Goal: Transaction & Acquisition: Purchase product/service

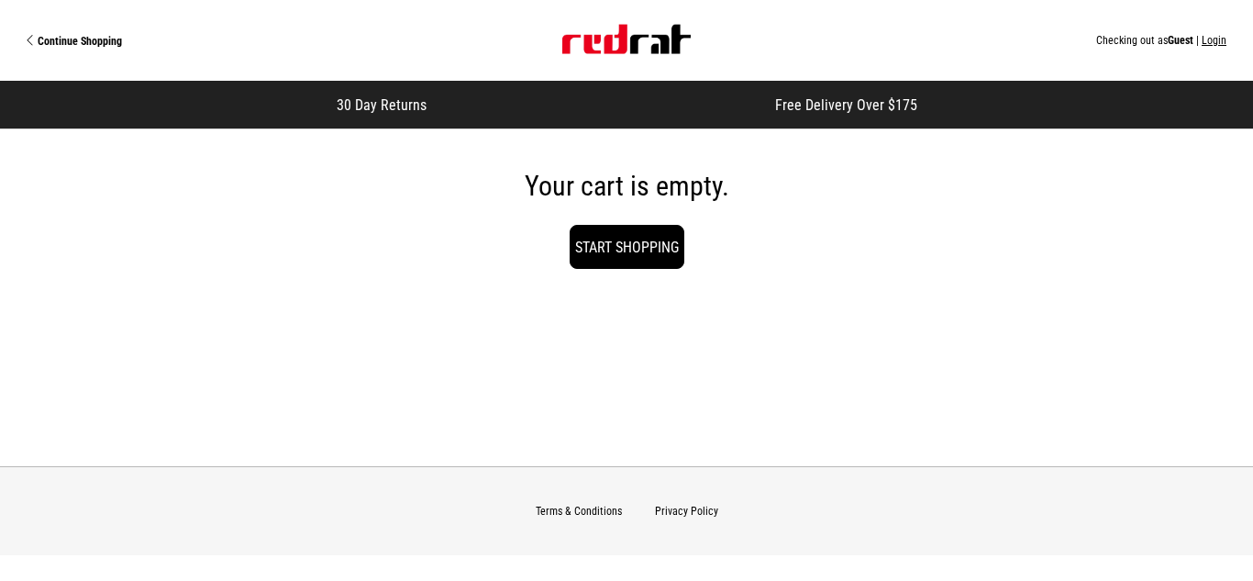
click at [591, 41] on img "Site" at bounding box center [626, 39] width 128 height 29
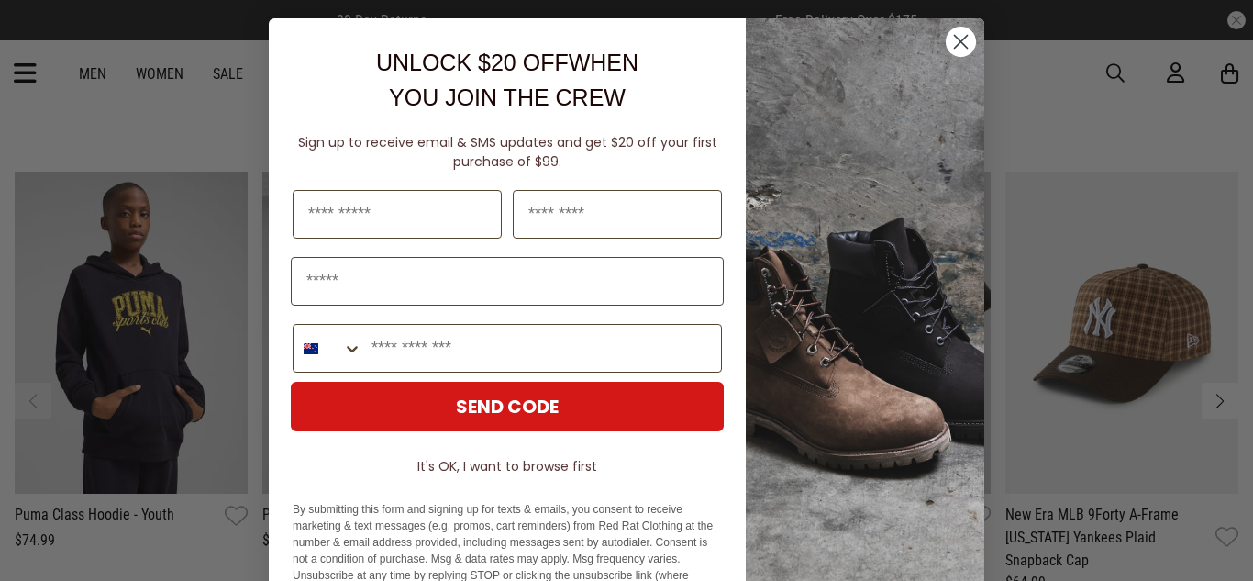
scroll to position [2299, 0]
click at [949, 49] on circle "Close dialog" at bounding box center [961, 42] width 30 height 30
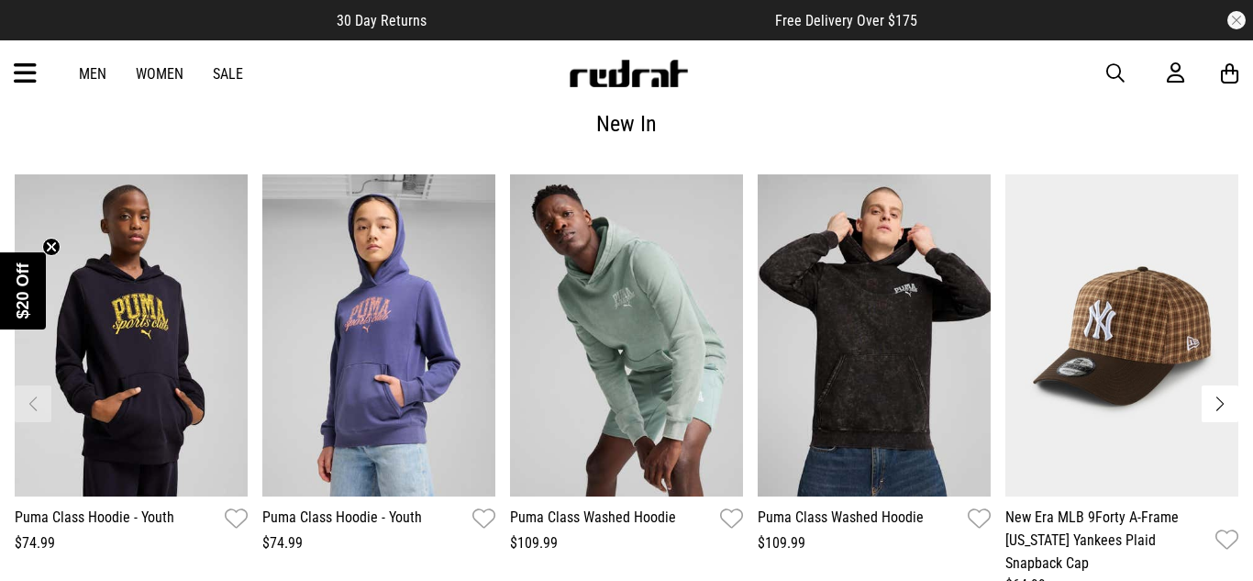
click at [157, 74] on link "Women" at bounding box center [160, 73] width 48 height 17
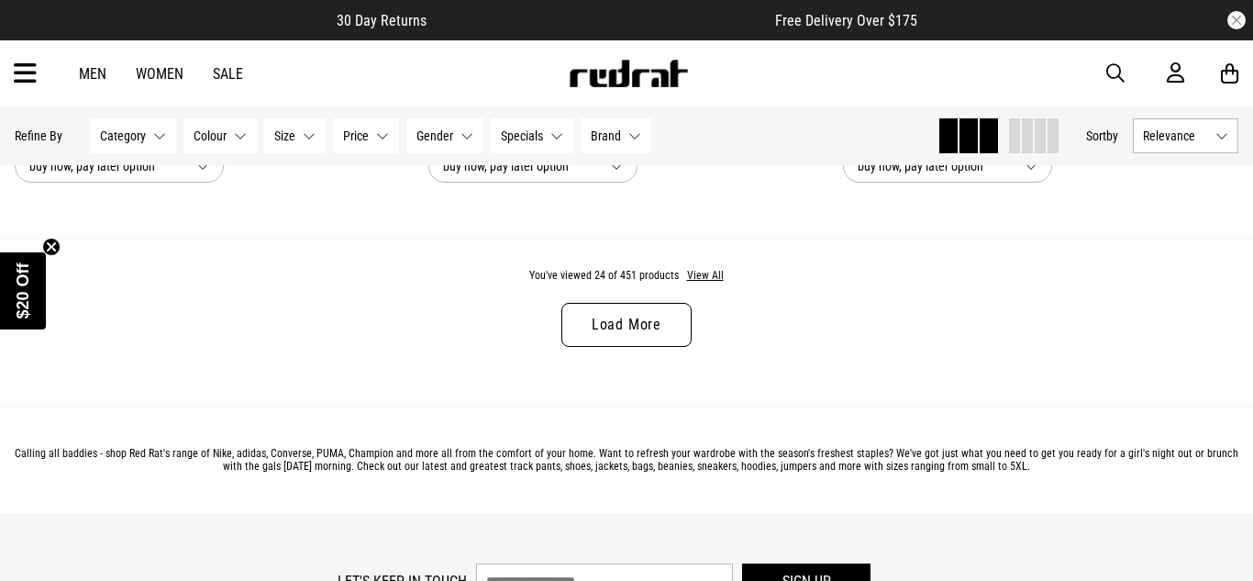
scroll to position [5637, 0]
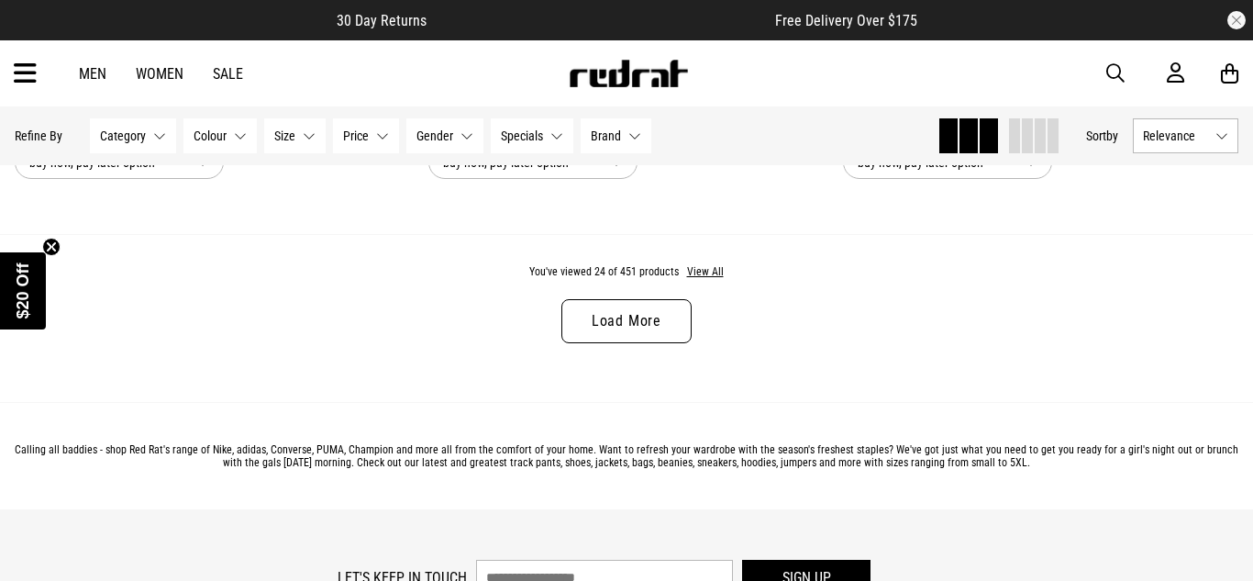
click at [656, 323] on link "Load More" at bounding box center [626, 321] width 130 height 44
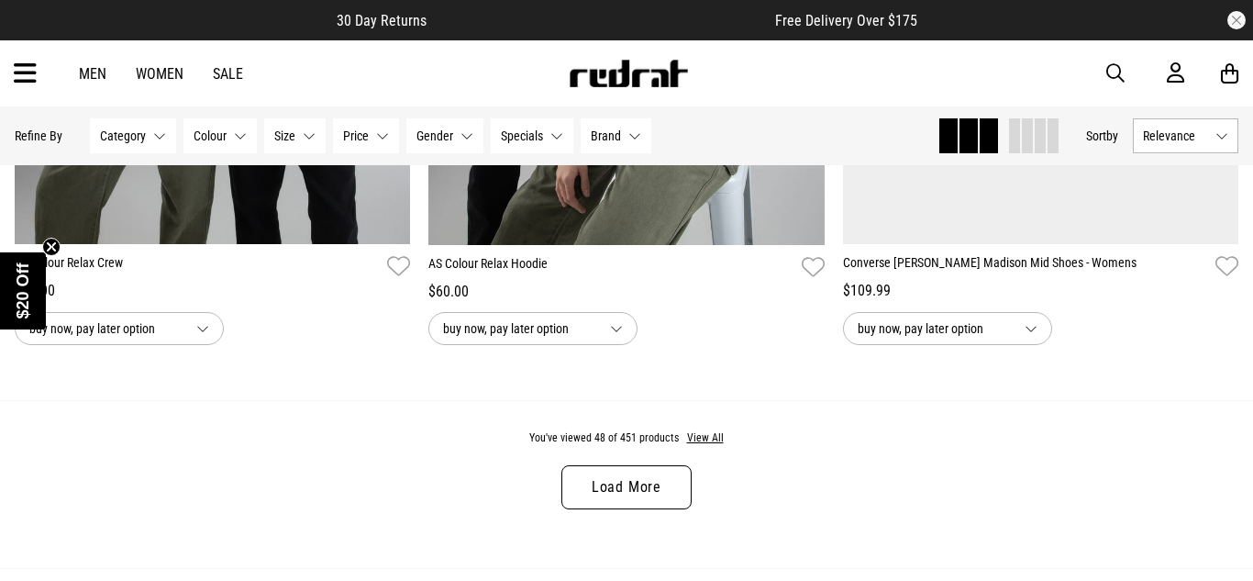
scroll to position [11009, 0]
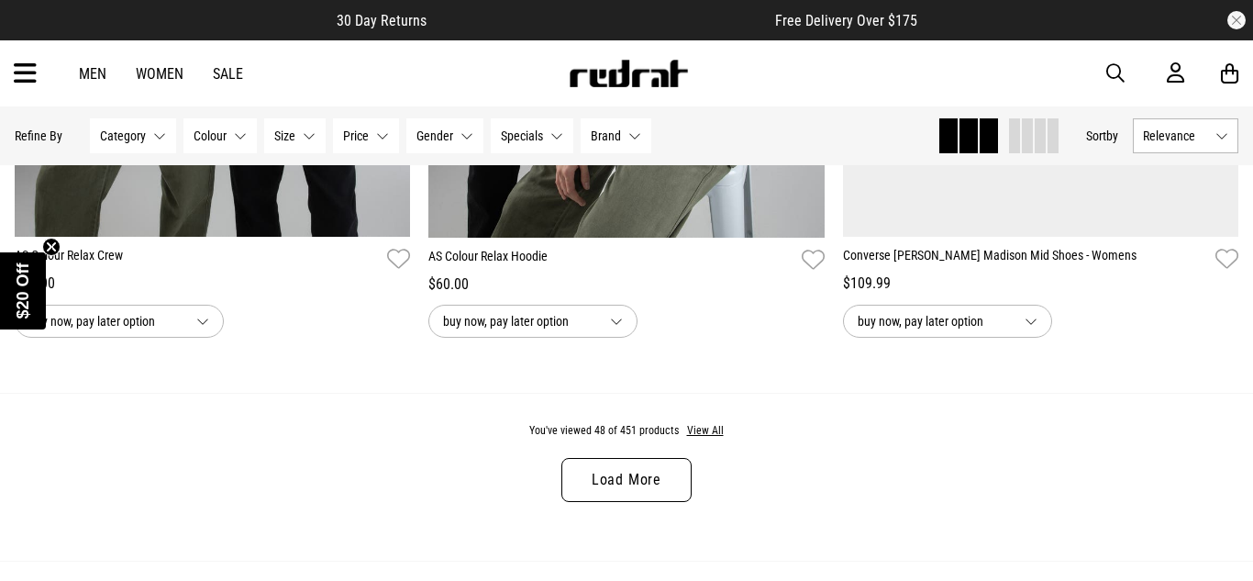
click at [635, 464] on link "Load More" at bounding box center [626, 480] width 130 height 44
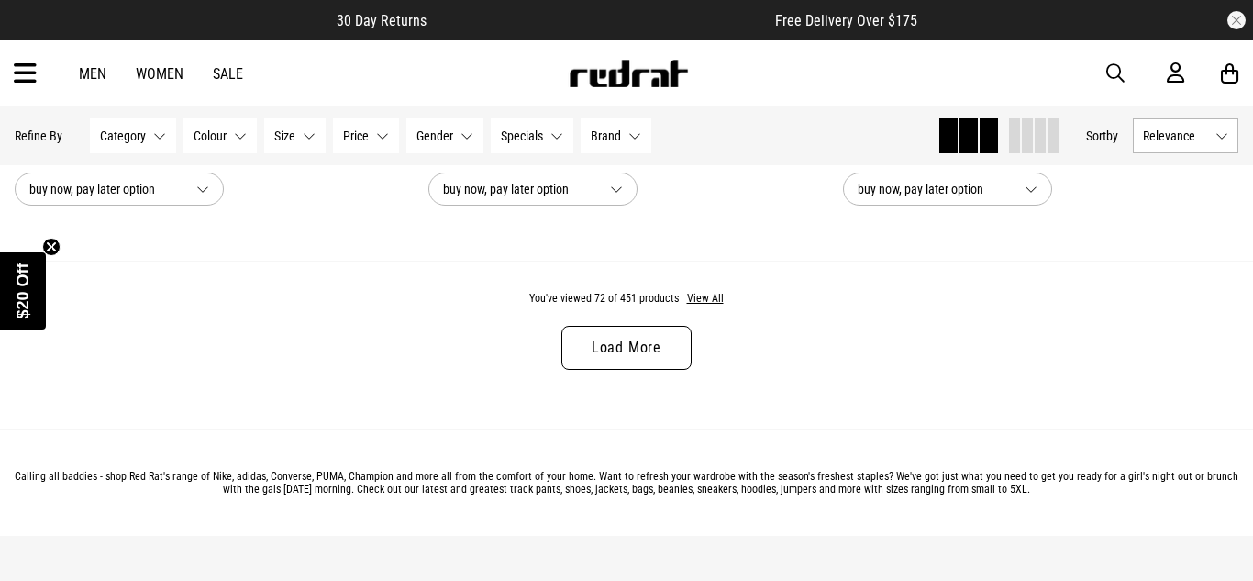
scroll to position [16675, 0]
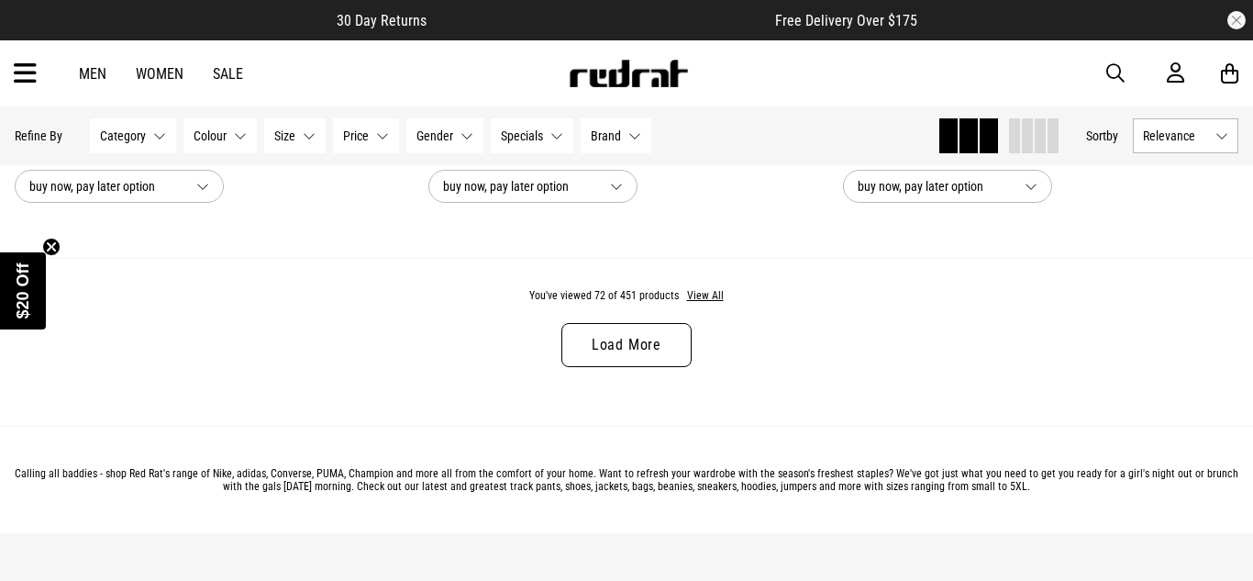
click at [626, 335] on link "Load More" at bounding box center [626, 345] width 130 height 44
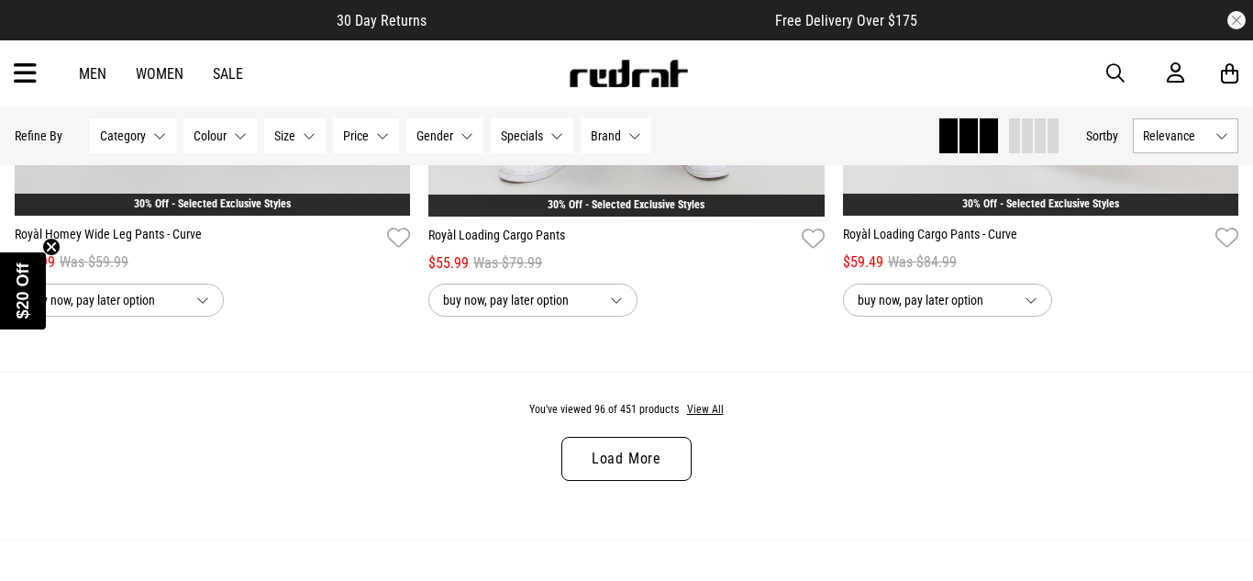
scroll to position [22099, 0]
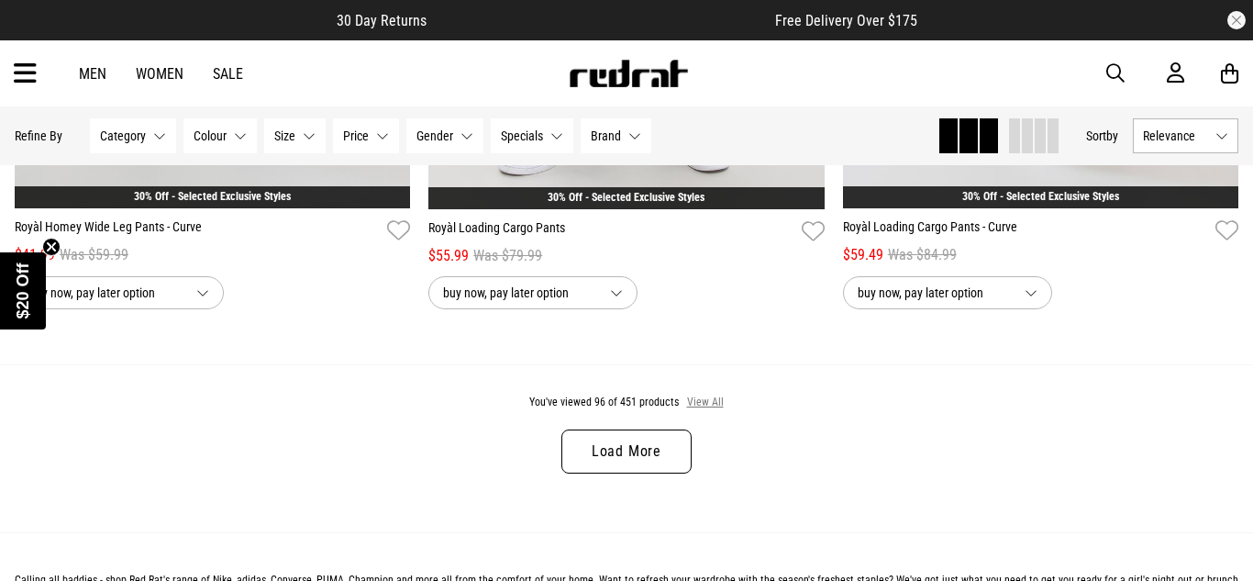
click at [703, 397] on button "View All" at bounding box center [705, 402] width 39 height 17
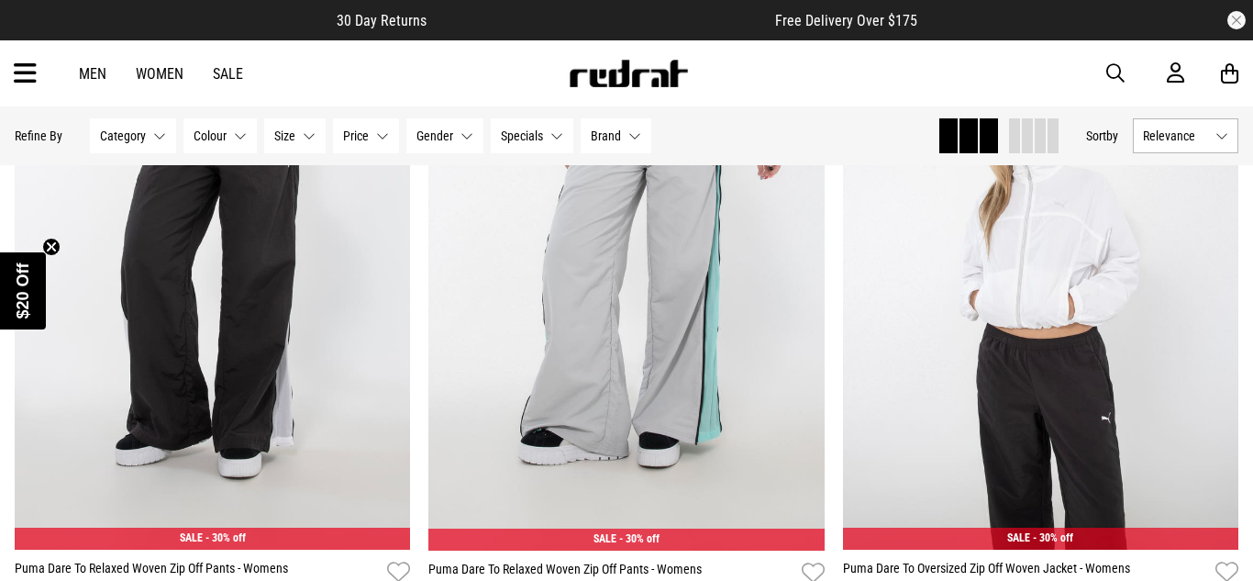
scroll to position [27837, 0]
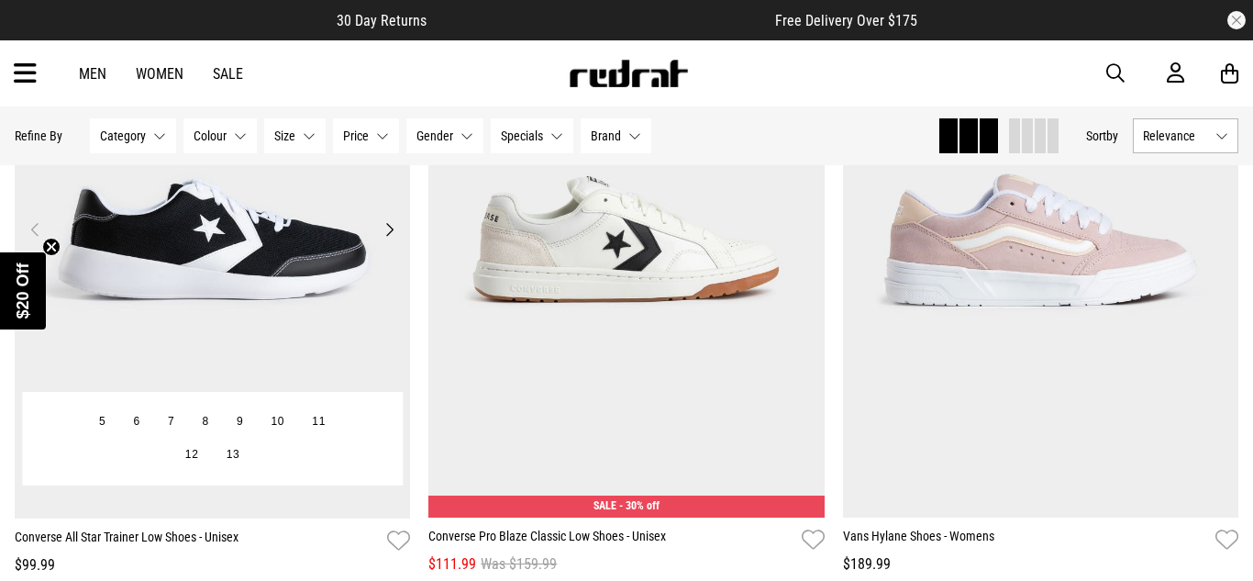
scroll to position [32932, 0]
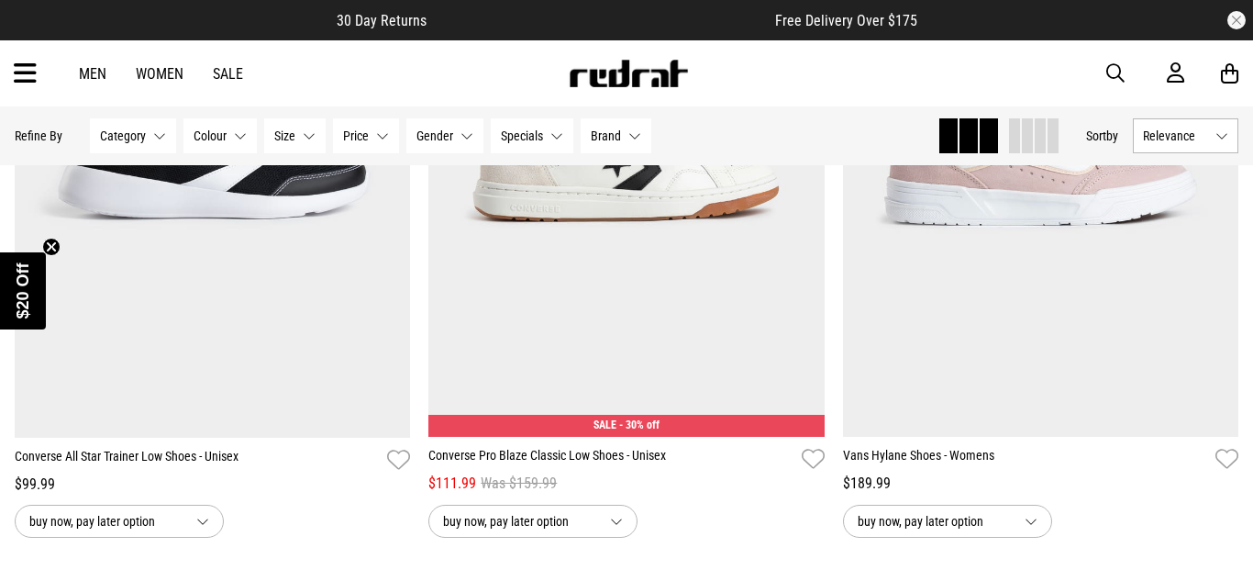
scroll to position [33680, 0]
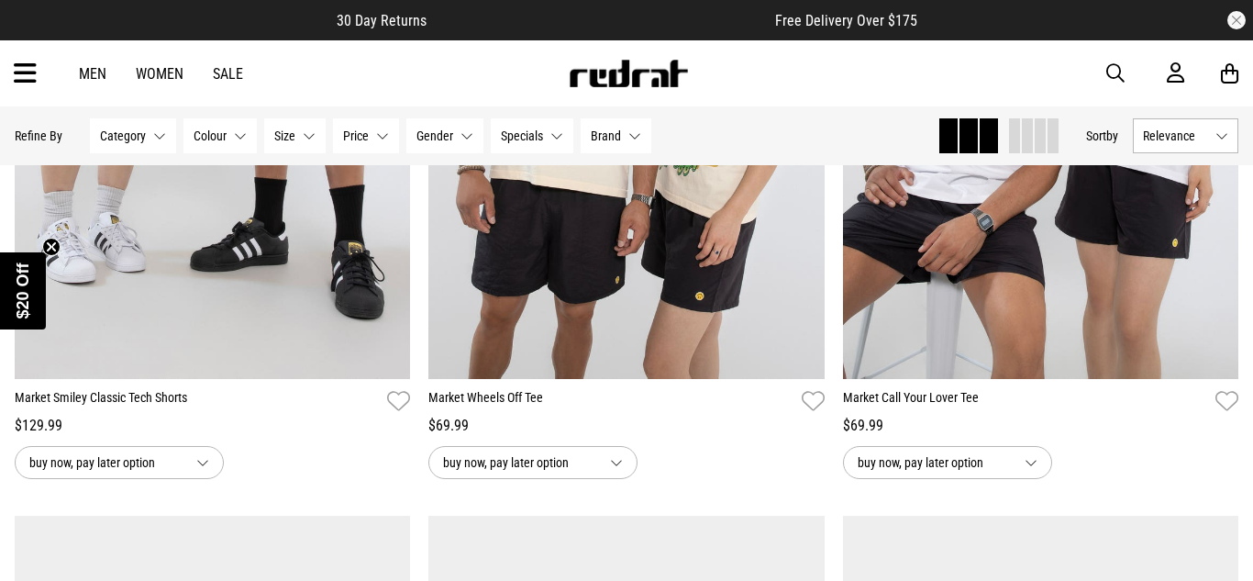
click at [20, 71] on icon at bounding box center [25, 74] width 23 height 30
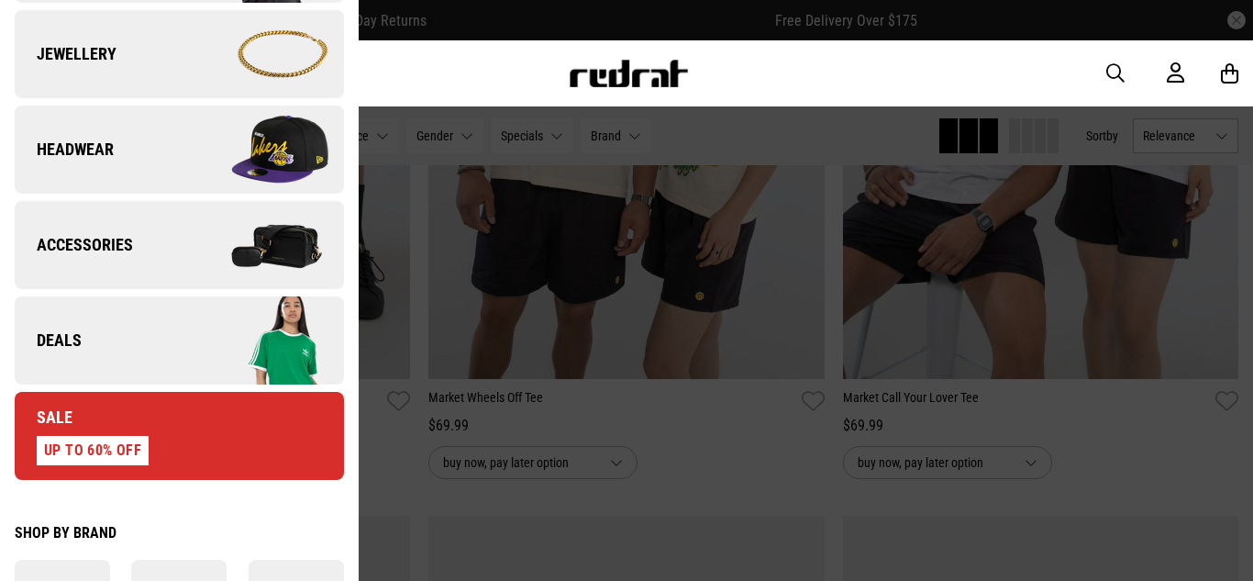
scroll to position [571, 0]
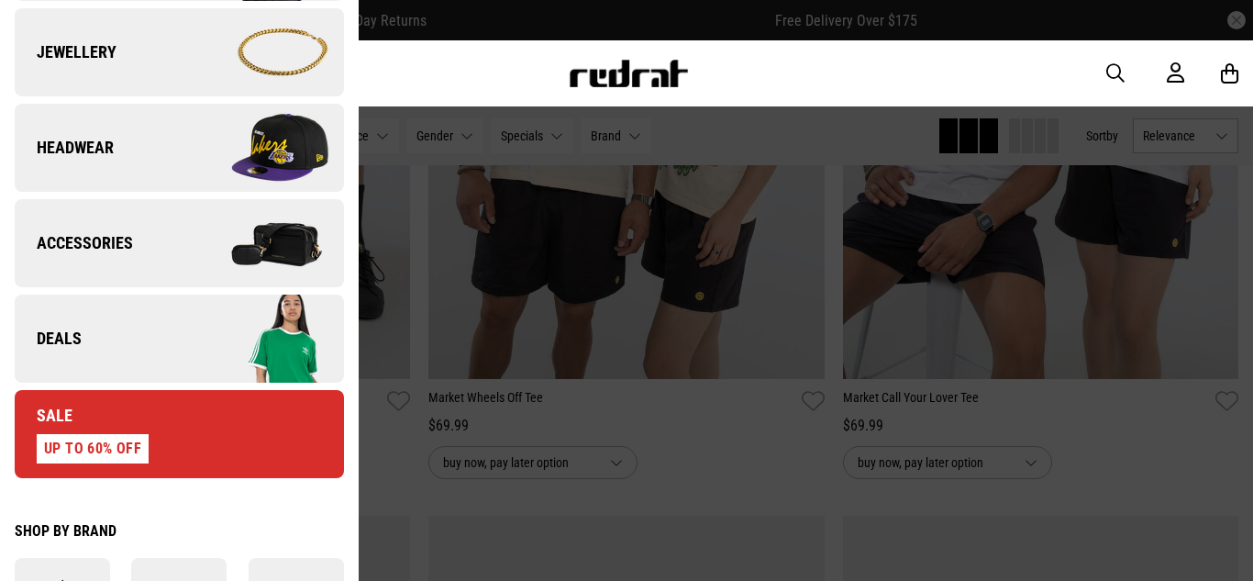
click at [164, 312] on link "Deals" at bounding box center [179, 338] width 329 height 88
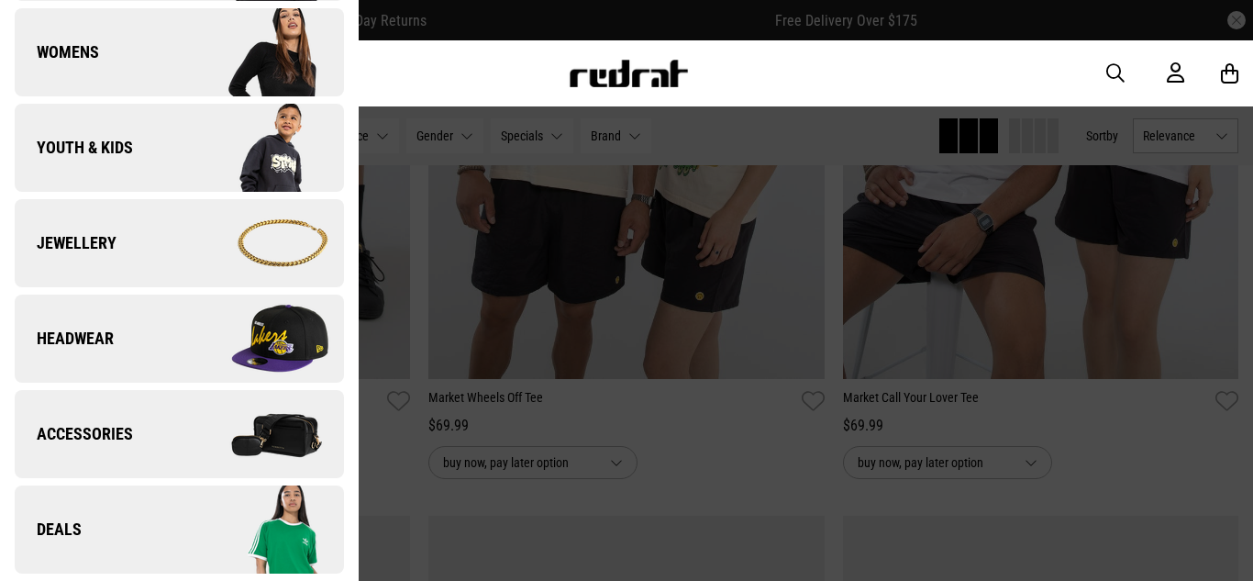
scroll to position [0, 0]
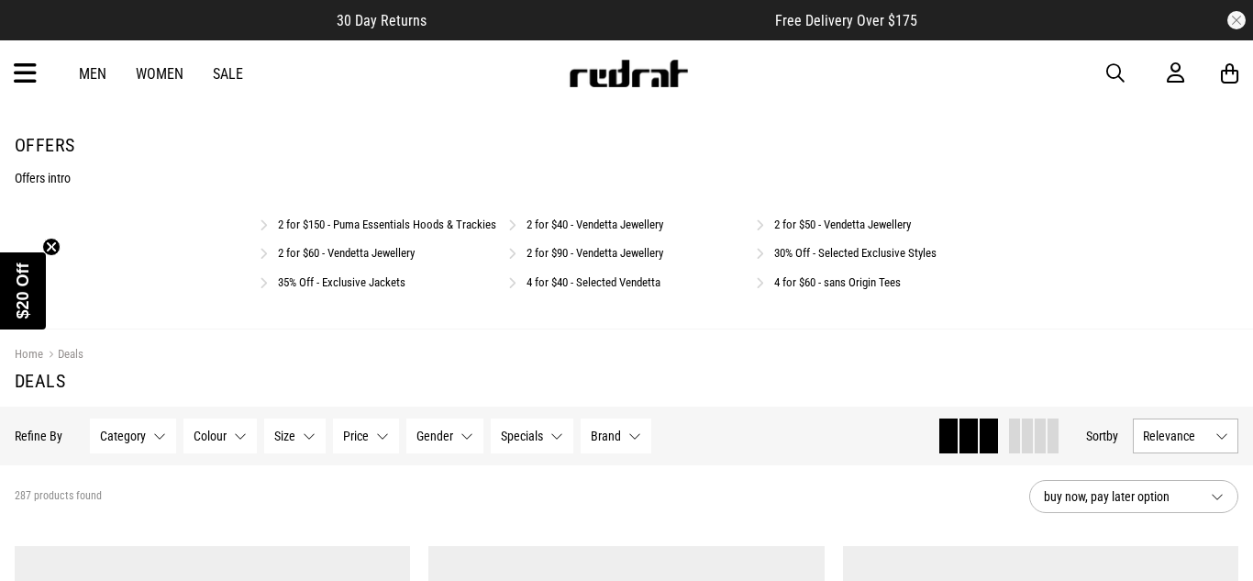
click at [562, 289] on link "4 for $40 - Selected Vendetta" at bounding box center [593, 282] width 134 height 14
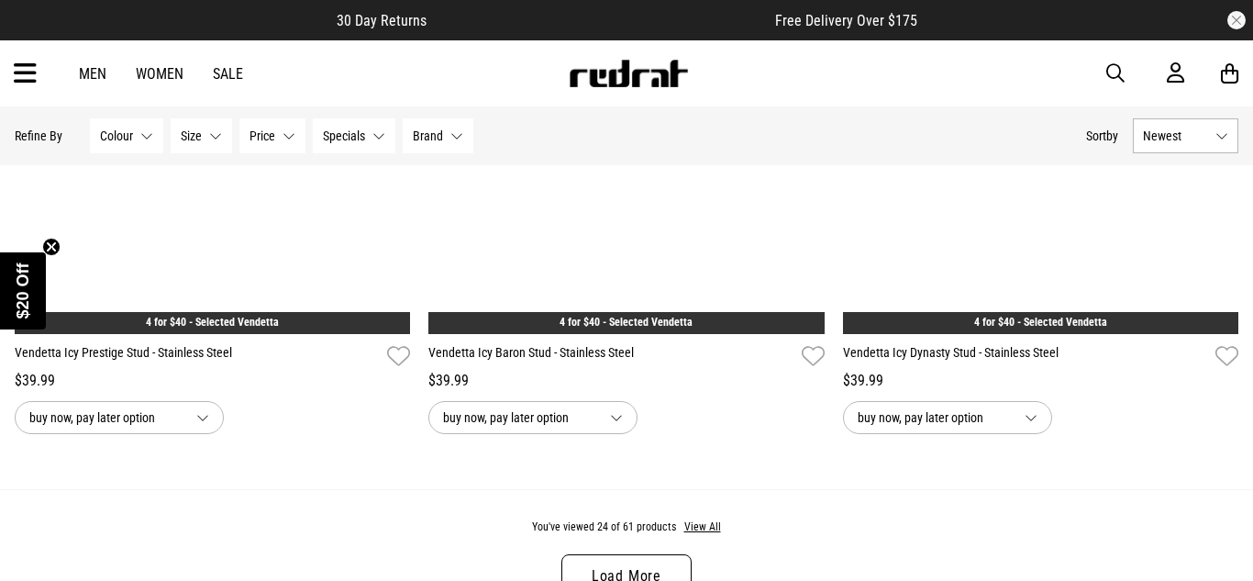
scroll to position [5356, 0]
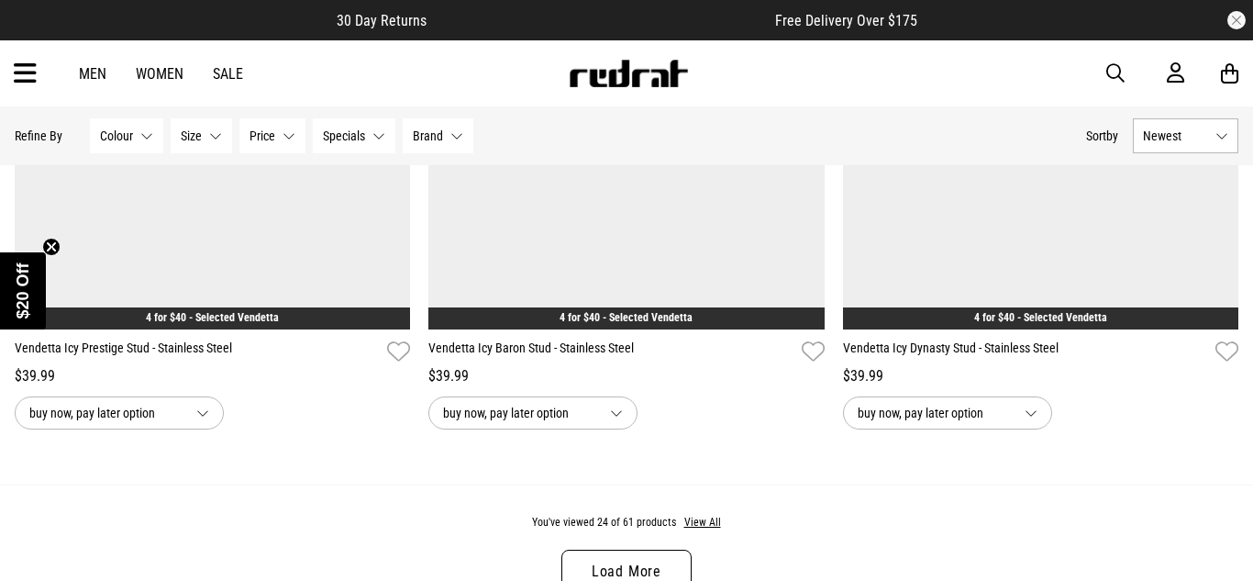
click at [679, 555] on link "Load More" at bounding box center [626, 571] width 130 height 44
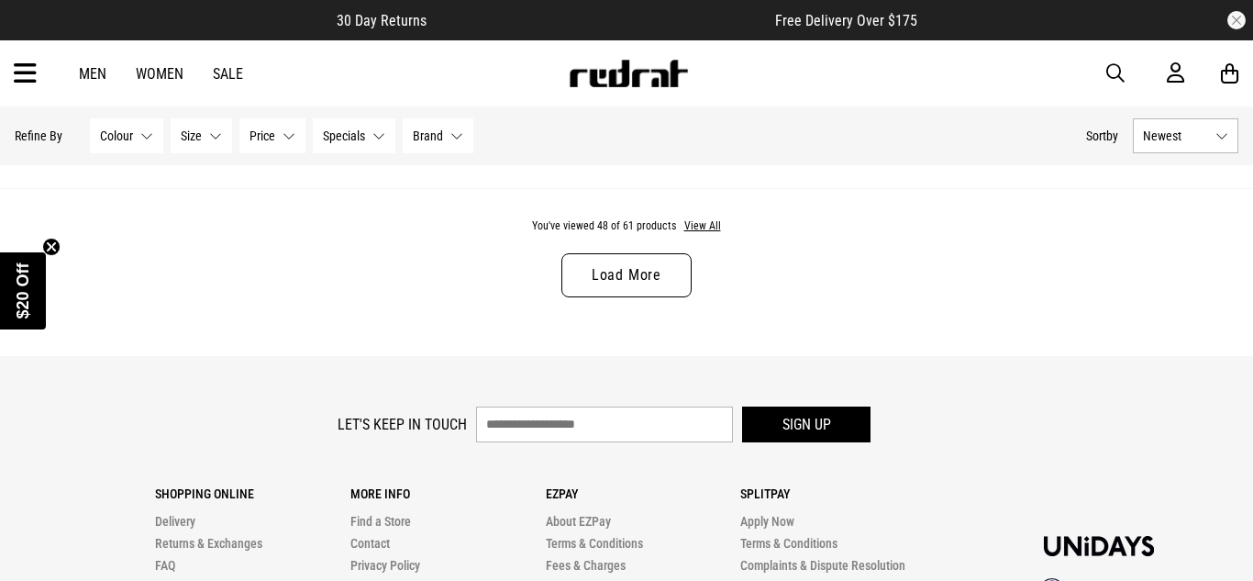
scroll to position [11182, 0]
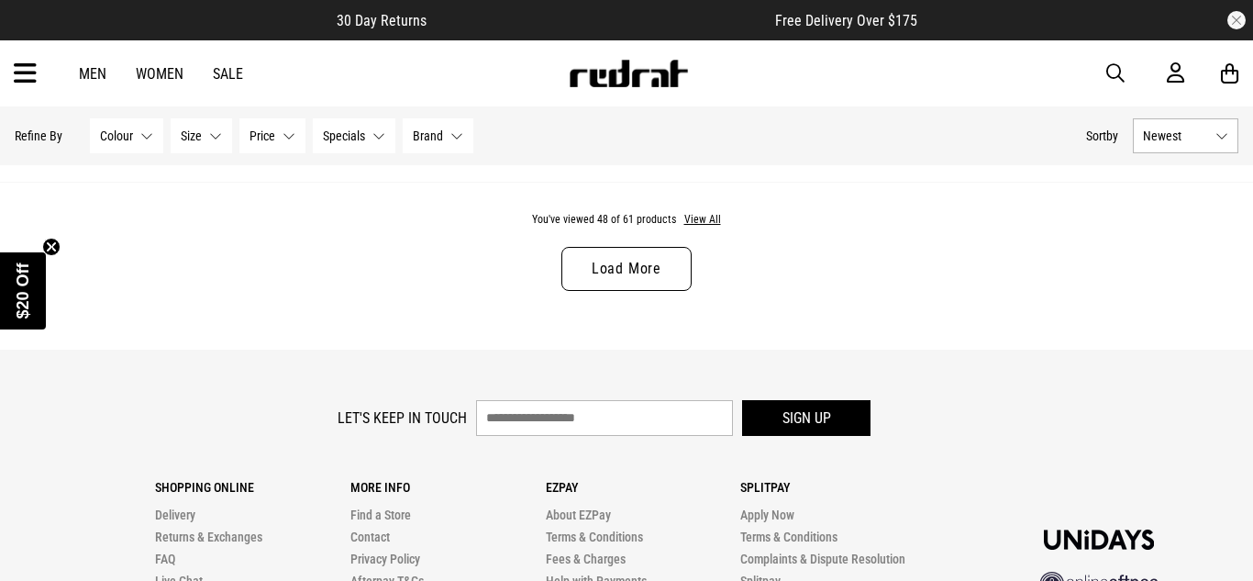
click at [594, 271] on link "Load More" at bounding box center [626, 269] width 130 height 44
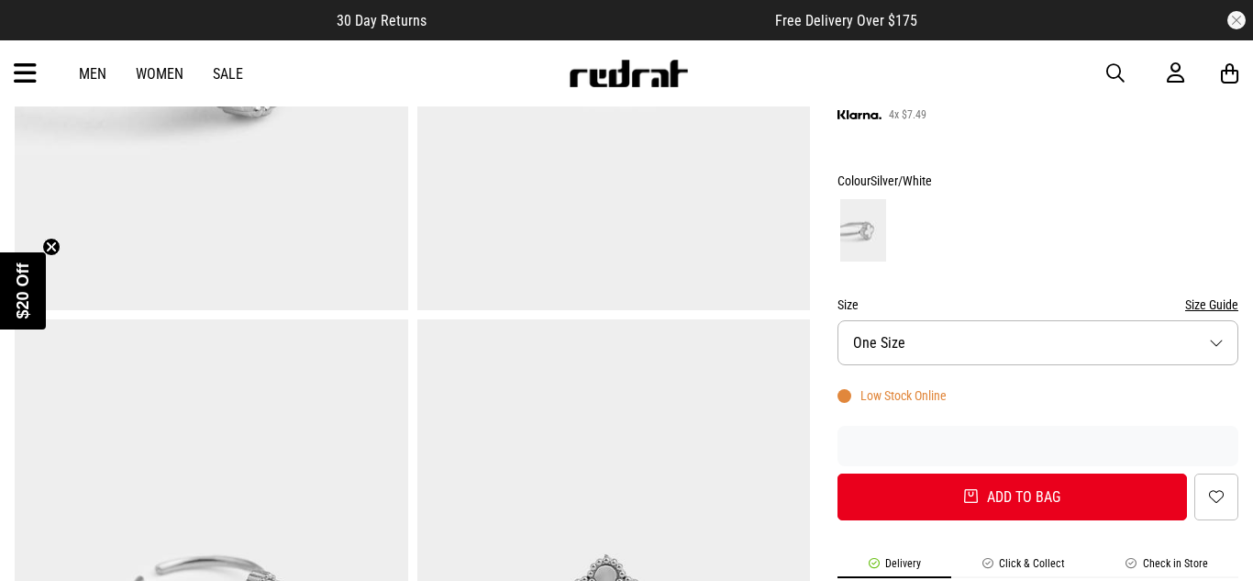
scroll to position [443, 0]
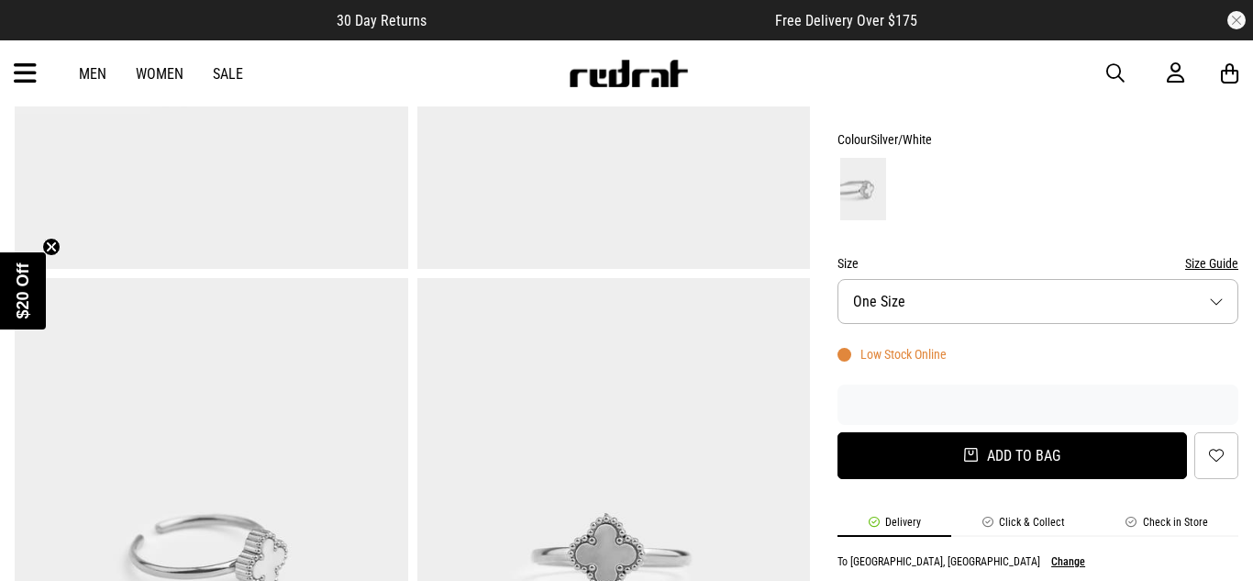
click at [936, 458] on button "Add to bag" at bounding box center [1011, 455] width 349 height 47
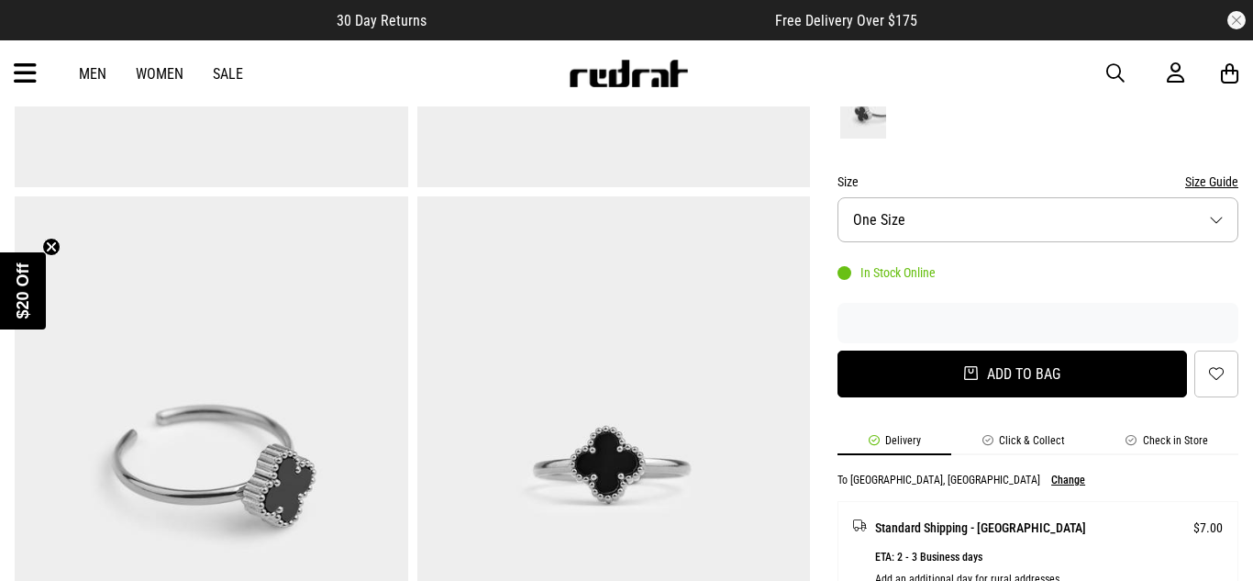
scroll to position [526, 0]
click at [861, 394] on button "Add to bag" at bounding box center [1011, 372] width 349 height 47
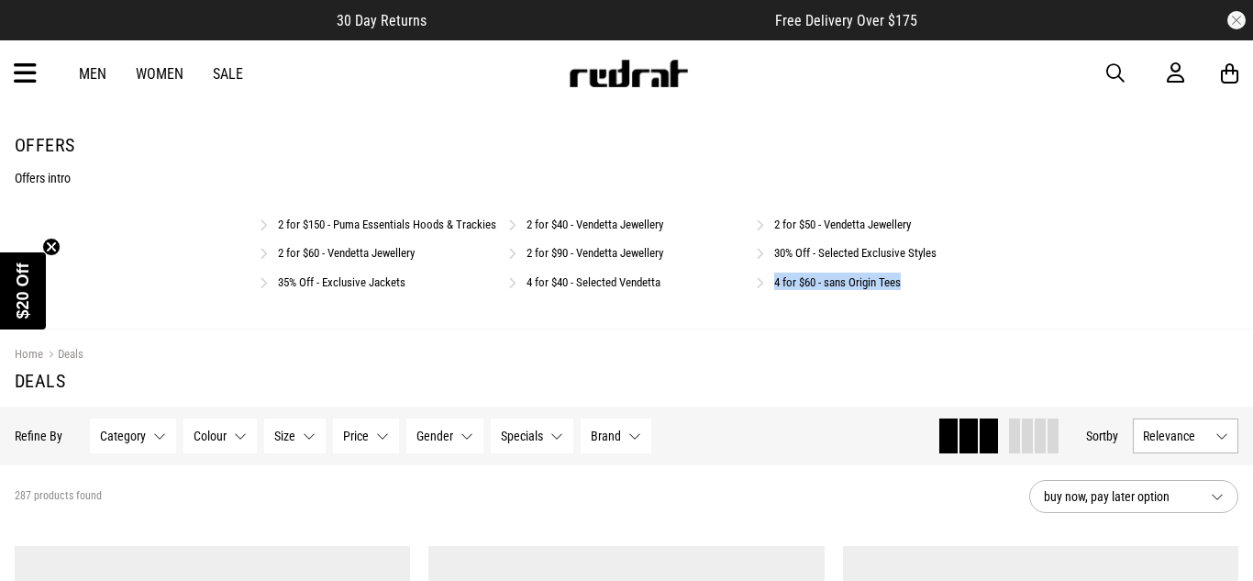
click at [39, 58] on div "Men Women Sale Sign in New Back Footwear Back Mens Back Womens Back Youth & Kid…" at bounding box center [626, 73] width 1253 height 66
click at [34, 66] on icon at bounding box center [25, 74] width 23 height 30
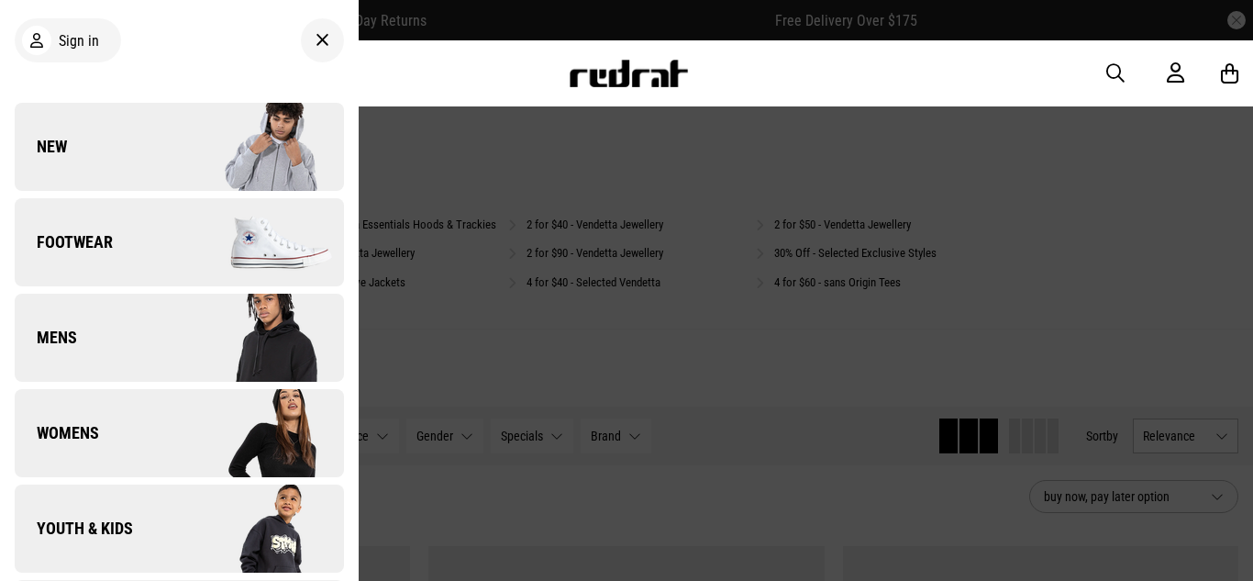
click at [127, 227] on link "Footwear" at bounding box center [179, 242] width 329 height 88
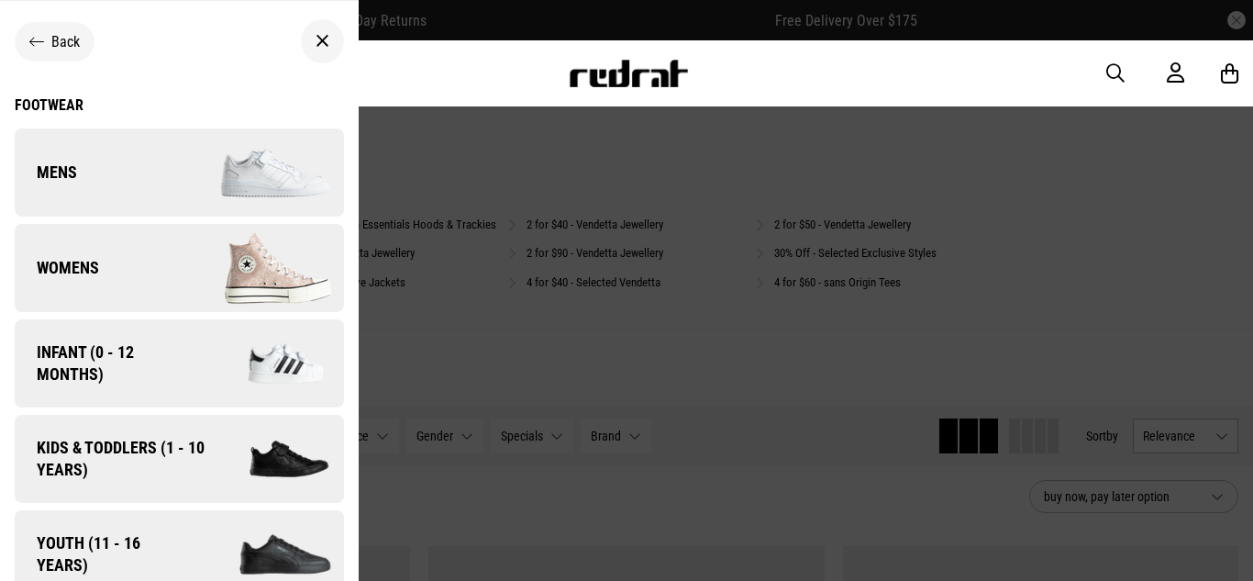
scroll to position [24, 0]
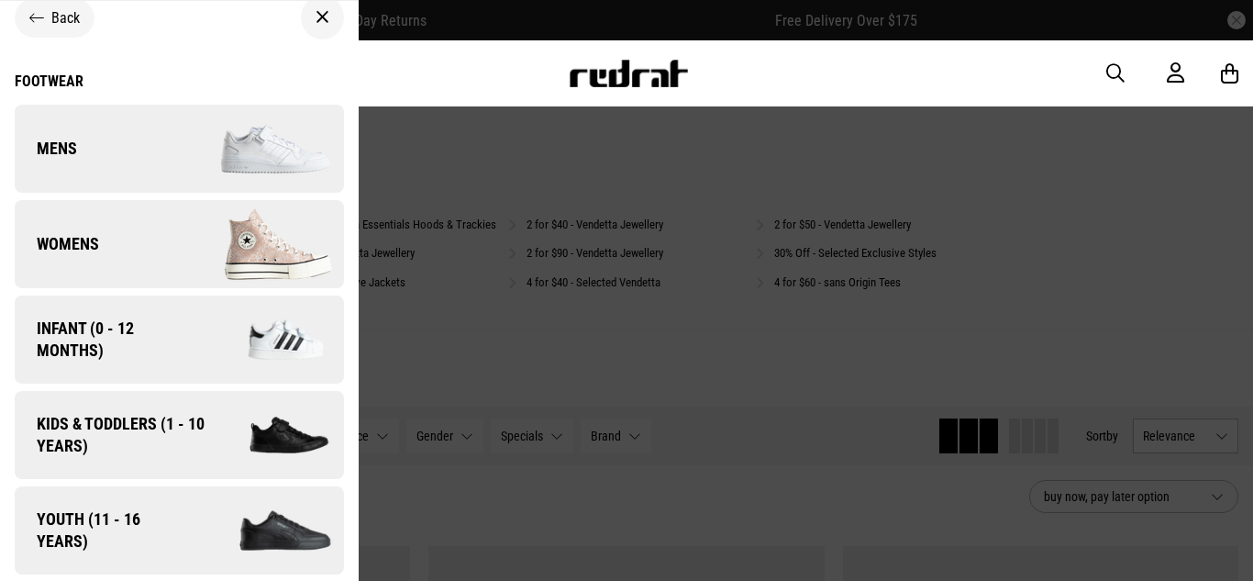
click at [176, 523] on span "Youth (11 - 16 years)" at bounding box center [101, 530] width 172 height 44
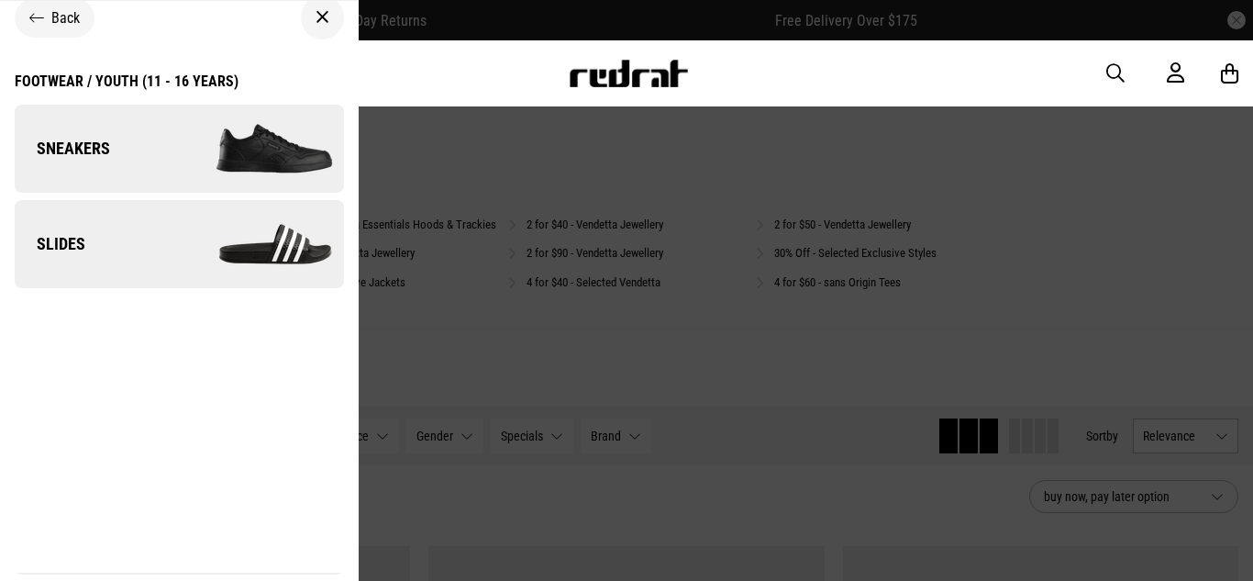
click at [197, 139] on img at bounding box center [261, 149] width 164 height 92
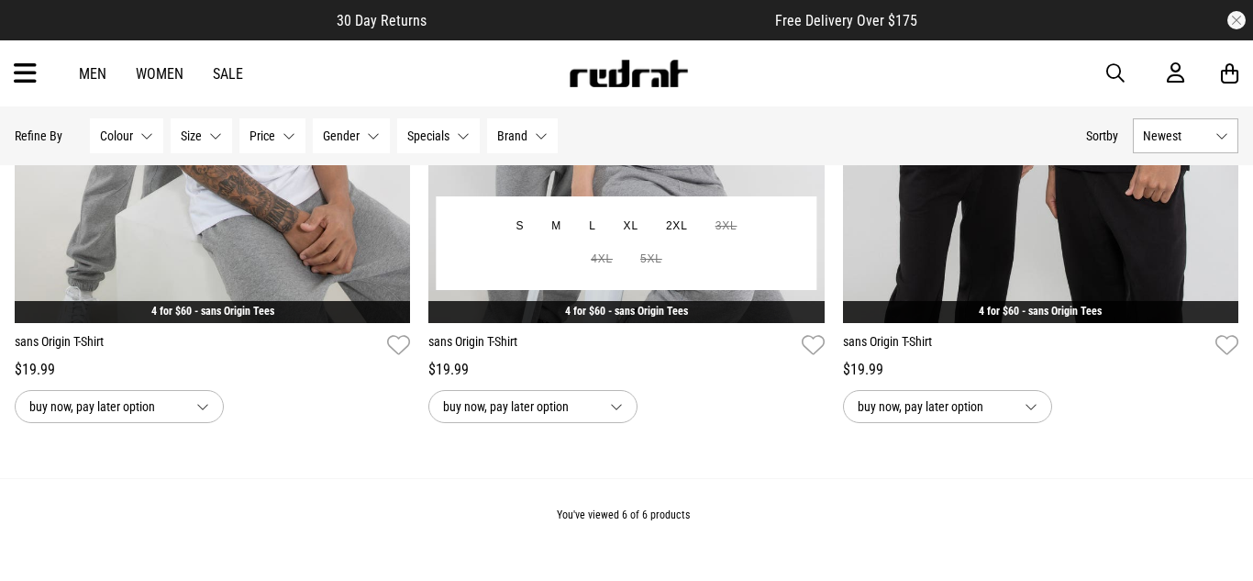
scroll to position [1224, 0]
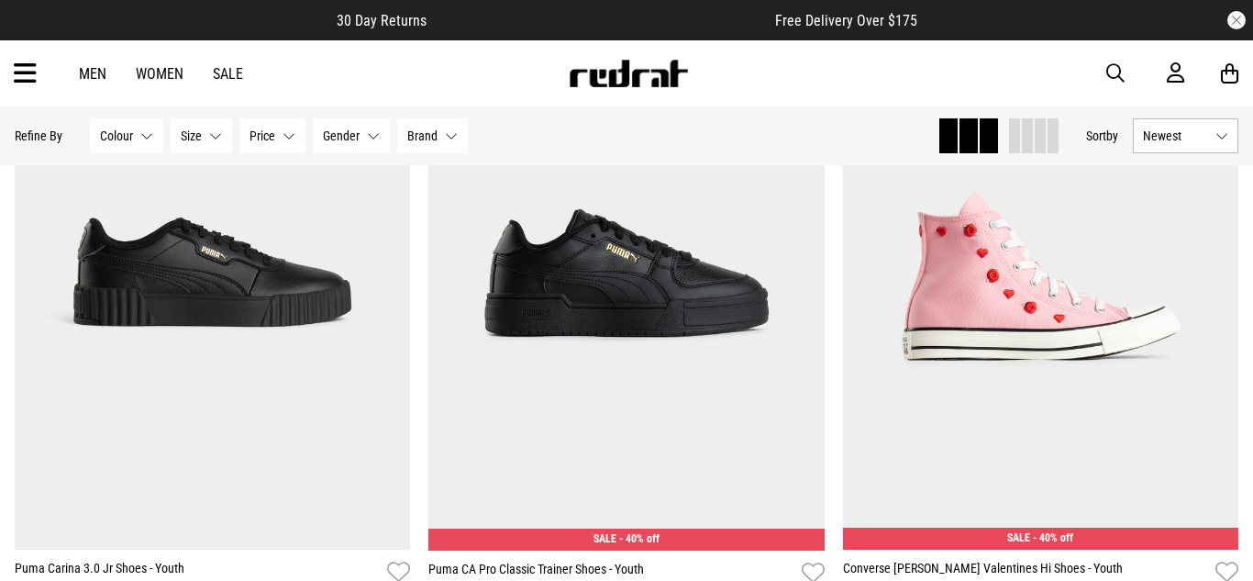
scroll to position [1017, 0]
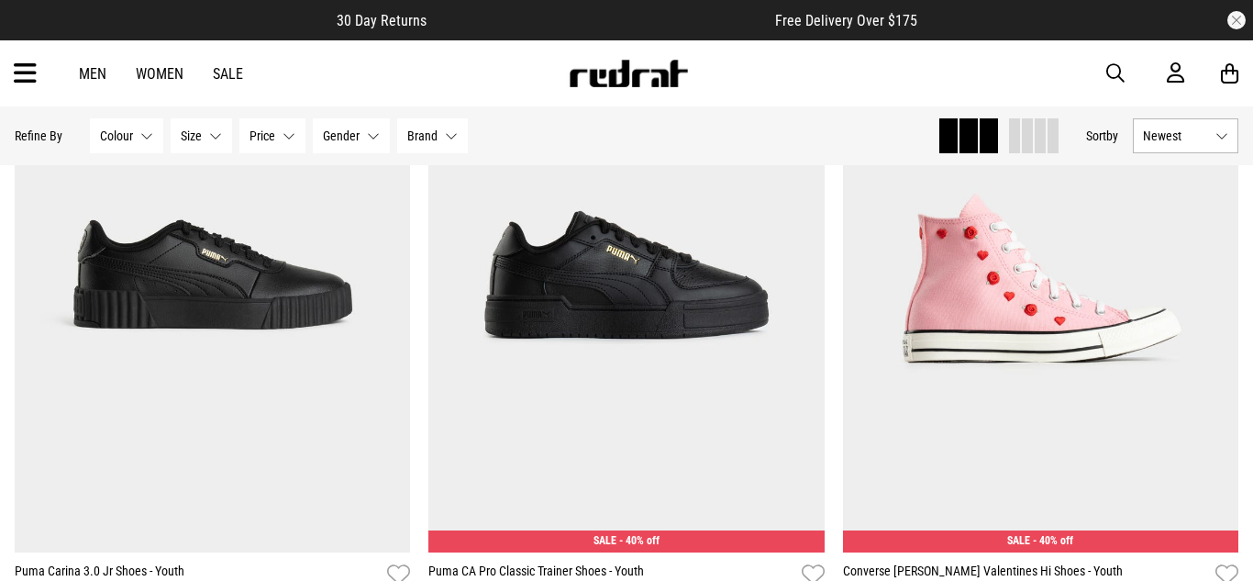
click at [20, 84] on icon at bounding box center [25, 74] width 23 height 30
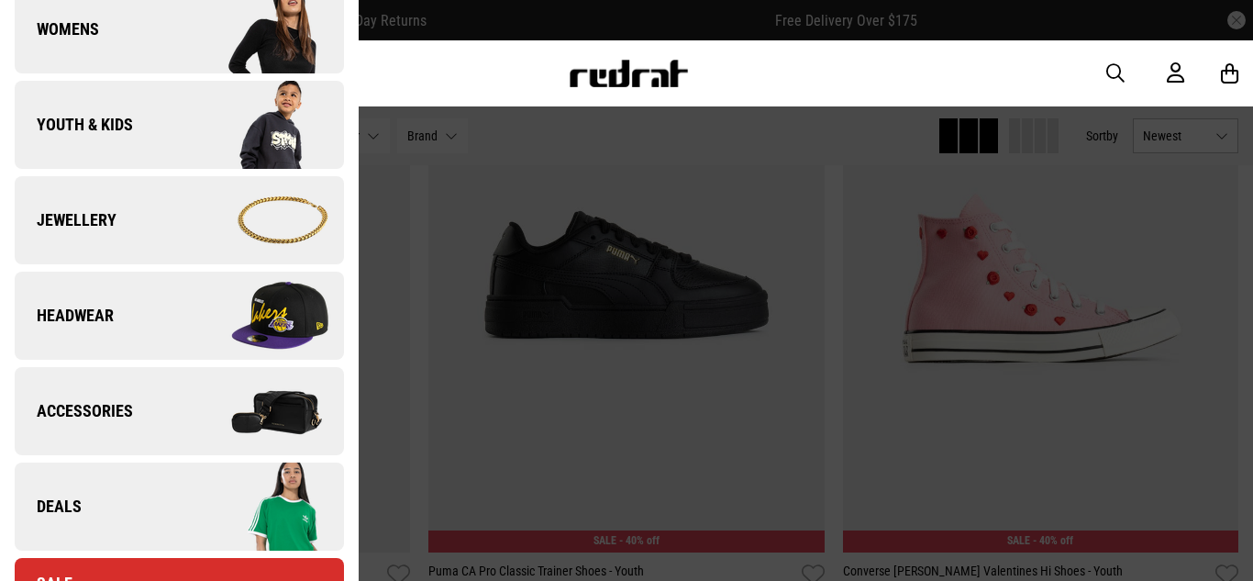
scroll to position [379, 0]
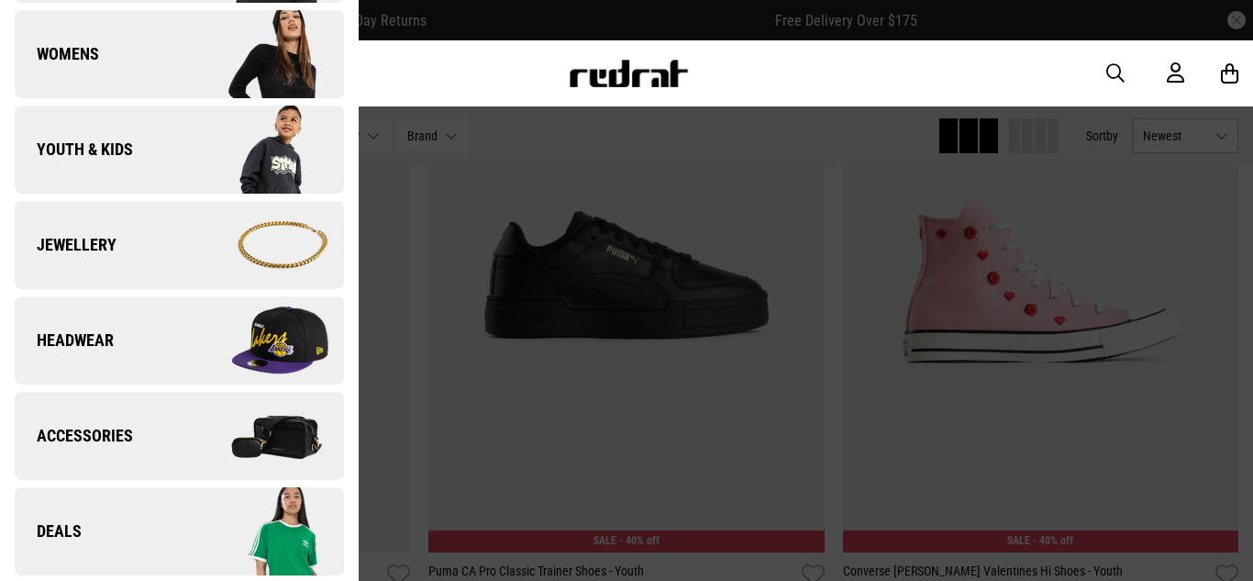
click at [141, 45] on link "Womens" at bounding box center [179, 54] width 329 height 88
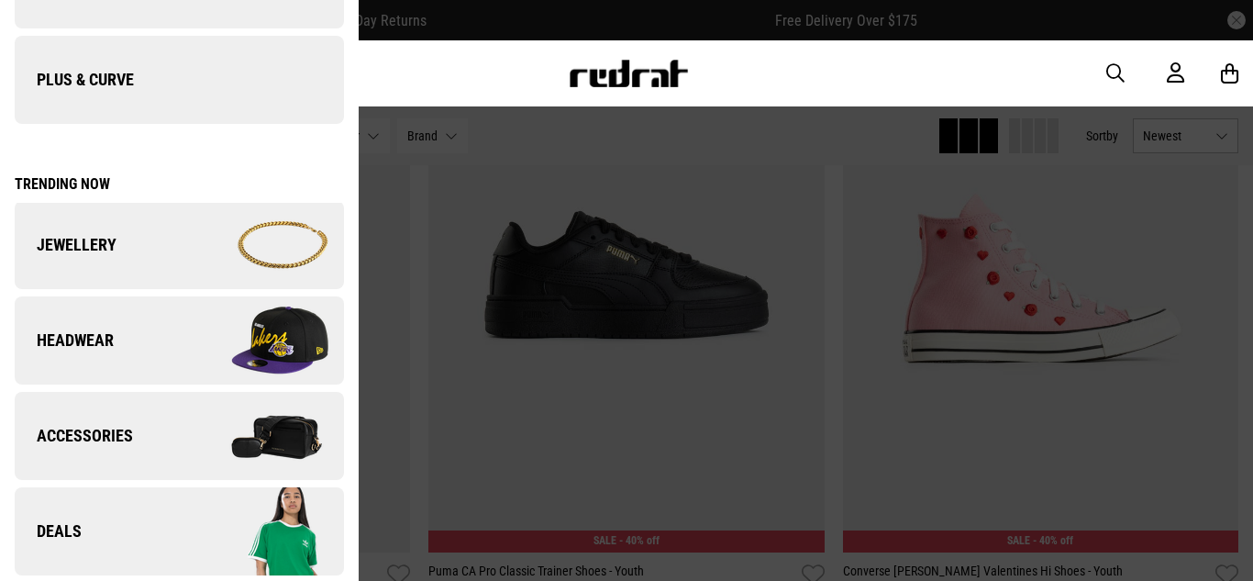
scroll to position [0, 0]
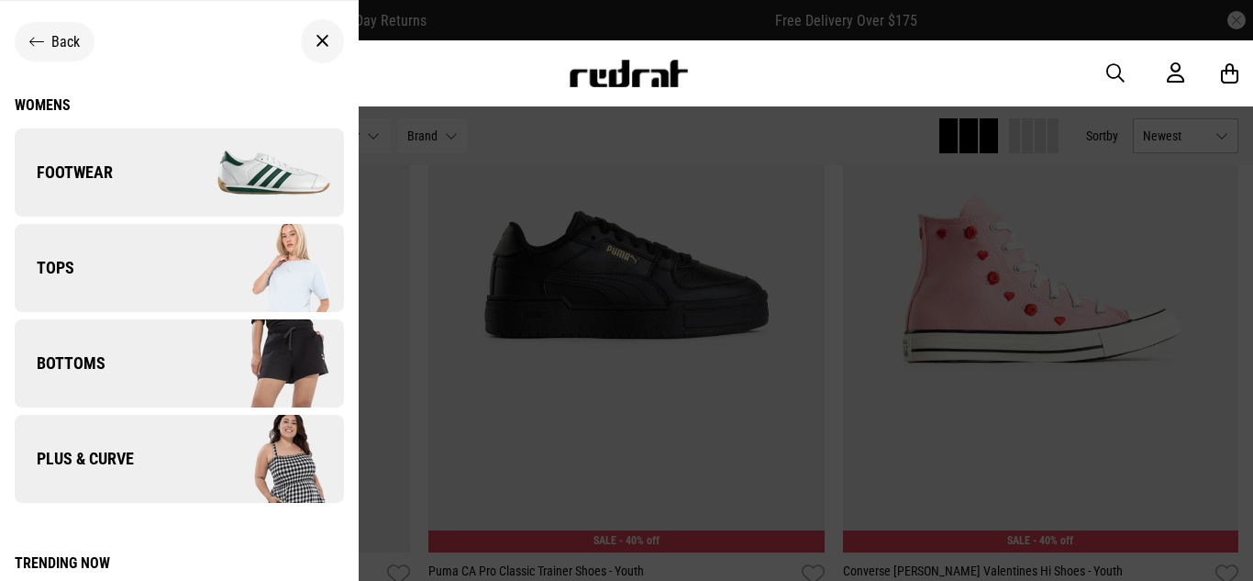
click at [92, 148] on link "Footwear" at bounding box center [179, 172] width 329 height 88
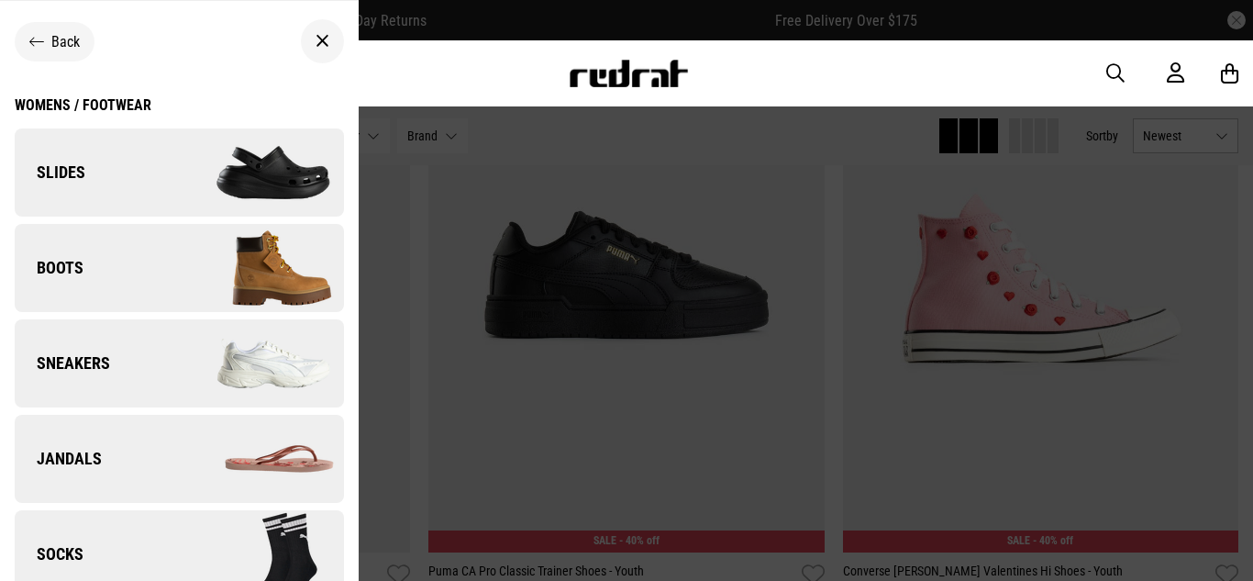
click at [123, 103] on div "Womens / Footwear" at bounding box center [83, 104] width 137 height 17
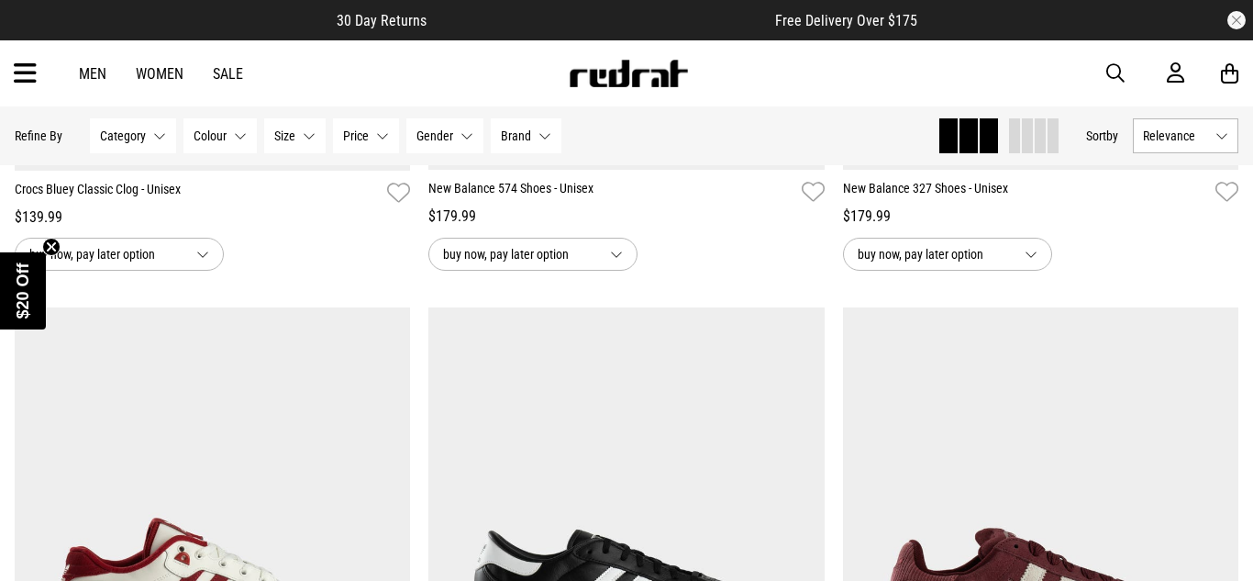
scroll to position [1773, 0]
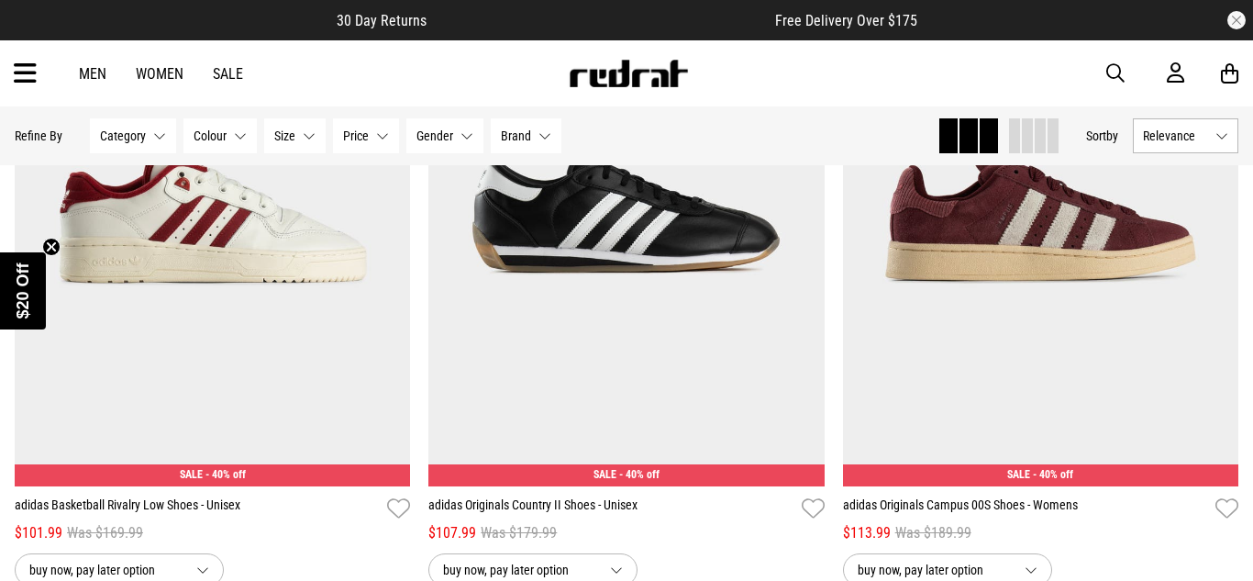
click at [352, 143] on button "Price None selected" at bounding box center [366, 135] width 66 height 35
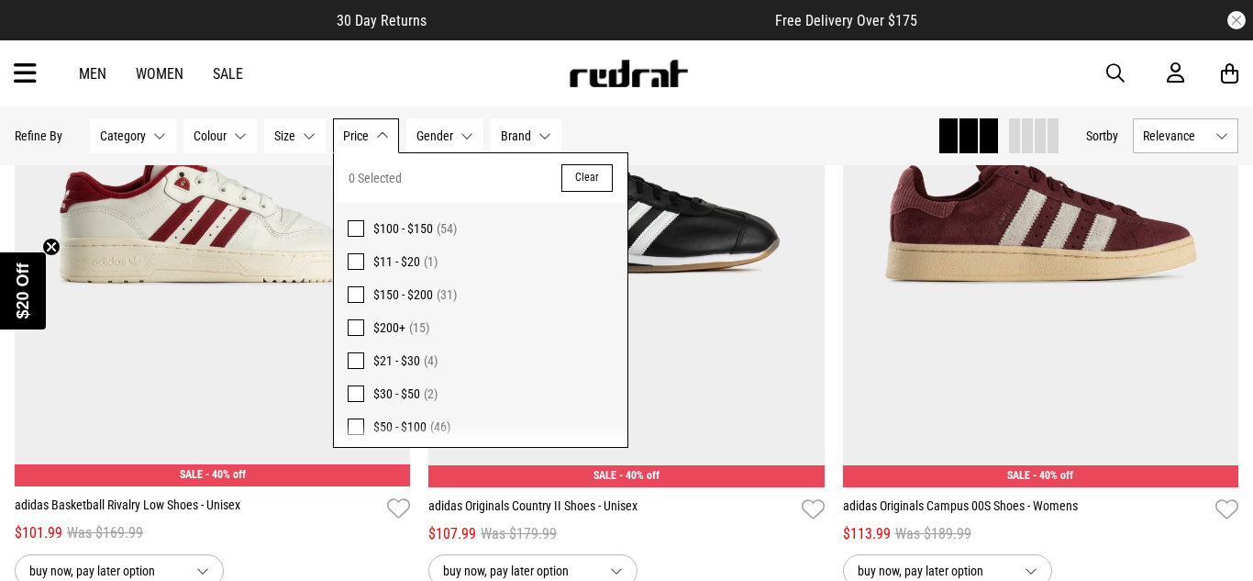
click at [1203, 139] on span "Relevance" at bounding box center [1175, 135] width 65 height 15
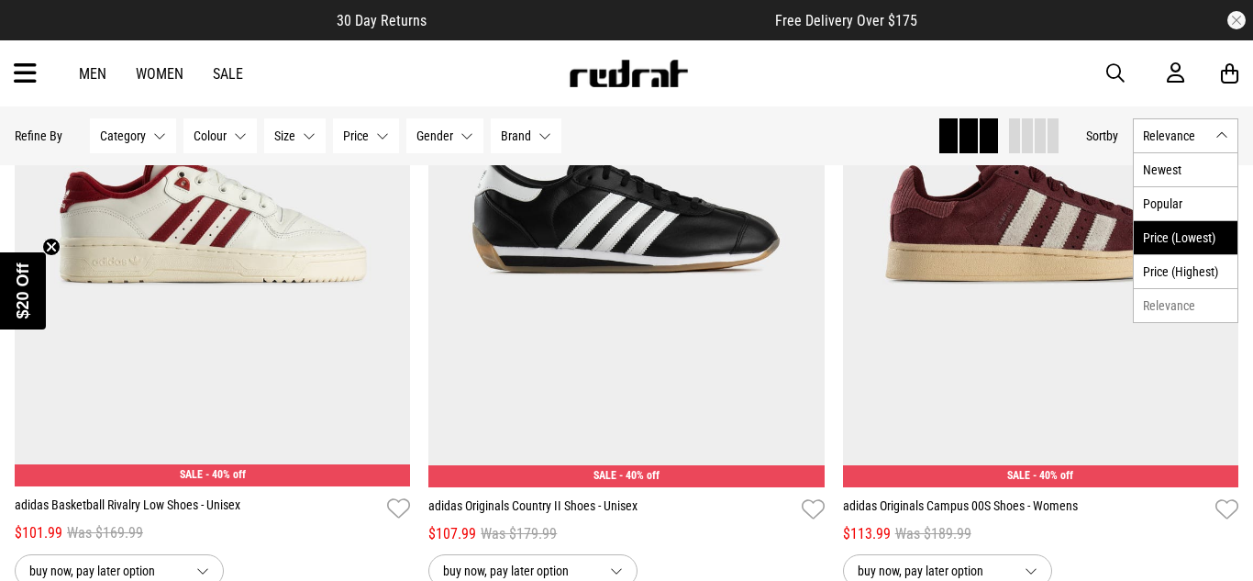
click at [1183, 230] on li "Price (Lowest)" at bounding box center [1186, 237] width 104 height 34
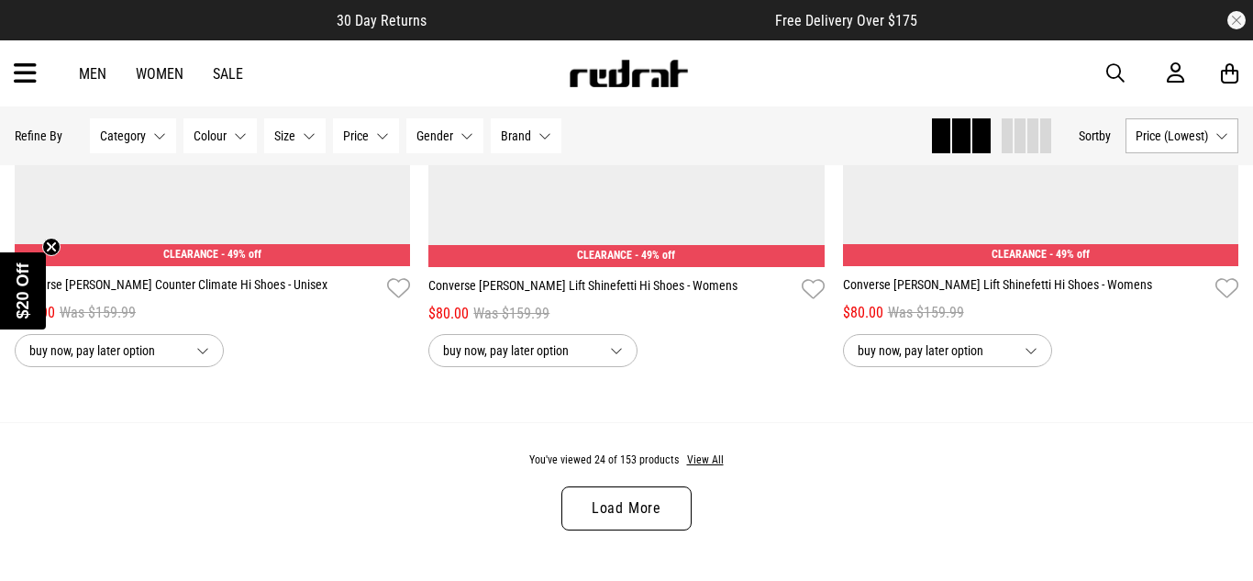
scroll to position [5404, 0]
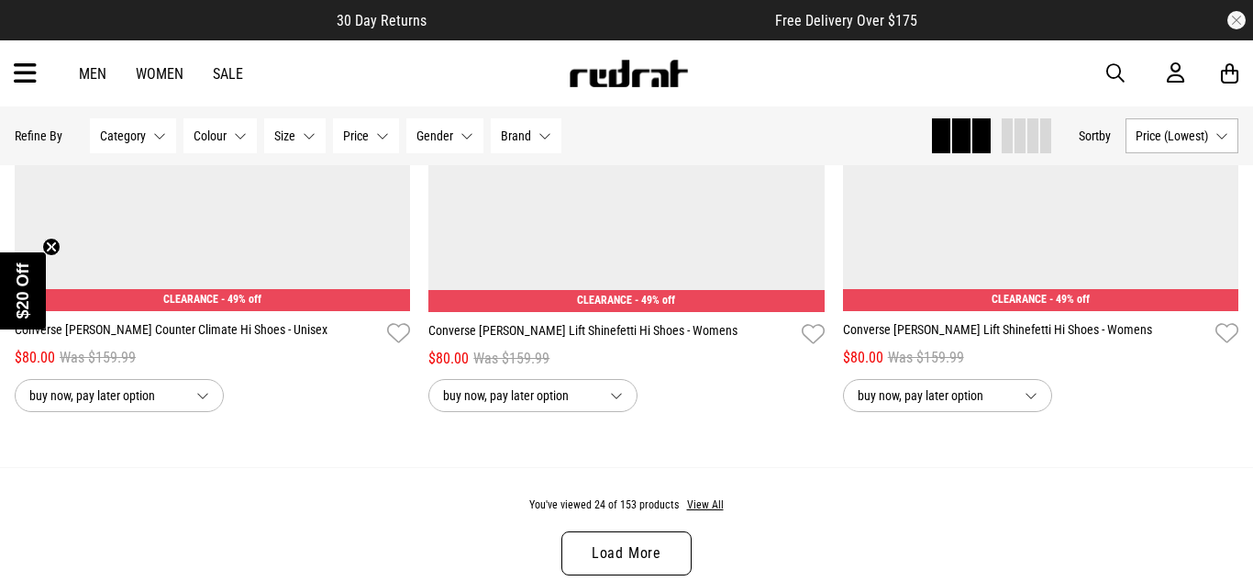
click at [652, 554] on link "Load More" at bounding box center [626, 553] width 130 height 44
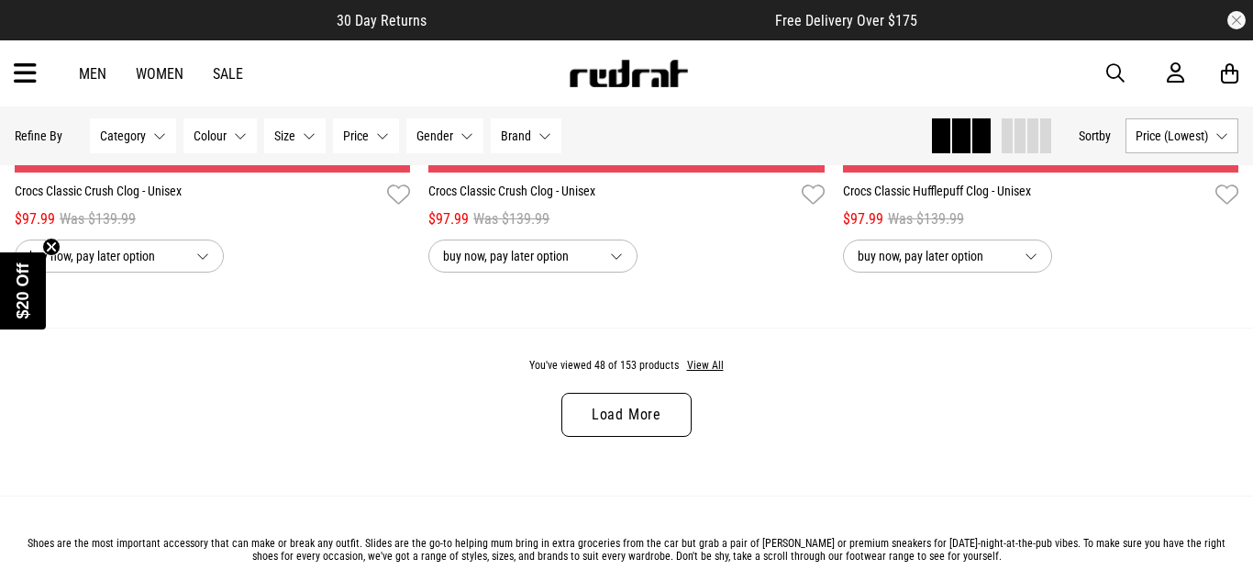
scroll to position [11086, 0]
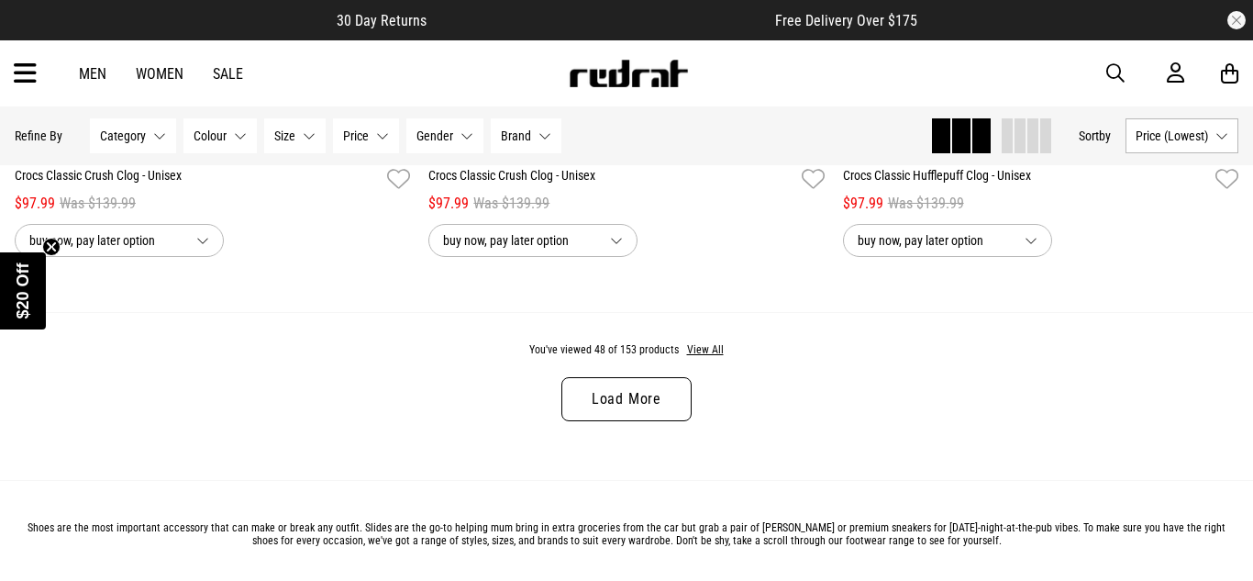
click at [640, 393] on link "Load More" at bounding box center [626, 399] width 130 height 44
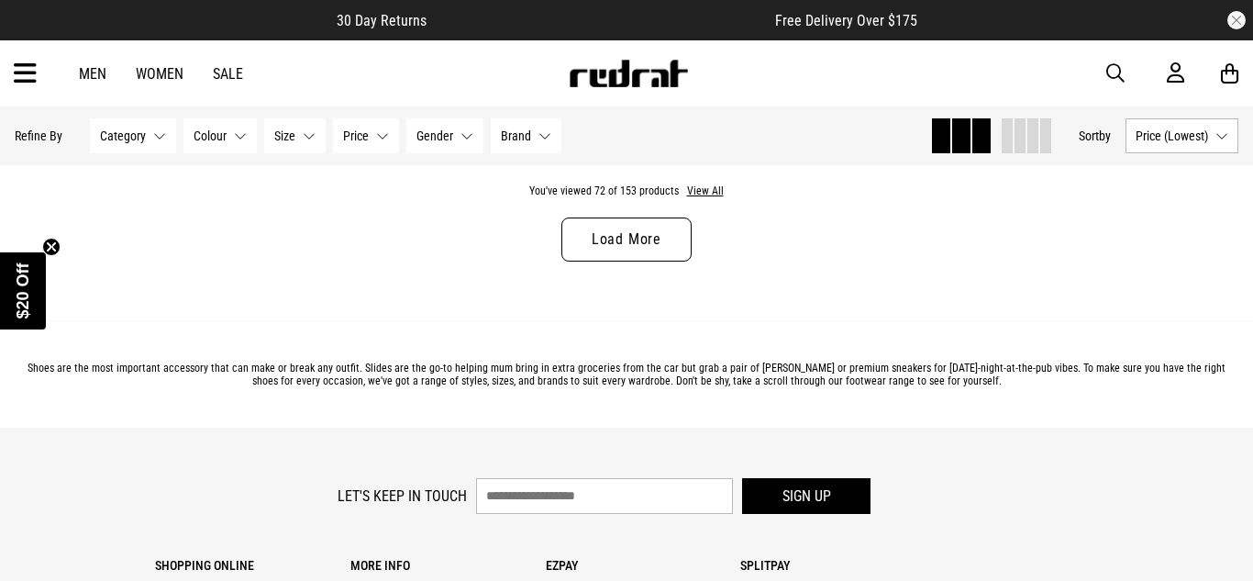
scroll to position [16793, 0]
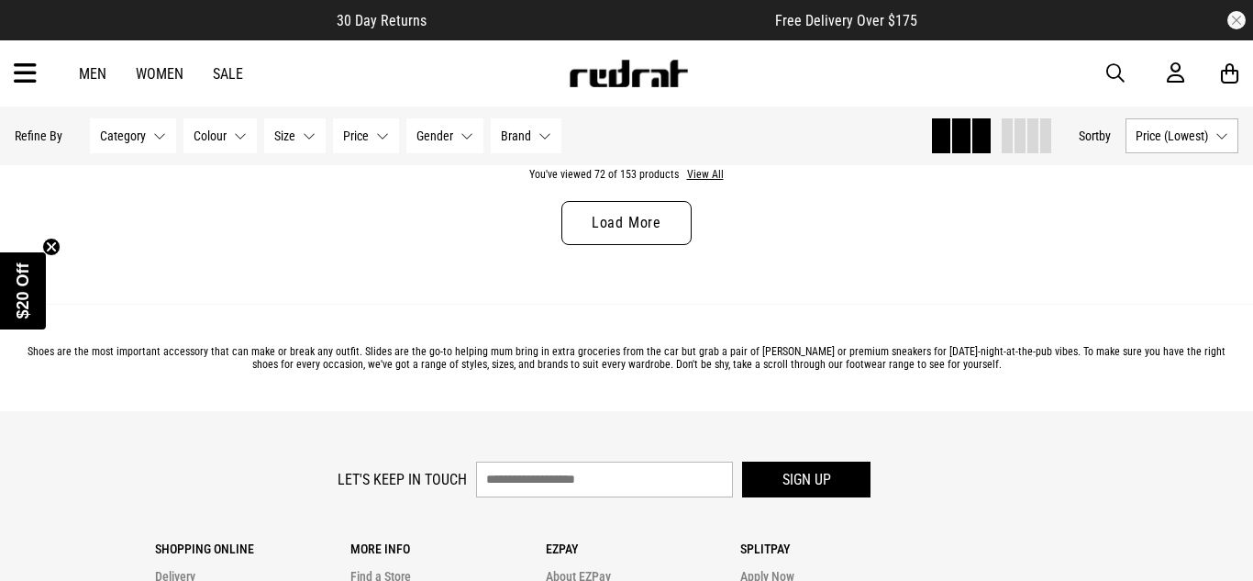
click at [635, 217] on link "Load More" at bounding box center [626, 223] width 130 height 44
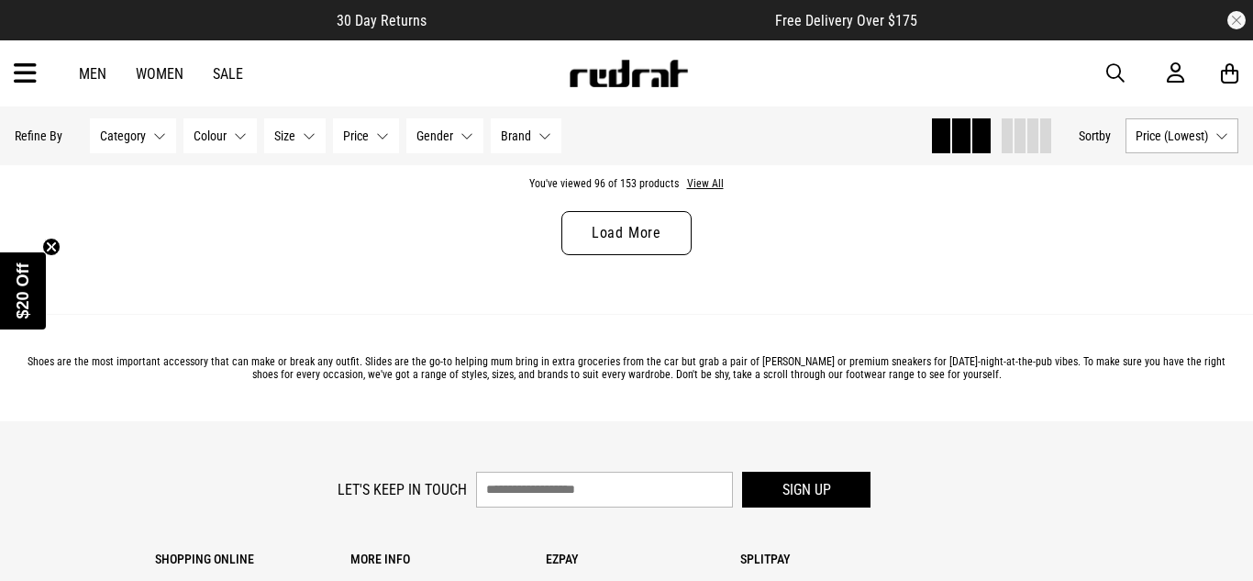
scroll to position [22318, 0]
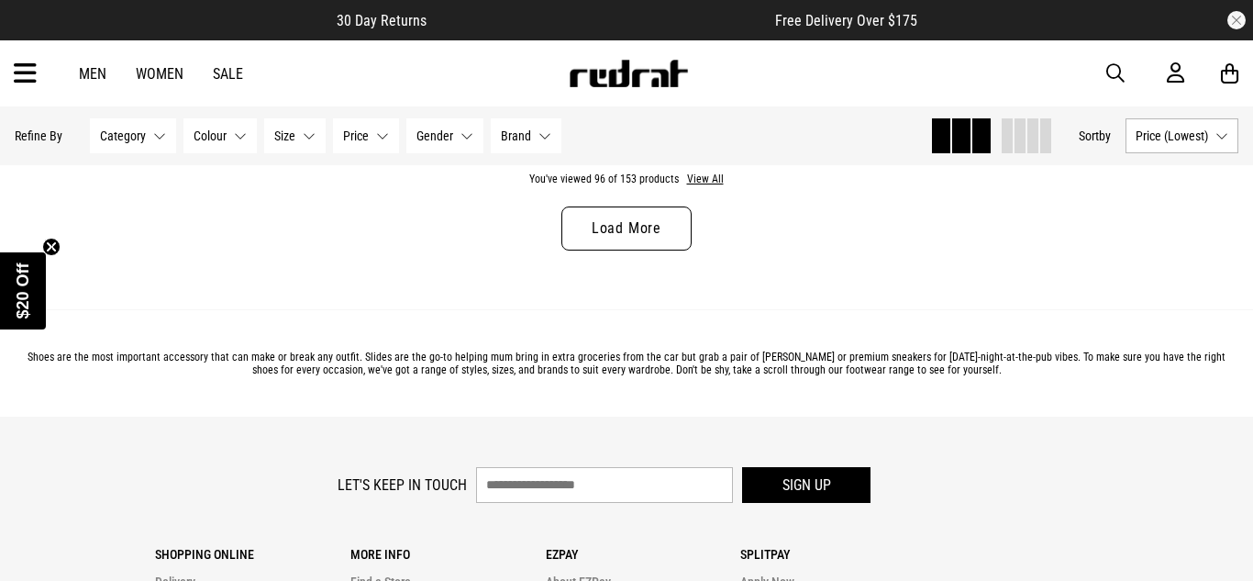
click at [628, 234] on link "Load More" at bounding box center [626, 228] width 130 height 44
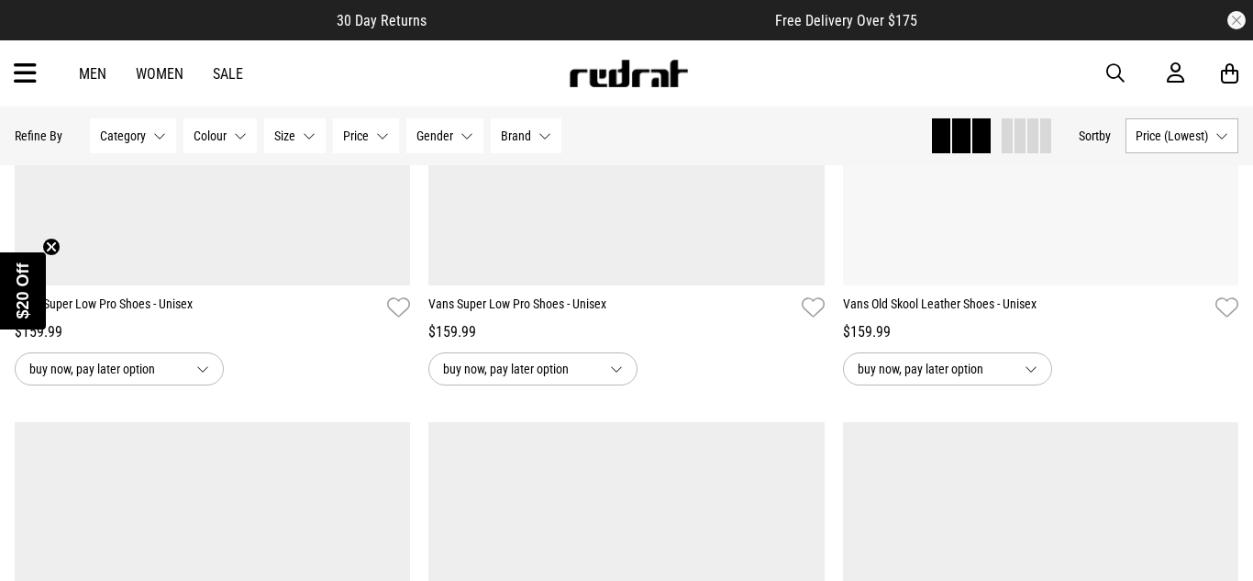
scroll to position [26878, 0]
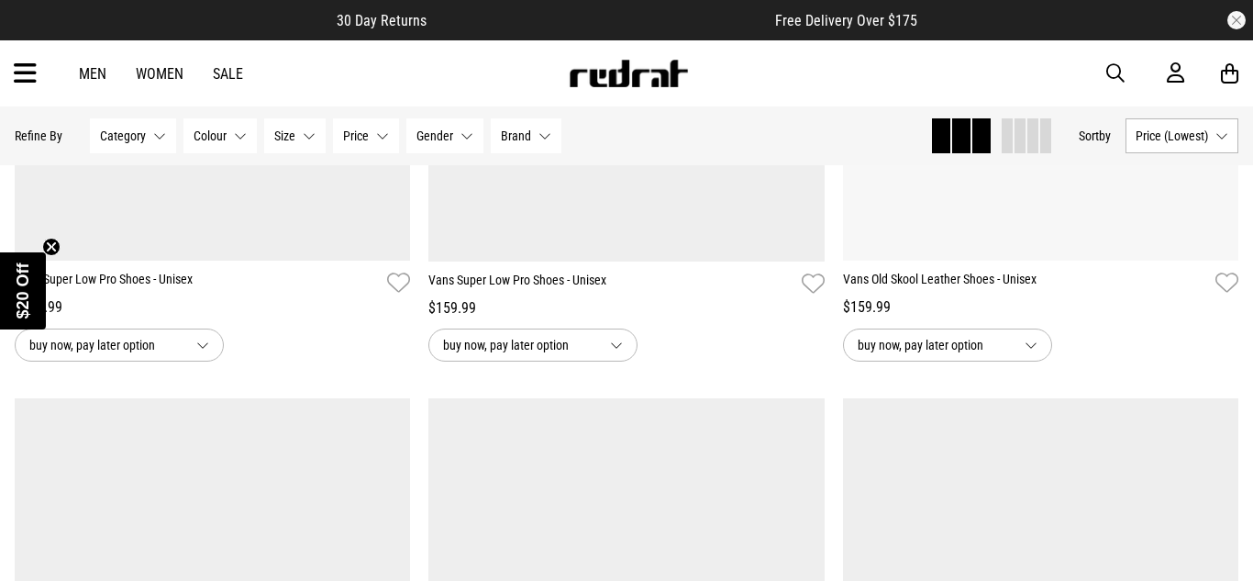
click at [97, 75] on link "Men" at bounding box center [93, 73] width 28 height 17
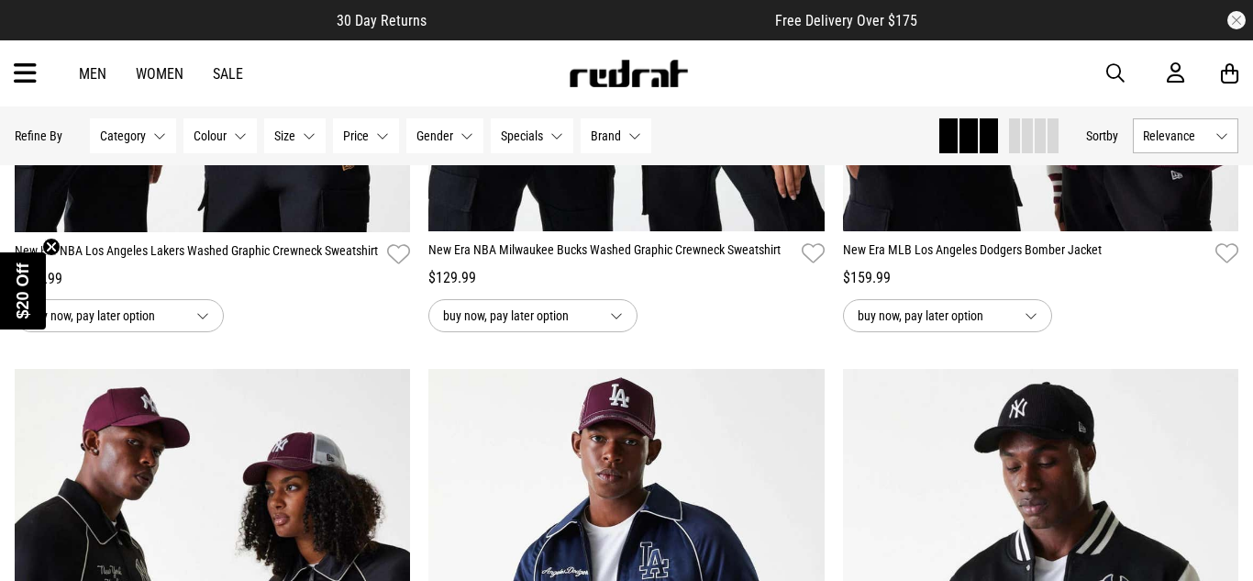
scroll to position [1347, 0]
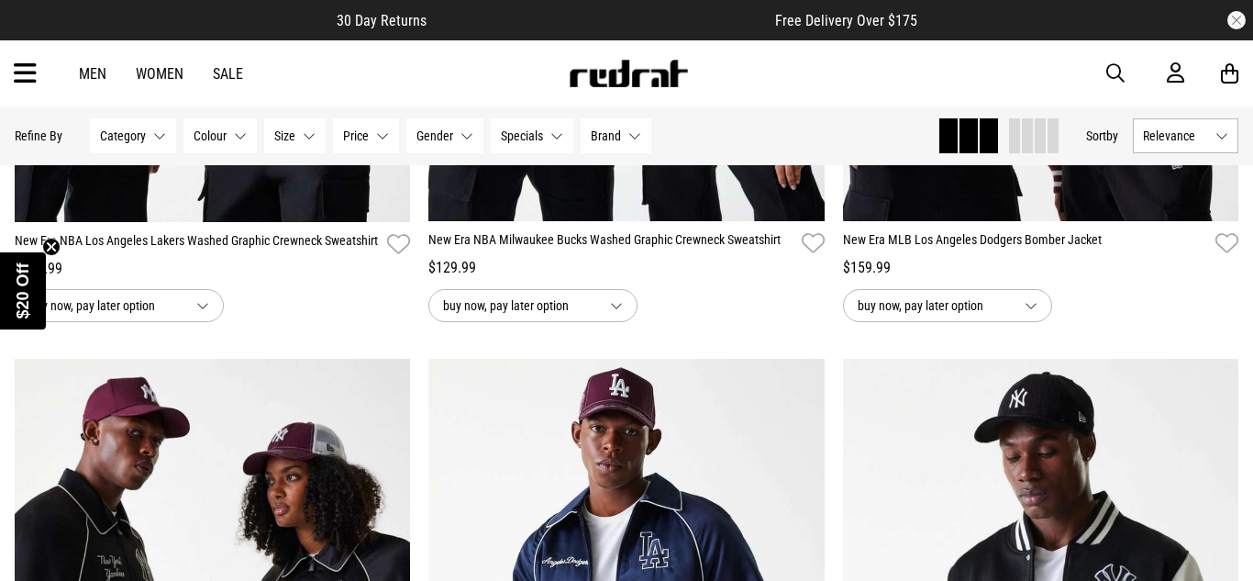
click at [29, 85] on icon at bounding box center [25, 74] width 23 height 30
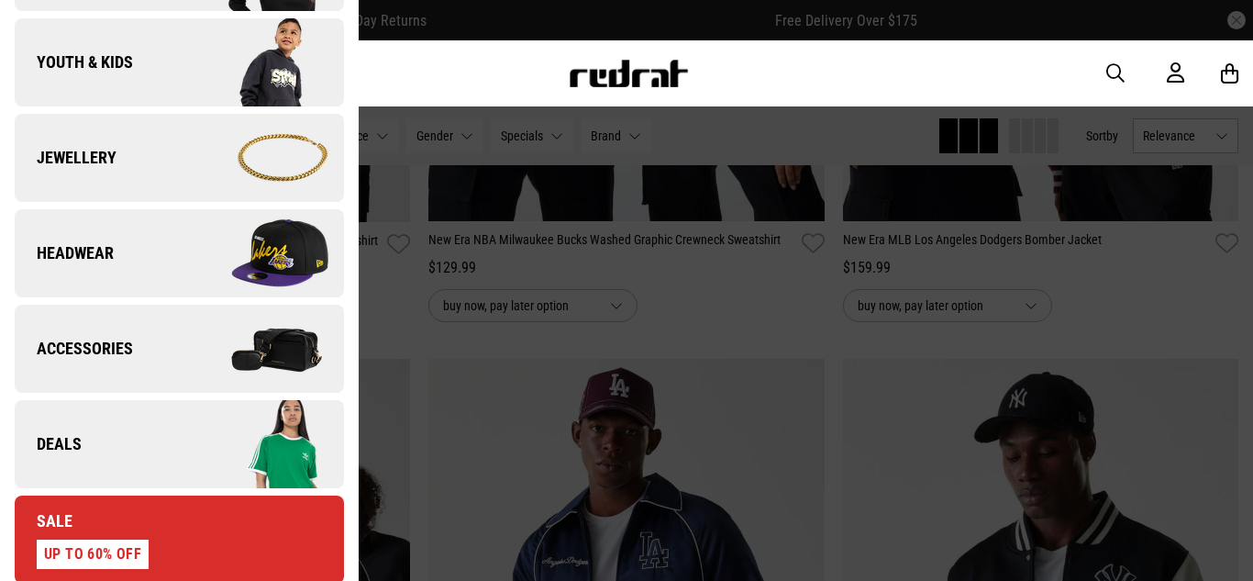
scroll to position [474, 0]
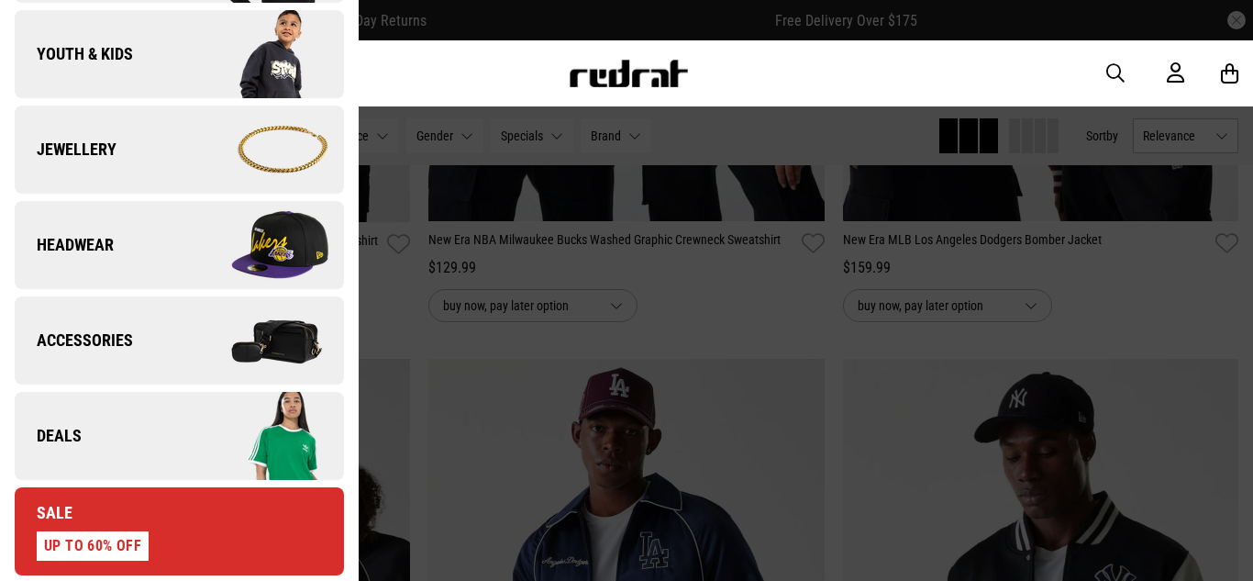
click at [185, 123] on img at bounding box center [261, 150] width 164 height 92
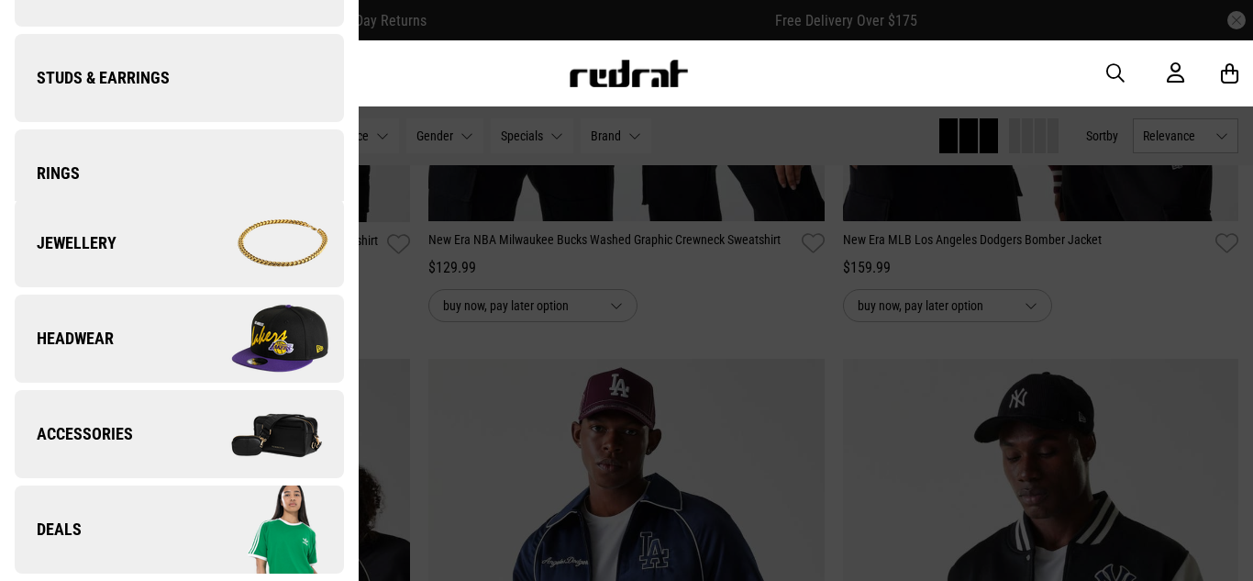
scroll to position [0, 0]
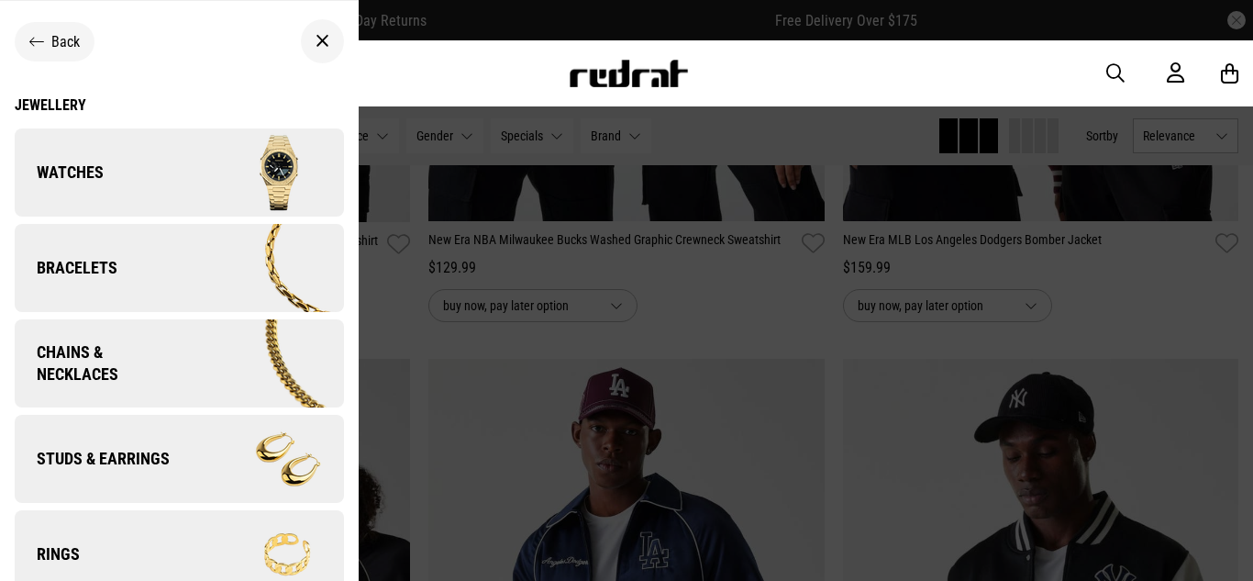
click at [57, 94] on div "Back Jewellery Watches Bracelets Chains & Necklaces Studs & Earrings Rings" at bounding box center [179, 311] width 359 height 590
click at [58, 100] on div "Jewellery" at bounding box center [179, 104] width 329 height 17
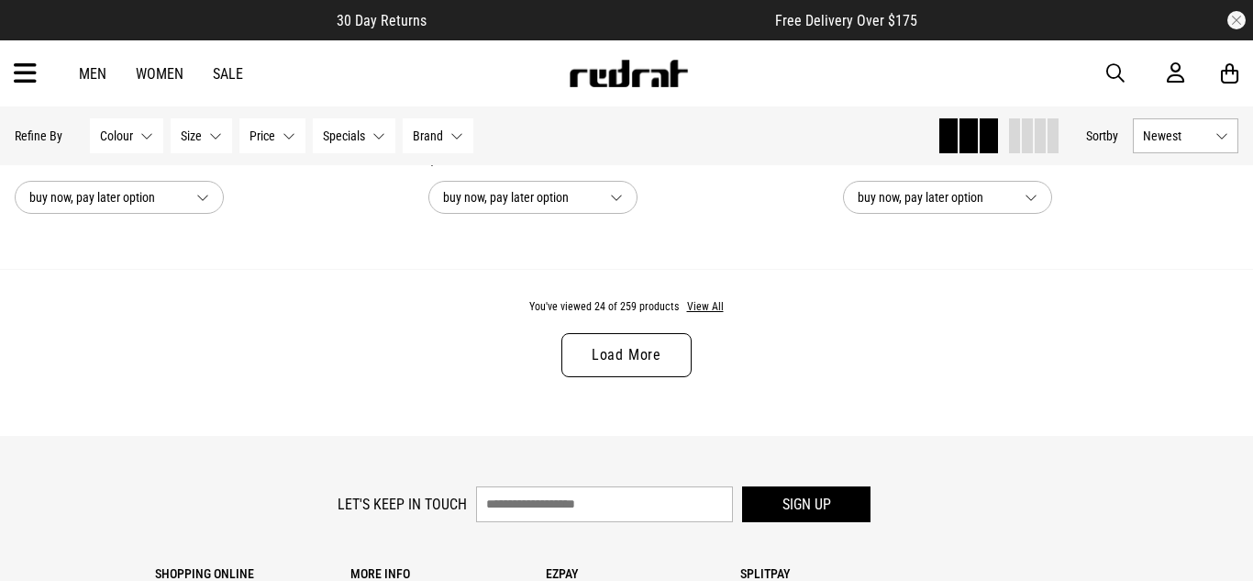
scroll to position [5605, 0]
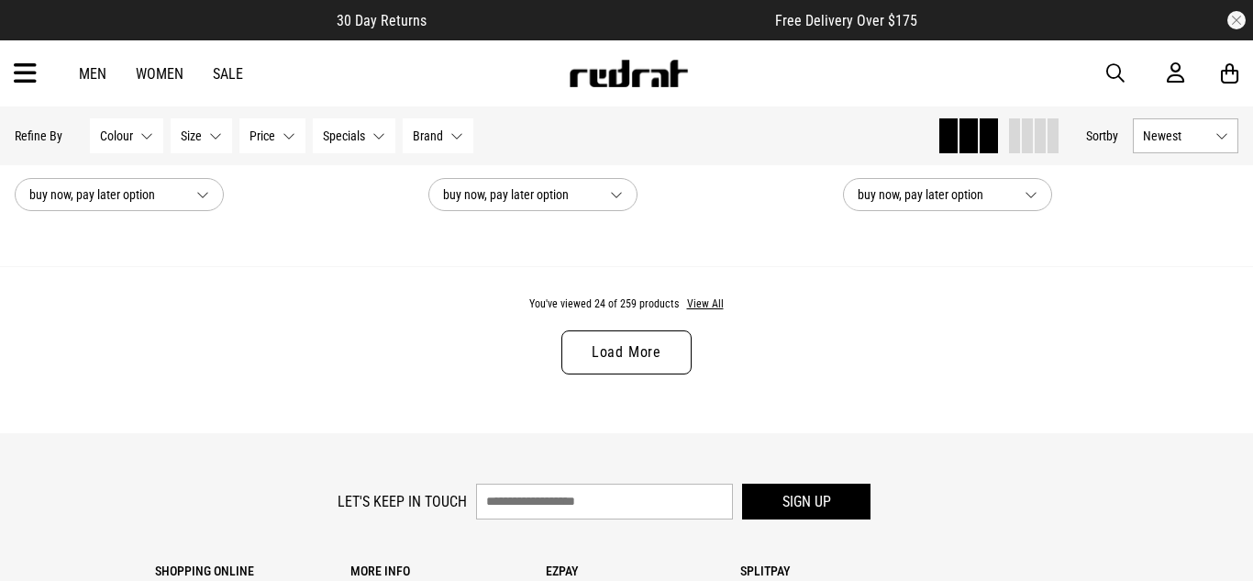
click at [676, 362] on link "Load More" at bounding box center [626, 352] width 130 height 44
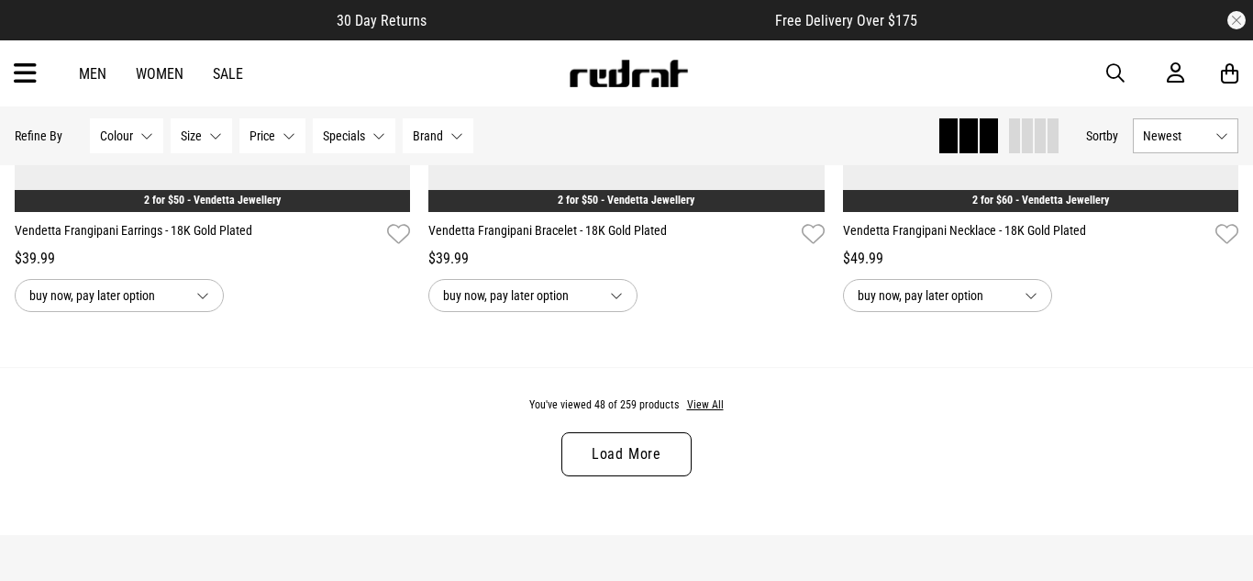
scroll to position [11037, 0]
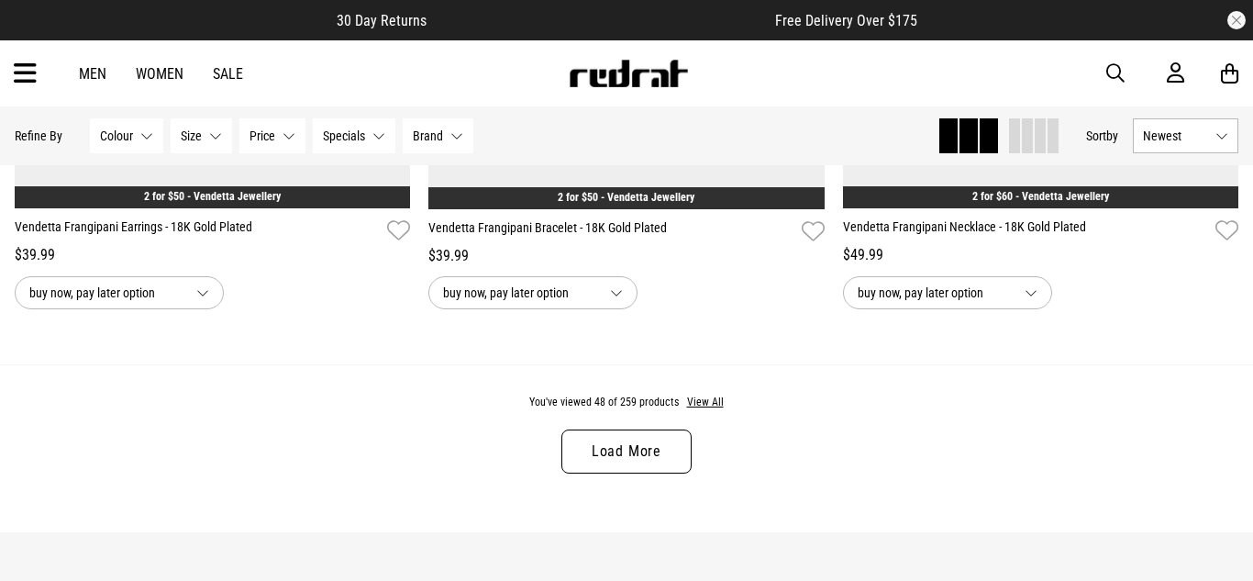
click at [623, 429] on link "Load More" at bounding box center [626, 451] width 130 height 44
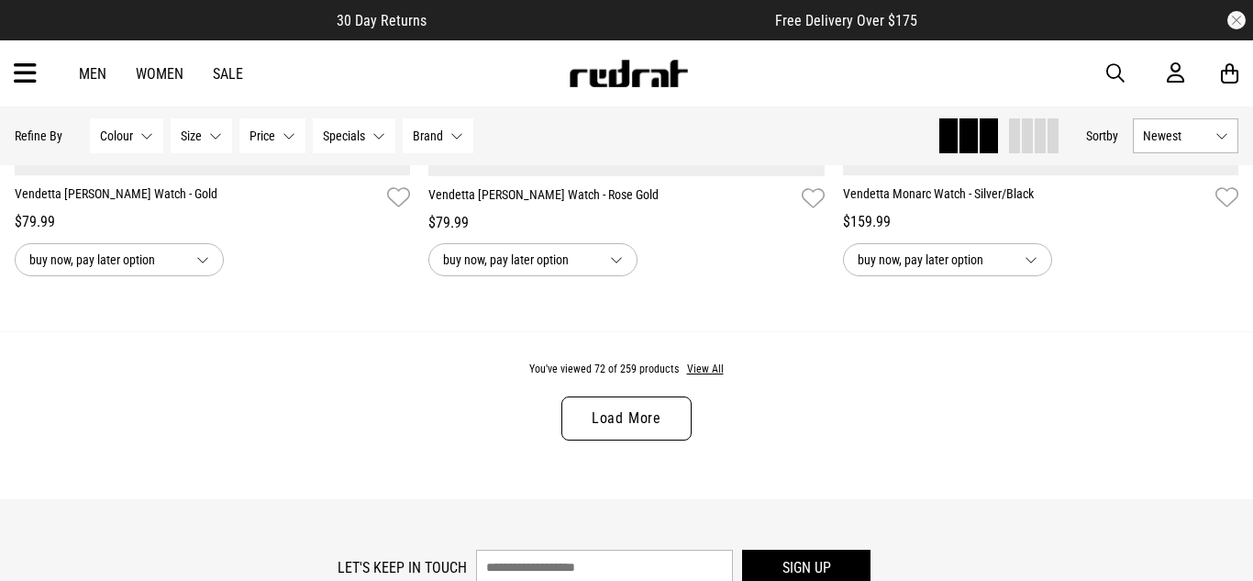
scroll to position [16613, 0]
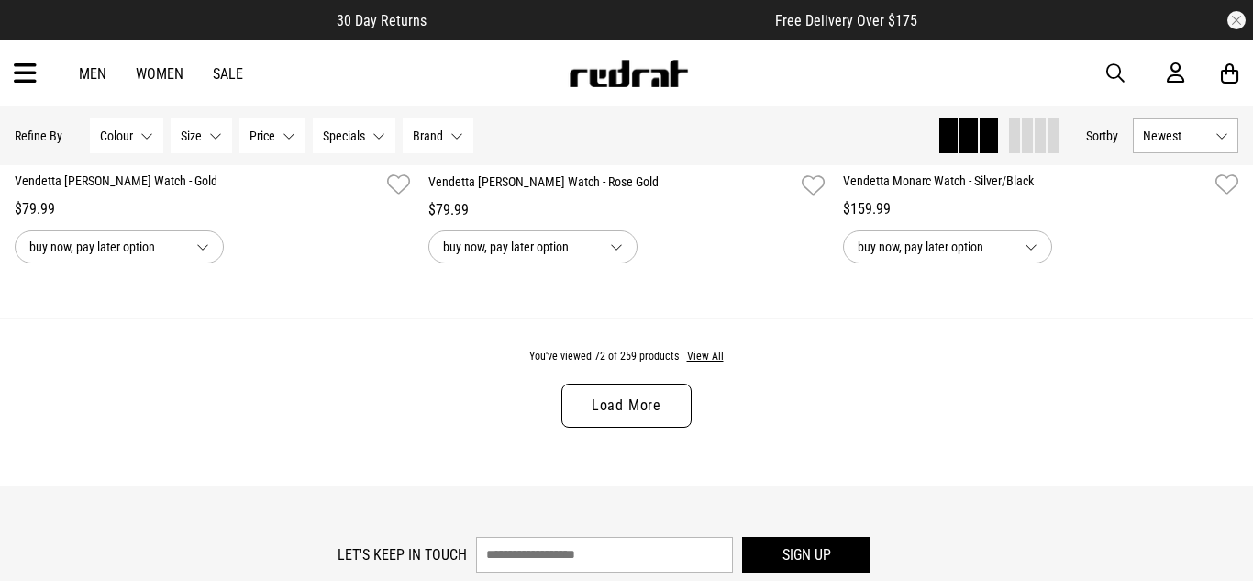
click at [631, 414] on link "Load More" at bounding box center [626, 405] width 130 height 44
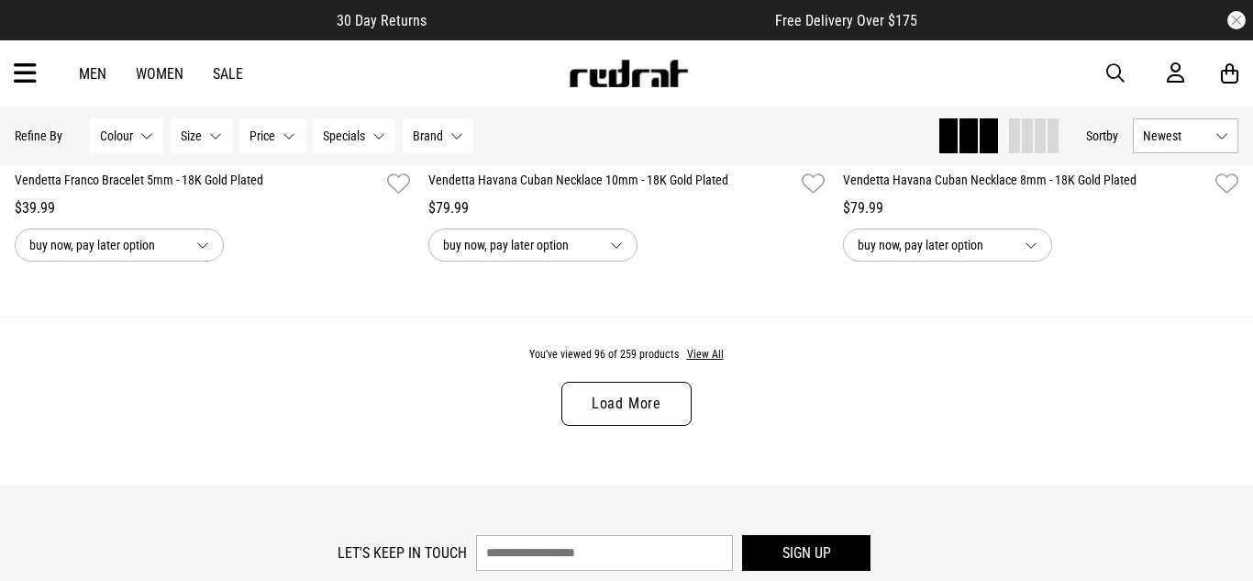
scroll to position [22143, 0]
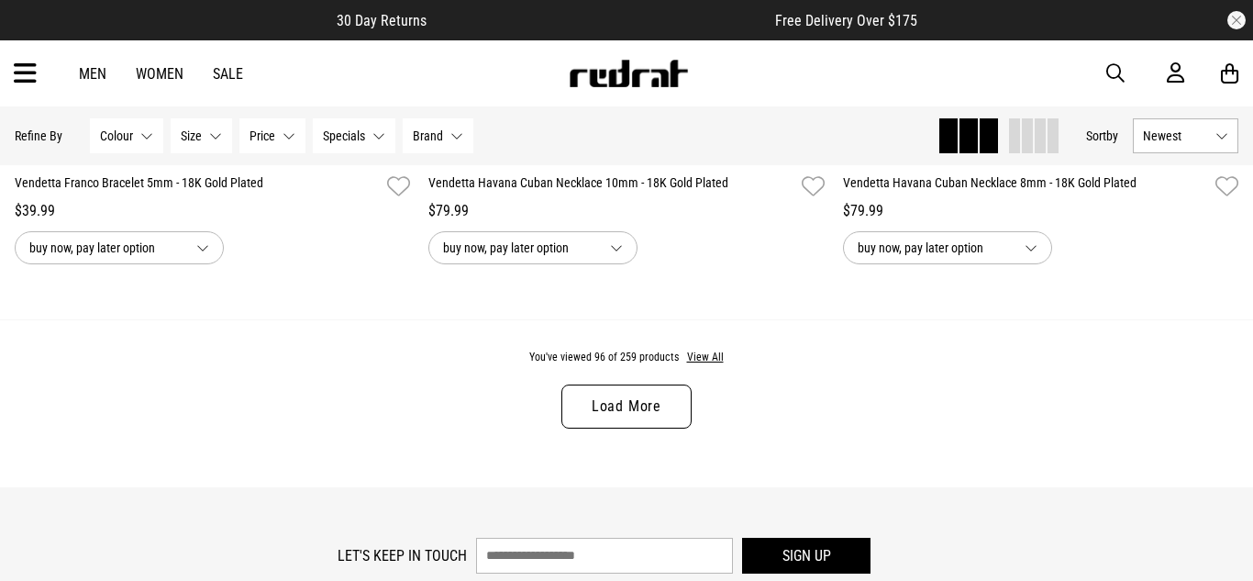
click at [614, 419] on link "Load More" at bounding box center [626, 406] width 130 height 44
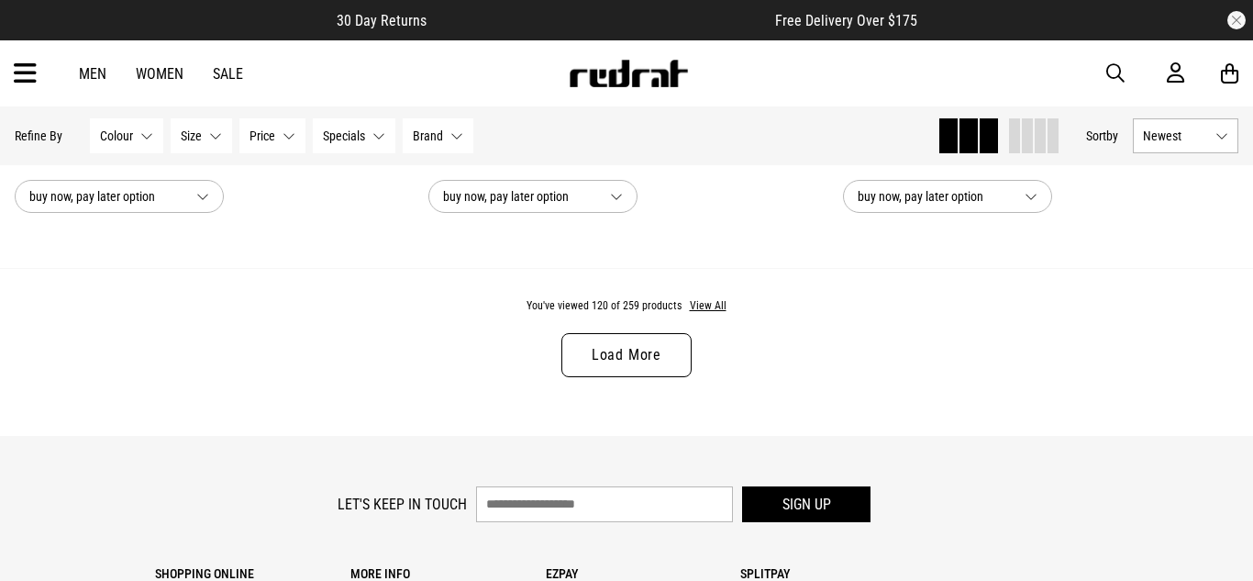
scroll to position [27726, 0]
click at [631, 349] on link "Load More" at bounding box center [626, 353] width 130 height 44
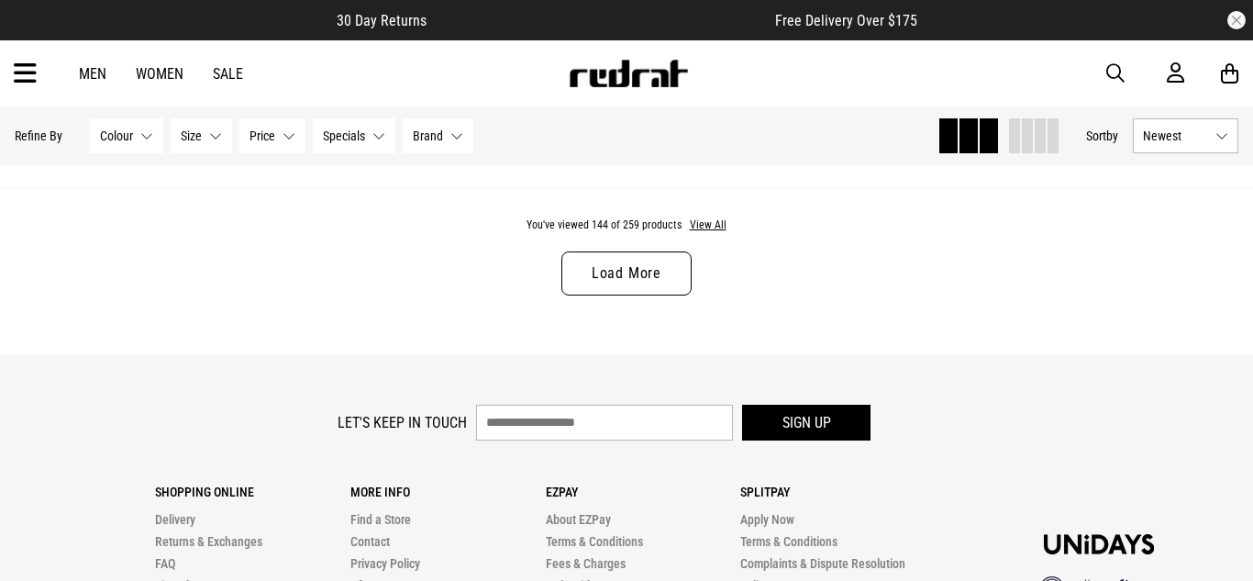
scroll to position [33352, 0]
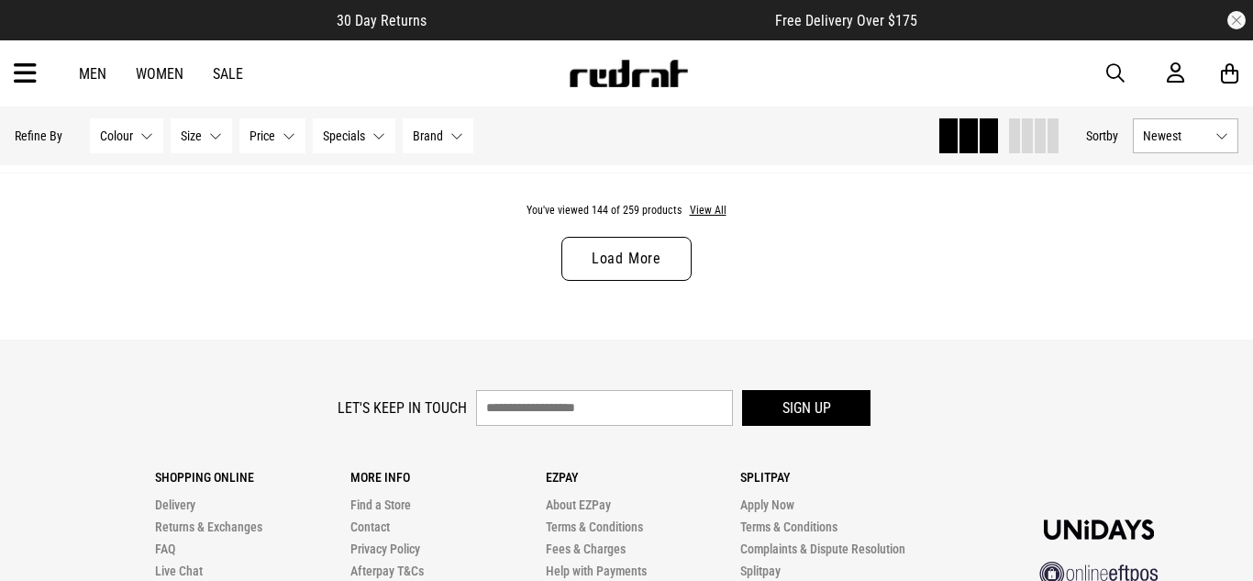
click at [597, 277] on link "Load More" at bounding box center [626, 259] width 130 height 44
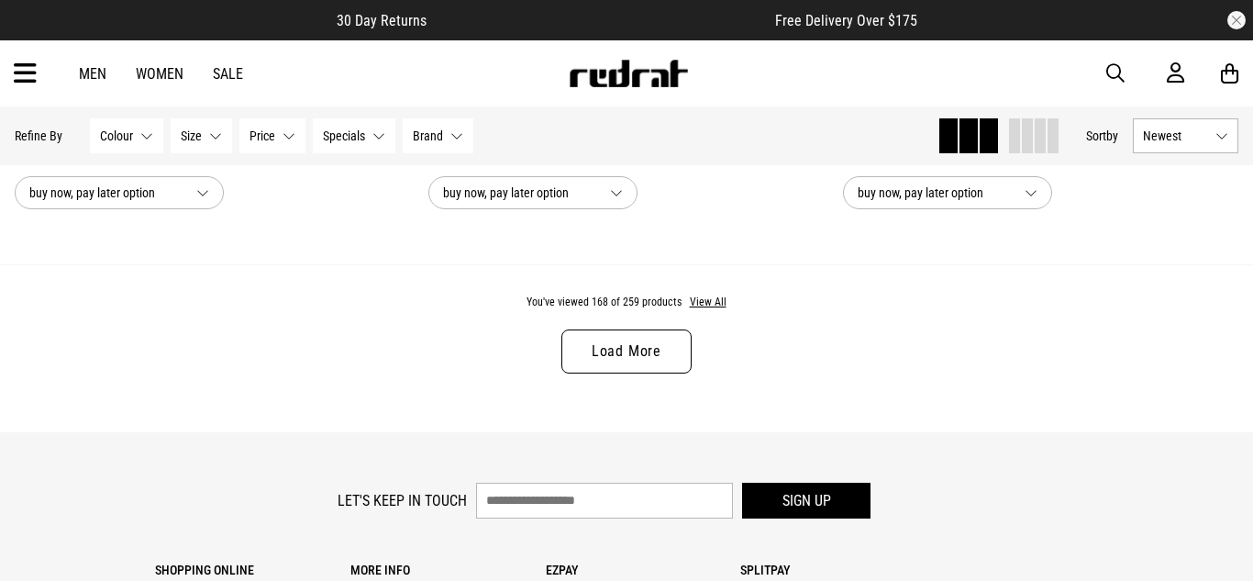
scroll to position [38797, 0]
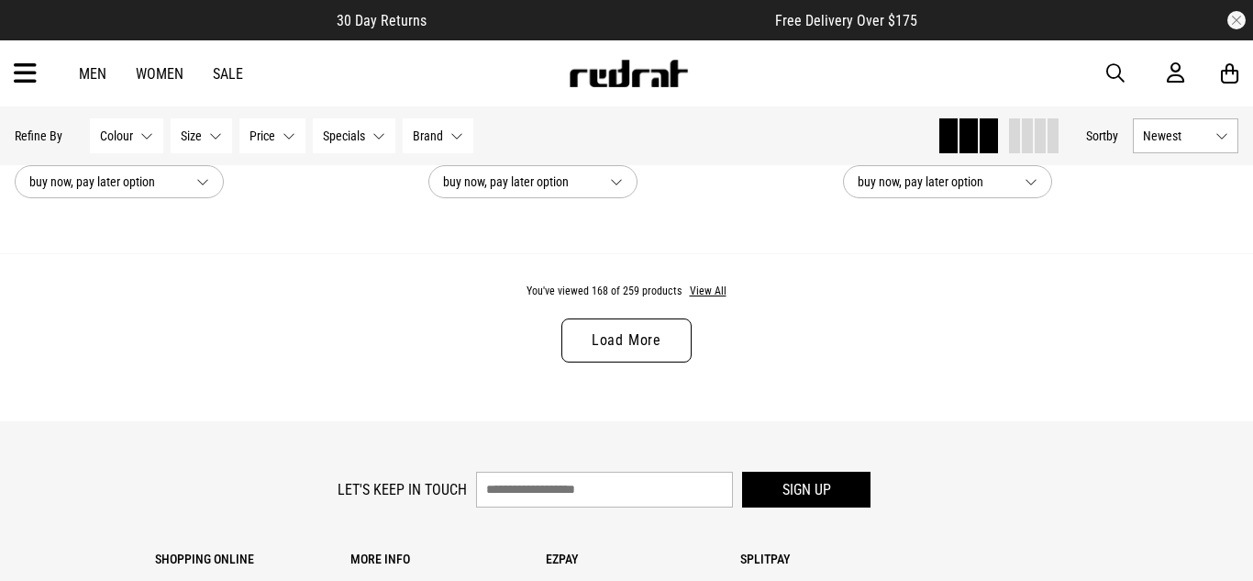
click at [659, 330] on link "Load More" at bounding box center [626, 340] width 130 height 44
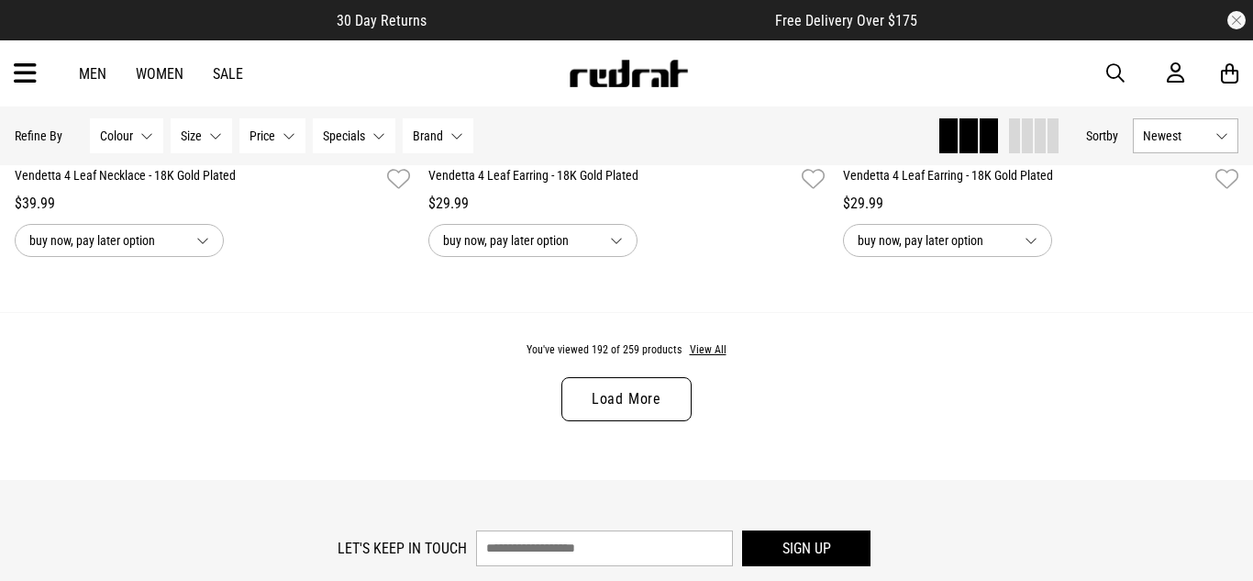
scroll to position [44277, 0]
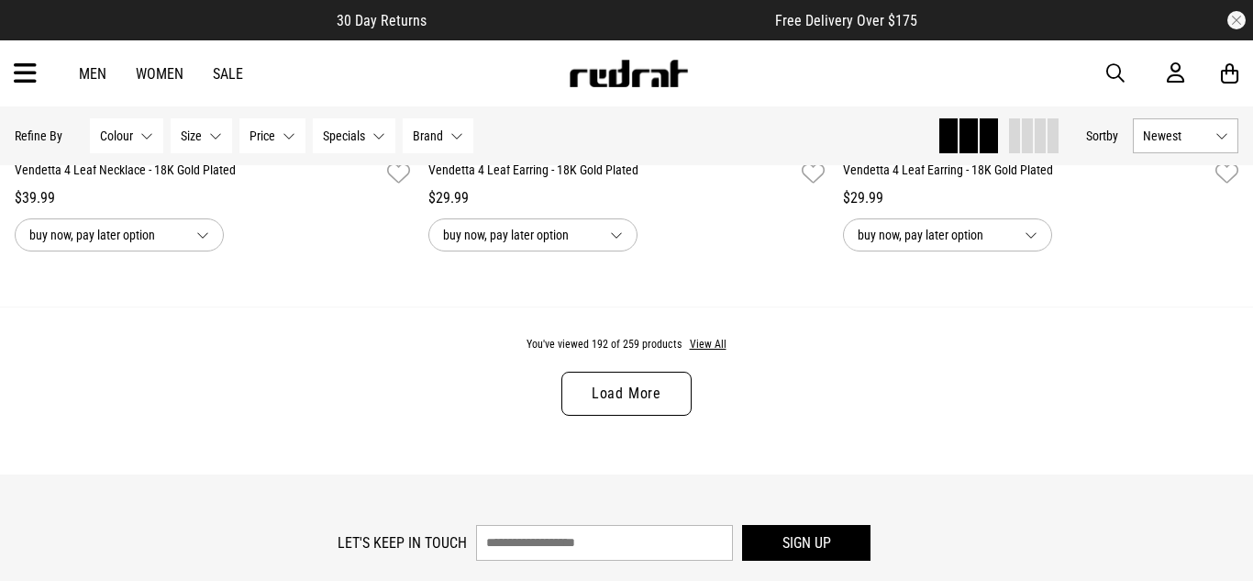
click at [610, 381] on link "Load More" at bounding box center [626, 393] width 130 height 44
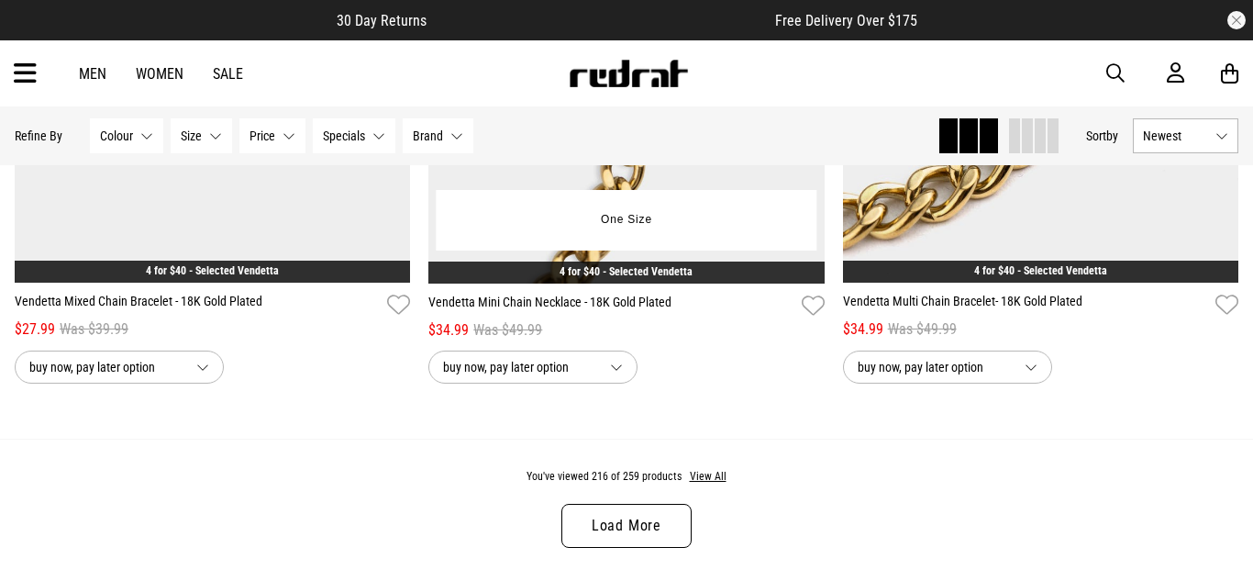
scroll to position [49681, 0]
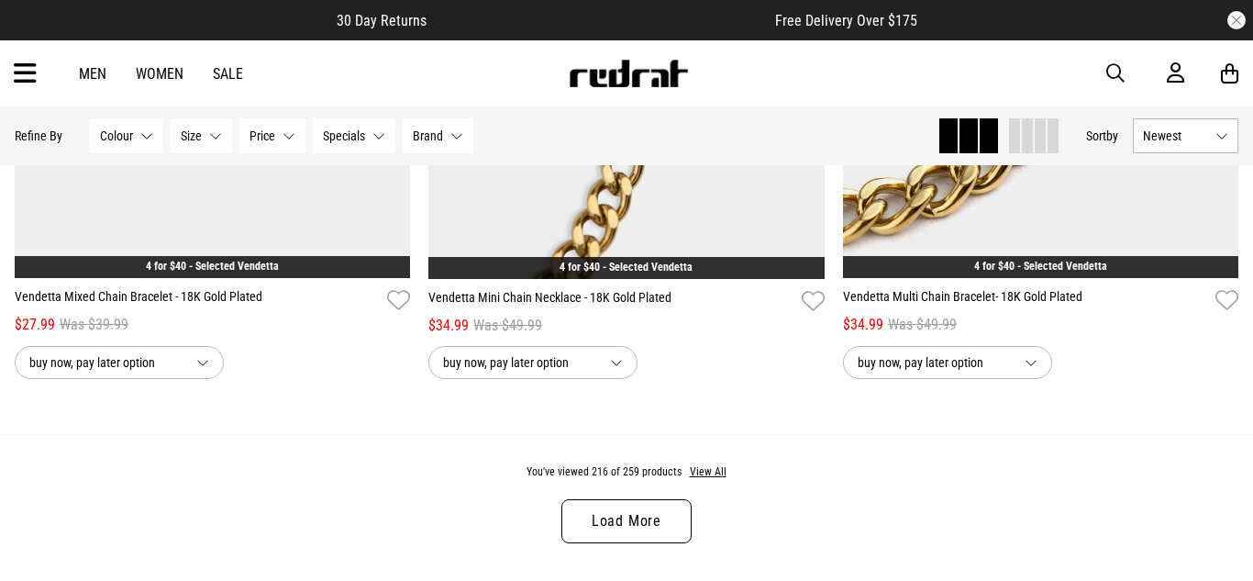
click at [659, 520] on link "Load More" at bounding box center [626, 521] width 130 height 44
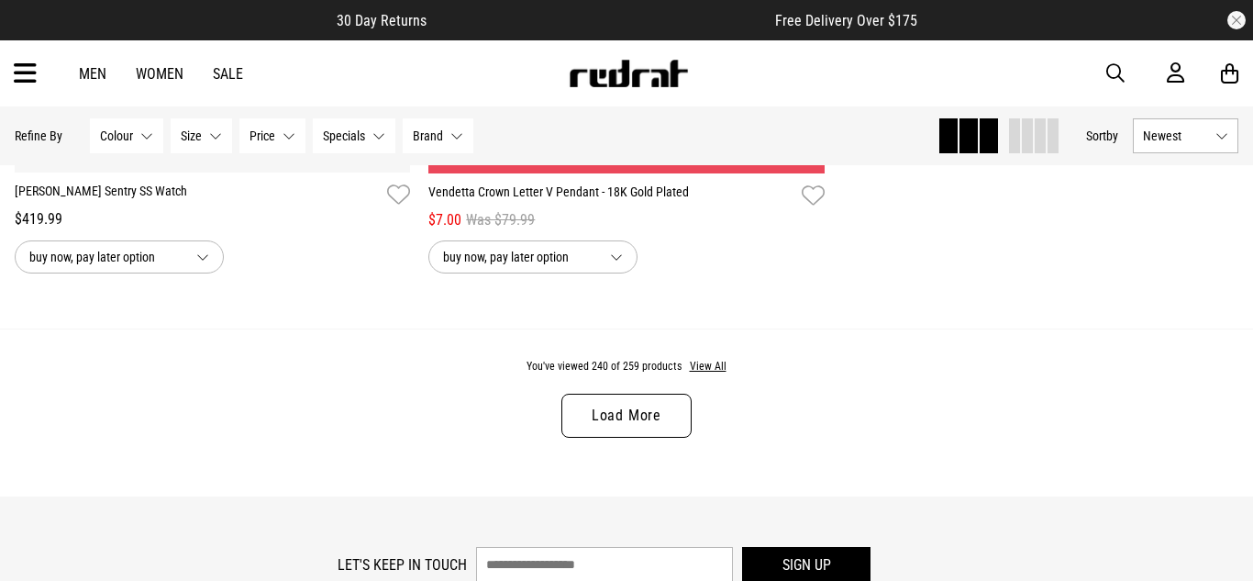
scroll to position [55316, 0]
click at [638, 405] on link "Load More" at bounding box center [626, 416] width 130 height 44
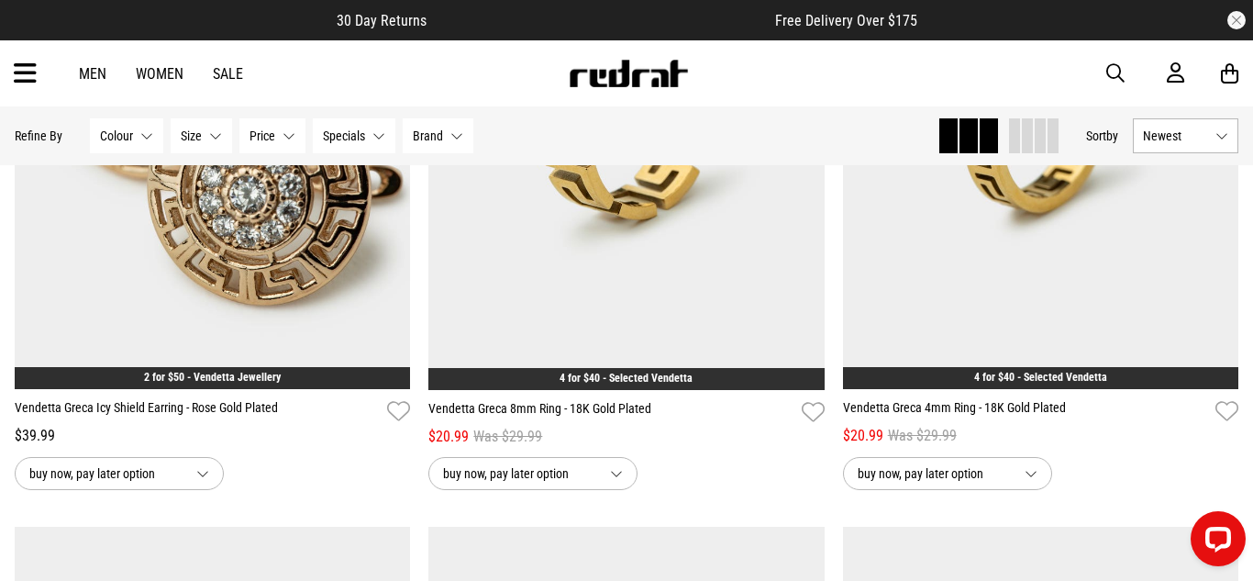
scroll to position [34366, 0]
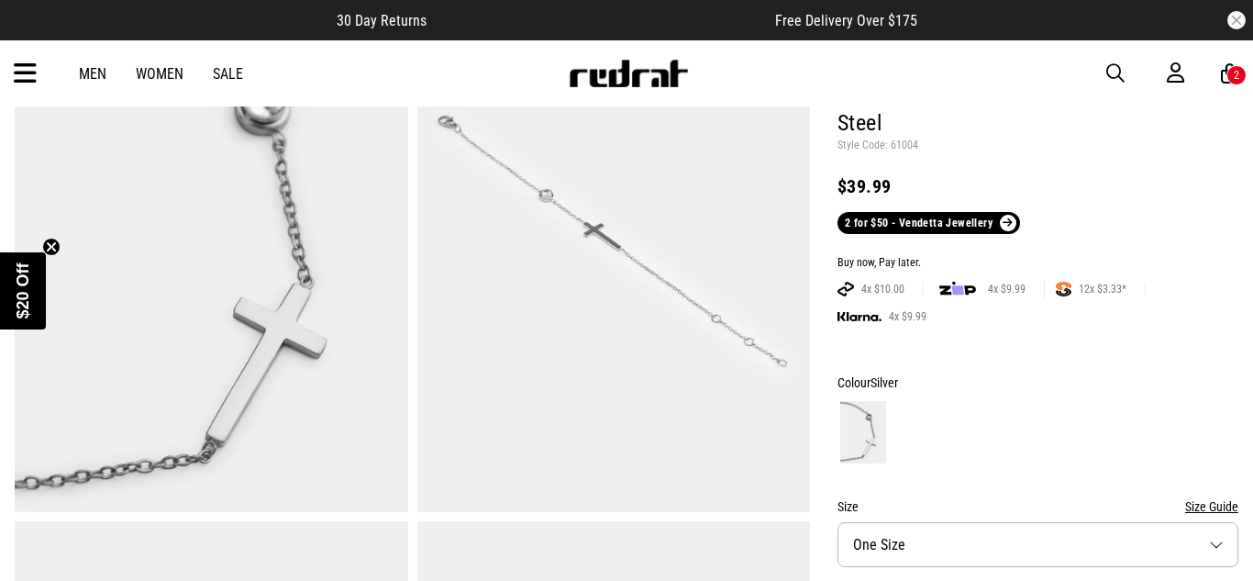
scroll to position [199, 0]
click at [734, 260] on img at bounding box center [613, 242] width 393 height 542
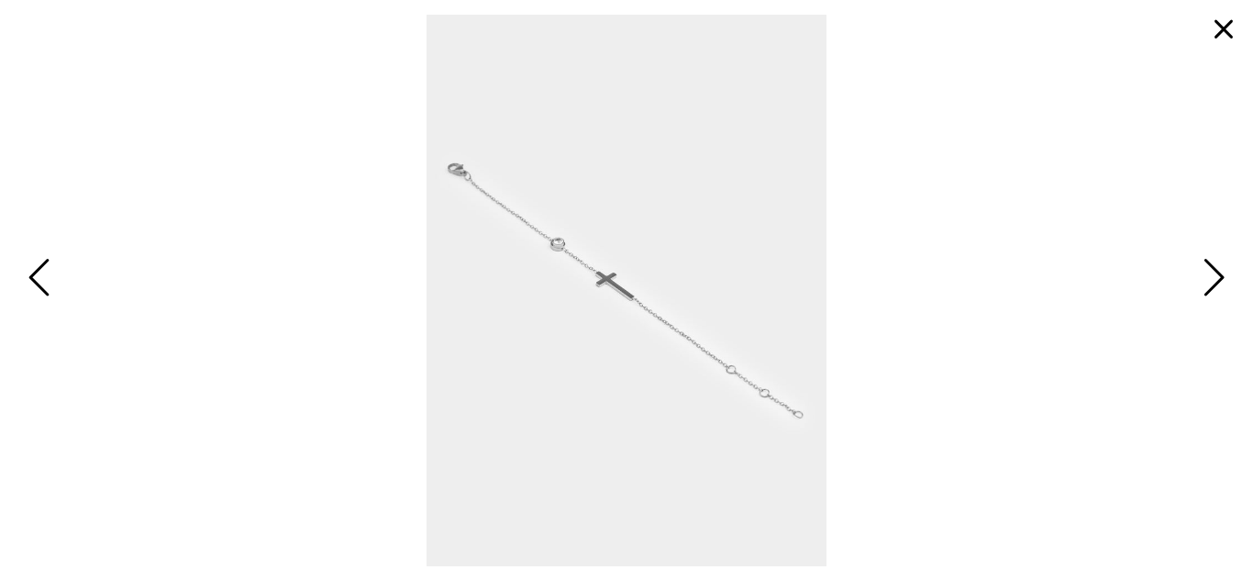
click at [1213, 279] on span "Next" at bounding box center [1211, 278] width 28 height 53
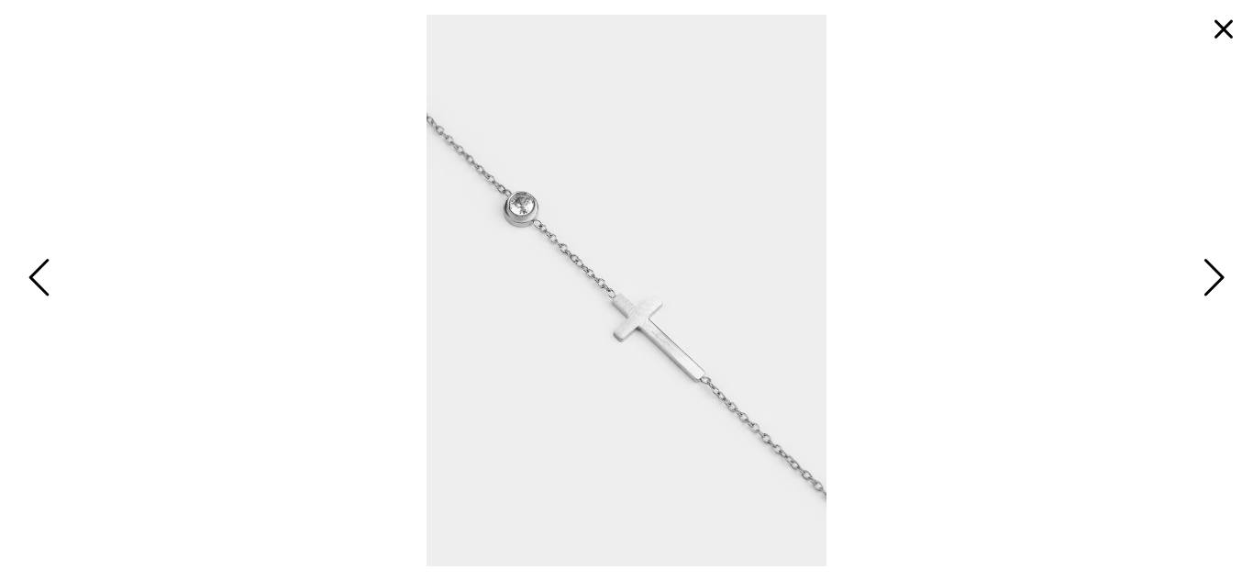
click at [1213, 279] on span "Next" at bounding box center [1211, 278] width 28 height 53
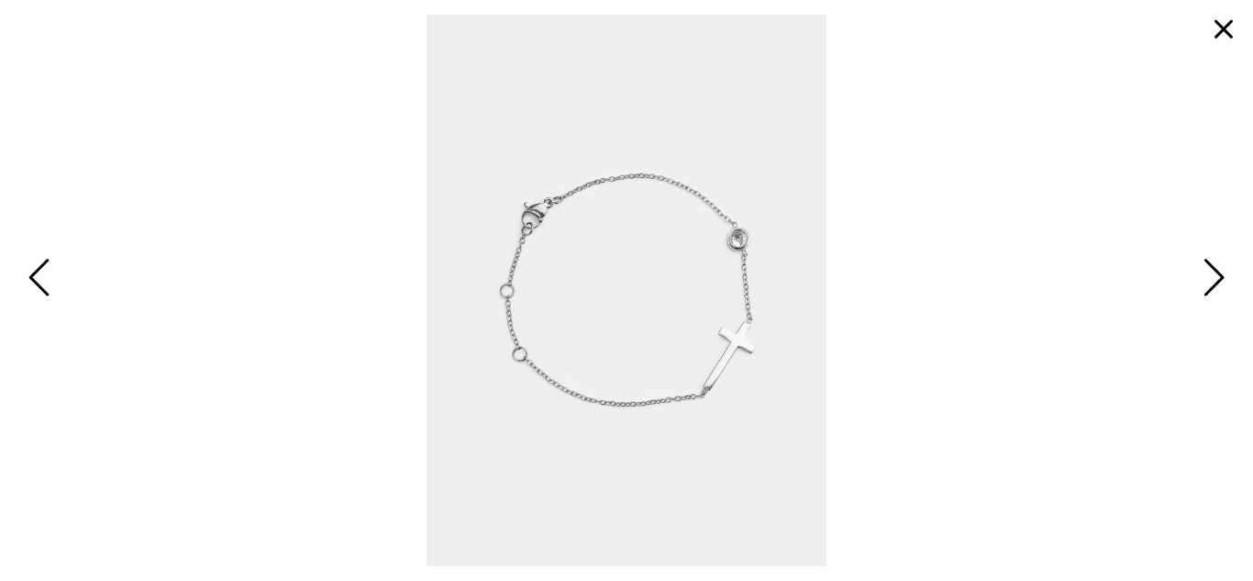
click at [1210, 266] on span "Next" at bounding box center [1211, 278] width 28 height 53
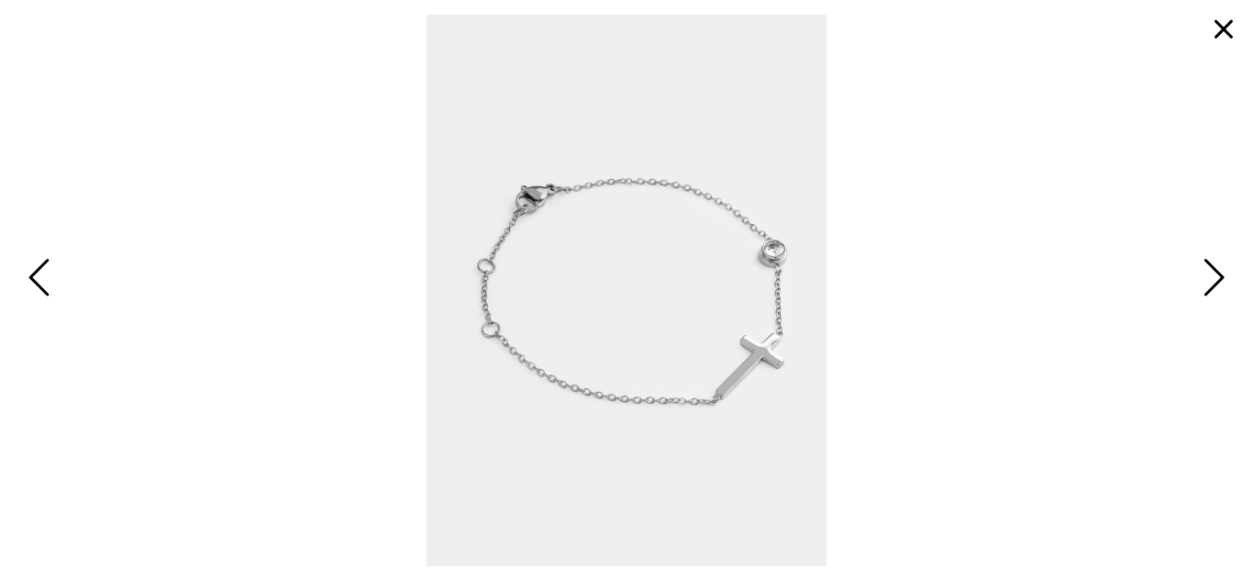
click at [1210, 266] on span "Next" at bounding box center [1211, 278] width 28 height 53
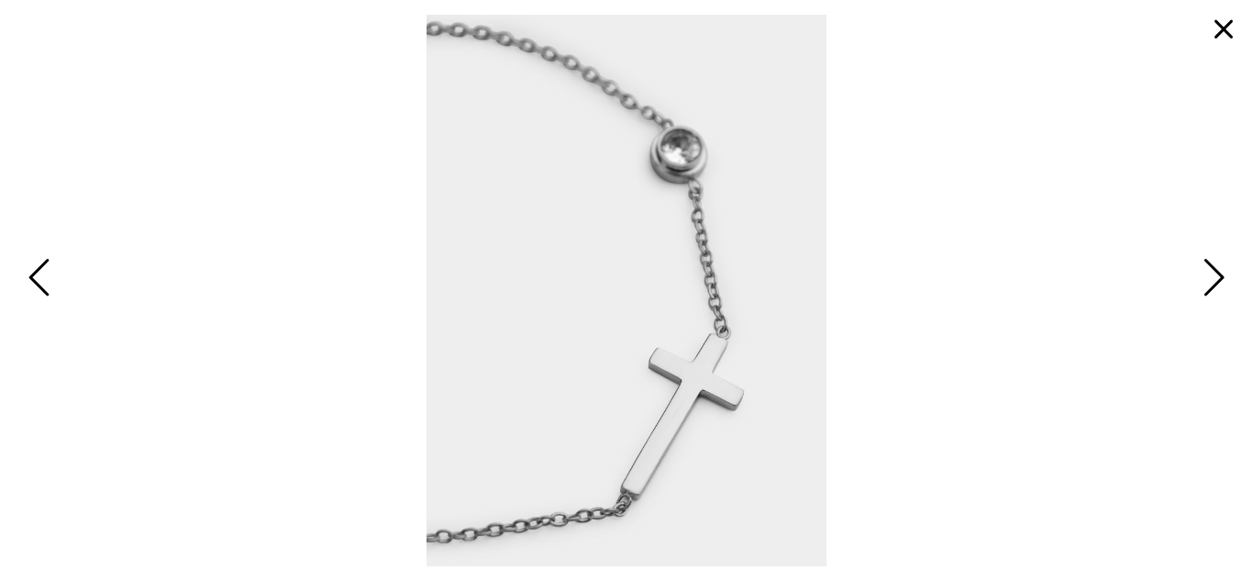
click at [1223, 33] on button "button" at bounding box center [1224, 29] width 44 height 44
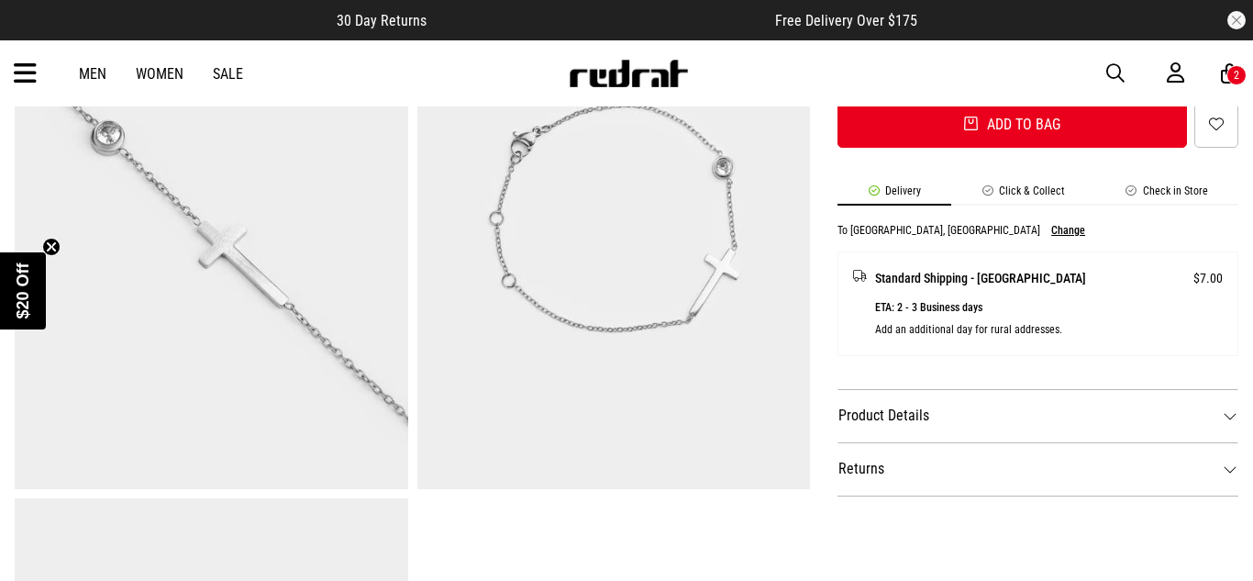
scroll to position [776, 0]
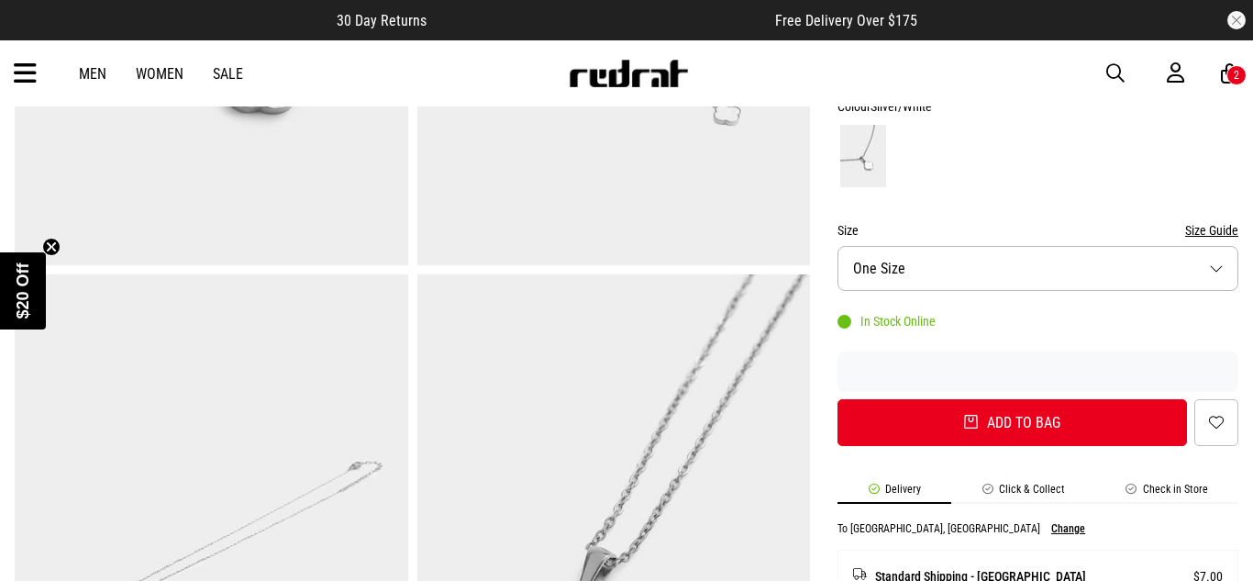
scroll to position [468, 0]
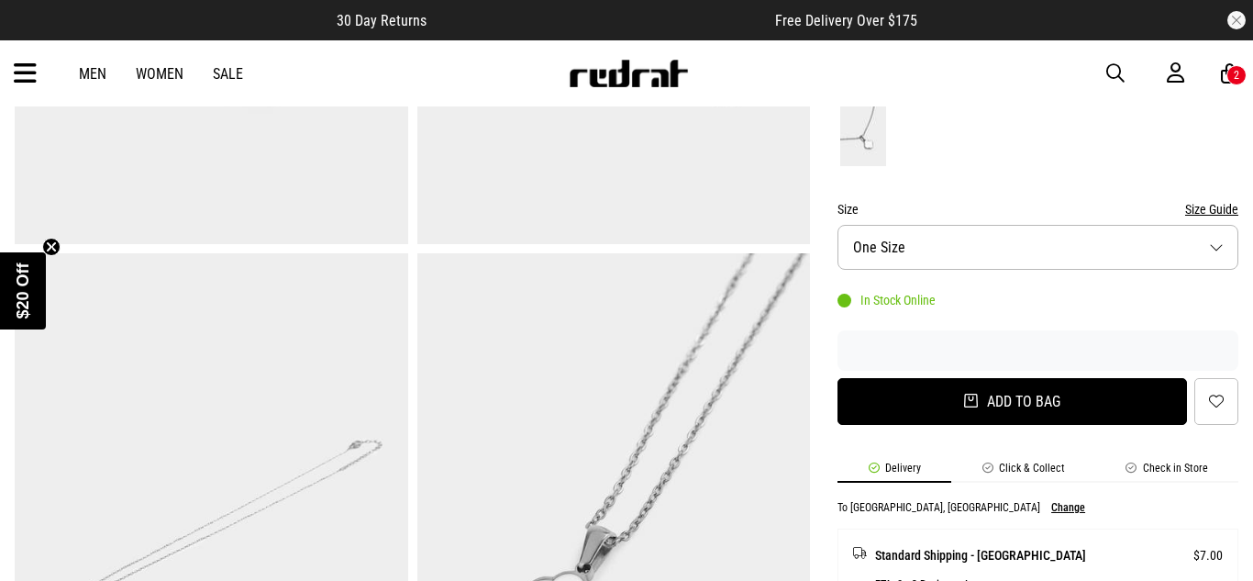
click at [901, 415] on button "Add to bag" at bounding box center [1011, 401] width 349 height 47
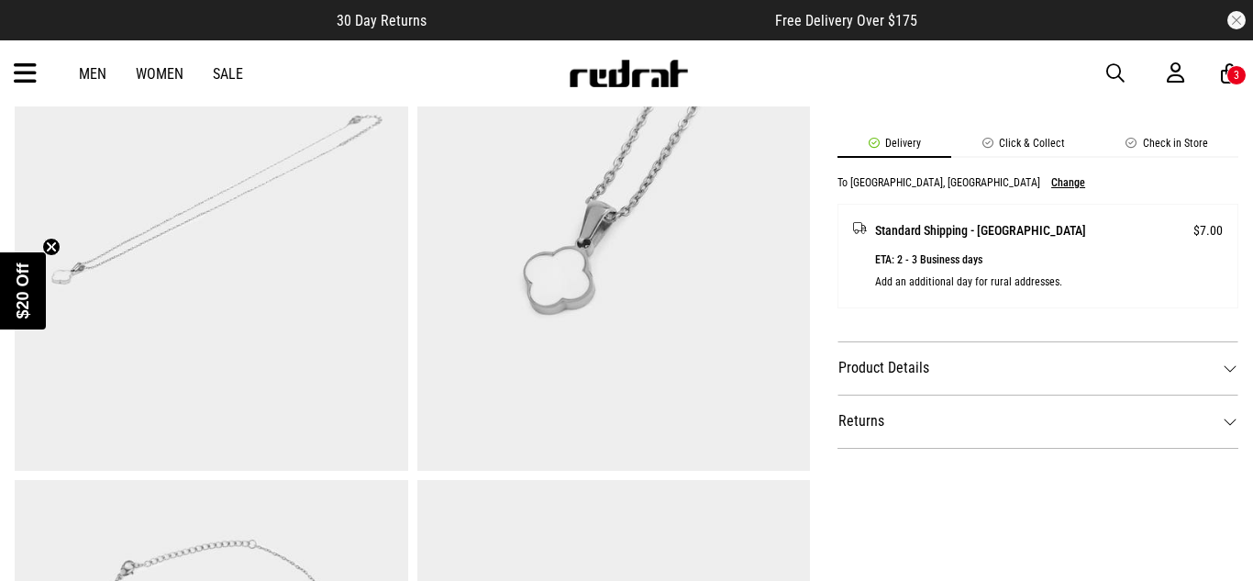
scroll to position [798, 0]
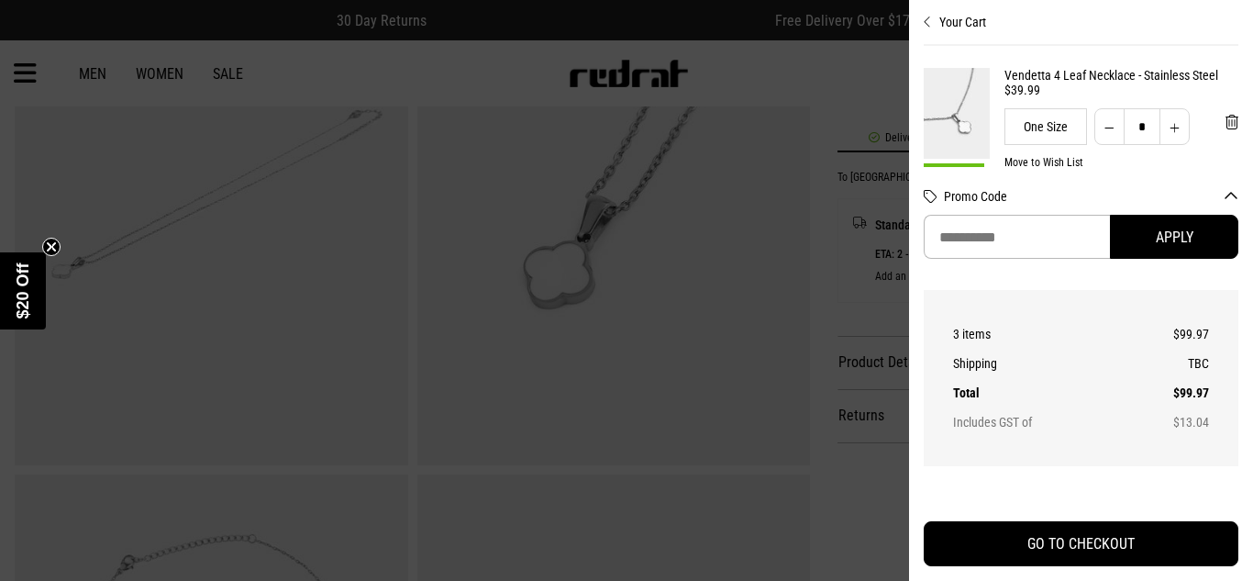
click at [774, 354] on div at bounding box center [626, 290] width 1253 height 581
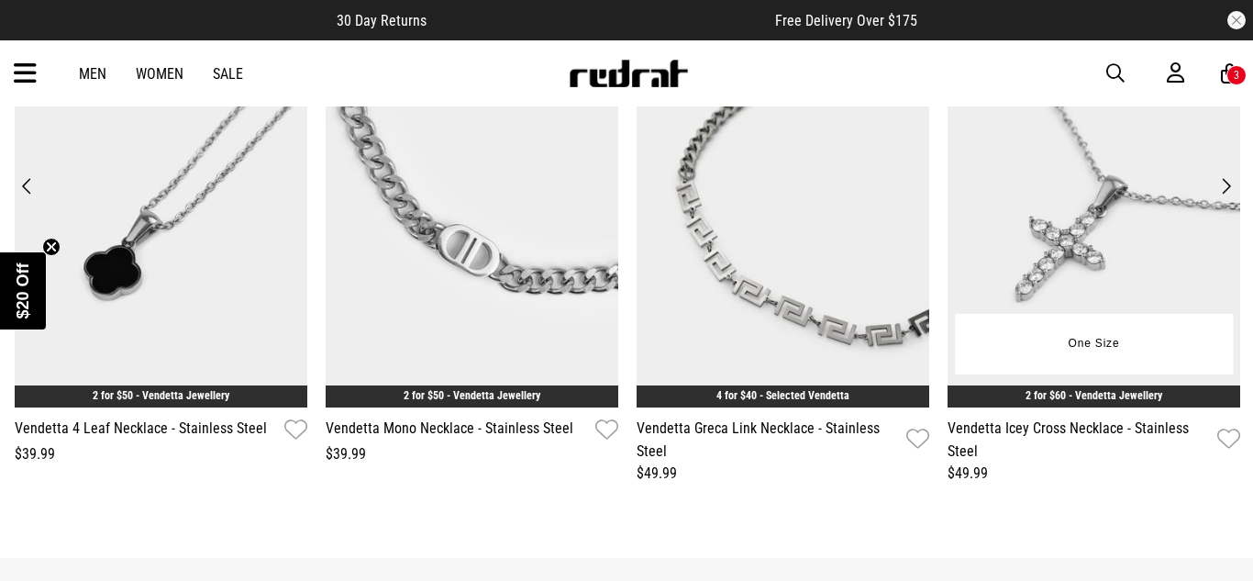
scroll to position [2823, 0]
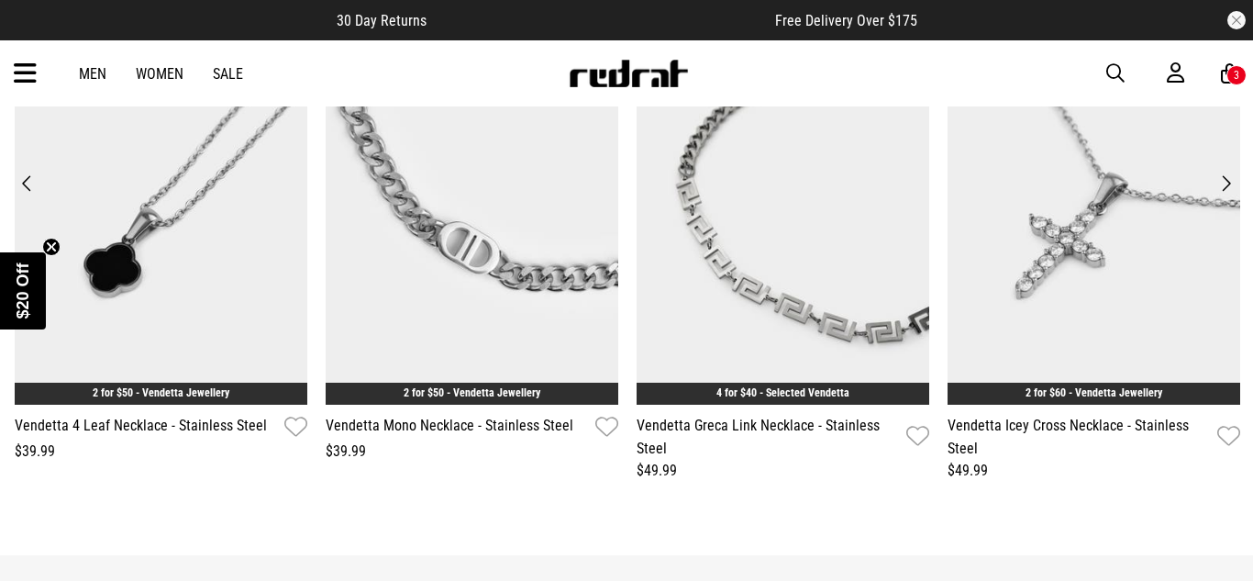
click at [1226, 180] on button "Next" at bounding box center [1225, 184] width 25 height 26
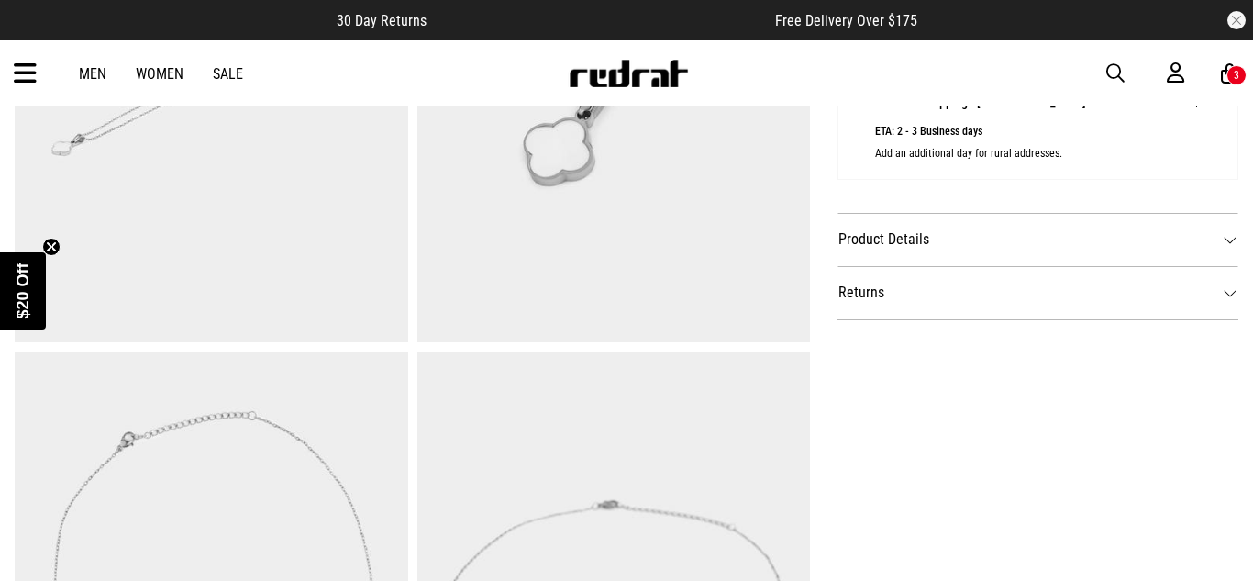
scroll to position [0, 0]
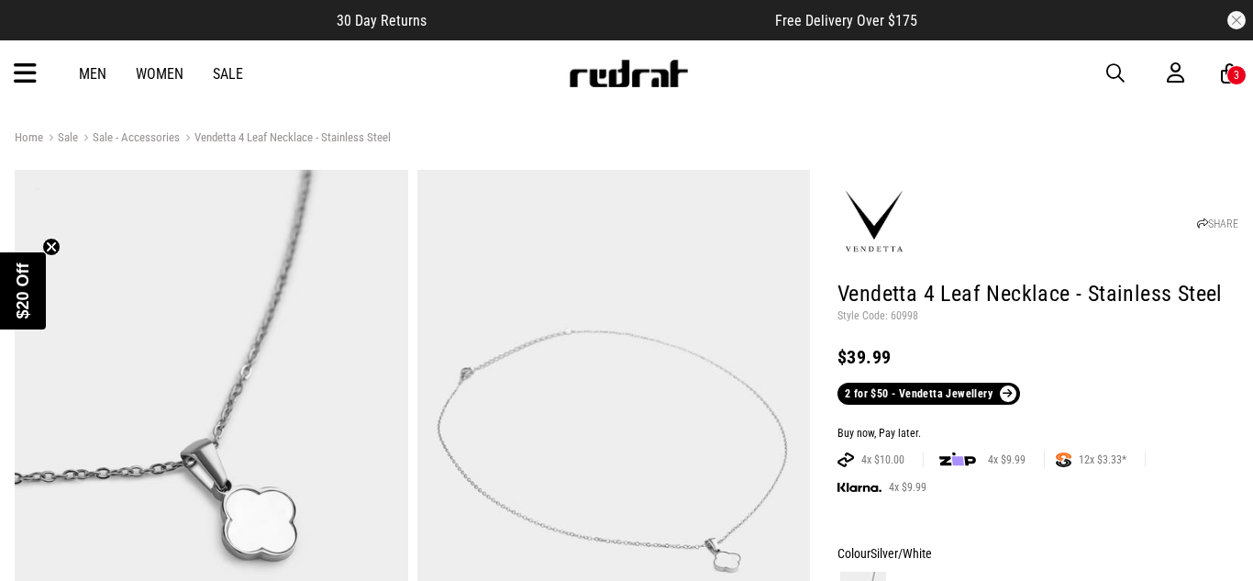
click at [40, 67] on div "Men Women Sale Sign in New Back Footwear Back Mens Back Womens Back Youth & Kid…" at bounding box center [626, 73] width 1253 height 66
click at [136, 70] on link "Women" at bounding box center [160, 73] width 48 height 17
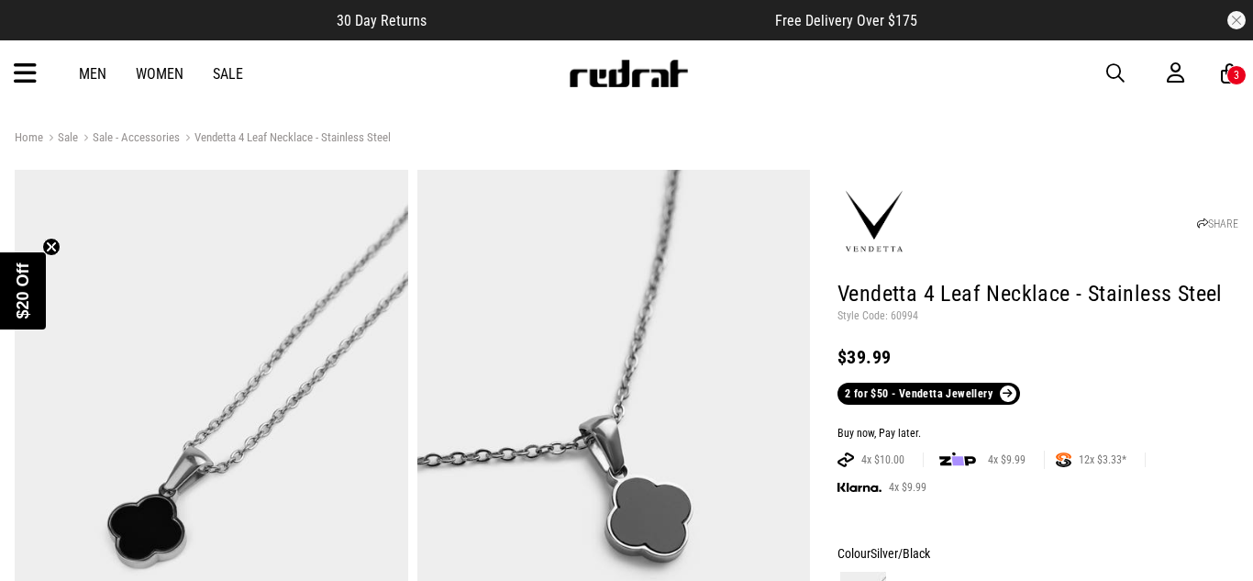
click at [858, 302] on h1 "Vendetta 4 Leaf Necklace - Stainless Steel" at bounding box center [1037, 294] width 401 height 29
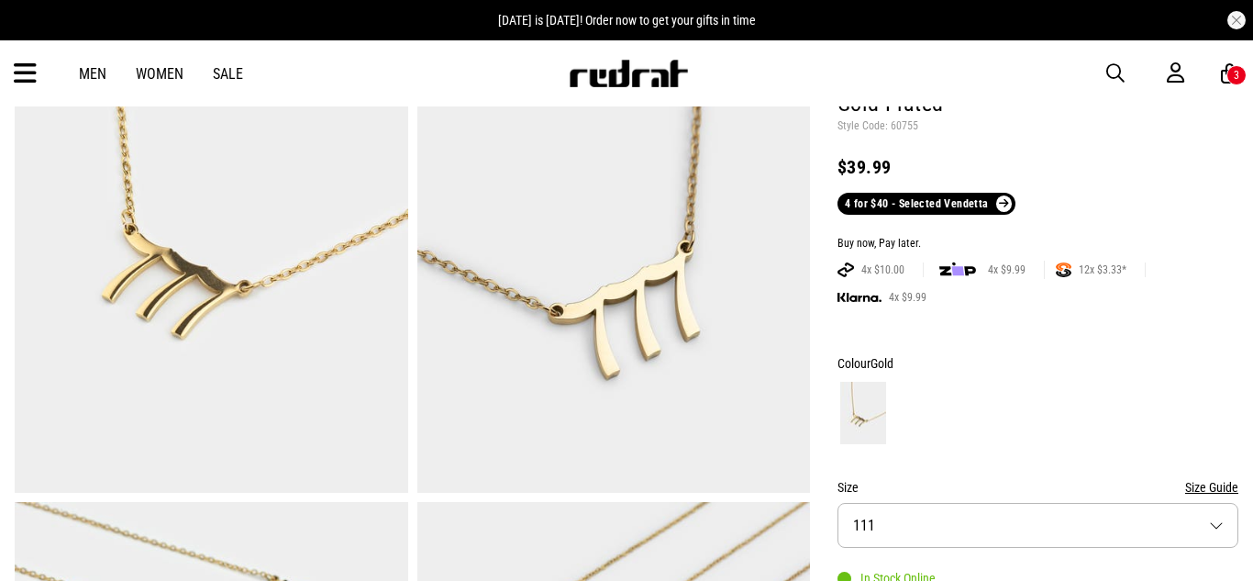
scroll to position [430, 0]
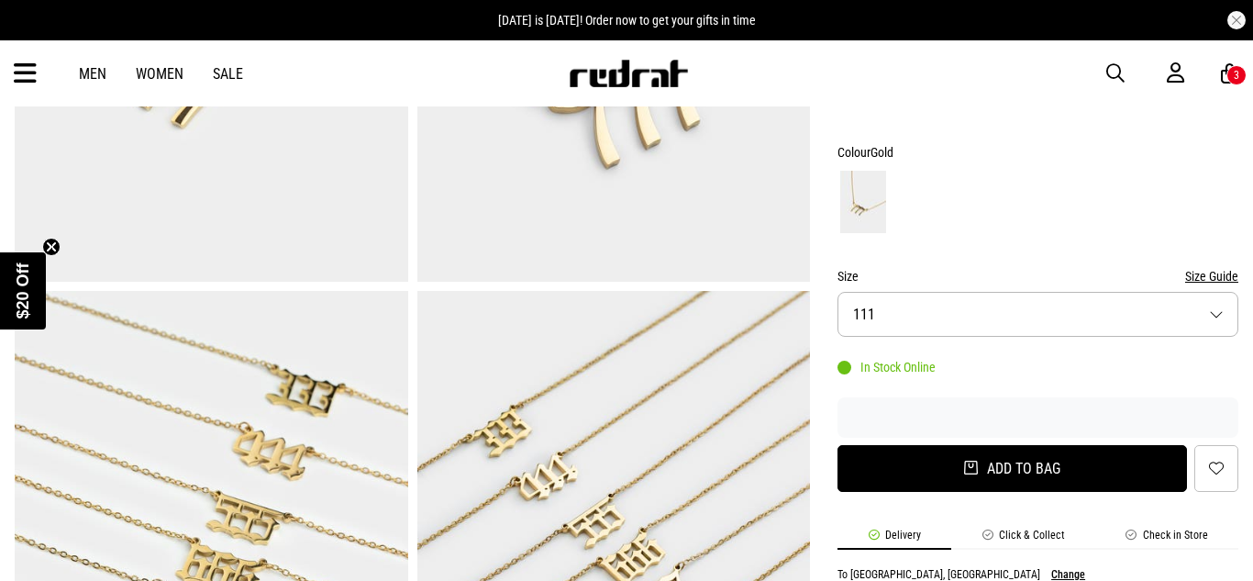
click at [883, 470] on button "Add to bag" at bounding box center [1011, 468] width 349 height 47
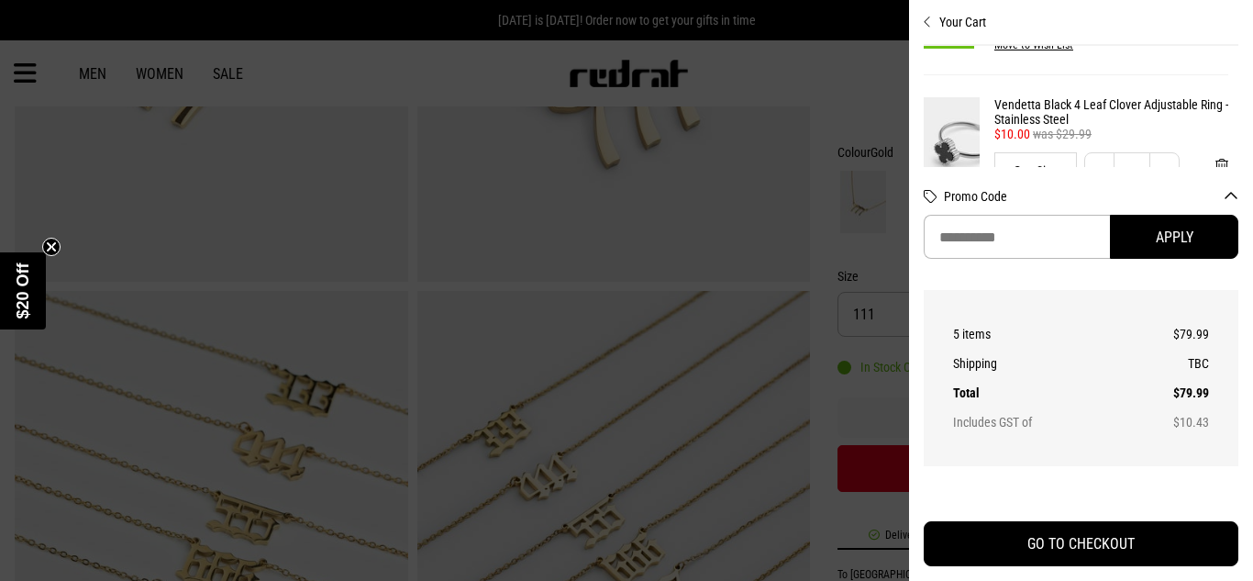
scroll to position [434, 10]
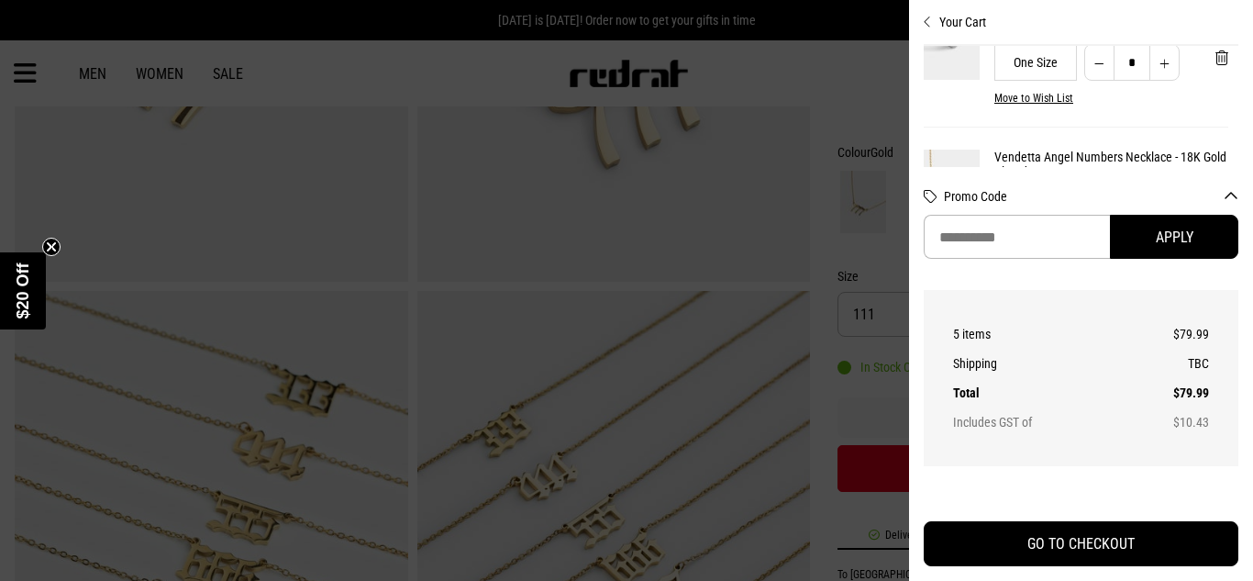
click at [1102, 134] on div "Just Added Vendetta Angel Numbers Necklace - 18K Gold Plated 4 for $40 - Select…" at bounding box center [1071, 207] width 315 height 161
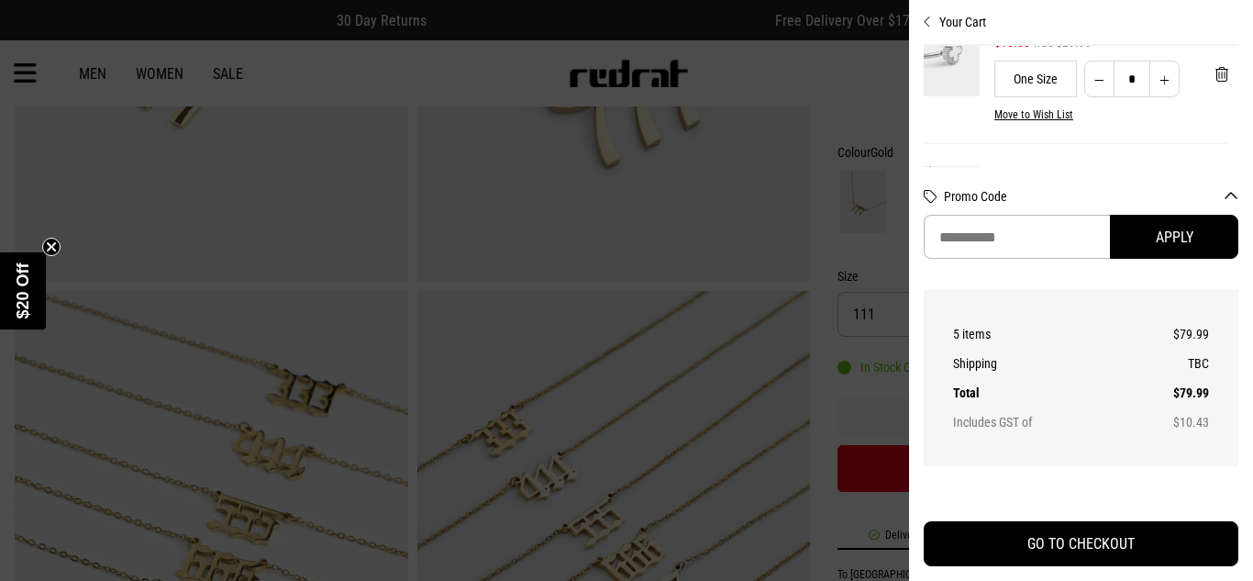
click at [745, 309] on div at bounding box center [626, 290] width 1253 height 581
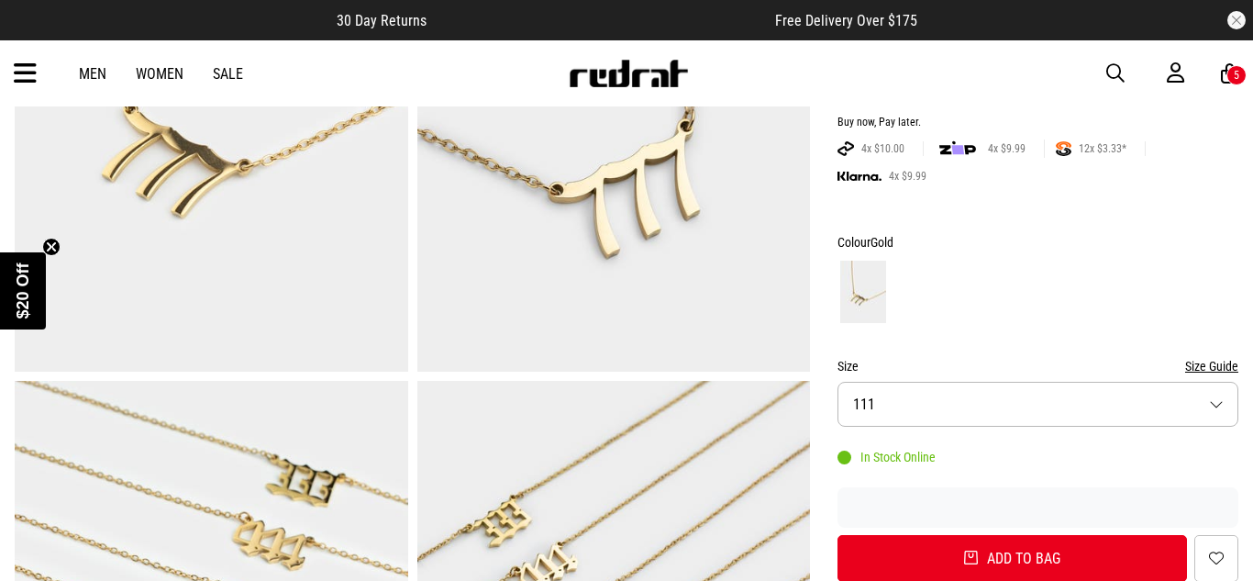
scroll to position [344, 0]
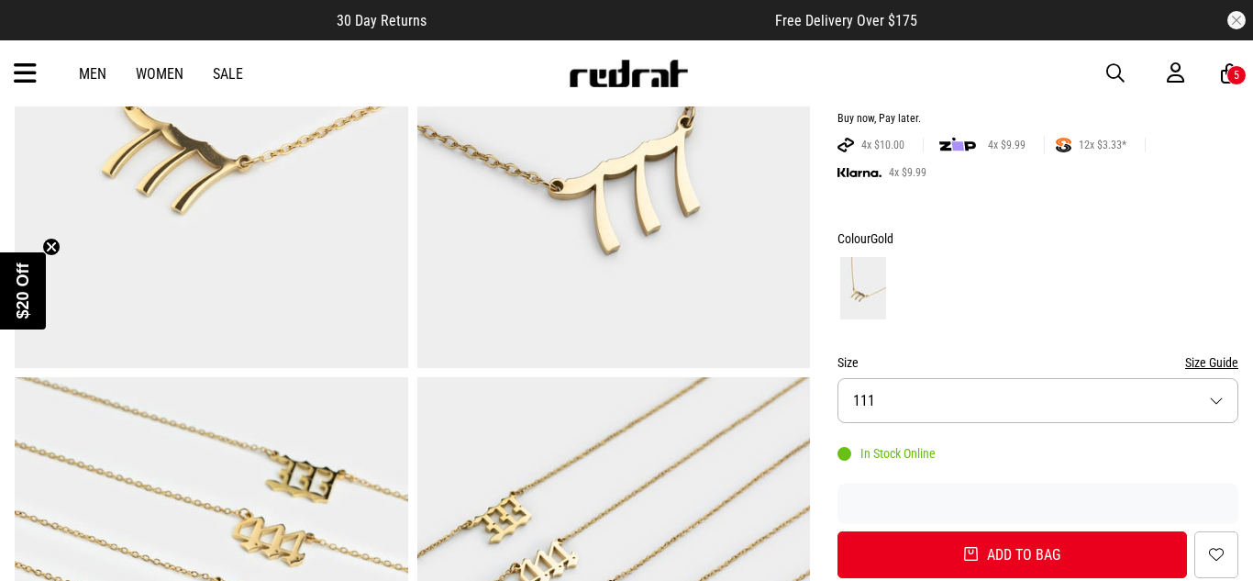
click at [1234, 76] on div "5" at bounding box center [1237, 75] width 6 height 13
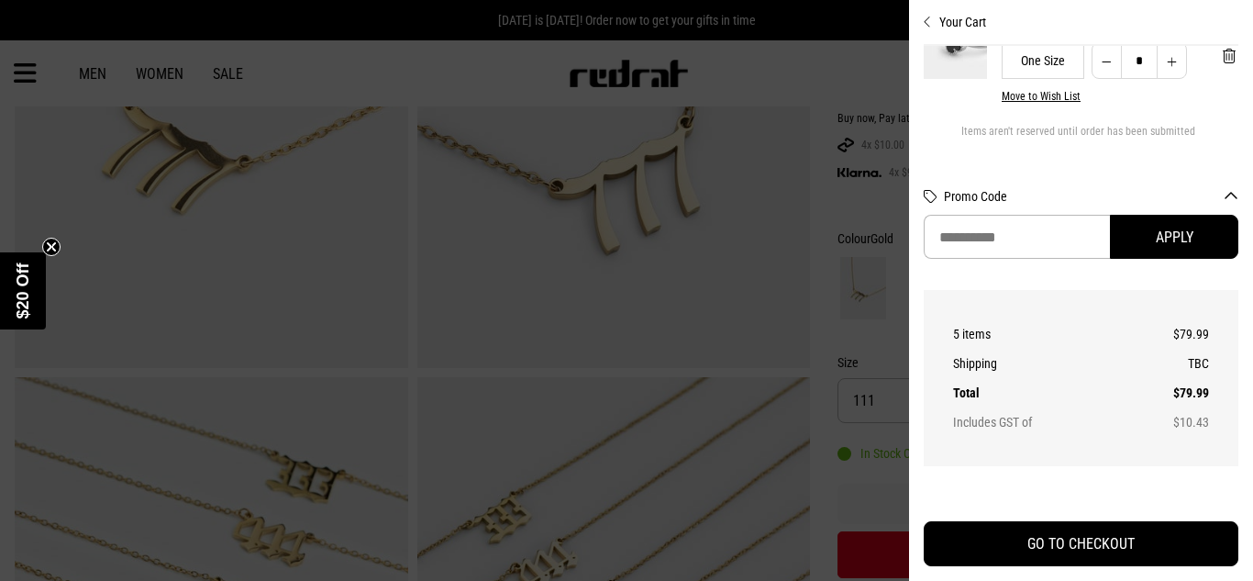
scroll to position [0, 3]
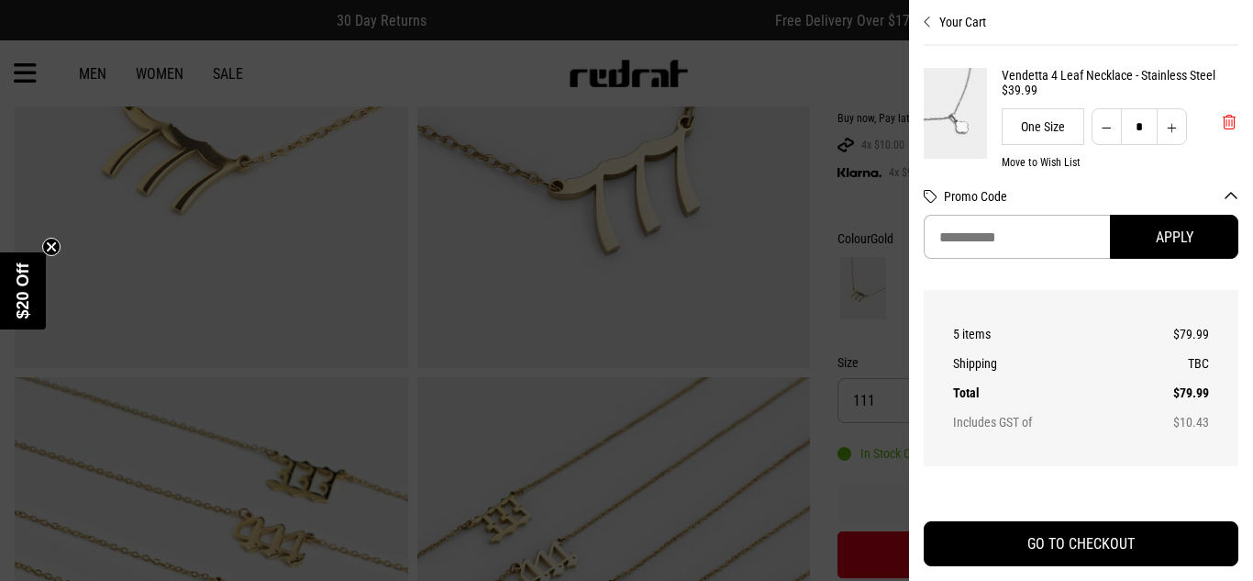
click at [1217, 128] on button "'Remove from cart" at bounding box center [1229, 122] width 42 height 46
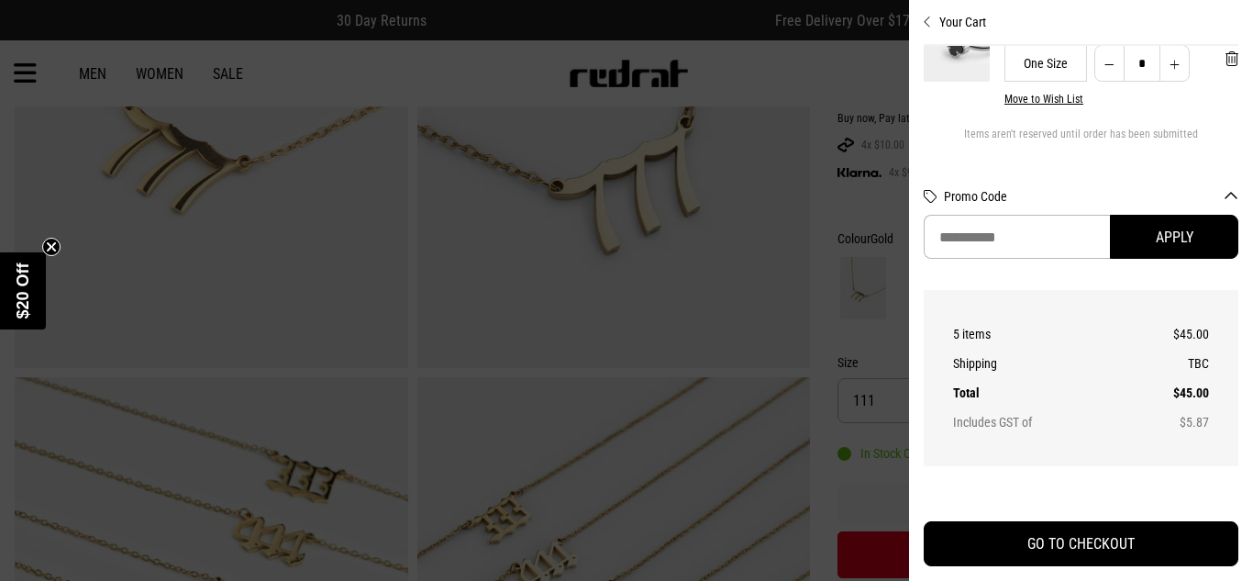
scroll to position [563, 0]
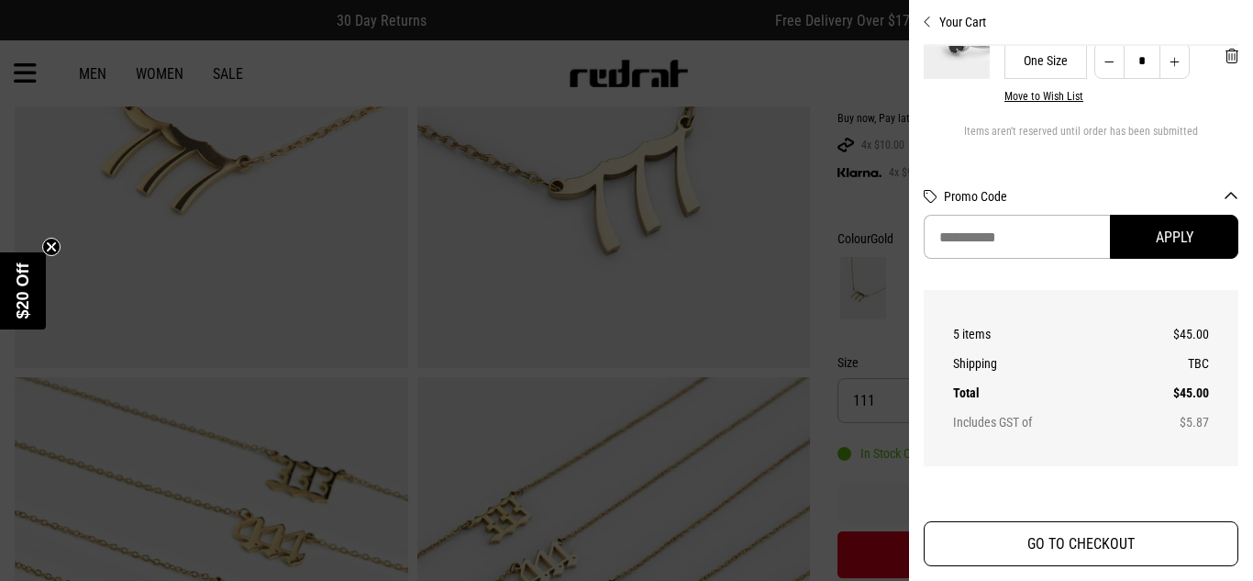
click at [1110, 543] on button "GO TO CHECKOUT" at bounding box center [1081, 543] width 315 height 45
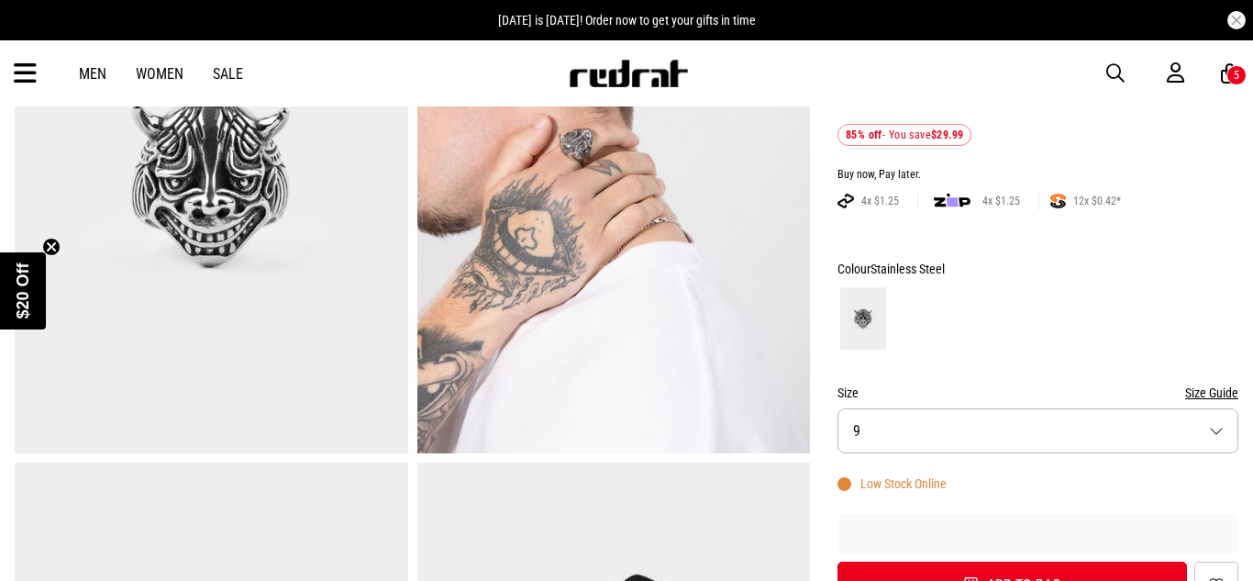
scroll to position [271, 0]
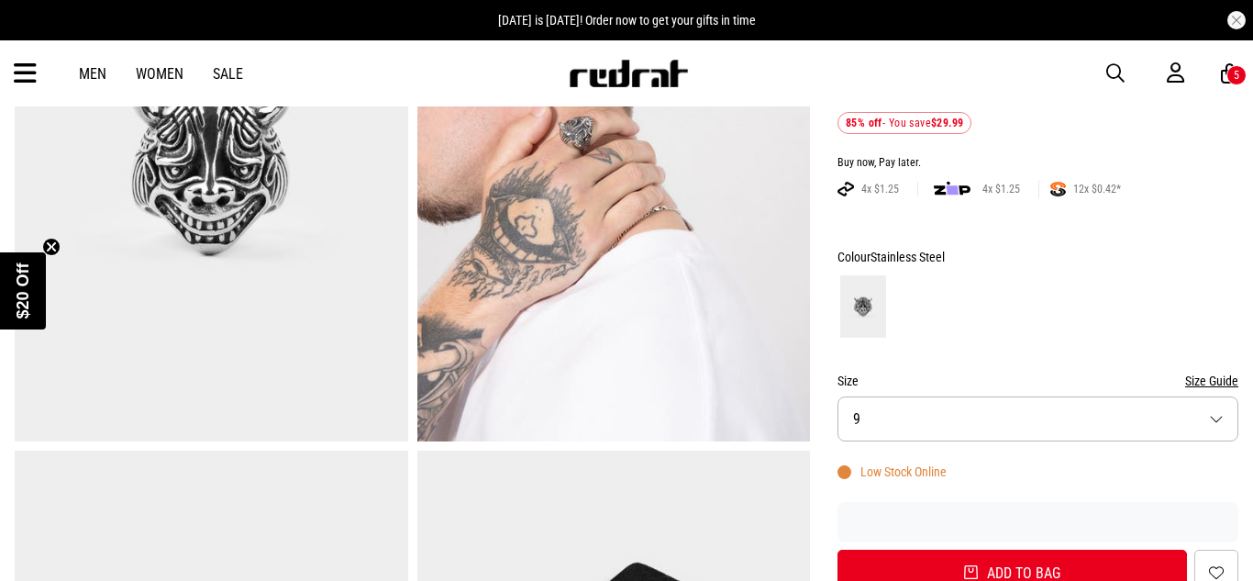
click at [958, 423] on button "Size 9" at bounding box center [1037, 418] width 401 height 45
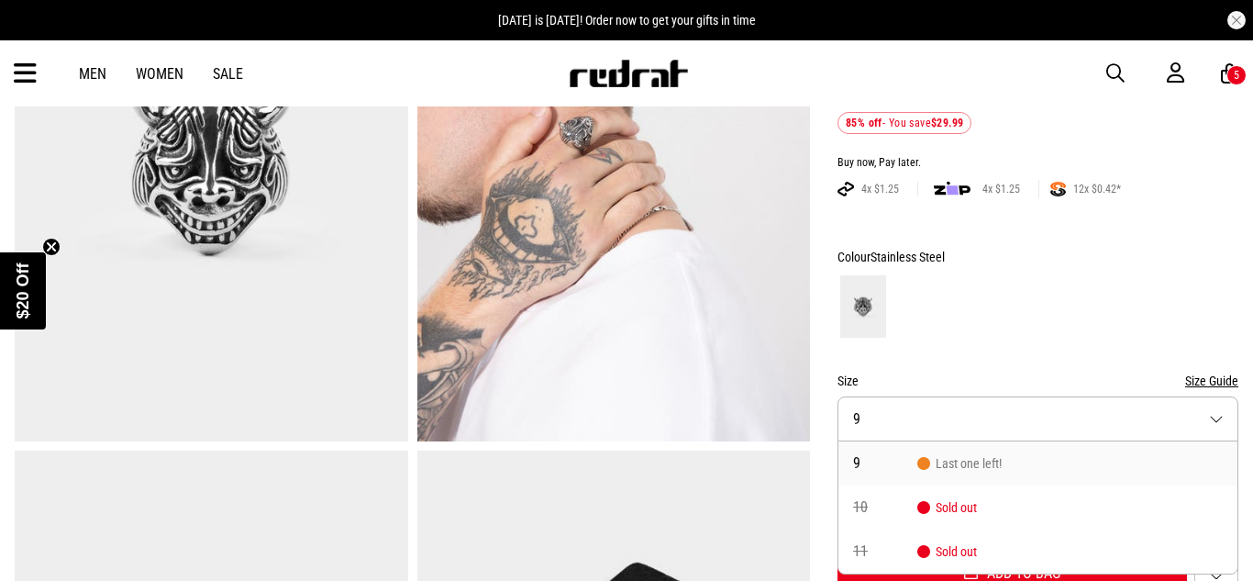
click at [967, 298] on div at bounding box center [1037, 306] width 401 height 68
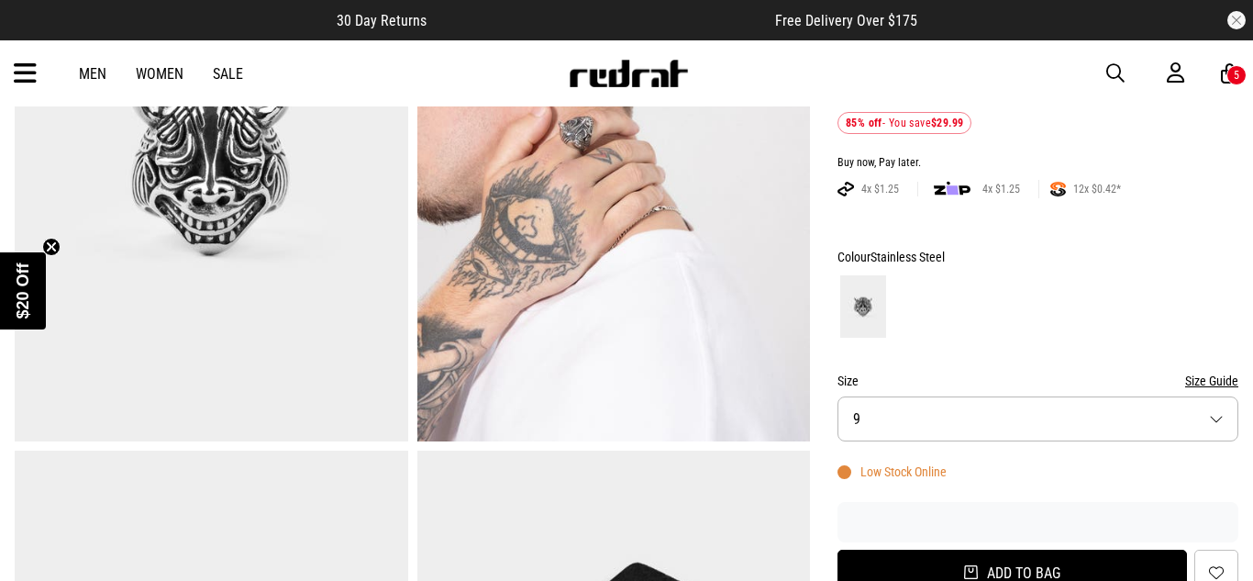
click at [1054, 558] on button "Add to bag" at bounding box center [1011, 572] width 349 height 47
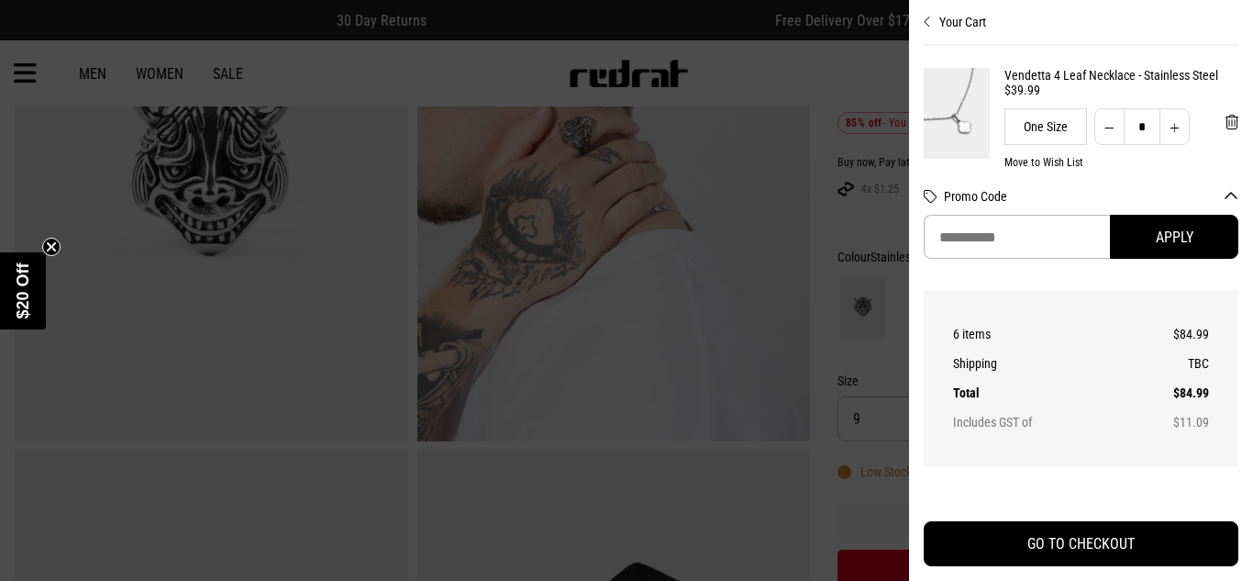
click at [675, 222] on div at bounding box center [626, 290] width 1253 height 581
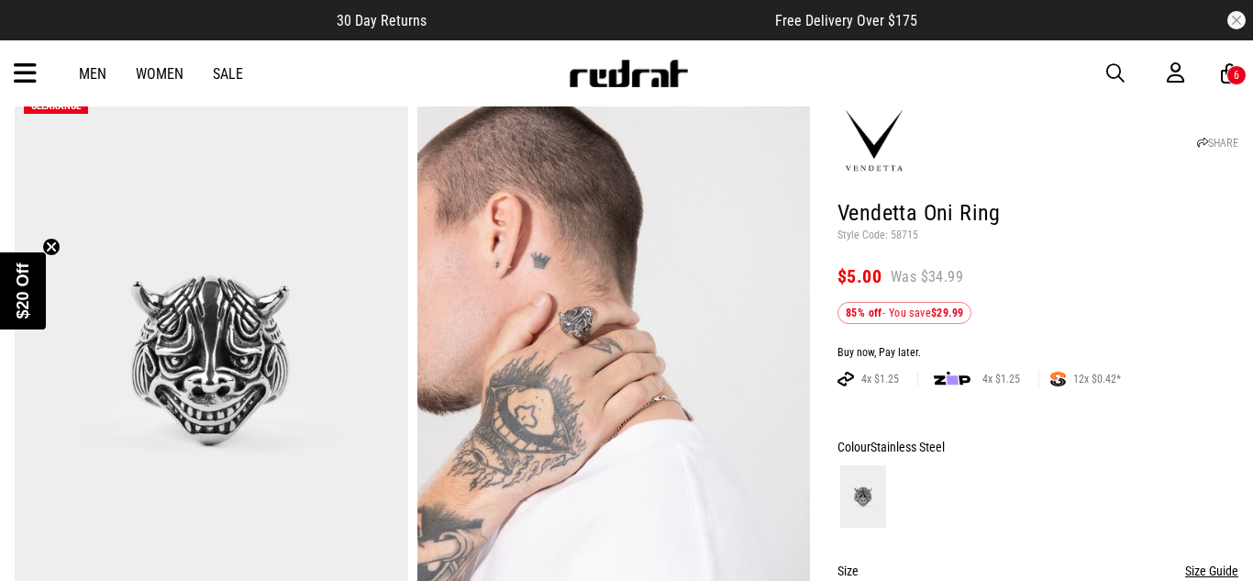
scroll to position [80, 0]
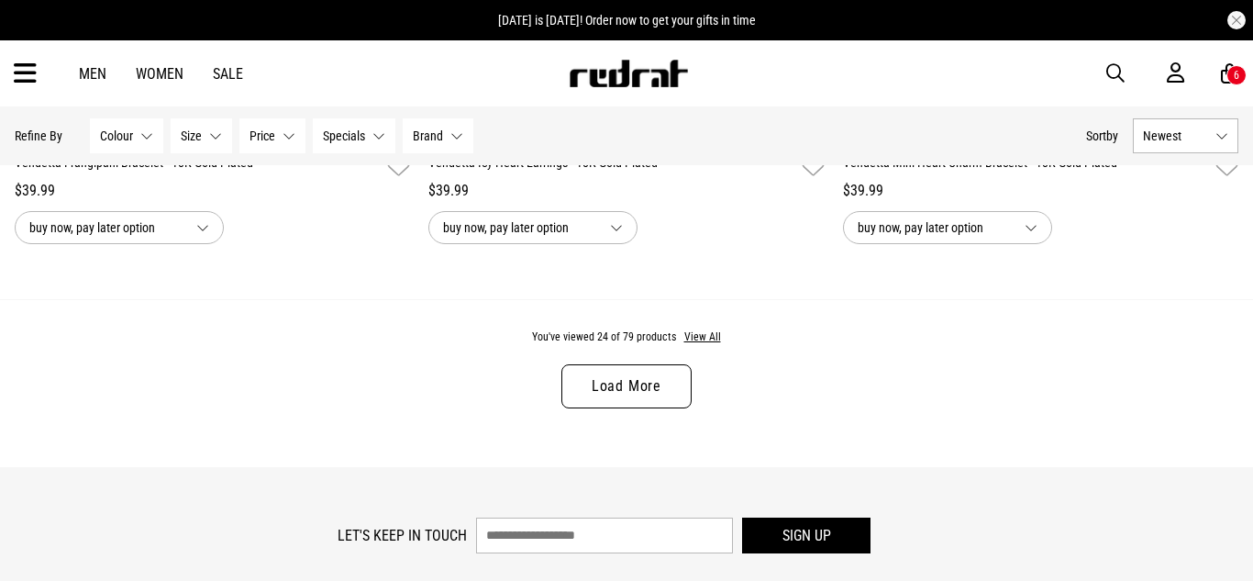
scroll to position [5537, 0]
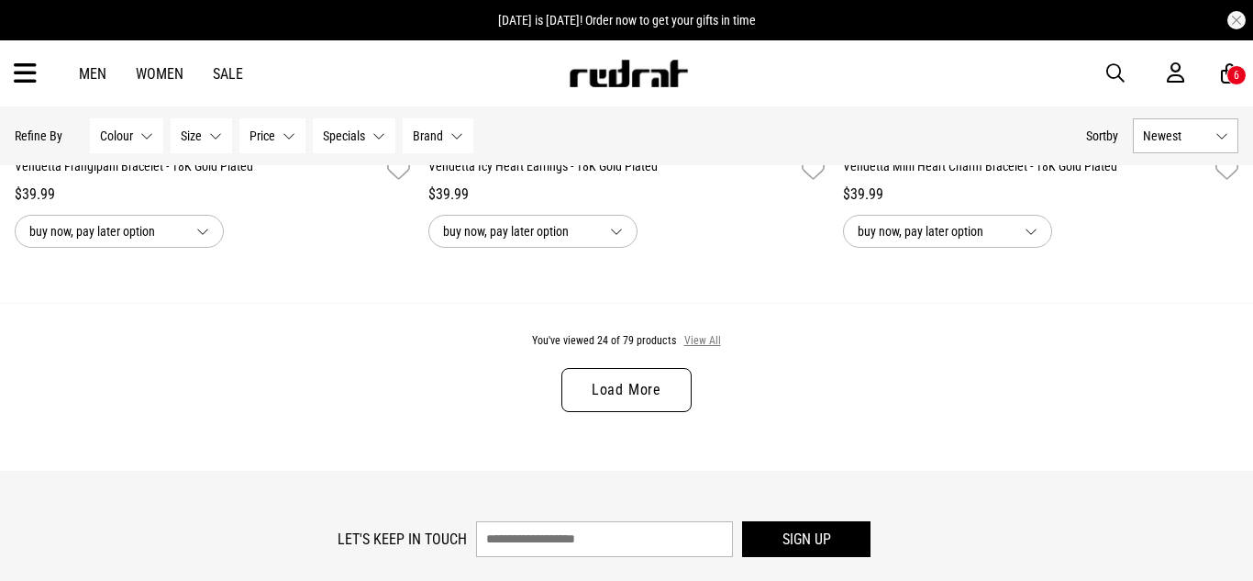
click at [690, 343] on button "View All" at bounding box center [702, 341] width 39 height 17
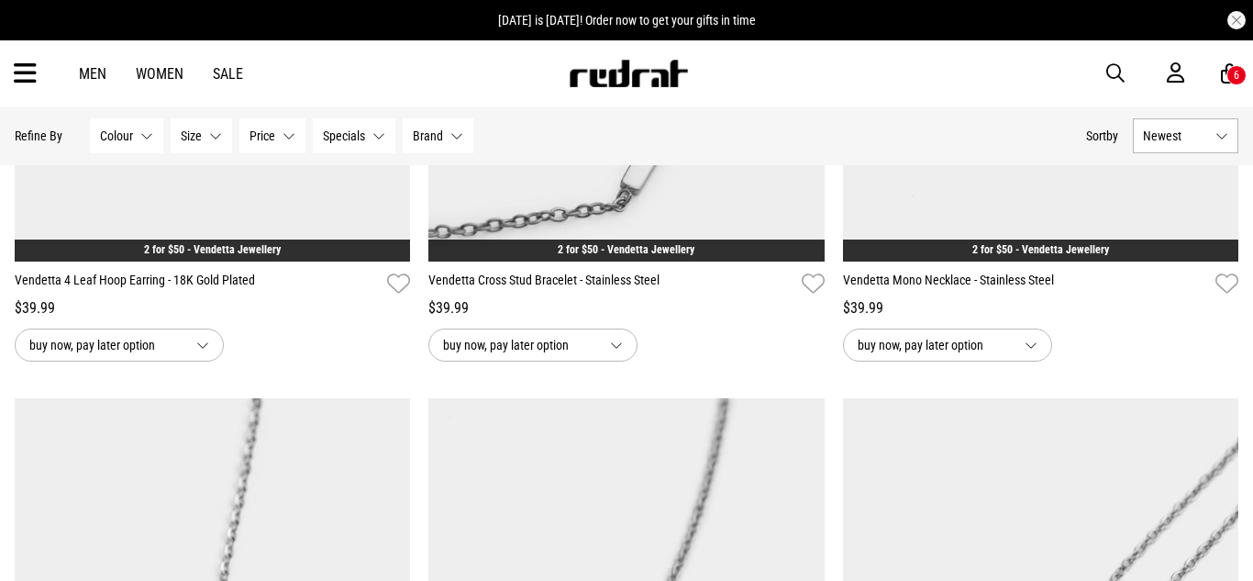
scroll to position [7501, 0]
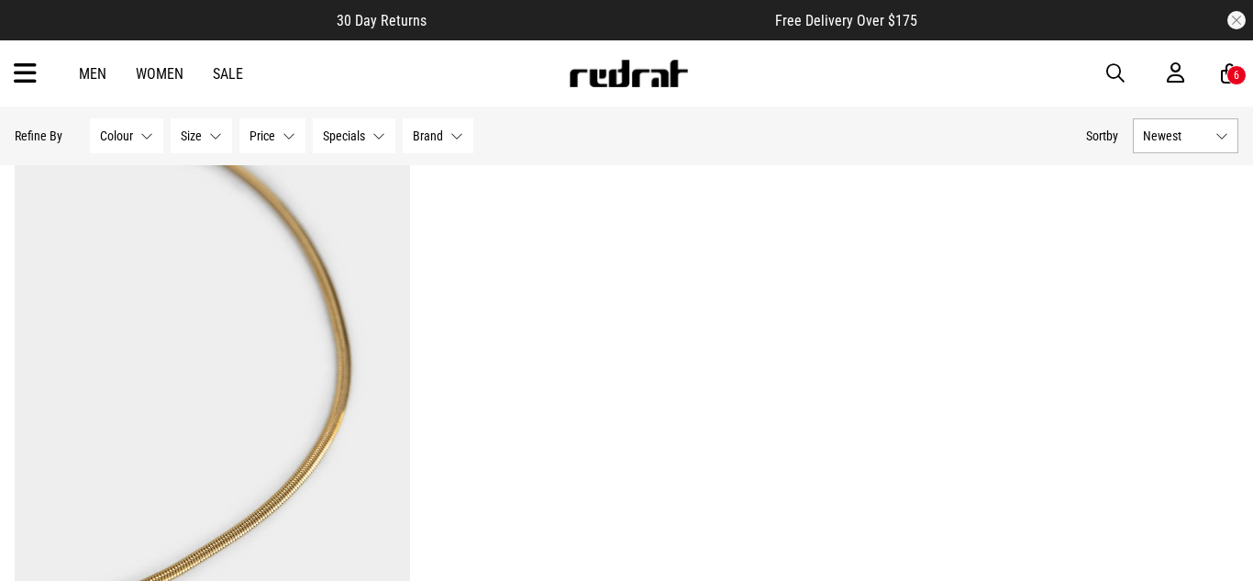
scroll to position [18128, 0]
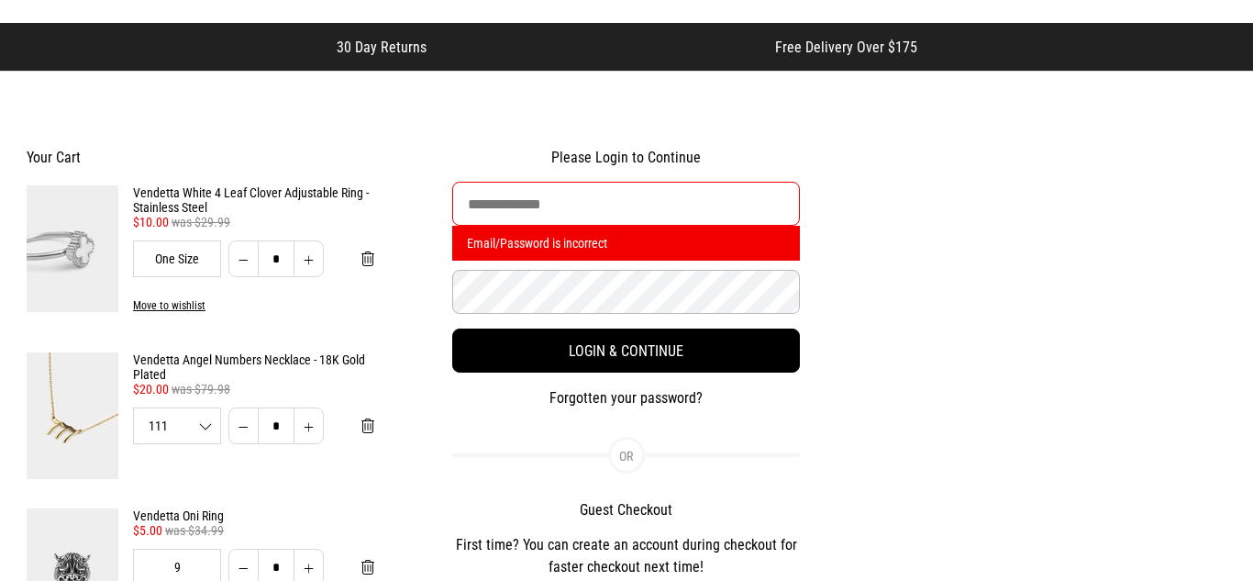
scroll to position [60, 0]
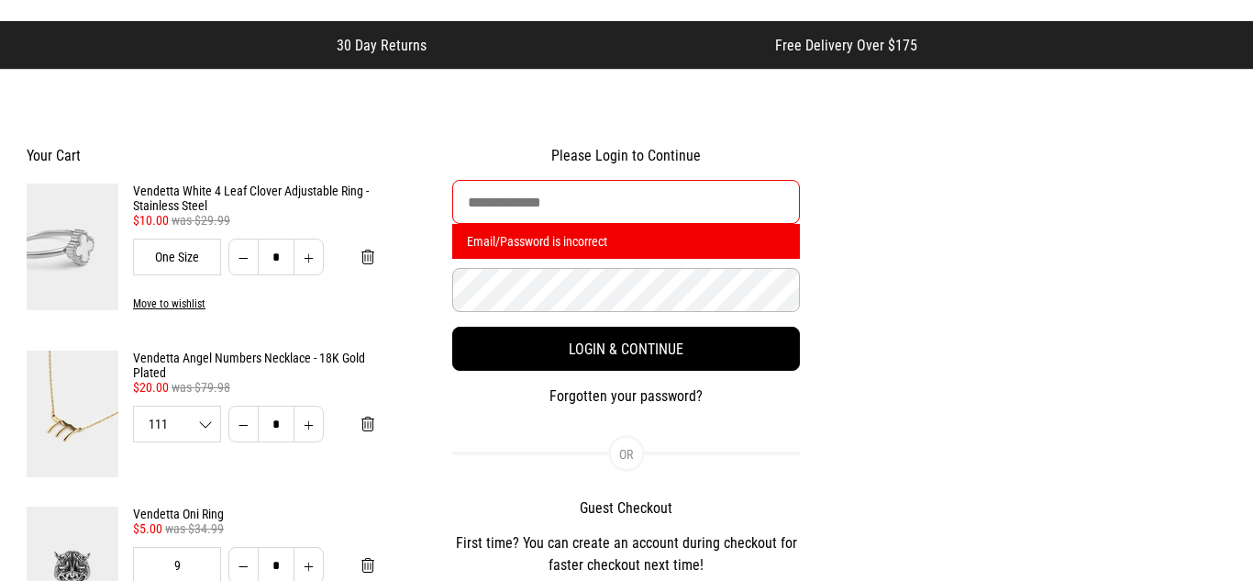
click at [256, 423] on button "Decrease quantity" at bounding box center [243, 423] width 30 height 37
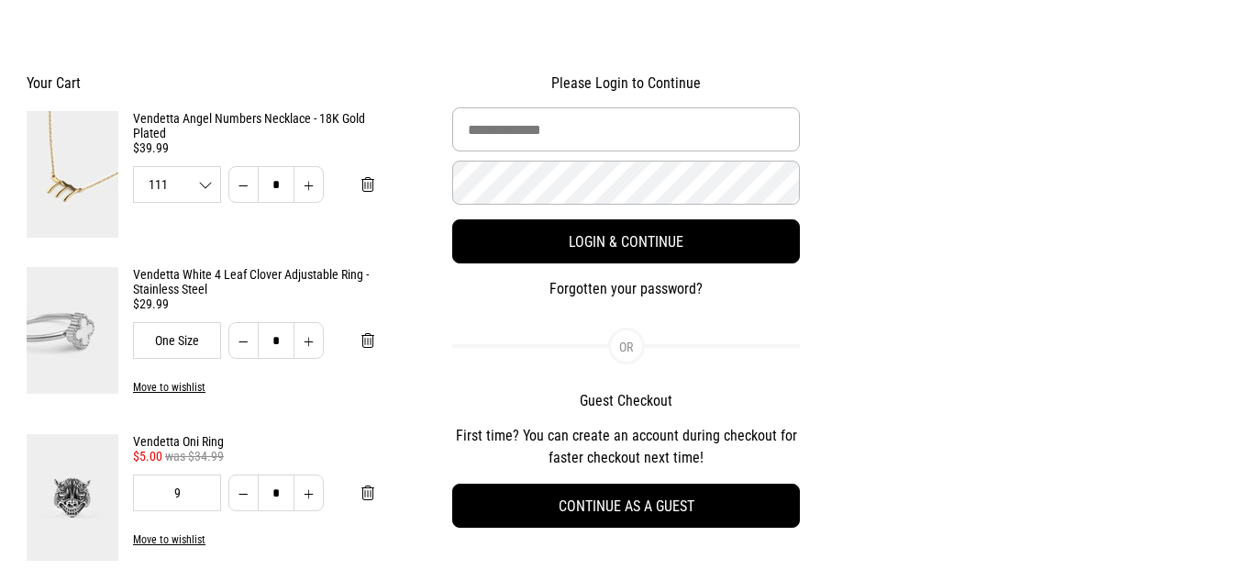
scroll to position [0, 0]
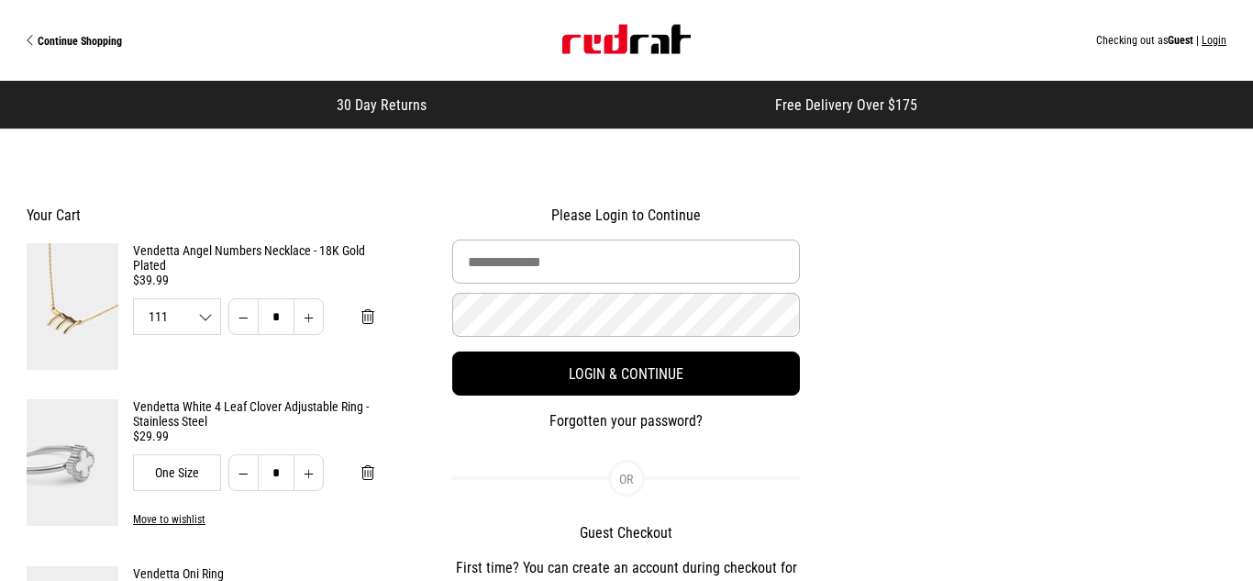
click at [593, 43] on img "Site" at bounding box center [626, 39] width 128 height 29
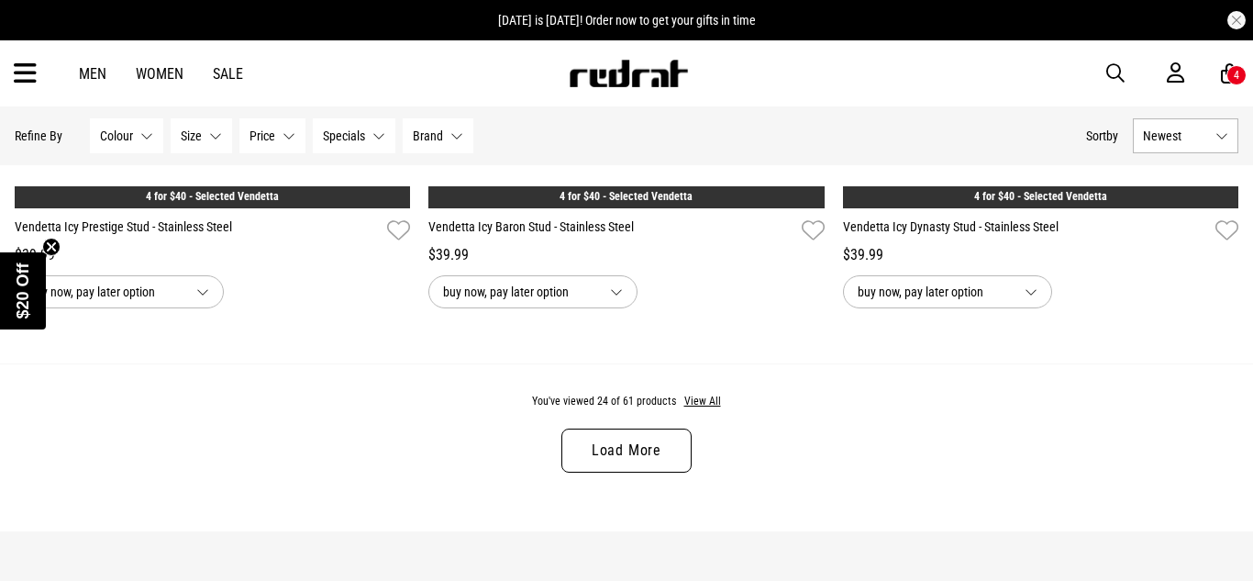
scroll to position [5477, 0]
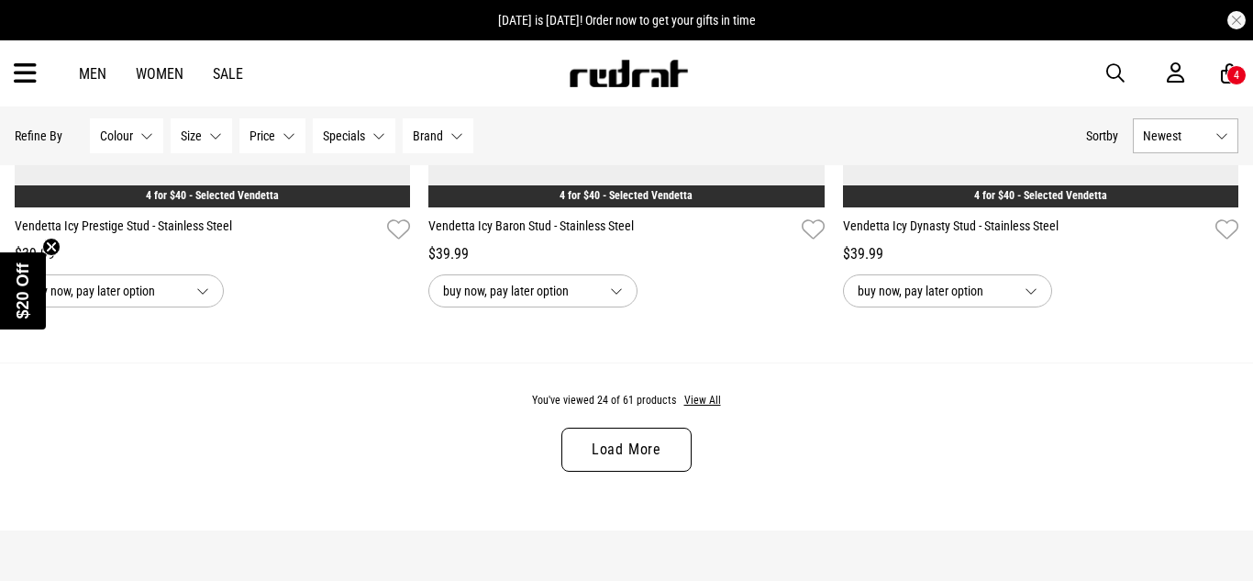
click at [673, 435] on link "Load More" at bounding box center [626, 449] width 130 height 44
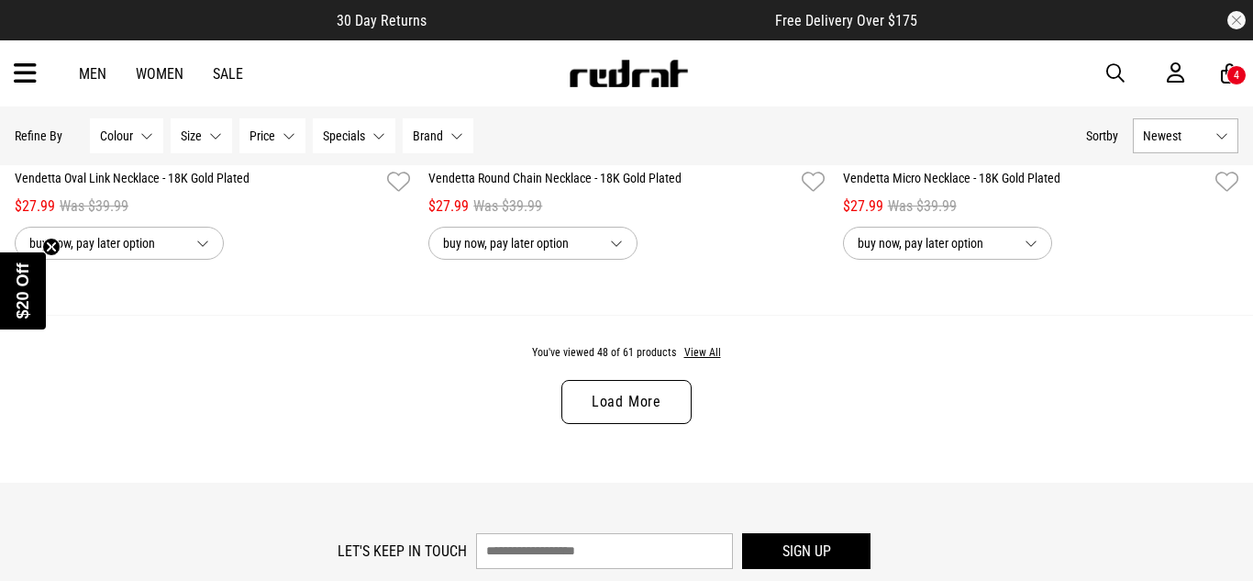
scroll to position [10997, 0]
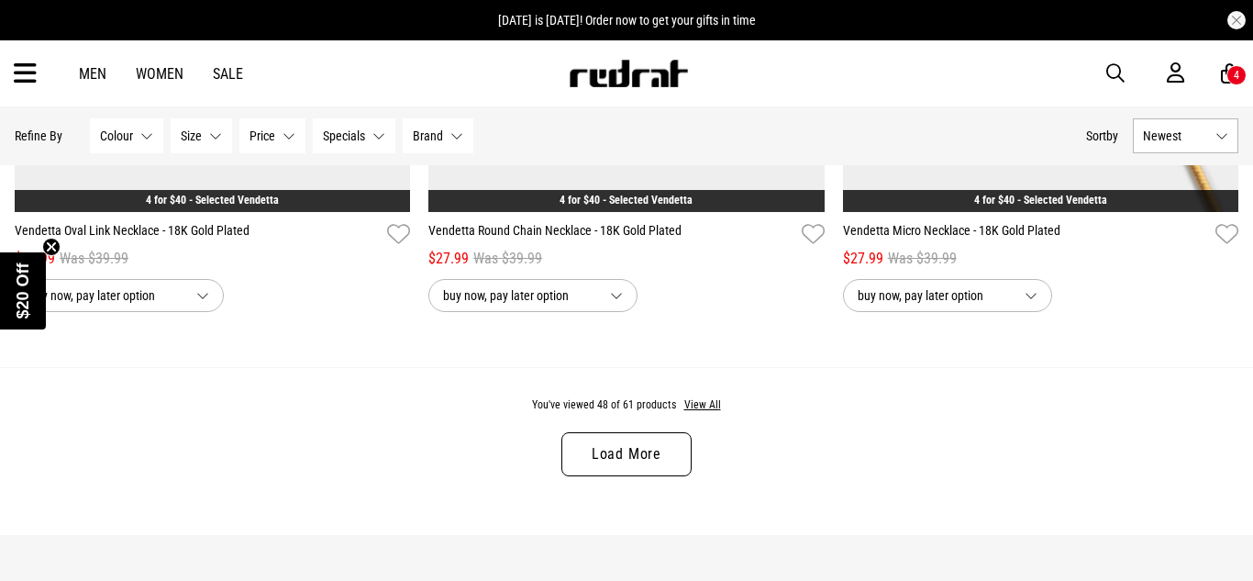
click at [647, 449] on link "Load More" at bounding box center [626, 454] width 130 height 44
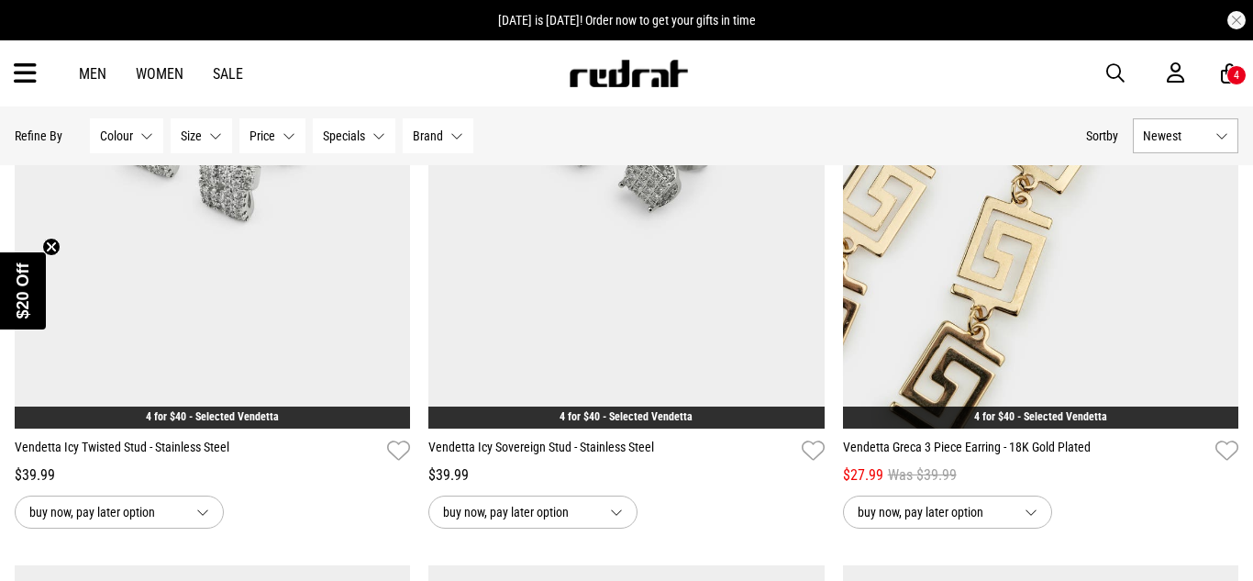
scroll to position [5960, 0]
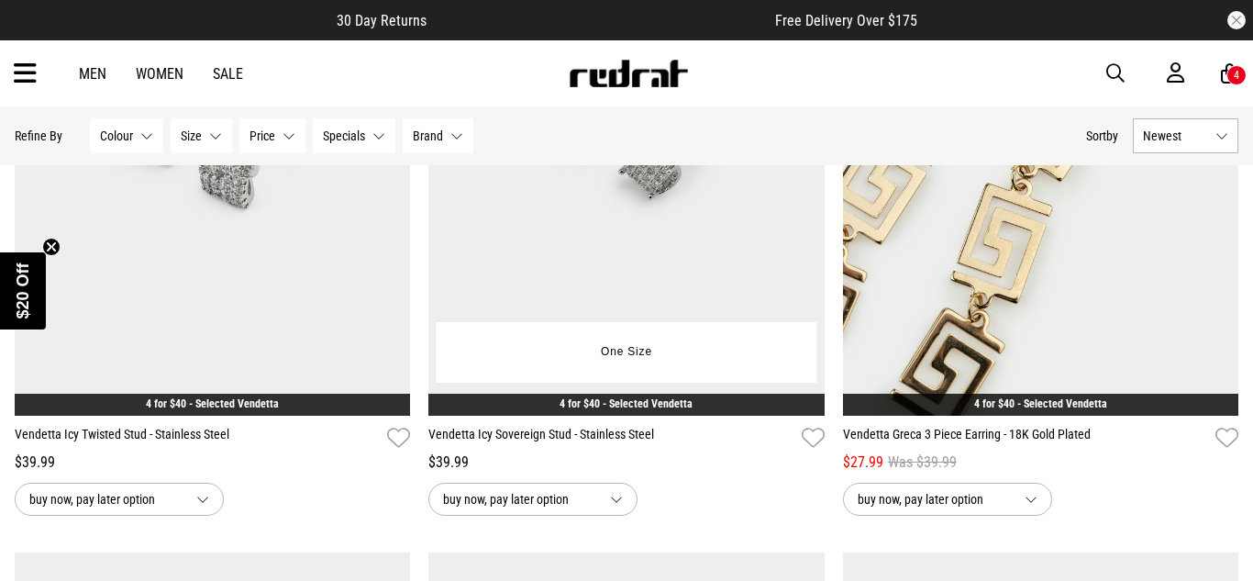
click at [570, 383] on img at bounding box center [625, 139] width 395 height 554
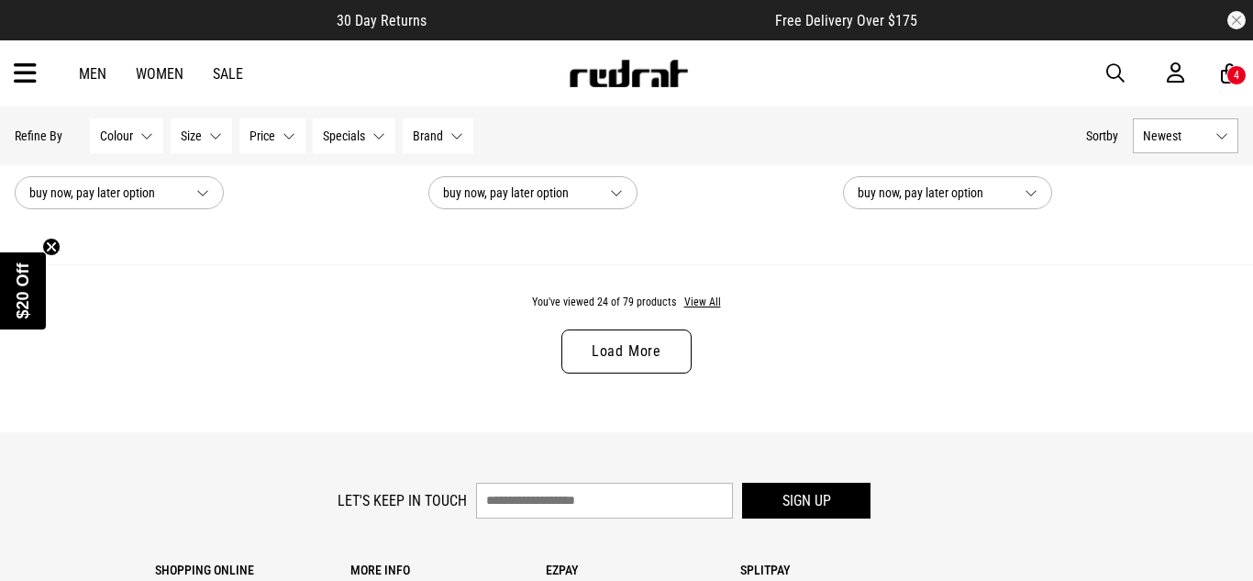
scroll to position [5577, 0]
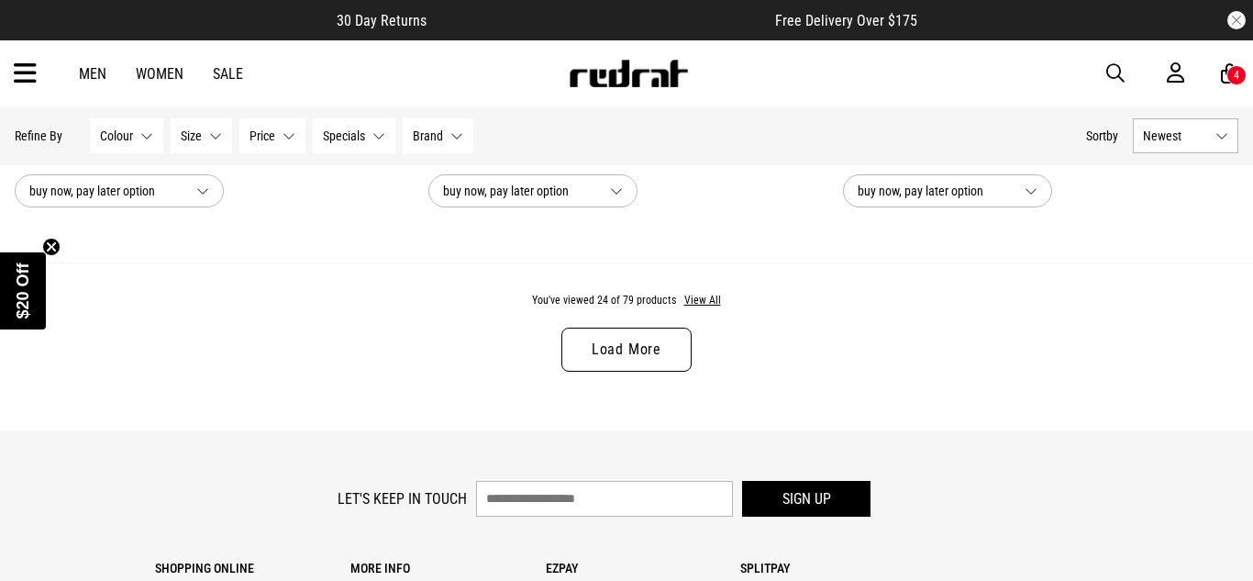
click at [649, 341] on link "Load More" at bounding box center [626, 349] width 130 height 44
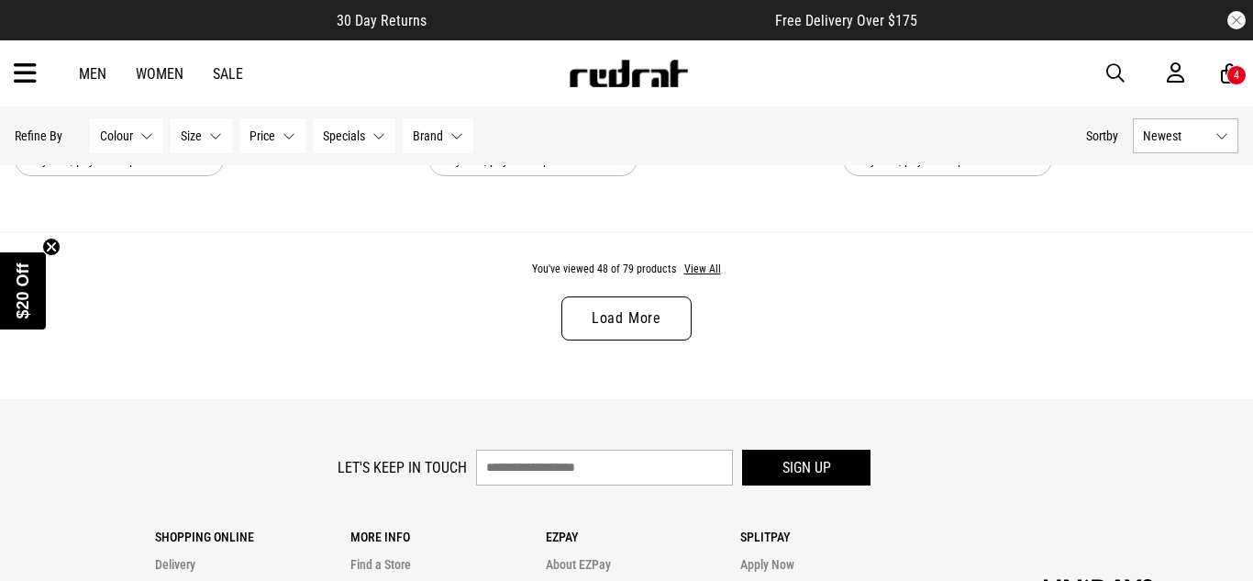
scroll to position [11135, 0]
click at [621, 305] on link "Load More" at bounding box center [626, 316] width 130 height 44
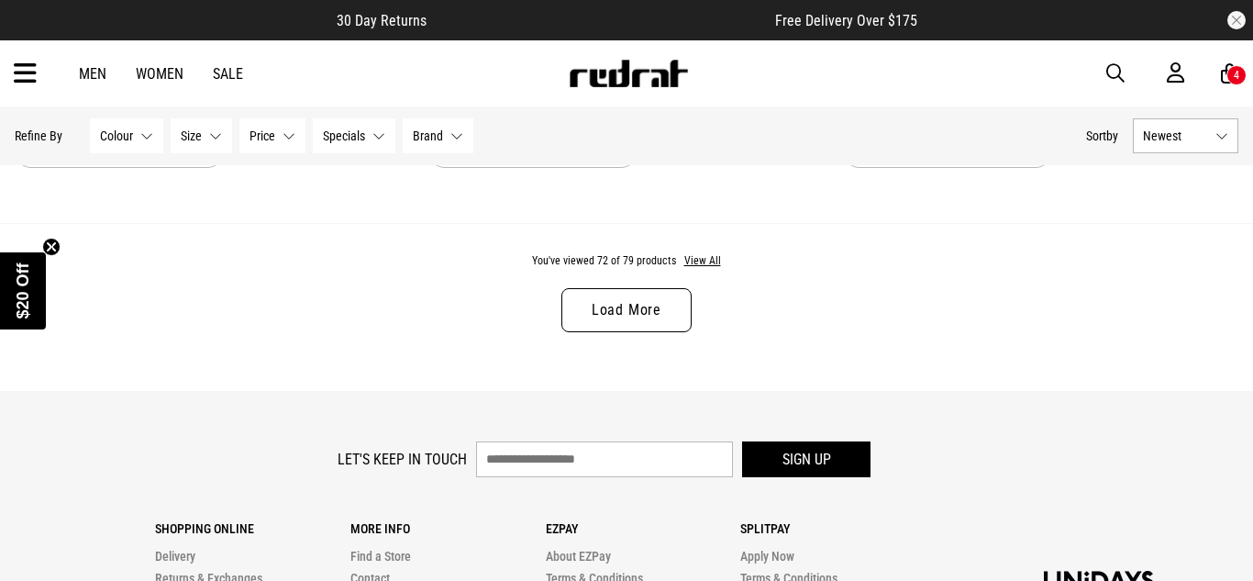
scroll to position [16685, 0]
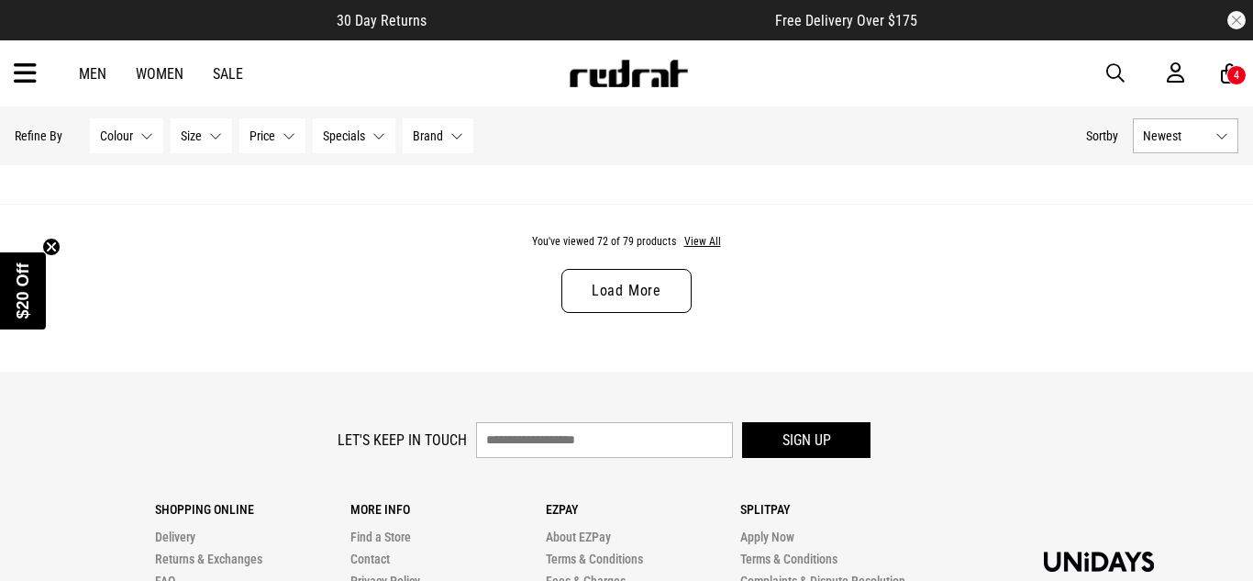
click at [621, 305] on link "Load More" at bounding box center [626, 291] width 130 height 44
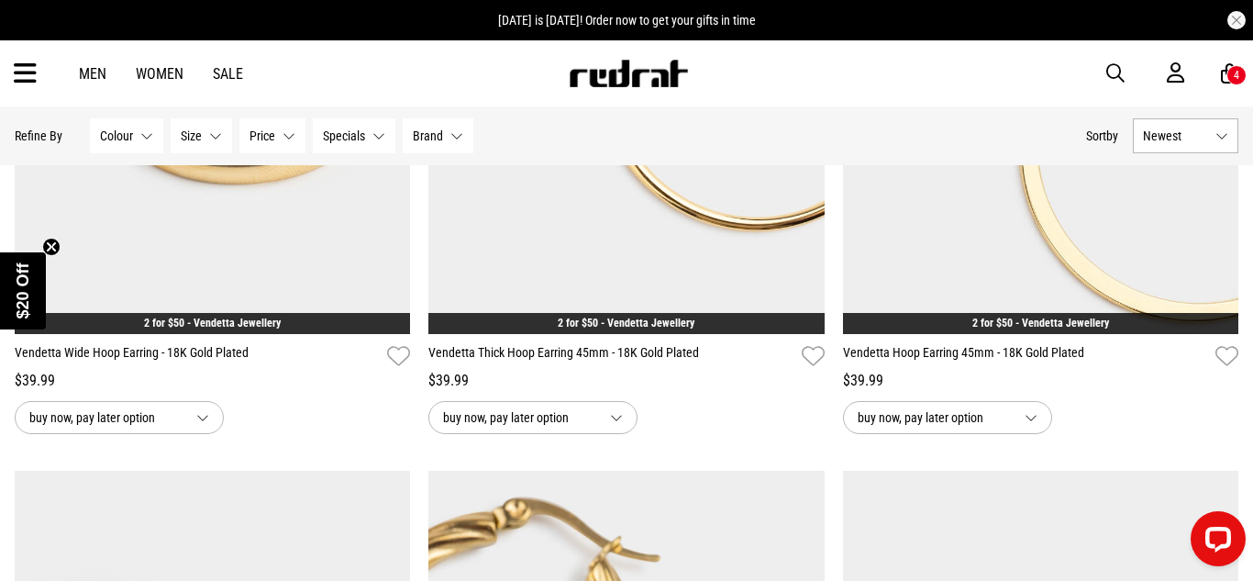
scroll to position [17026, 0]
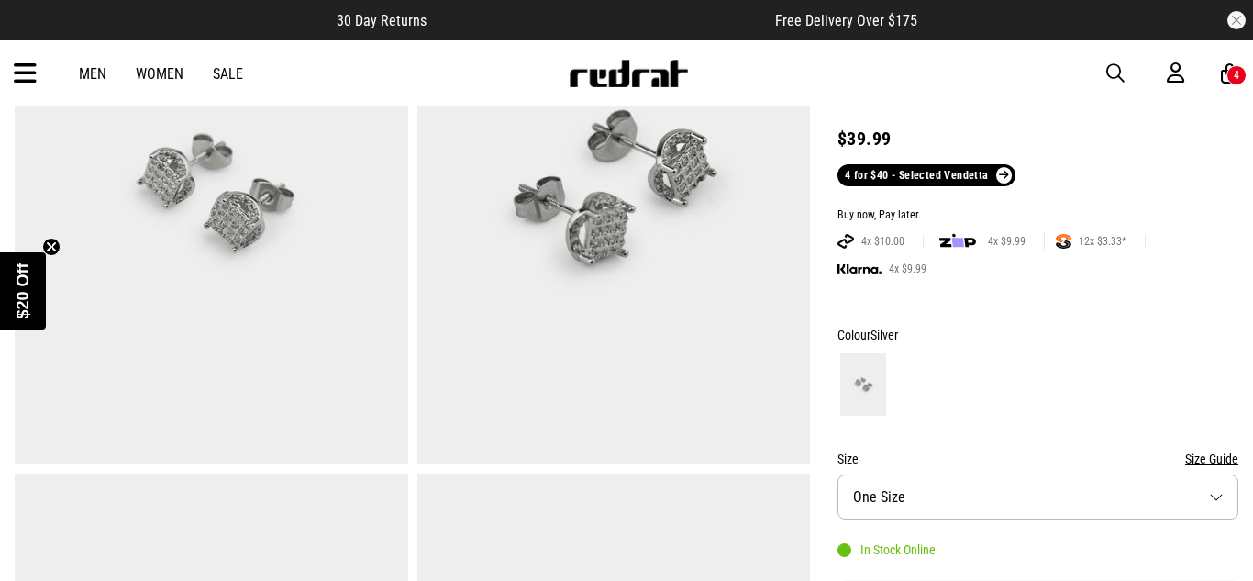
scroll to position [403, 0]
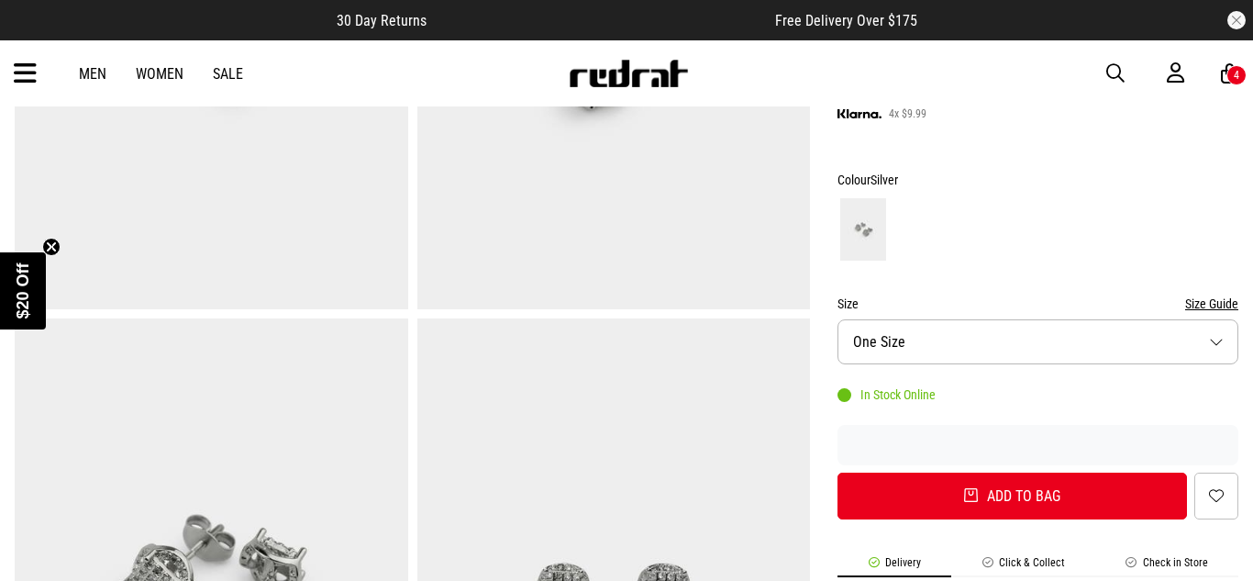
click at [972, 488] on button "Add to bag" at bounding box center [1011, 495] width 349 height 47
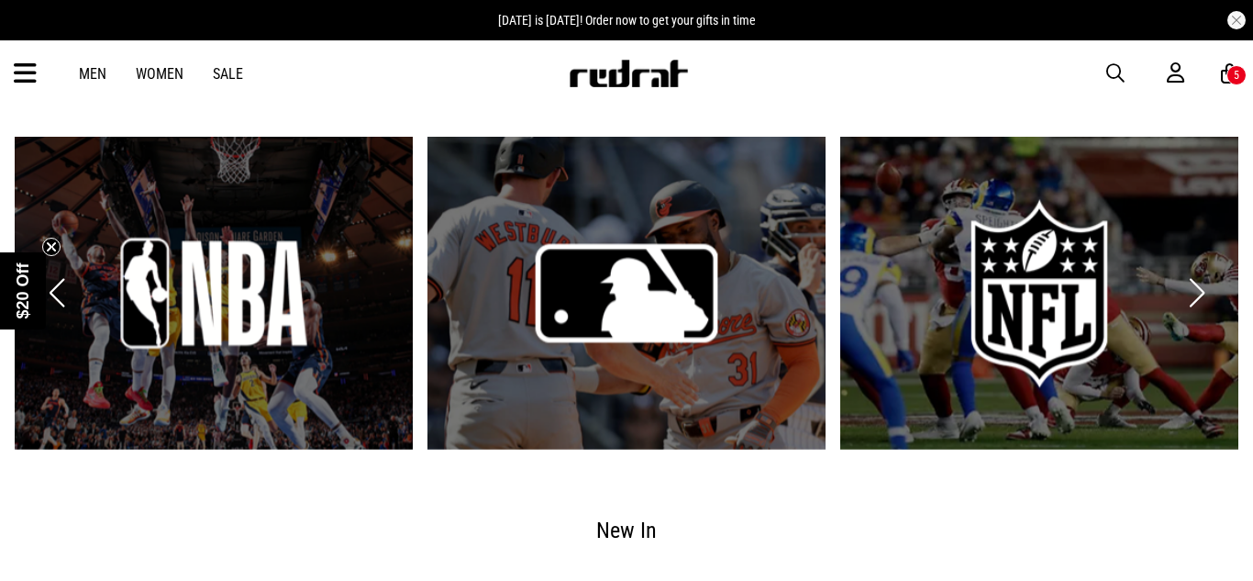
scroll to position [1897, 0]
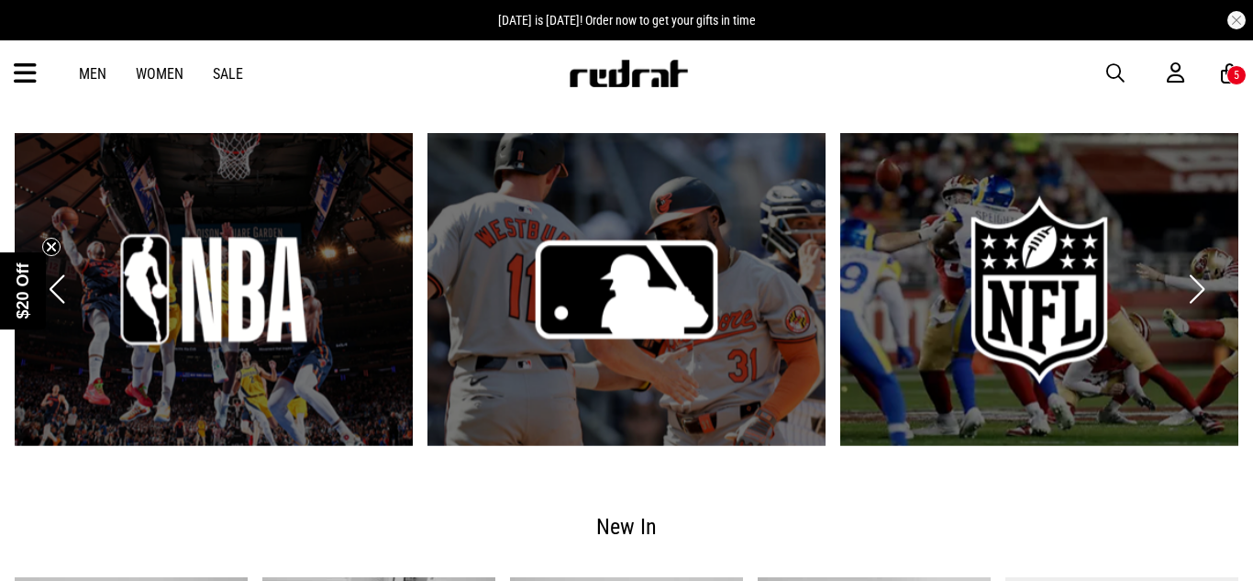
click at [16, 53] on div "Men Women Sale Sign in New Back Footwear Back Mens Back Womens Back Youth & Kid…" at bounding box center [626, 73] width 1253 height 66
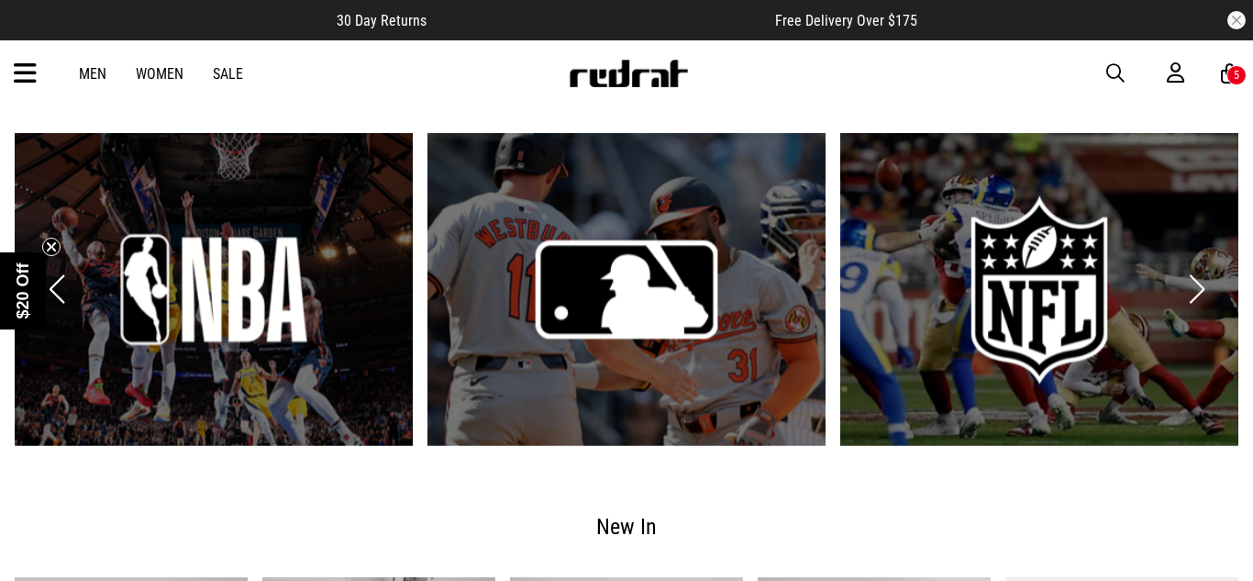
click at [23, 73] on icon at bounding box center [25, 74] width 23 height 30
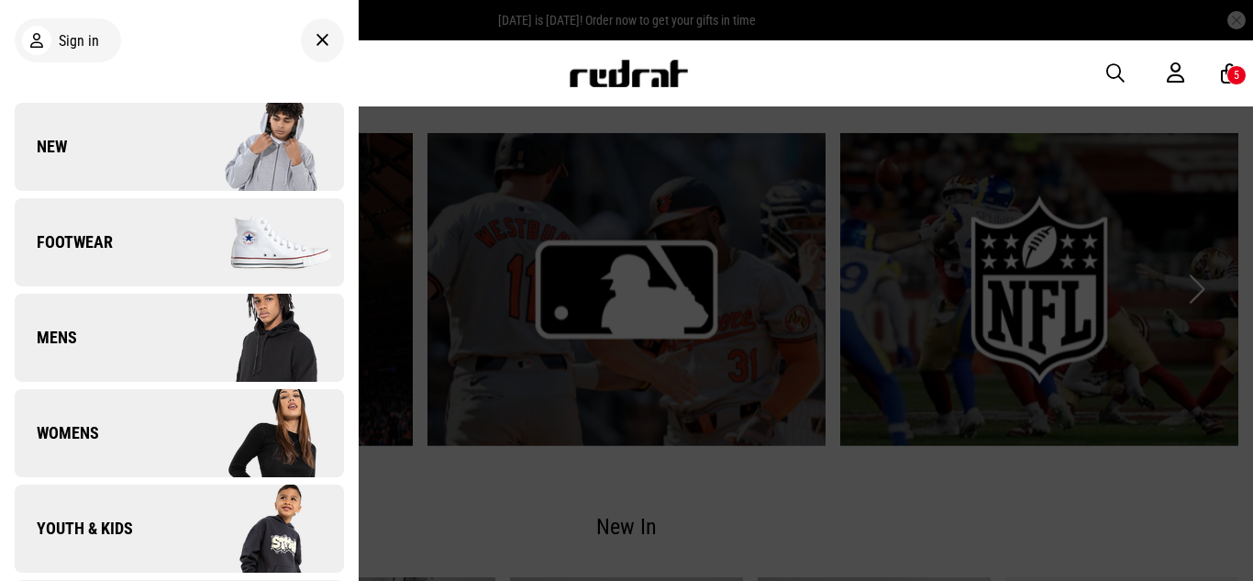
click at [666, 314] on div at bounding box center [626, 290] width 1253 height 581
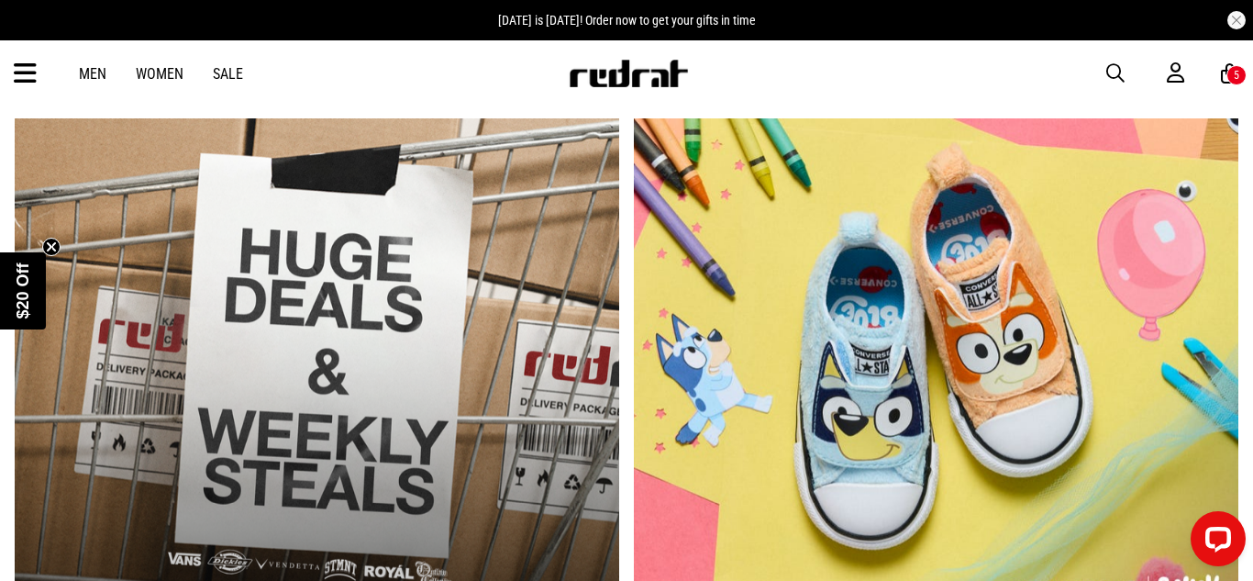
scroll to position [752, 0]
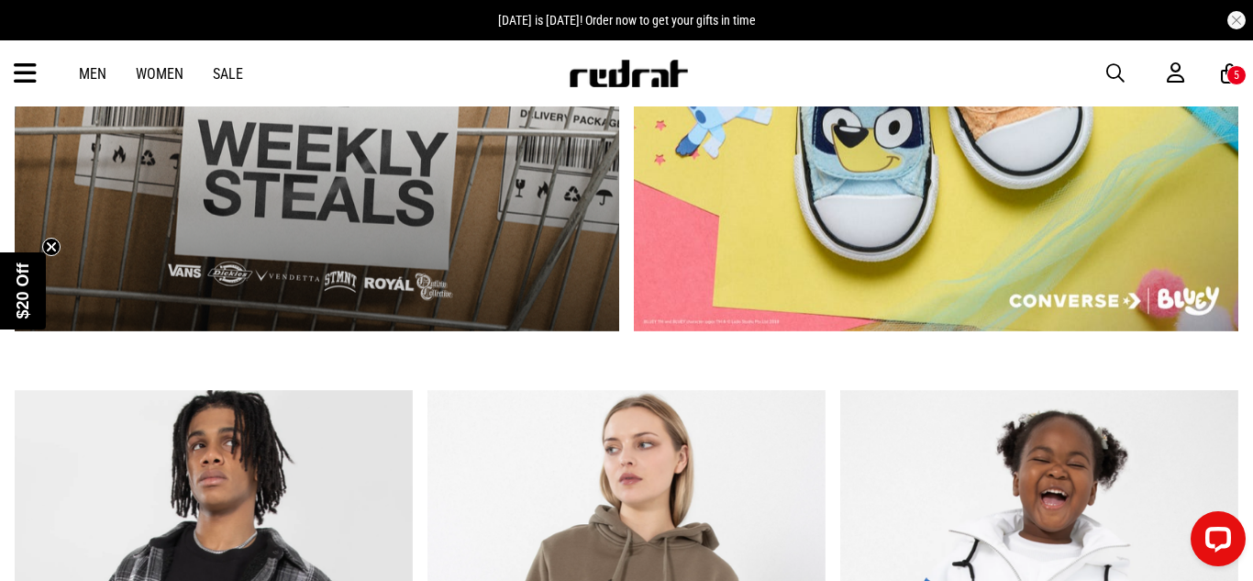
click at [670, 284] on link "2 / 2" at bounding box center [936, 80] width 604 height 500
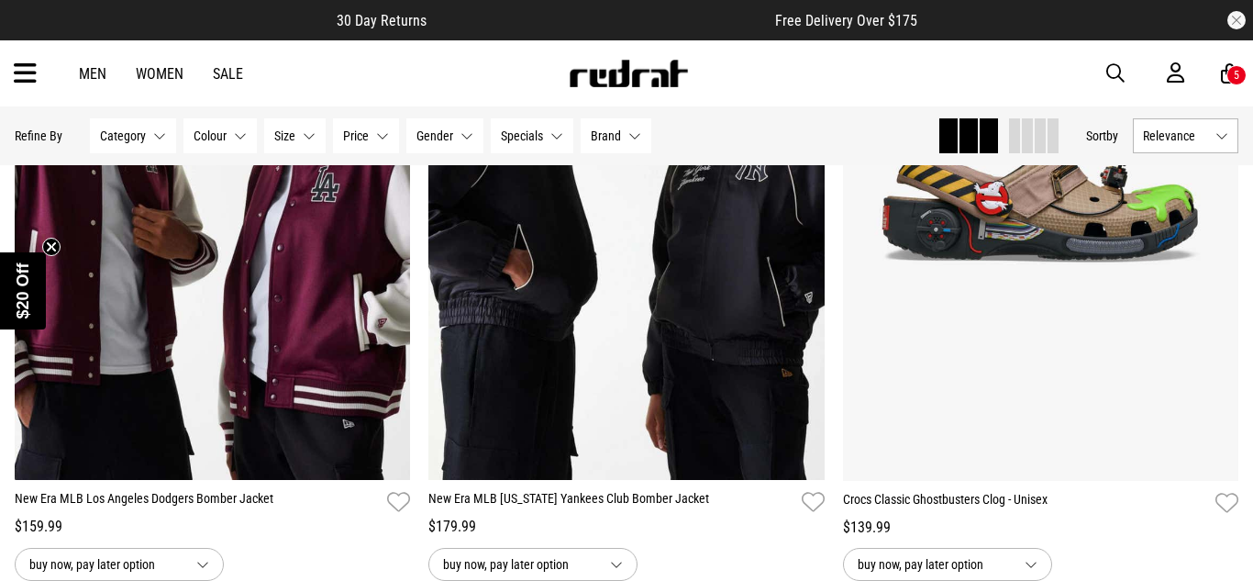
click at [1113, 79] on span "button" at bounding box center [1115, 73] width 18 height 22
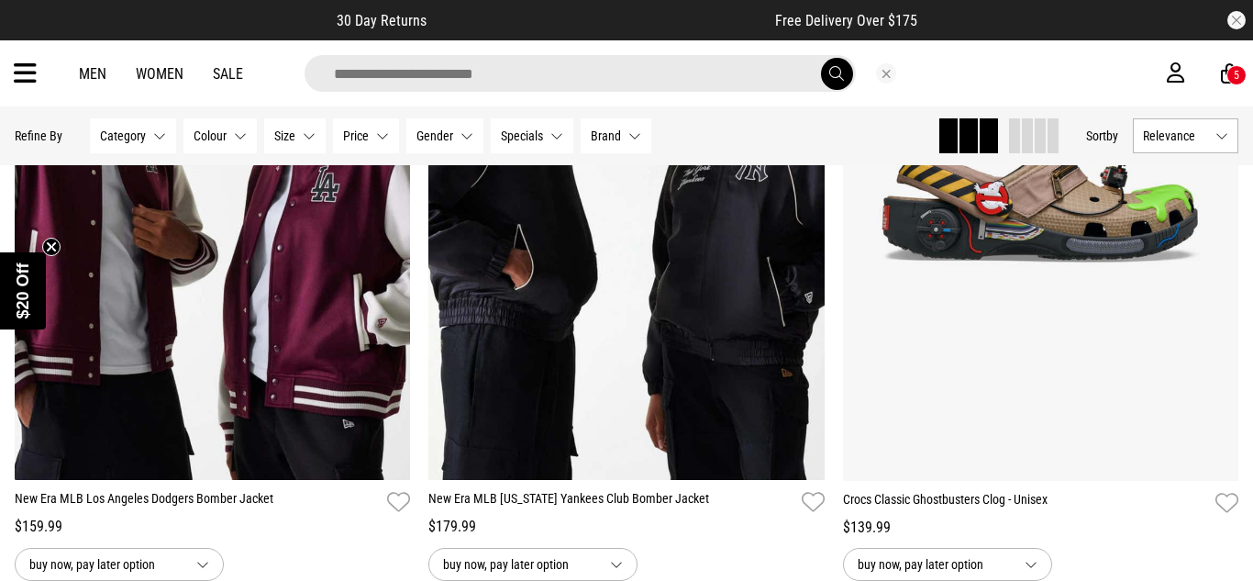
click at [670, 65] on input "search" at bounding box center [580, 73] width 551 height 37
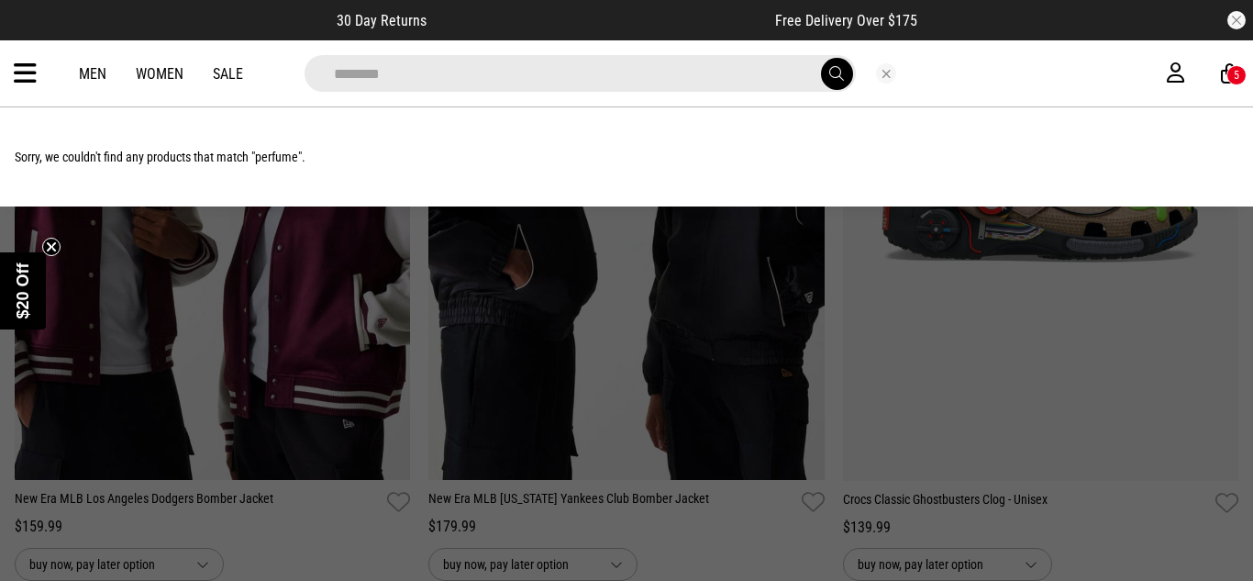
type input "********"
click at [821, 58] on button "submit" at bounding box center [837, 74] width 32 height 32
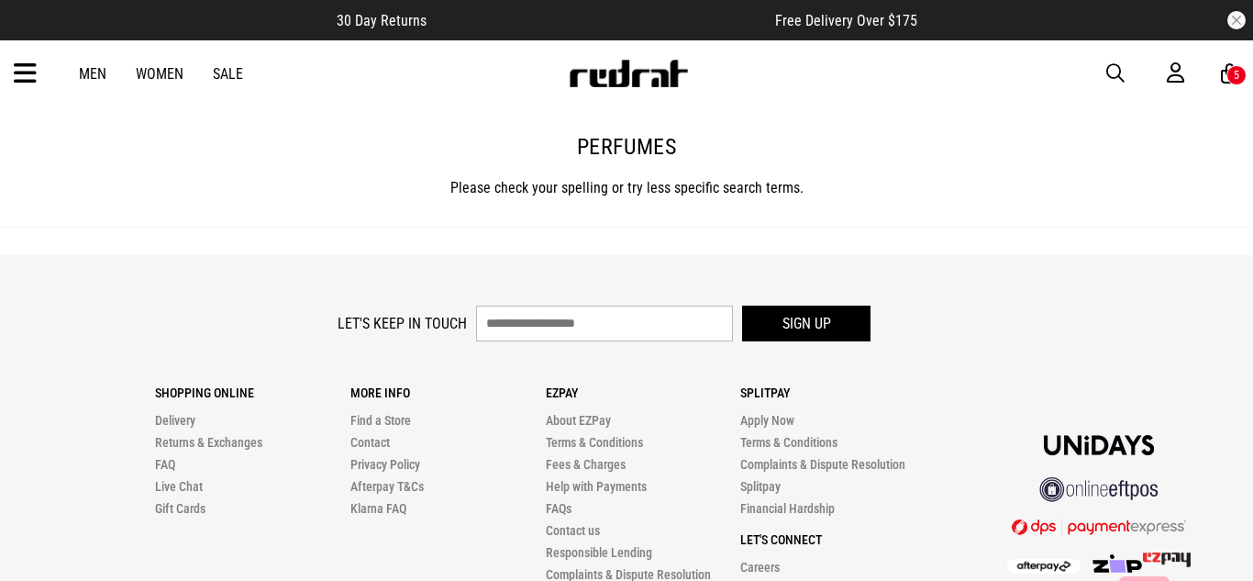
click at [24, 71] on icon at bounding box center [25, 74] width 23 height 30
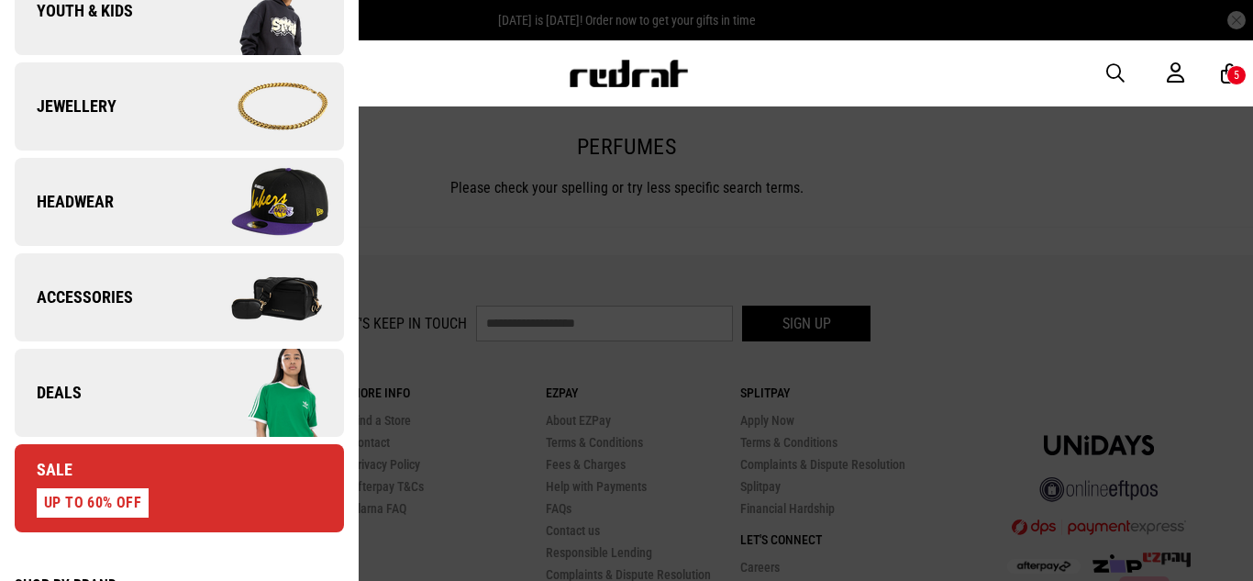
scroll to position [520, 0]
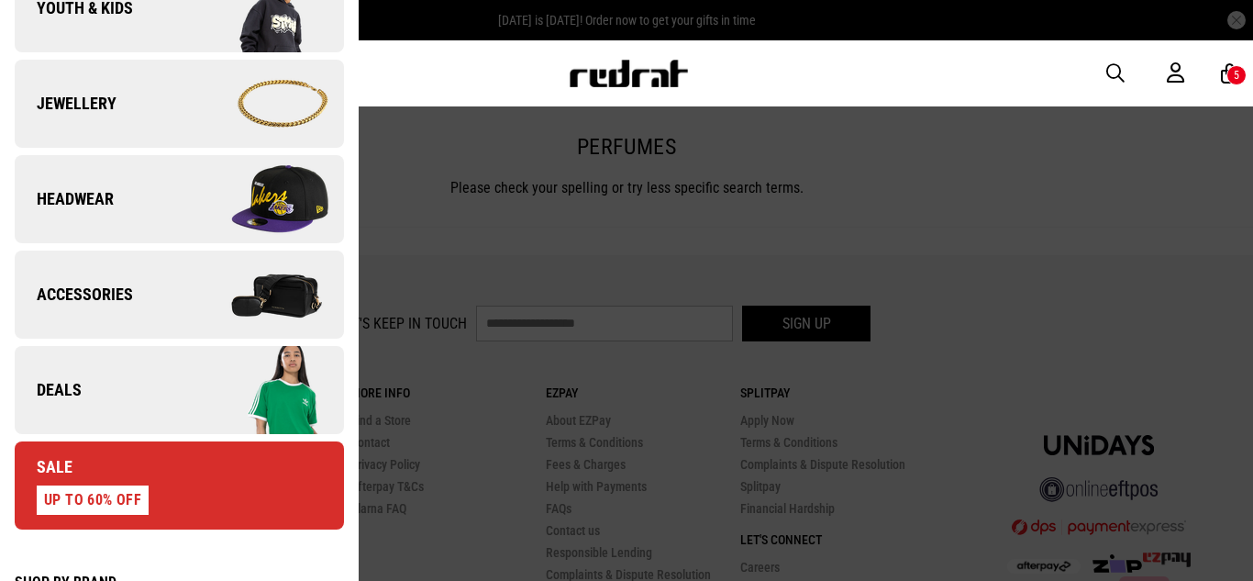
click at [217, 318] on img at bounding box center [261, 295] width 164 height 92
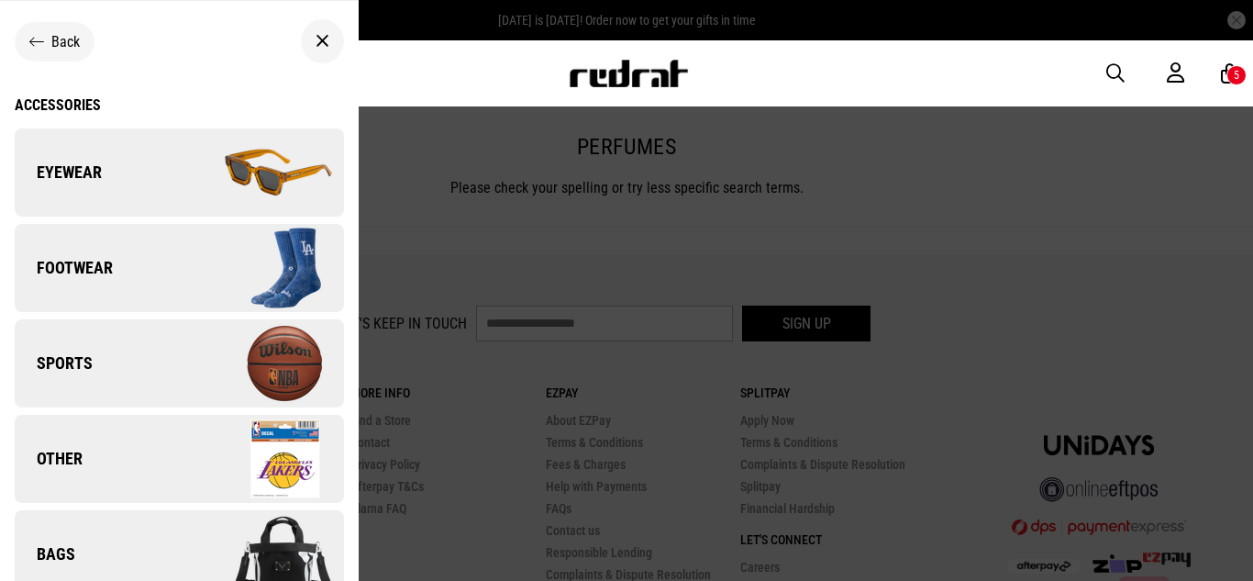
scroll to position [24, 0]
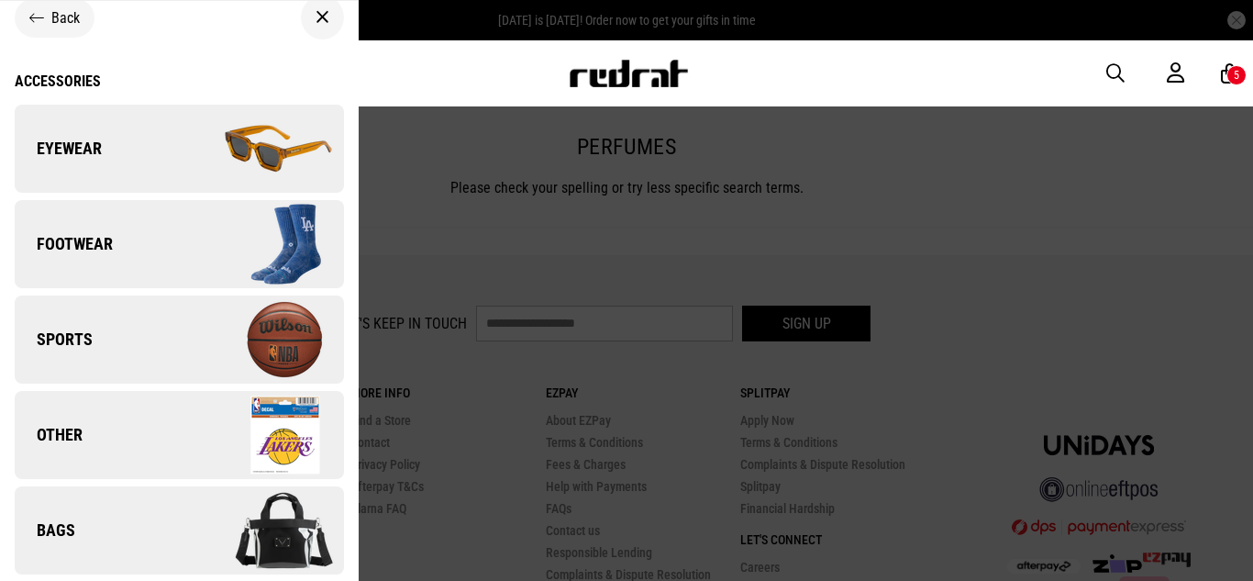
click at [232, 141] on img at bounding box center [261, 149] width 164 height 92
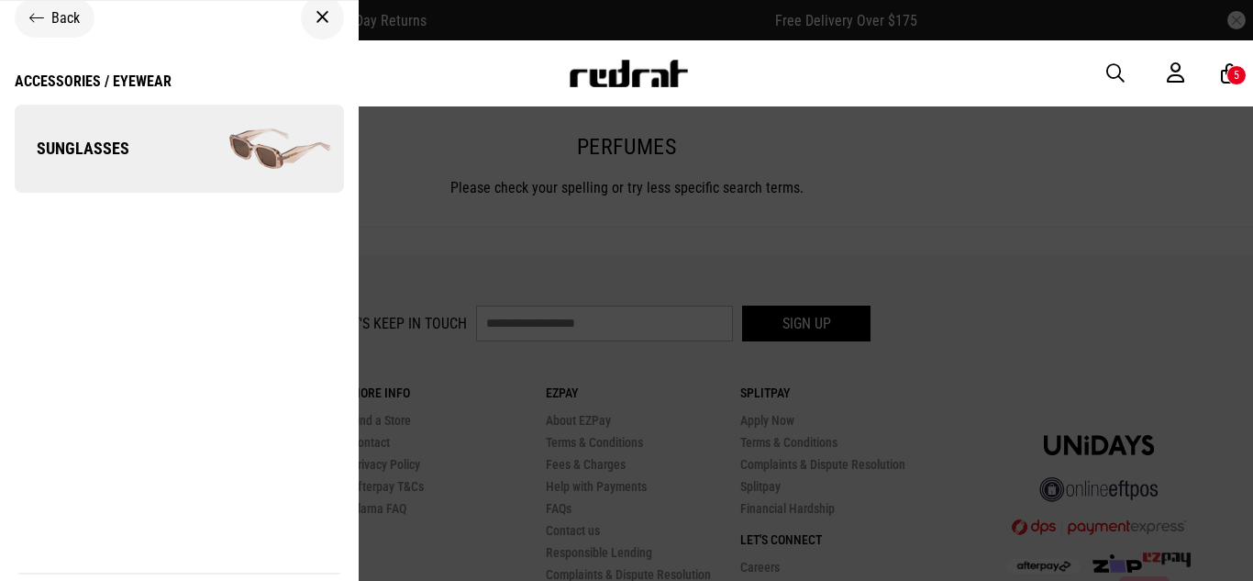
click at [191, 183] on img at bounding box center [261, 149] width 164 height 92
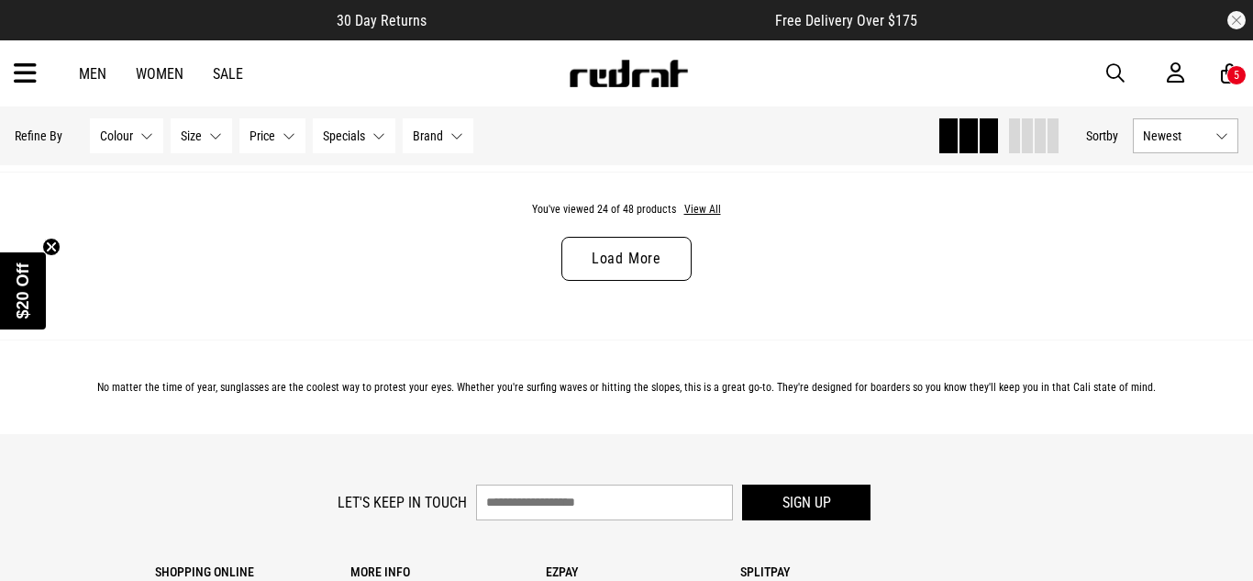
scroll to position [5697, 0]
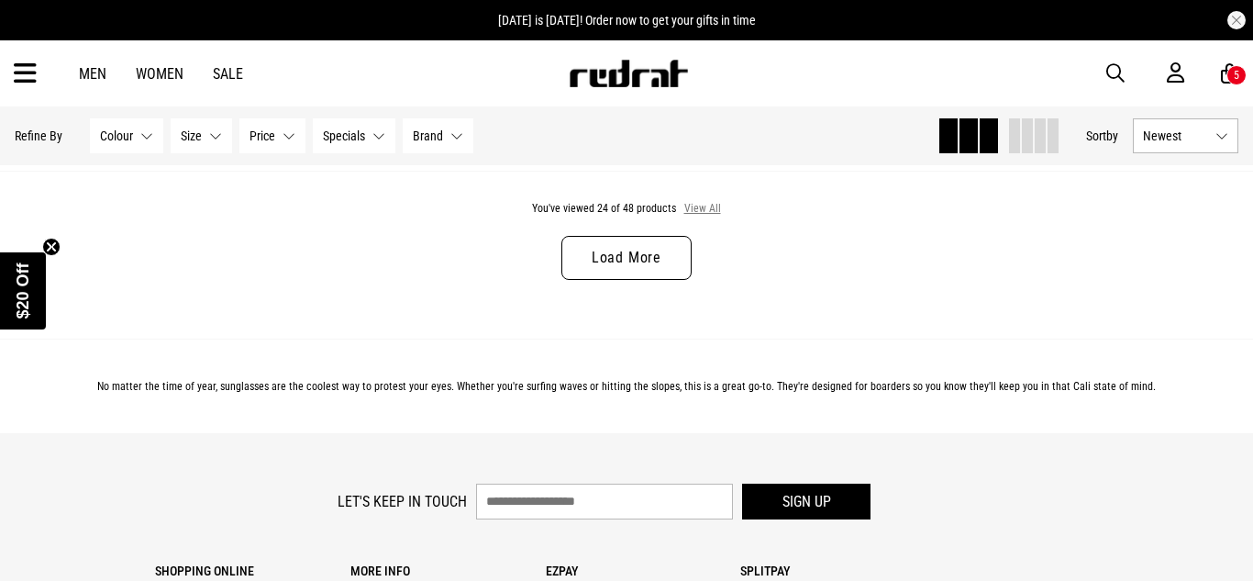
click at [703, 209] on button "View All" at bounding box center [702, 209] width 39 height 17
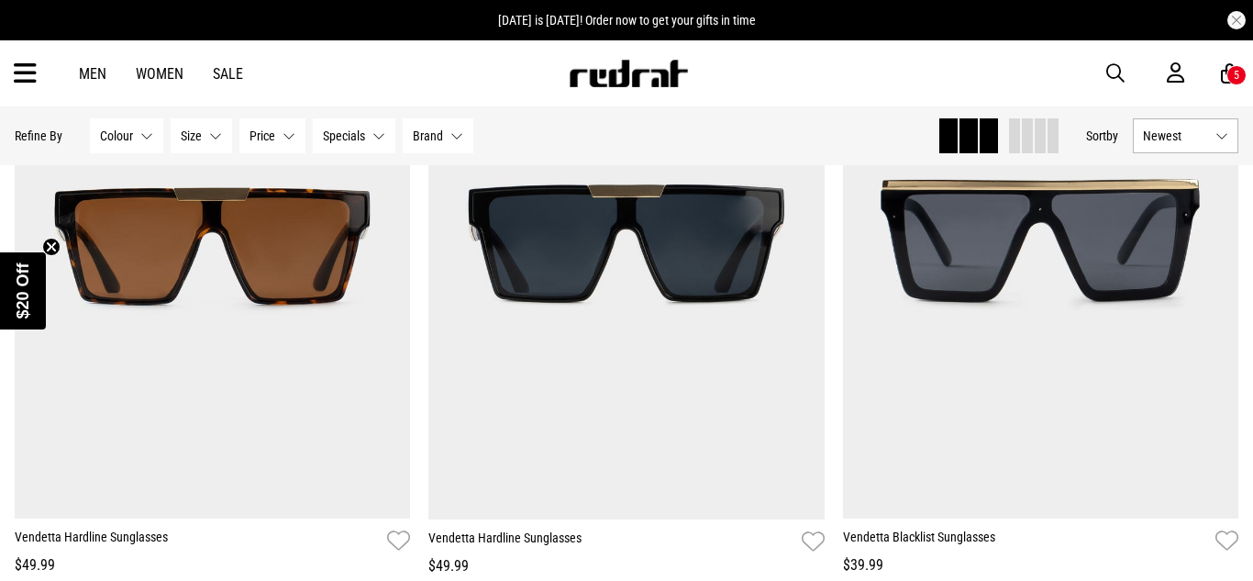
scroll to position [7278, 0]
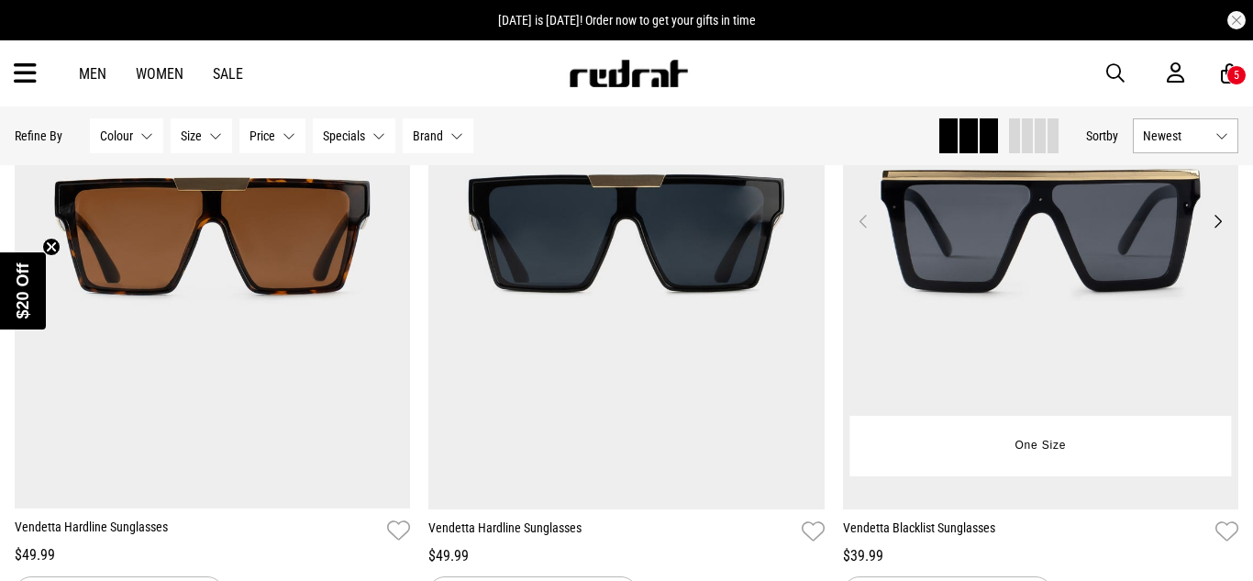
click at [1216, 213] on button "Next" at bounding box center [1217, 221] width 23 height 22
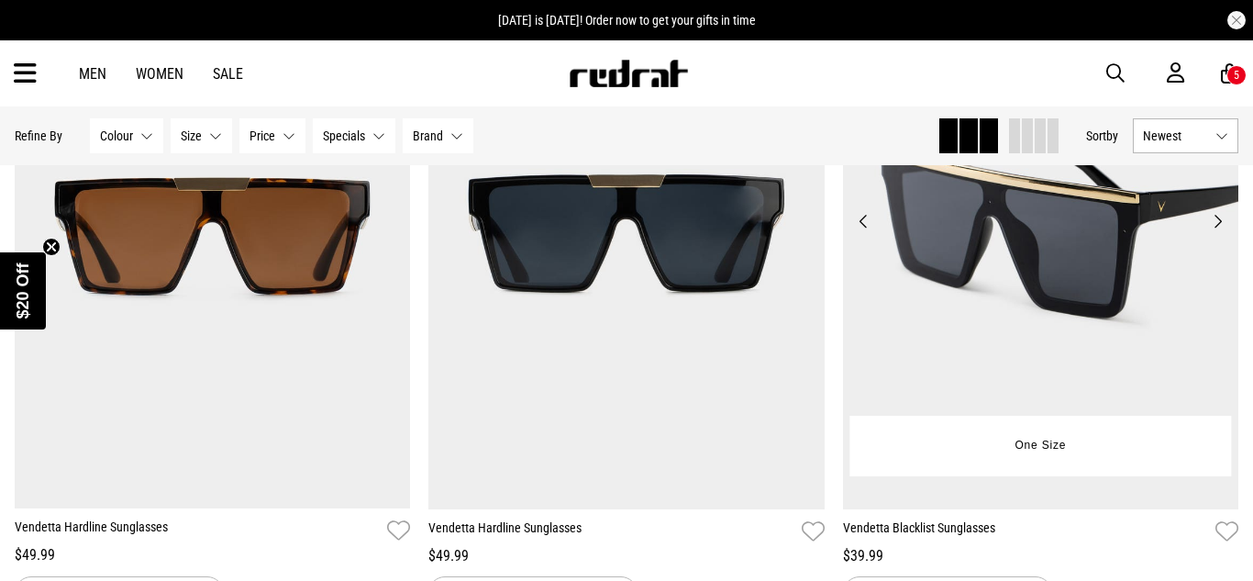
click at [1216, 213] on button "Next" at bounding box center [1217, 221] width 23 height 22
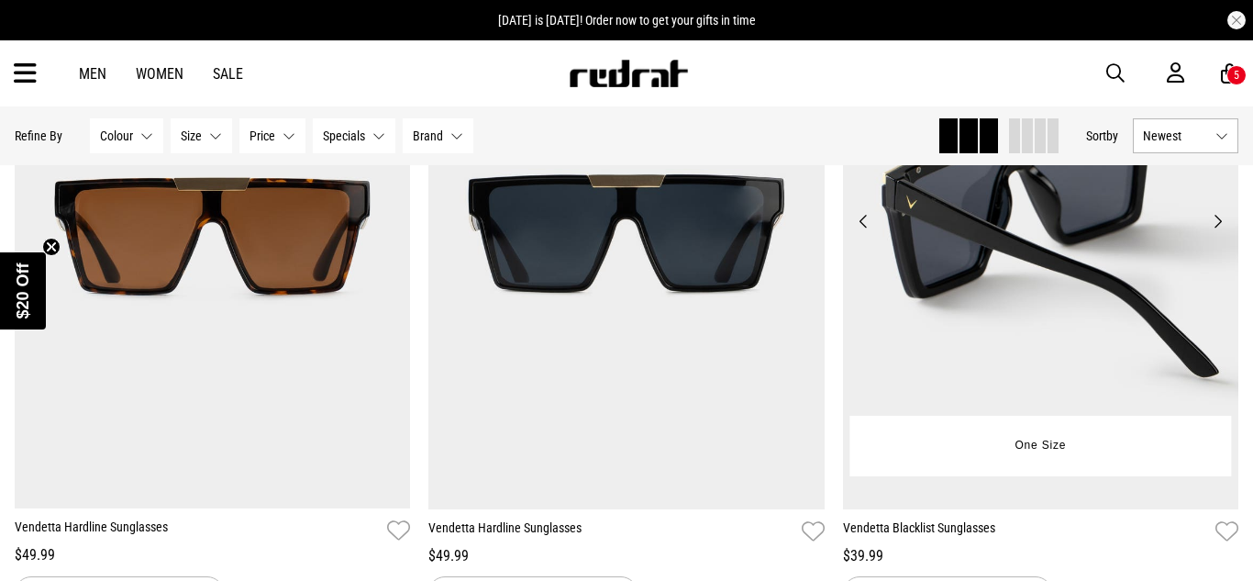
click at [1216, 213] on button "Next" at bounding box center [1217, 221] width 23 height 22
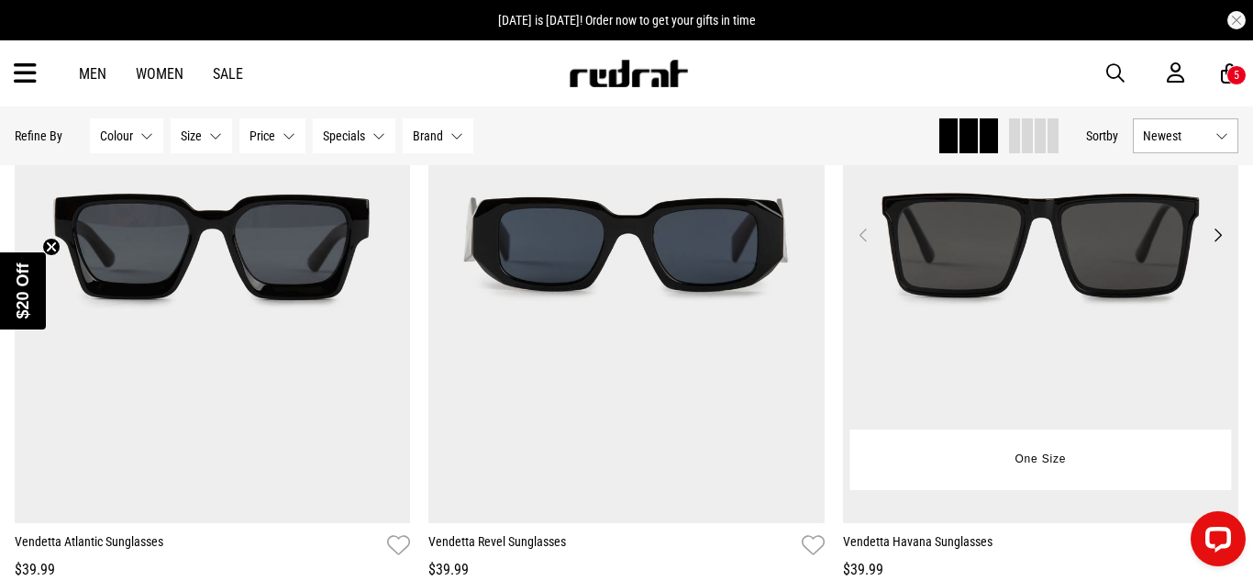
scroll to position [7954, 0]
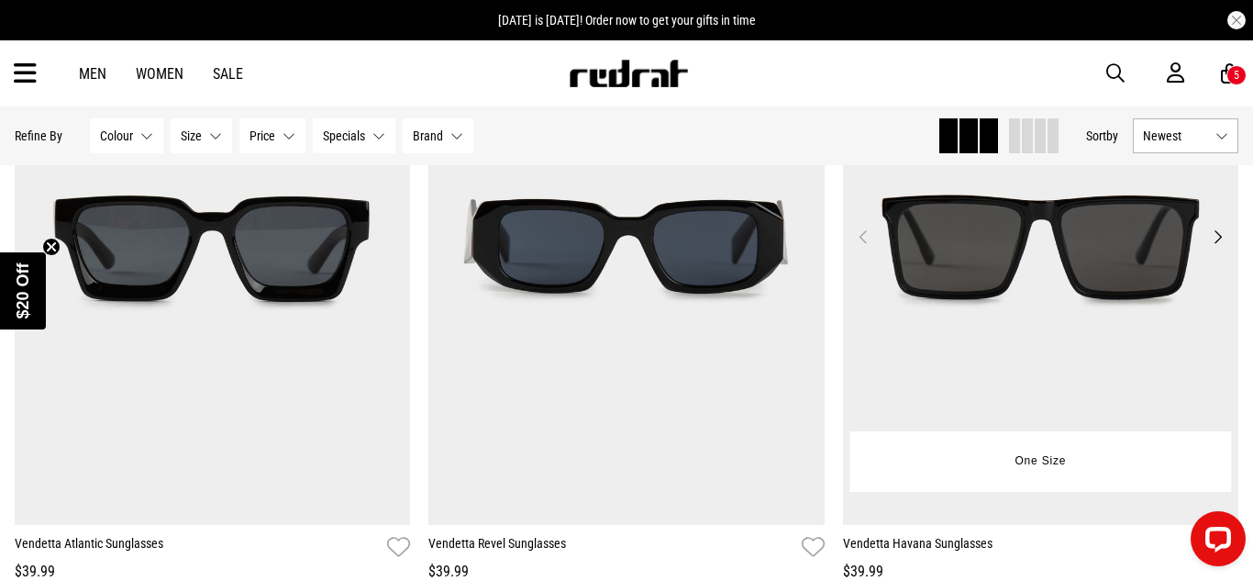
click at [1222, 234] on button "Next" at bounding box center [1217, 237] width 23 height 22
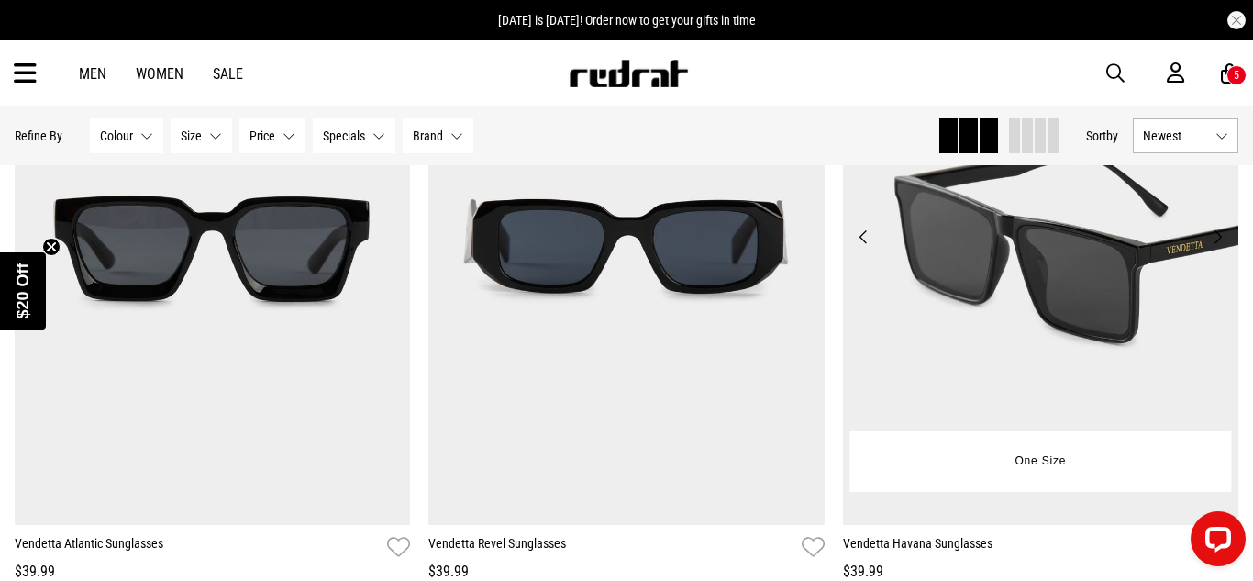
click at [1222, 234] on button "Next" at bounding box center [1217, 237] width 23 height 22
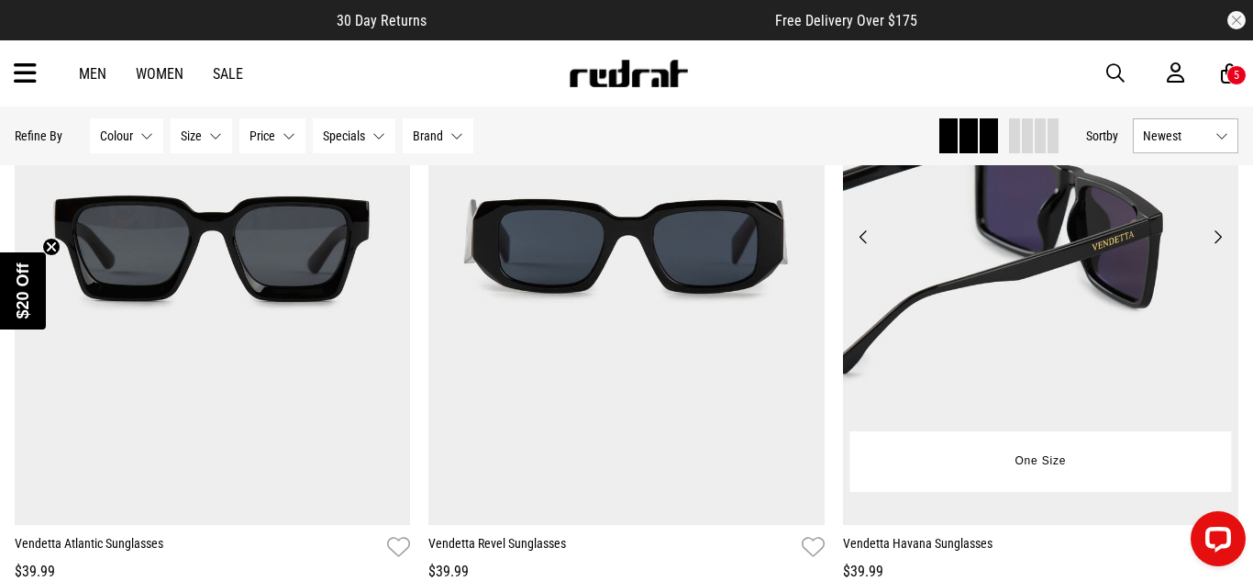
click at [1222, 234] on button "Next" at bounding box center [1217, 237] width 23 height 22
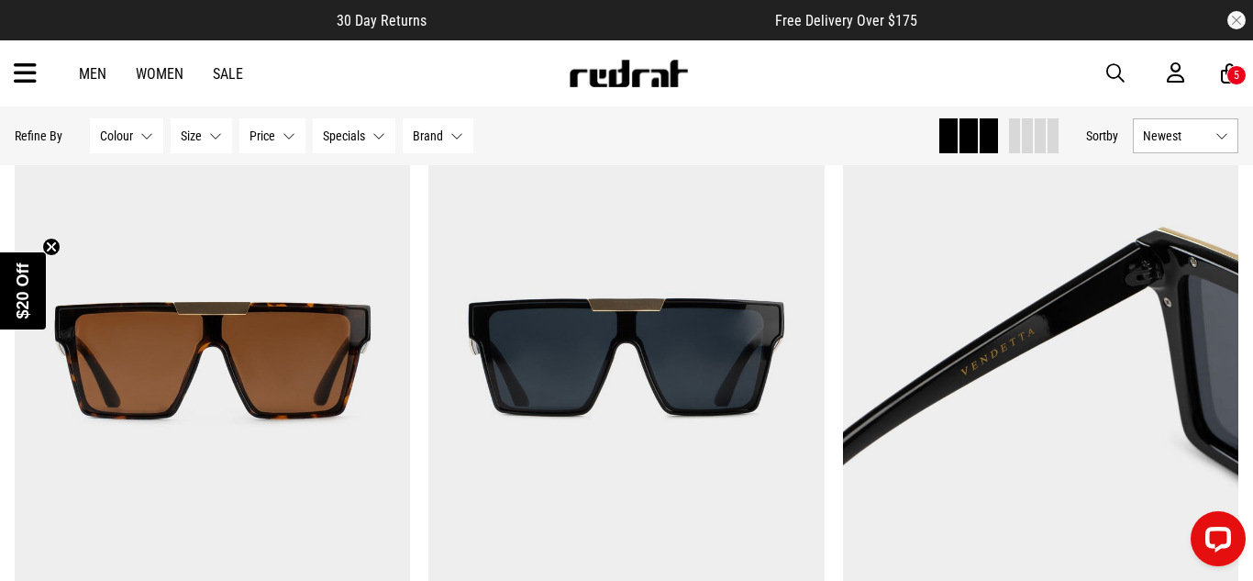
scroll to position [7167, 0]
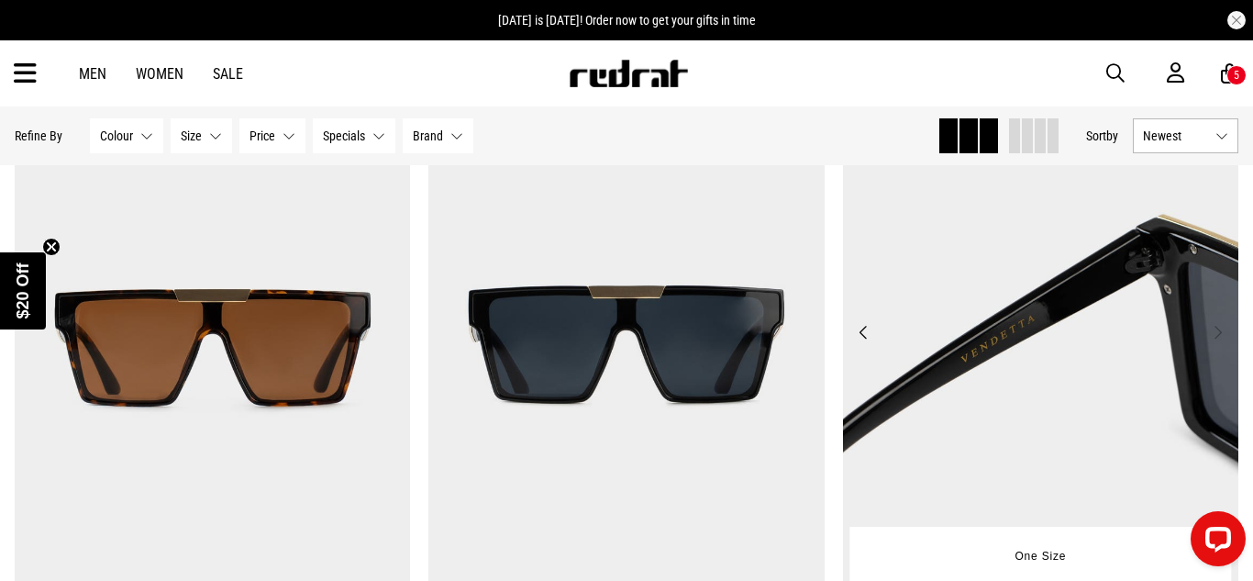
click at [1209, 336] on button "Next" at bounding box center [1217, 332] width 23 height 22
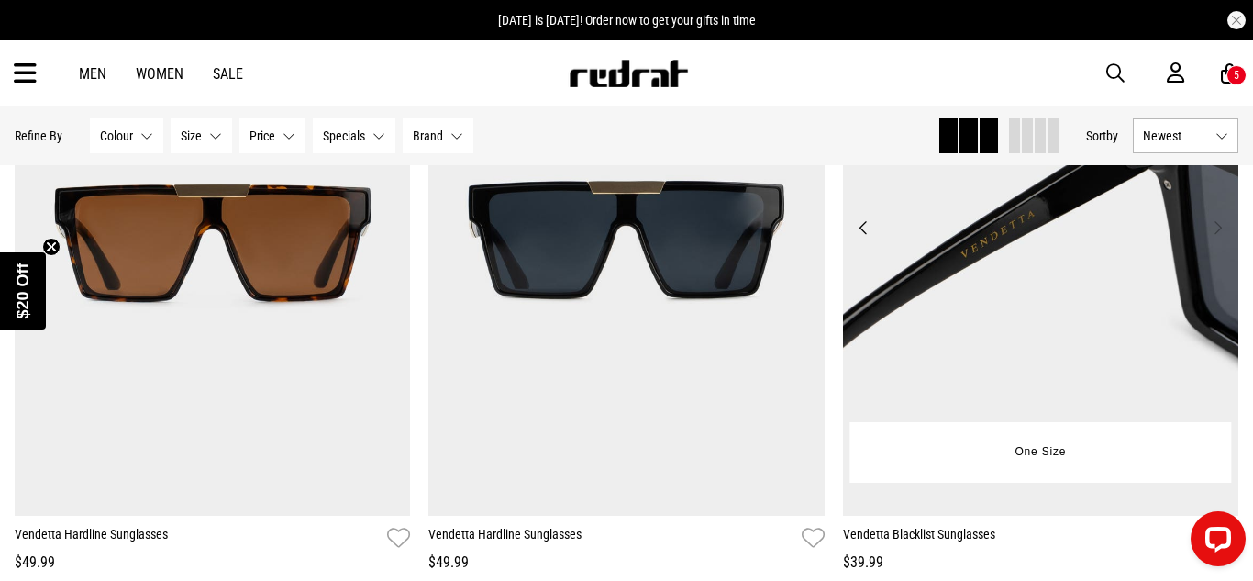
scroll to position [7254, 0]
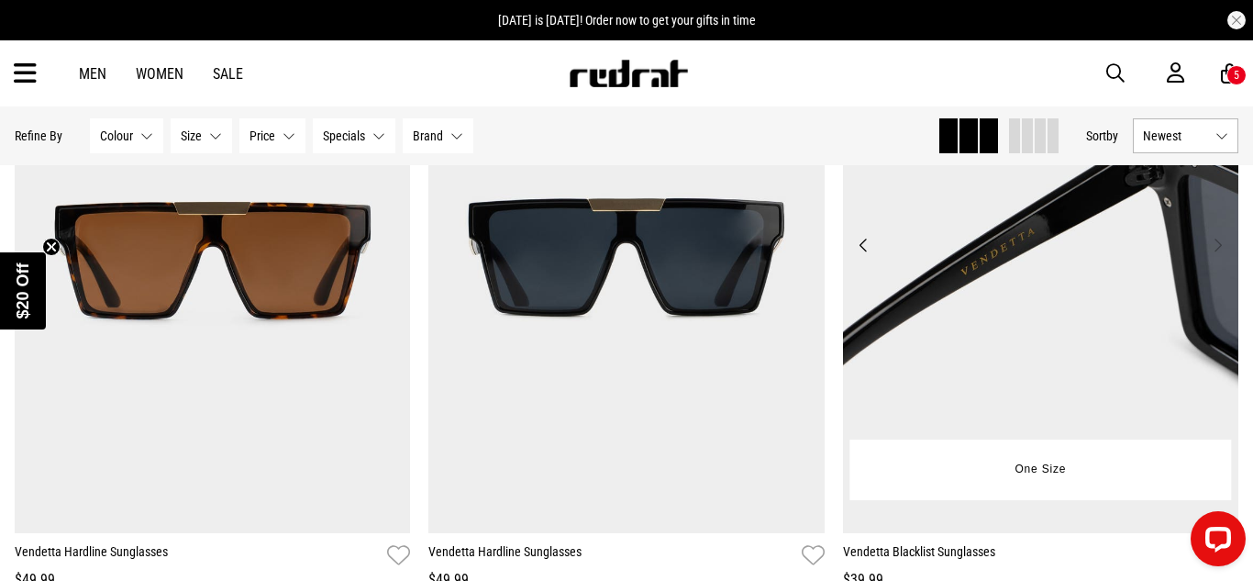
click at [1214, 231] on img at bounding box center [1041, 255] width 396 height 555
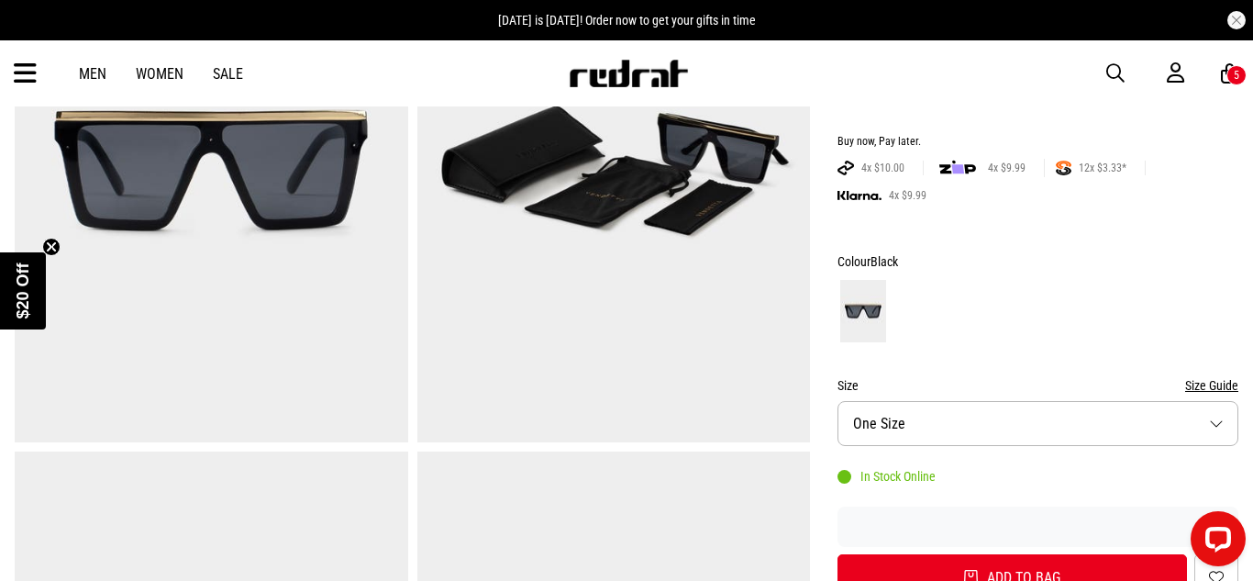
scroll to position [316, 0]
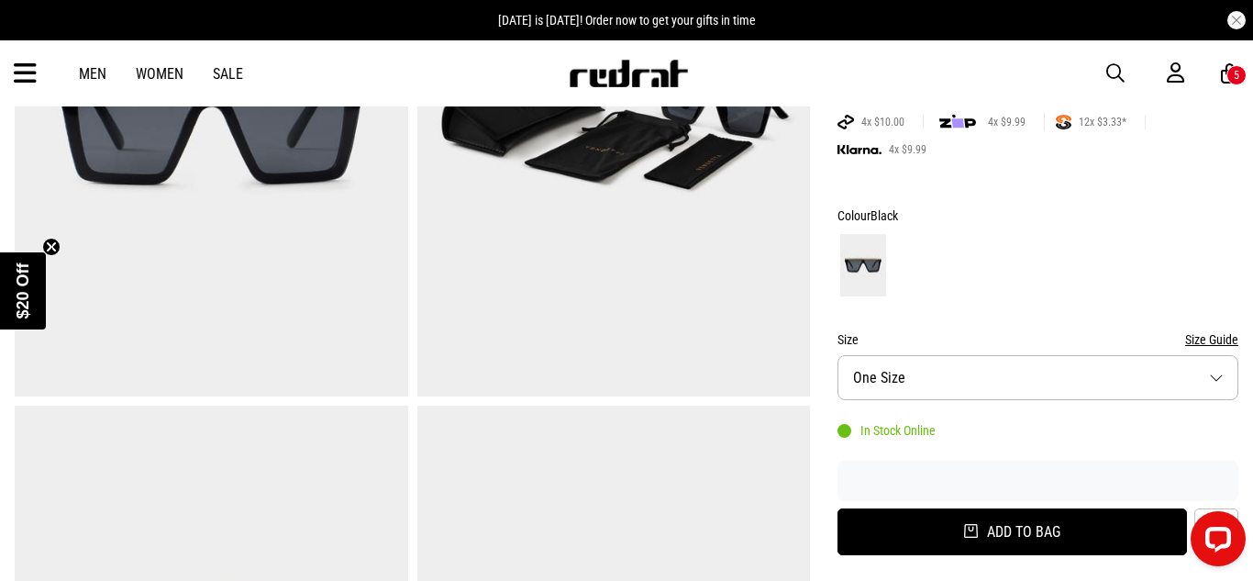
click at [1008, 513] on button "Add to bag" at bounding box center [1011, 531] width 349 height 47
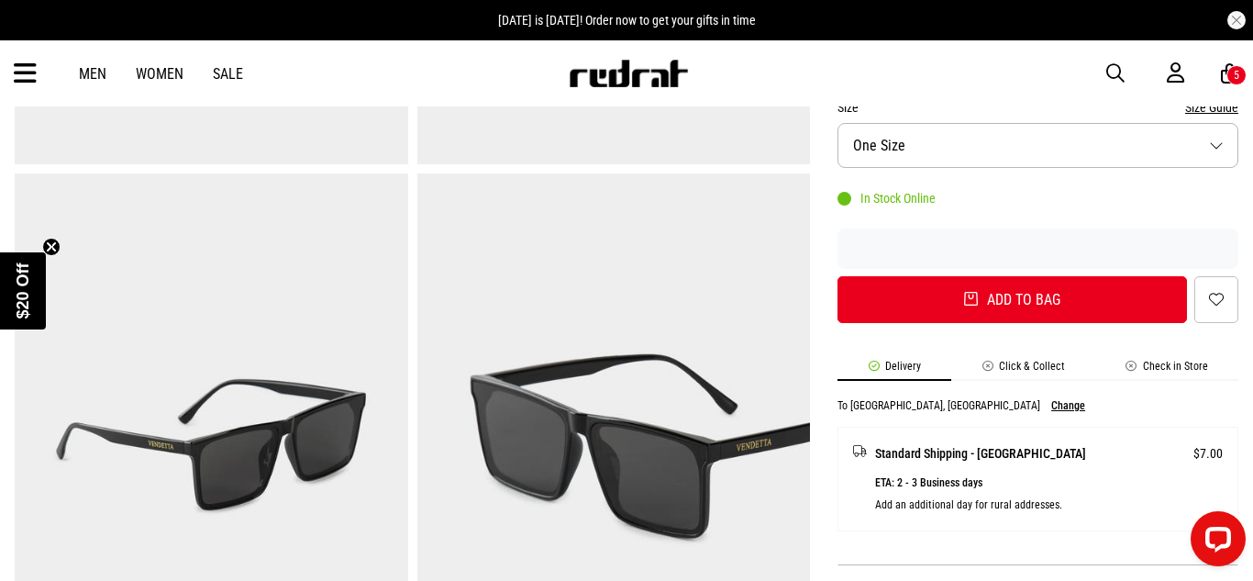
scroll to position [558, 0]
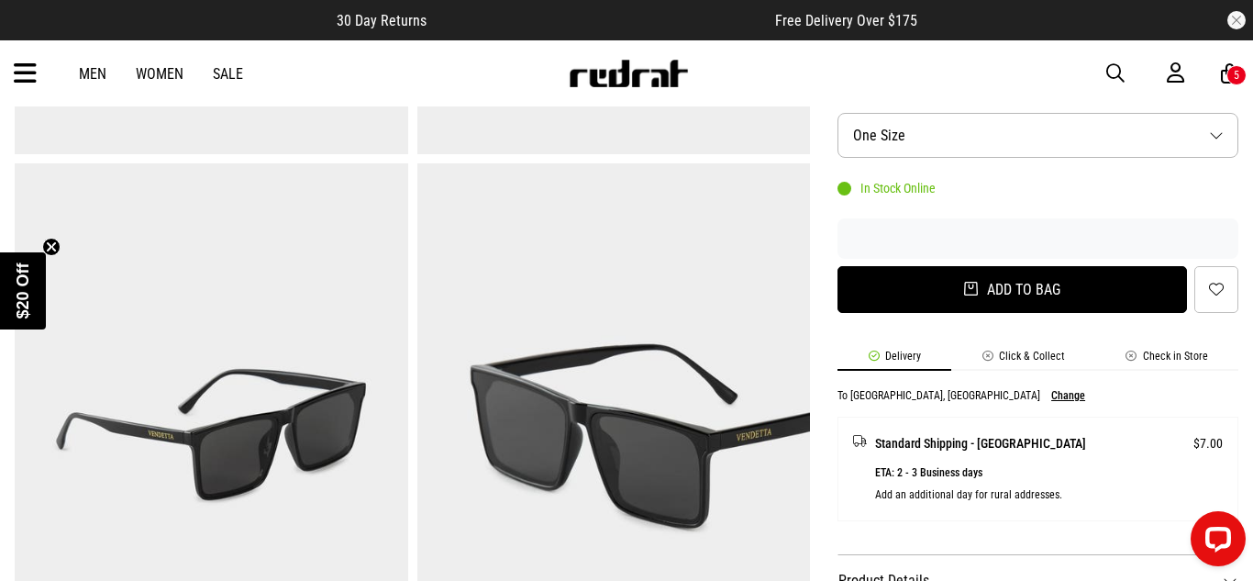
click at [921, 282] on button "Add to bag" at bounding box center [1011, 289] width 349 height 47
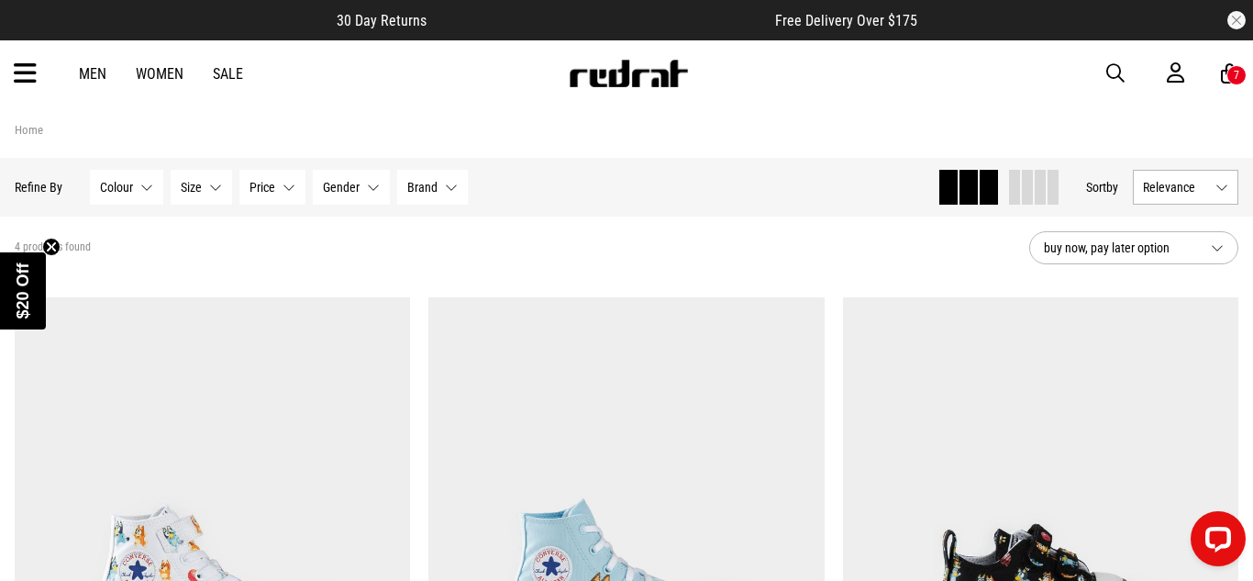
click at [28, 80] on icon at bounding box center [25, 74] width 23 height 30
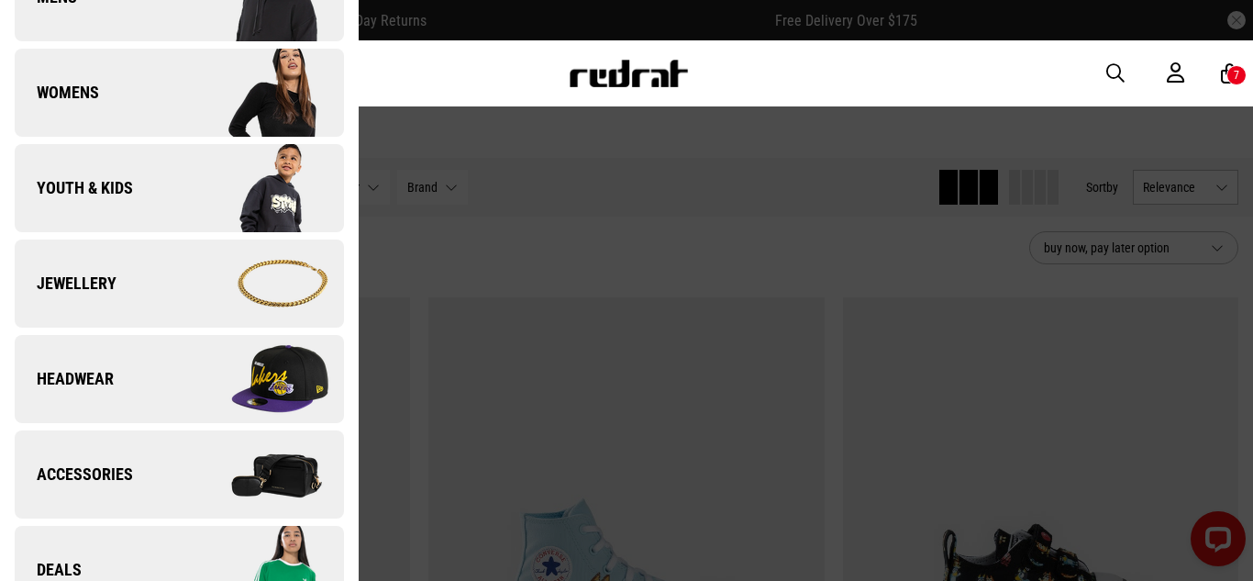
scroll to position [349, 0]
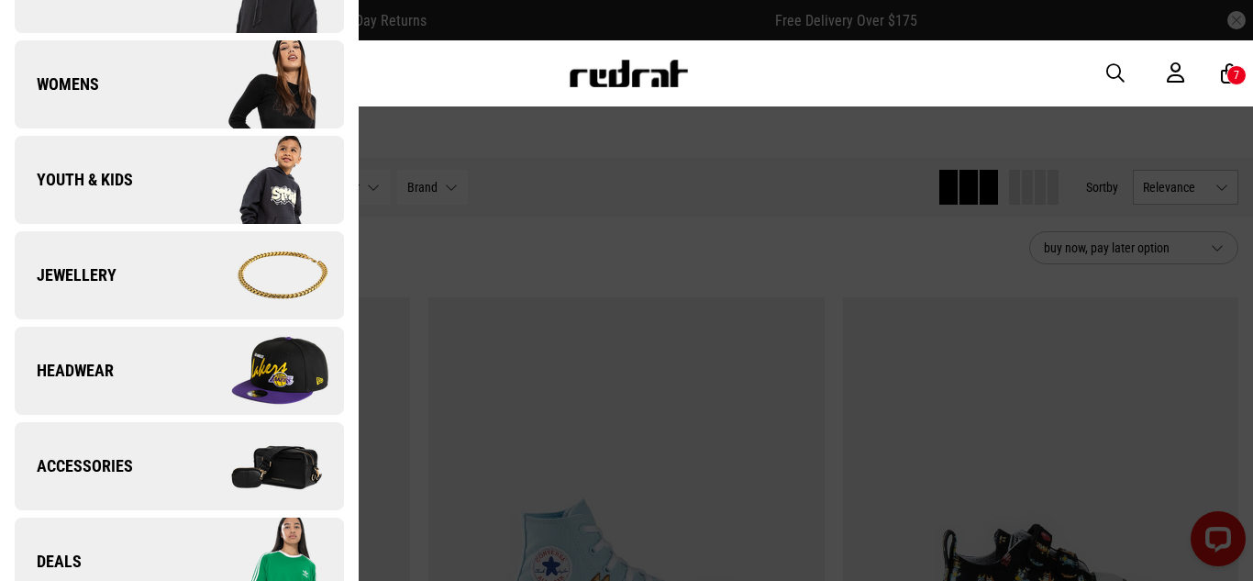
click at [134, 279] on link "Jewellery" at bounding box center [179, 275] width 329 height 88
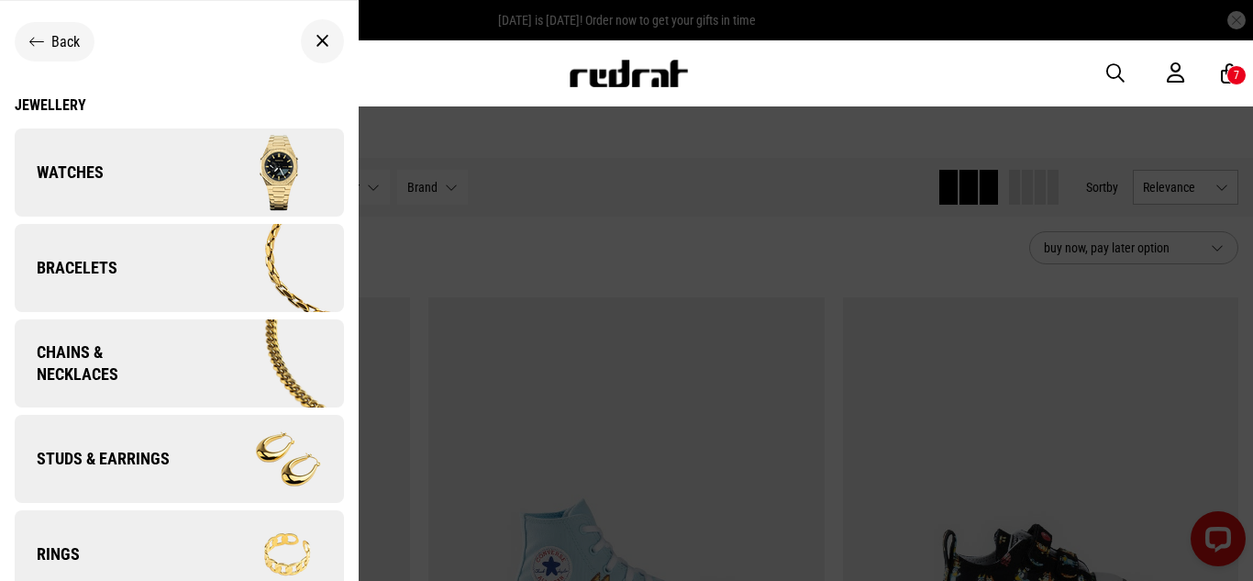
scroll to position [24, 0]
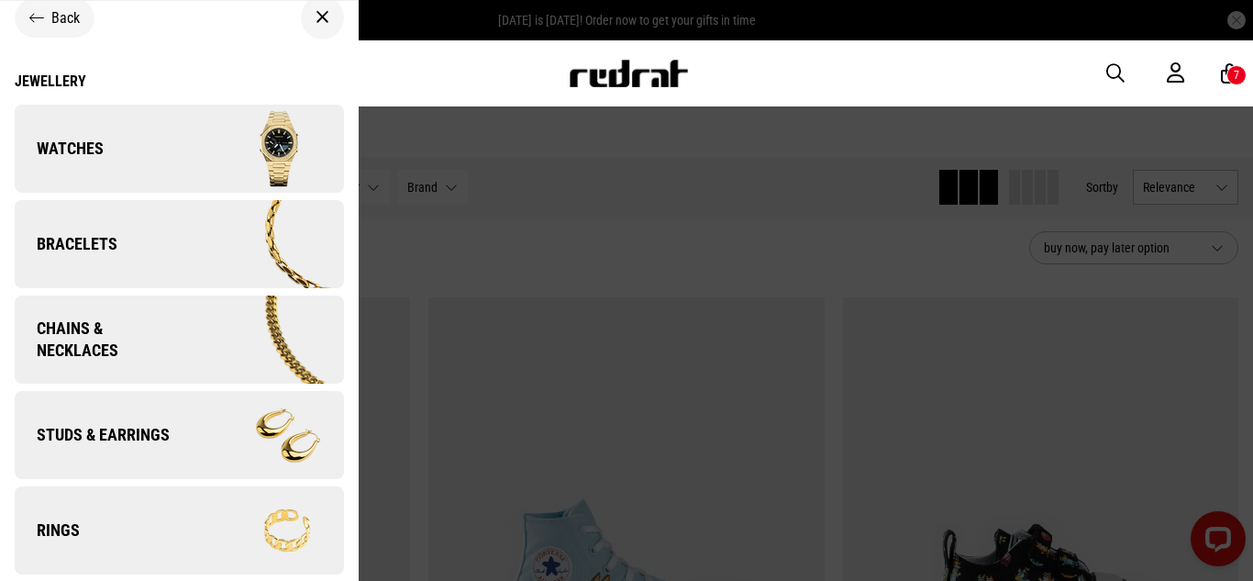
click at [172, 420] on link "Studs & Earrings" at bounding box center [179, 435] width 329 height 88
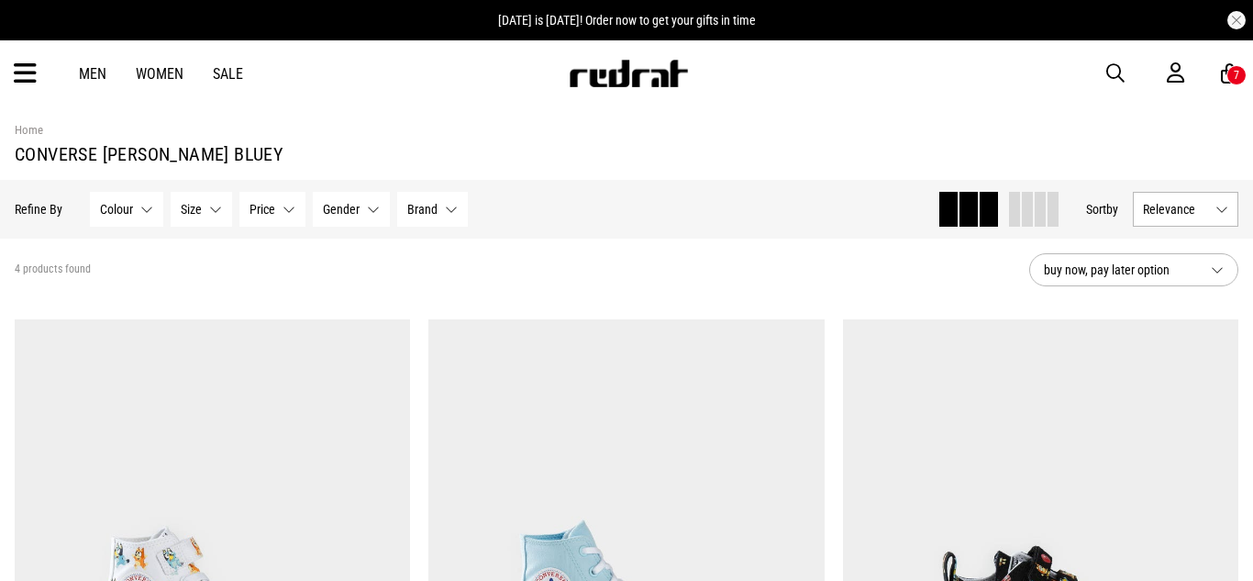
click at [32, 74] on icon at bounding box center [25, 74] width 23 height 30
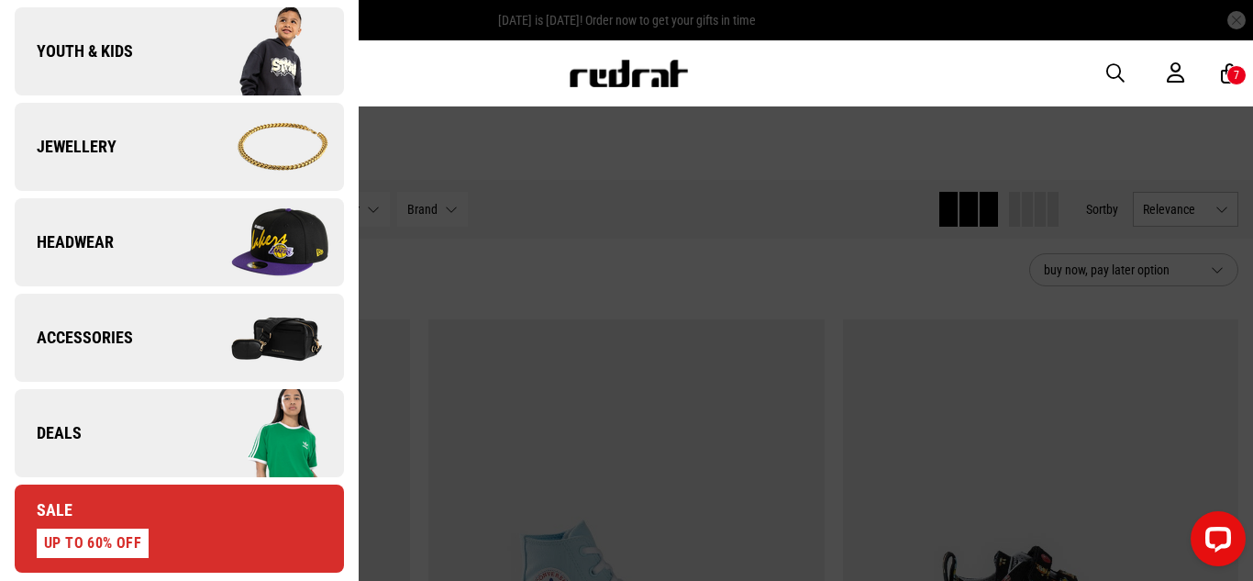
scroll to position [493, 0]
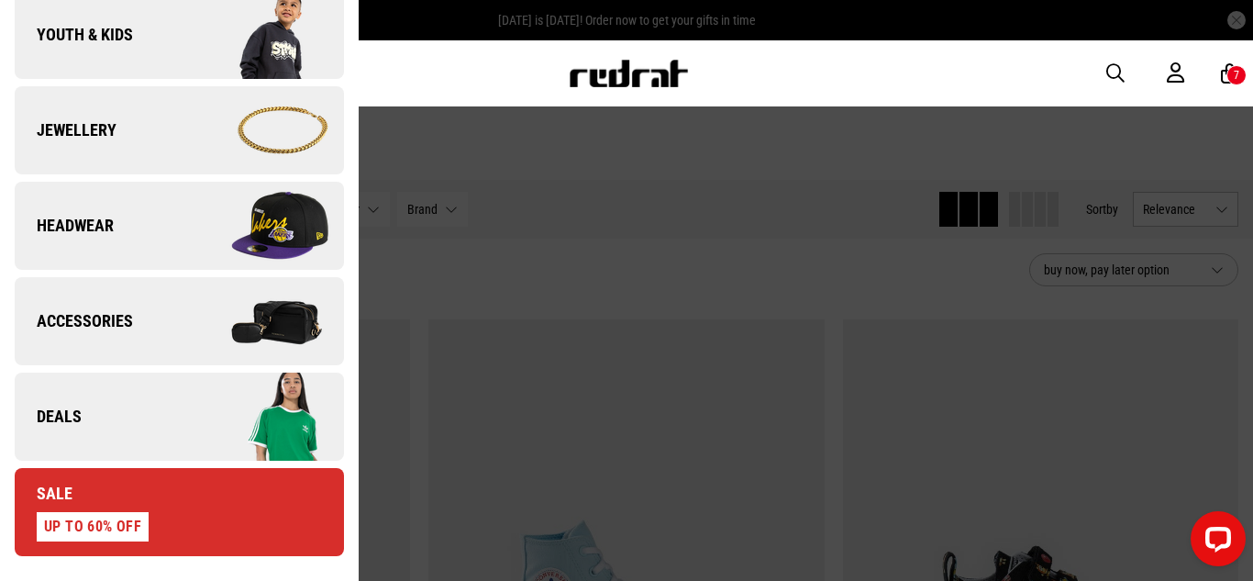
click at [152, 135] on link "Jewellery" at bounding box center [179, 130] width 329 height 88
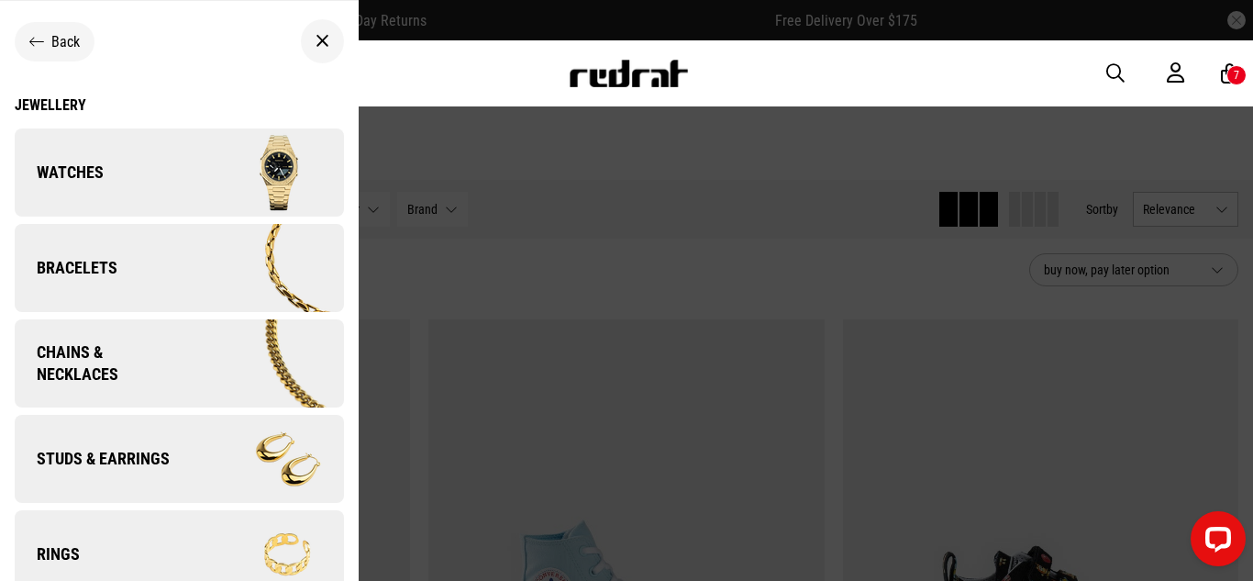
scroll to position [24, 0]
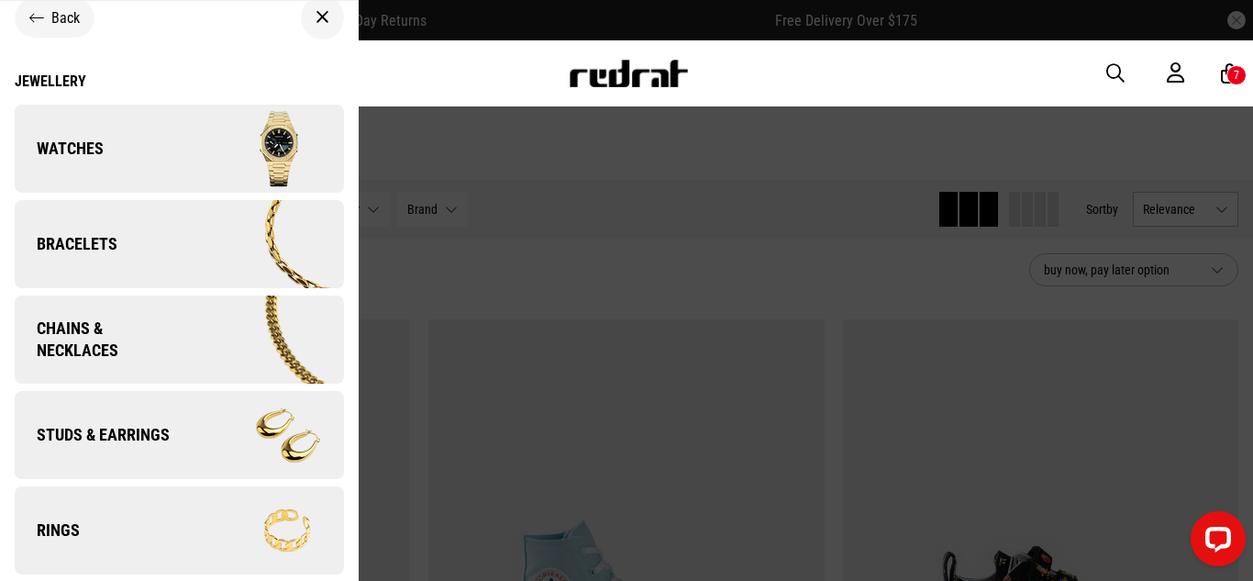
click at [192, 530] on img at bounding box center [261, 530] width 164 height 92
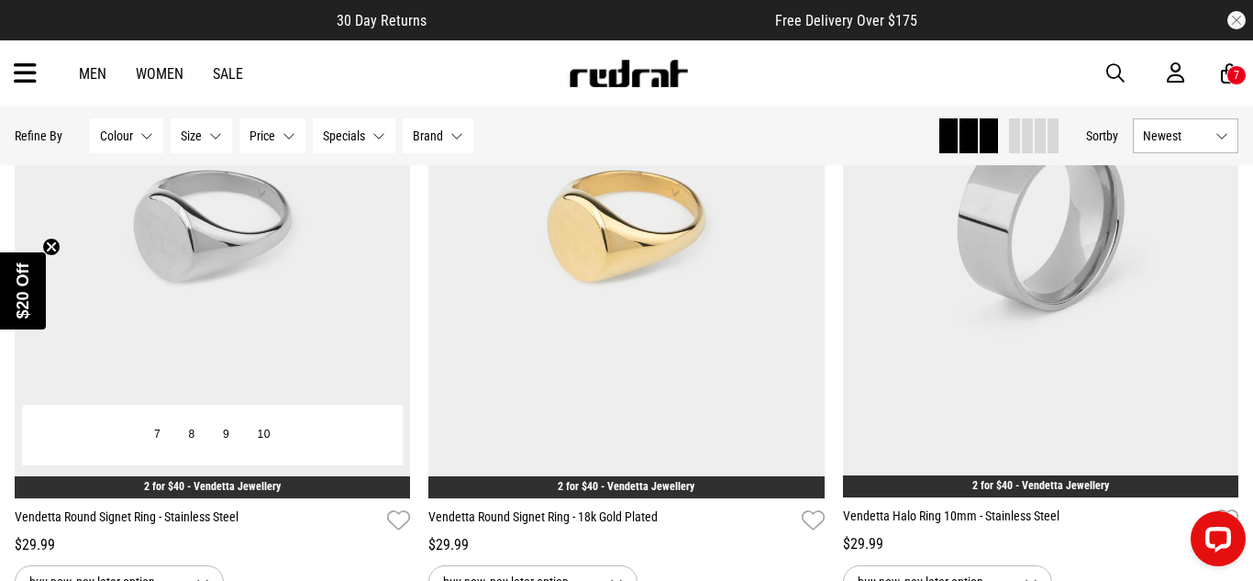
scroll to position [374, 0]
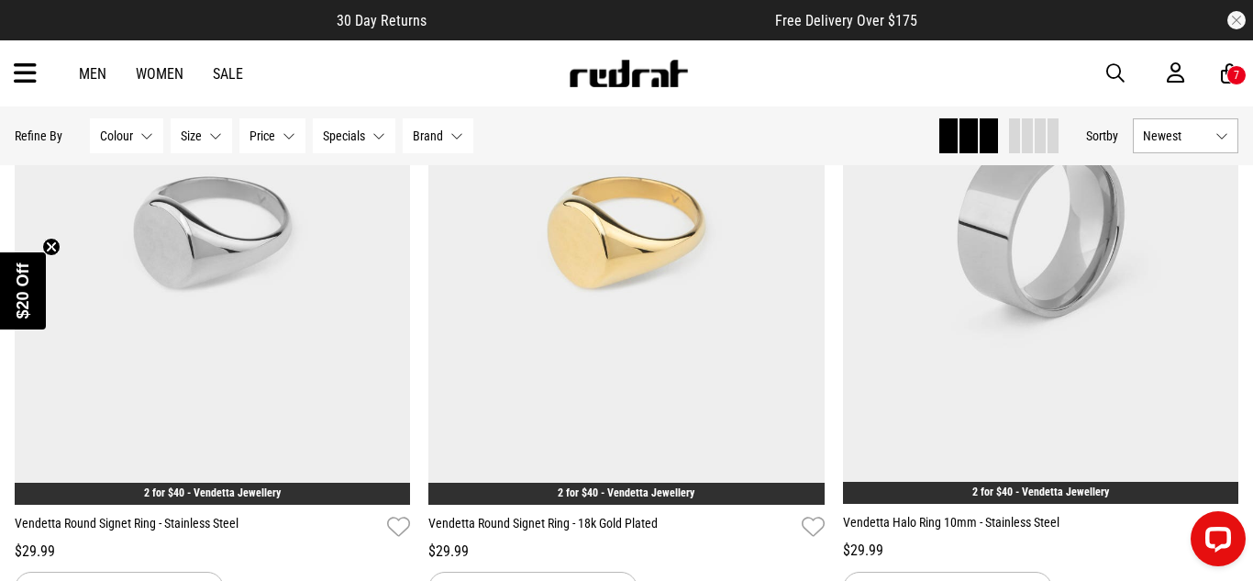
click at [151, 71] on link "Women" at bounding box center [160, 73] width 48 height 17
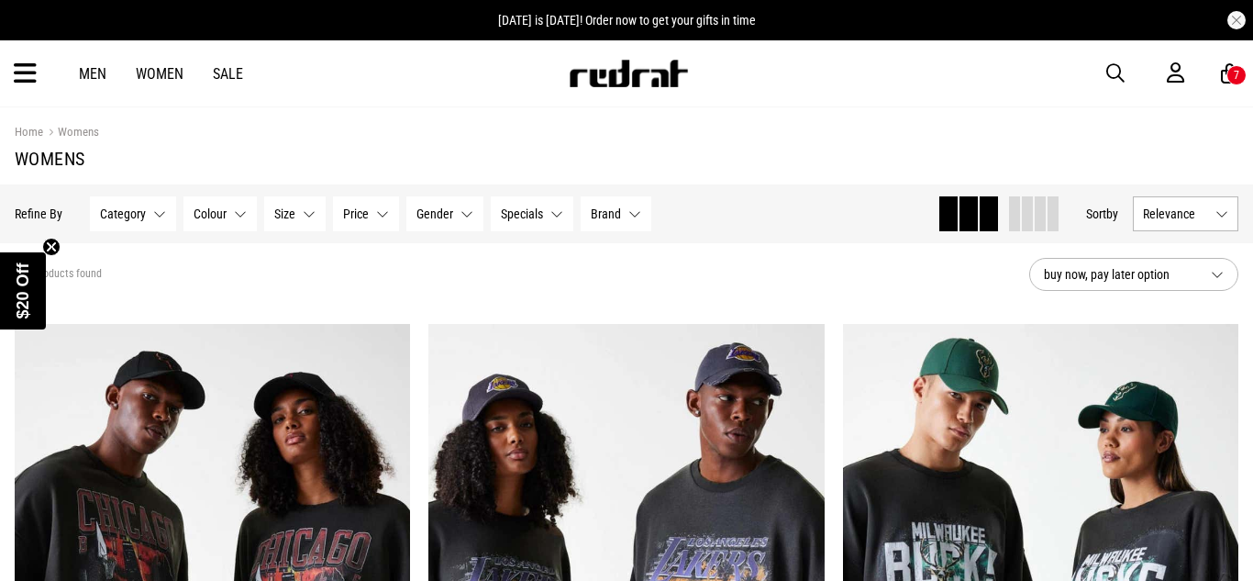
click at [1184, 217] on span "Relevance" at bounding box center [1175, 213] width 65 height 15
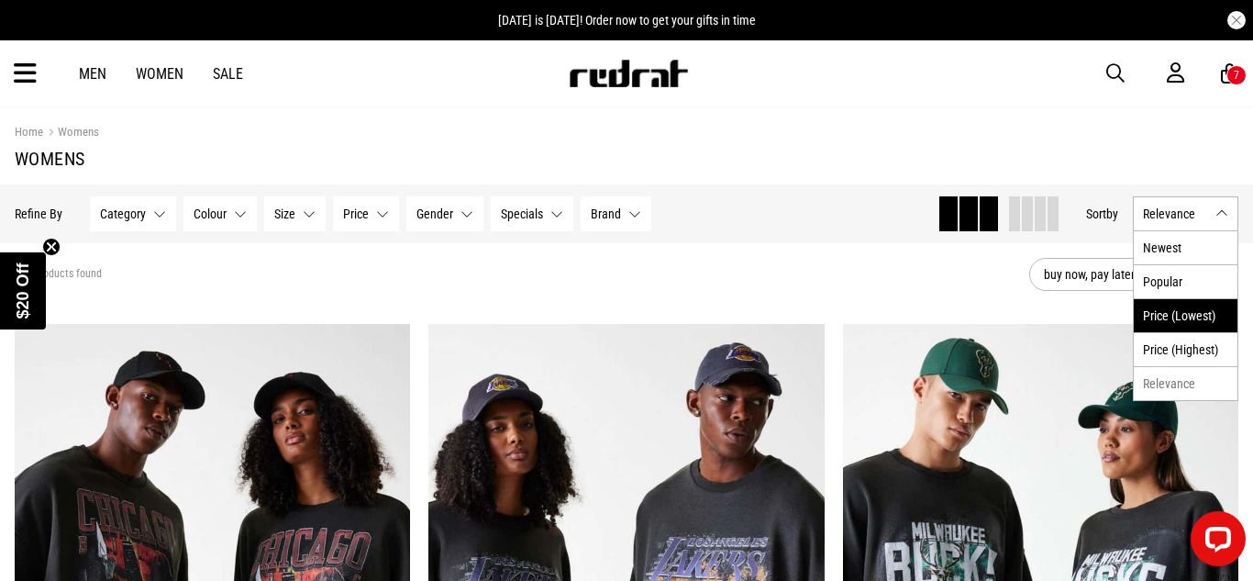
click at [1188, 306] on li "Price (Lowest)" at bounding box center [1186, 315] width 104 height 34
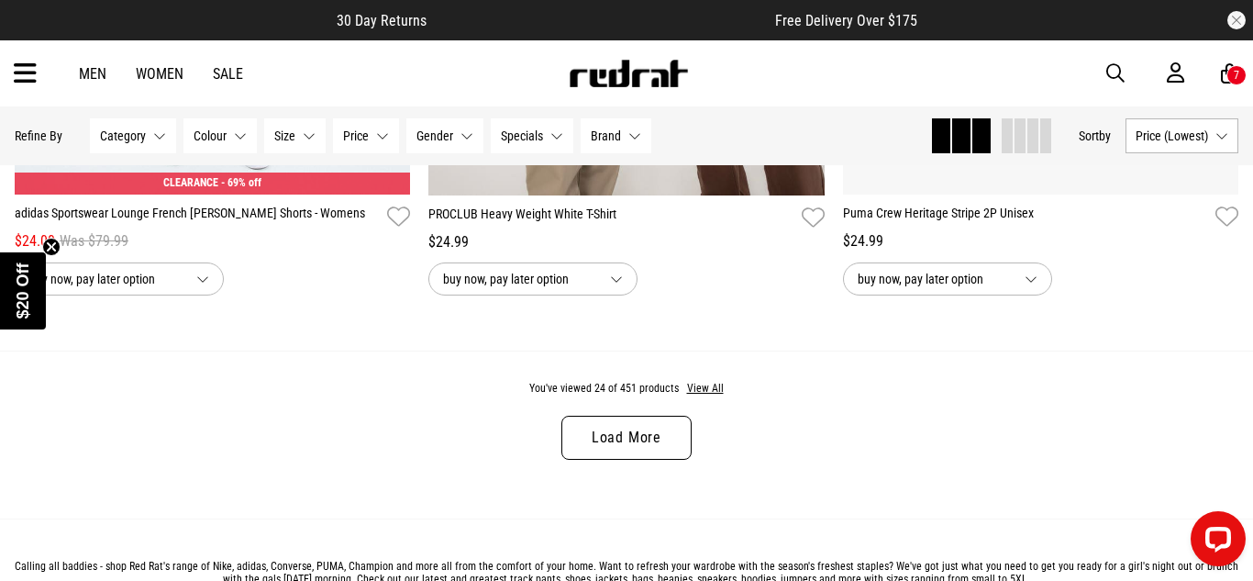
scroll to position [5528, 0]
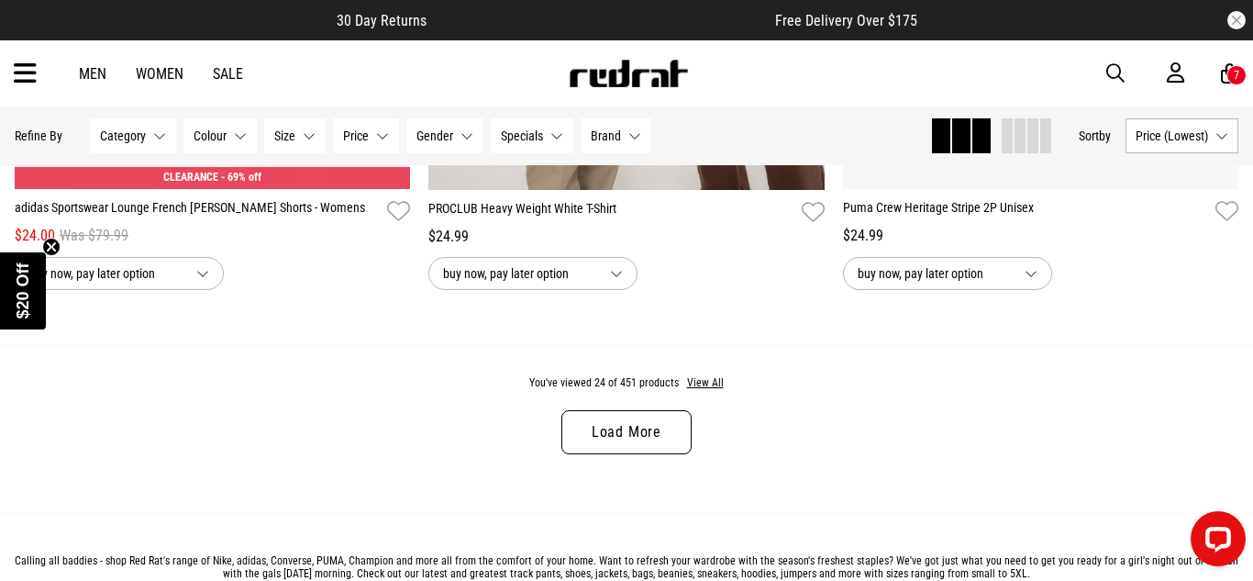
click at [594, 442] on link "Load More" at bounding box center [626, 432] width 130 height 44
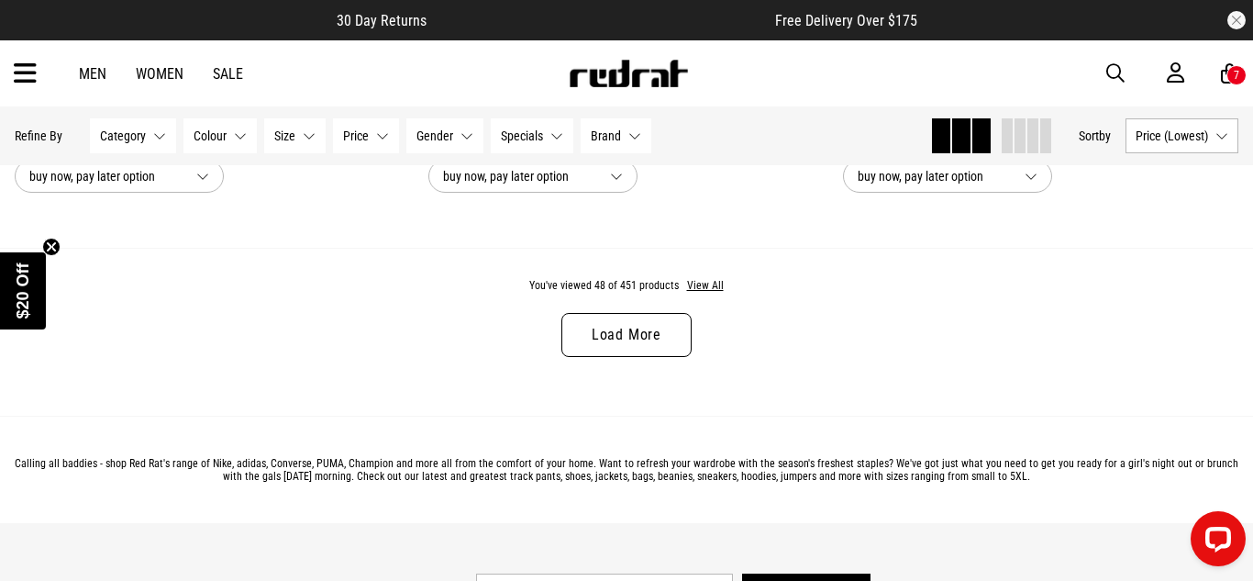
scroll to position [11169, 0]
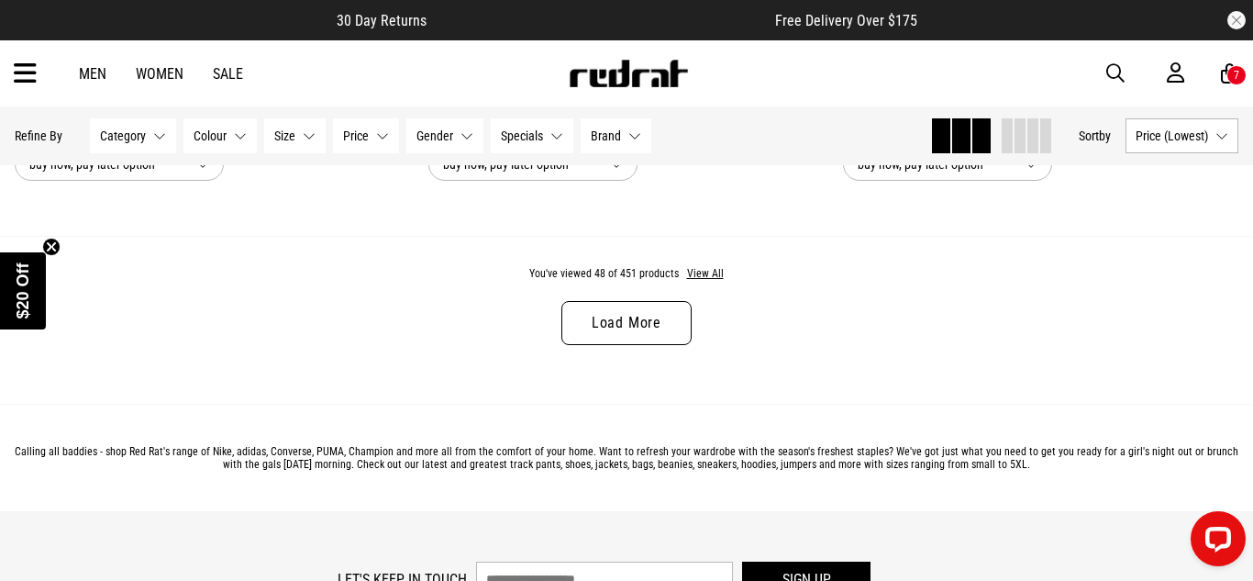
click at [605, 327] on link "Load More" at bounding box center [626, 323] width 130 height 44
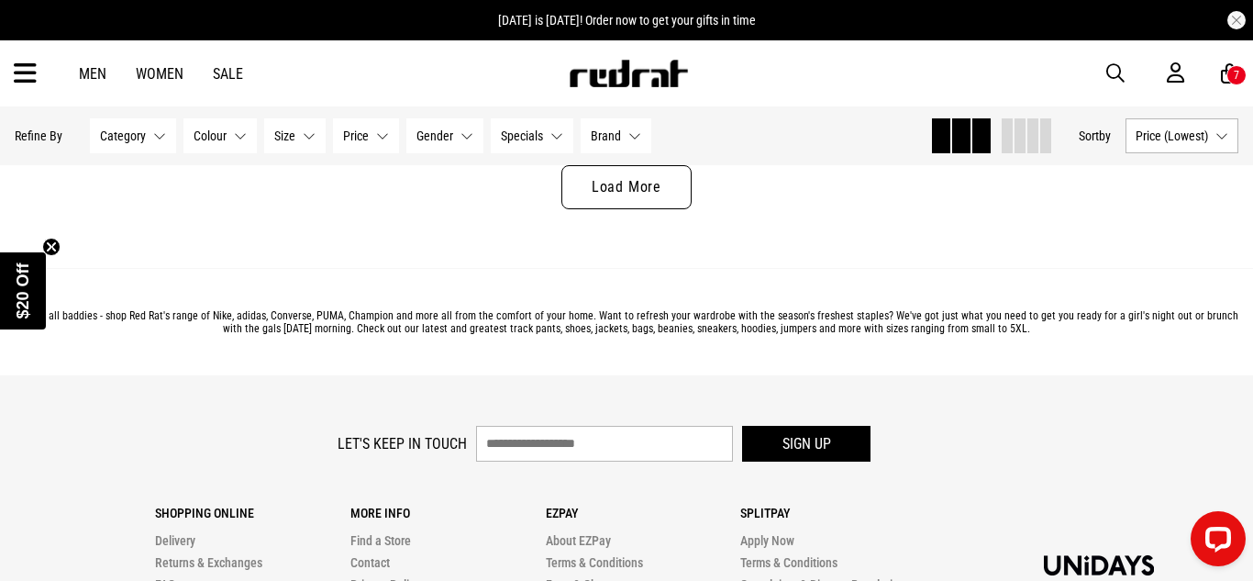
scroll to position [16835, 0]
click at [632, 184] on link "Load More" at bounding box center [626, 185] width 130 height 44
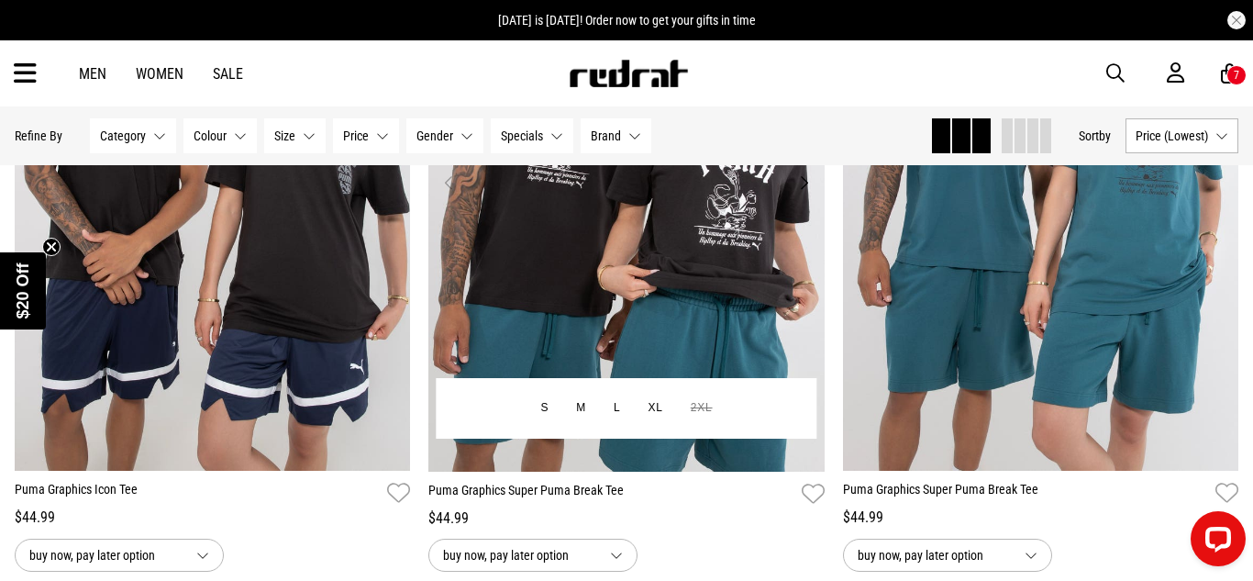
scroll to position [21835, 0]
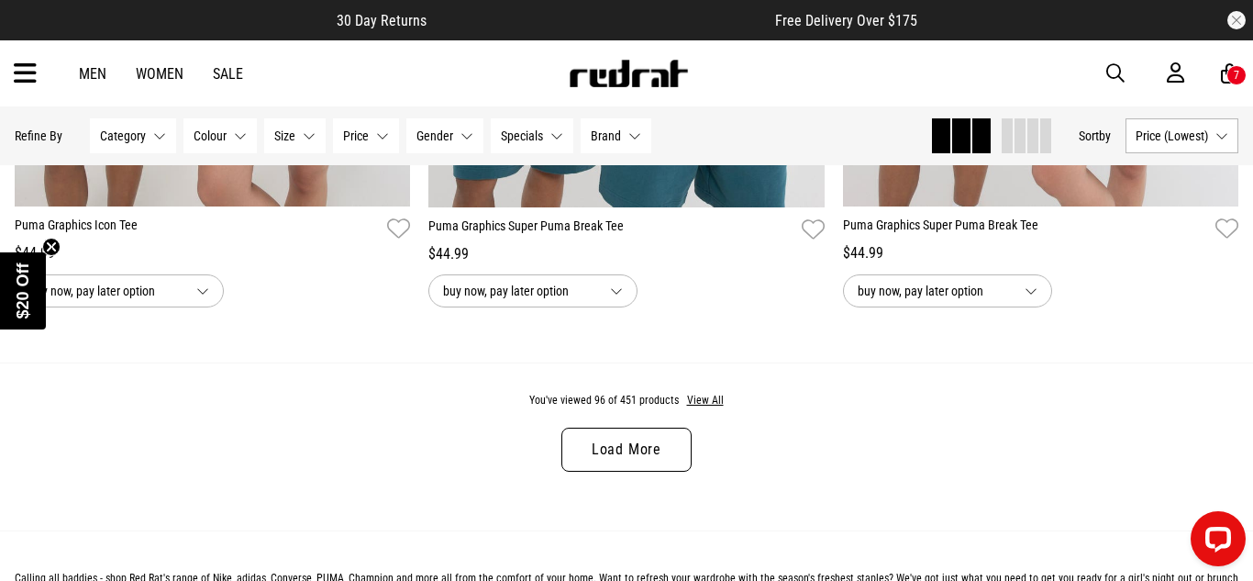
click at [667, 438] on link "Load More" at bounding box center [626, 449] width 130 height 44
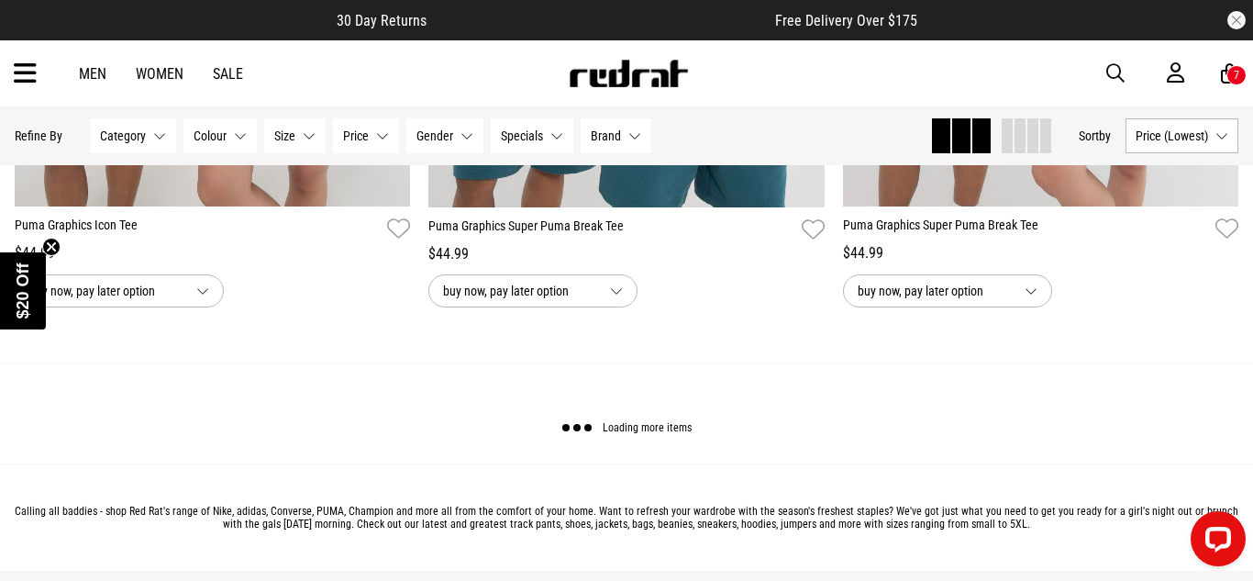
scroll to position [21744, 0]
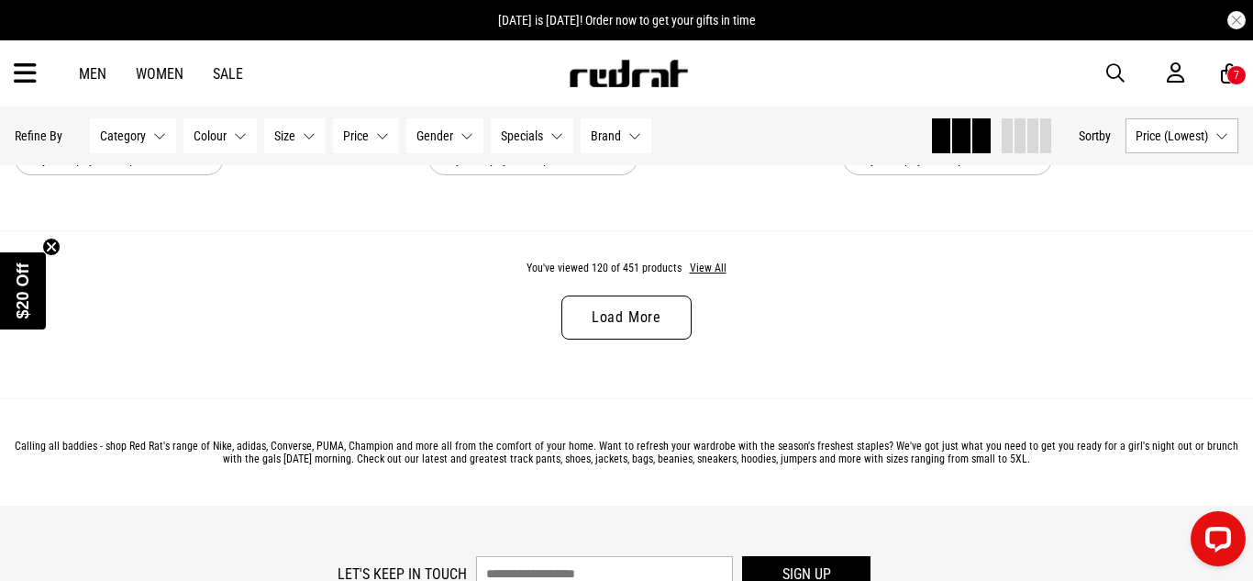
scroll to position [27809, 0]
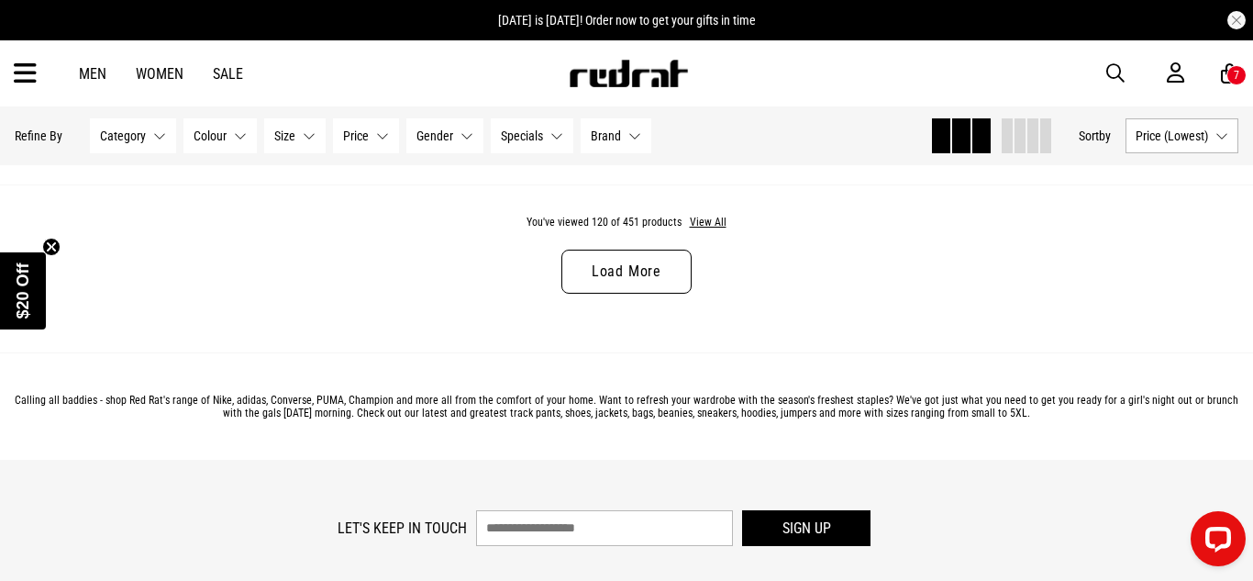
click at [597, 284] on link "Load More" at bounding box center [626, 271] width 130 height 44
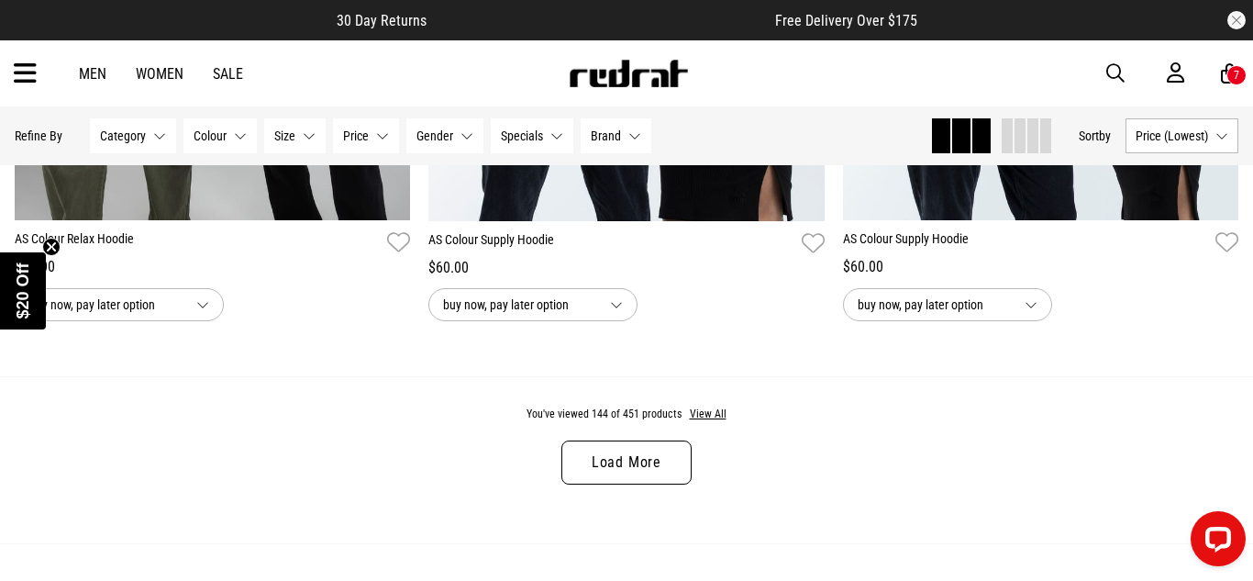
scroll to position [33156, 0]
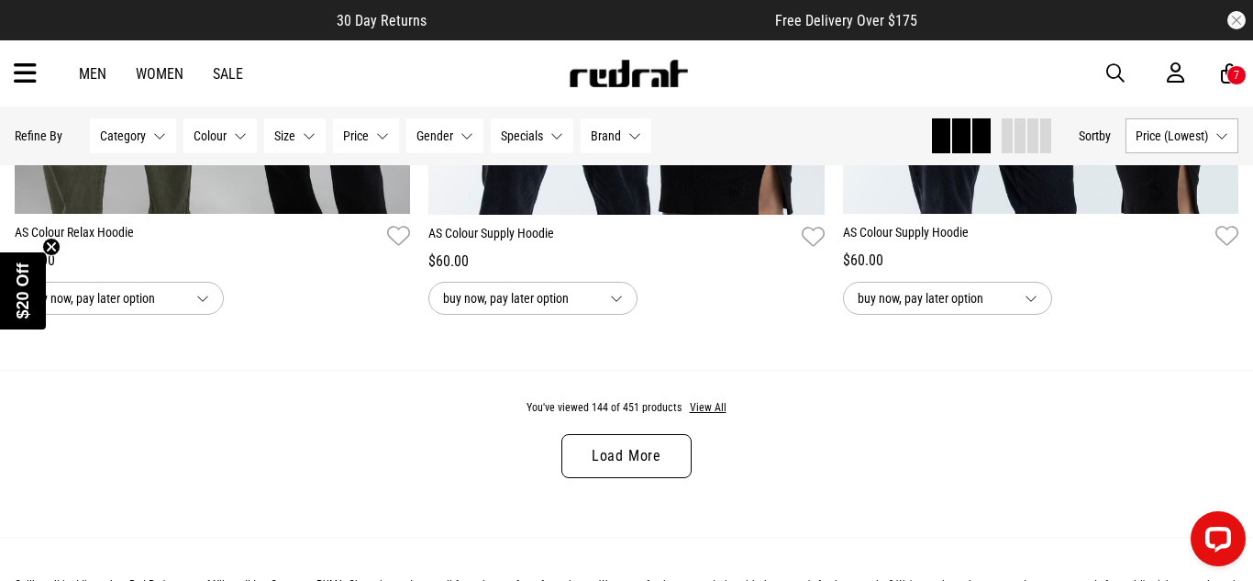
click at [618, 450] on link "Load More" at bounding box center [626, 456] width 130 height 44
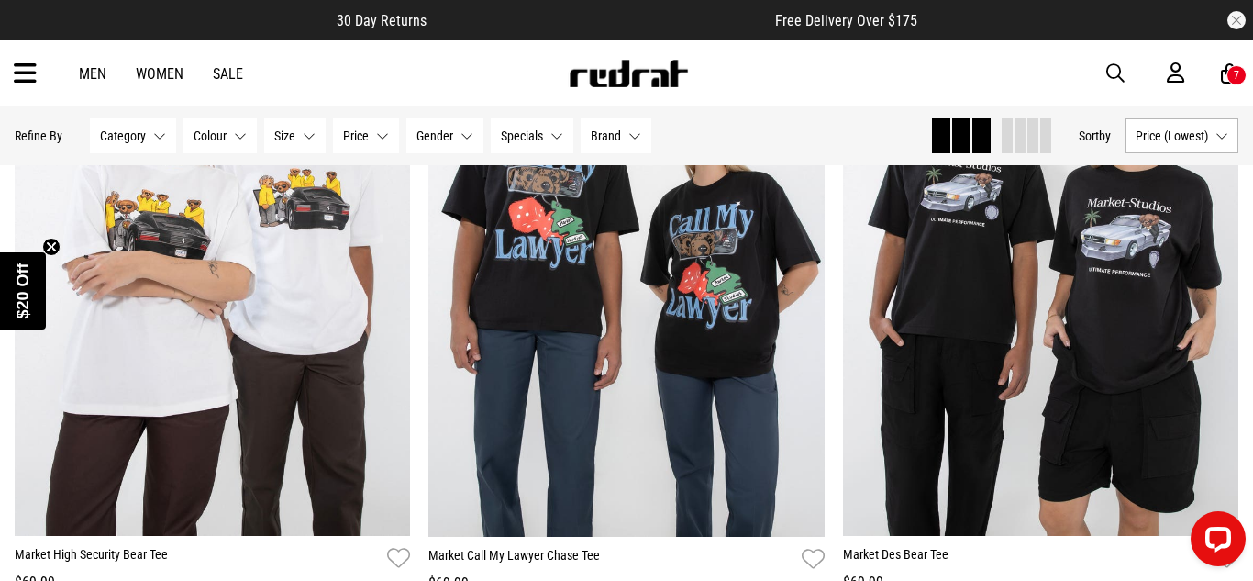
scroll to position [36987, 0]
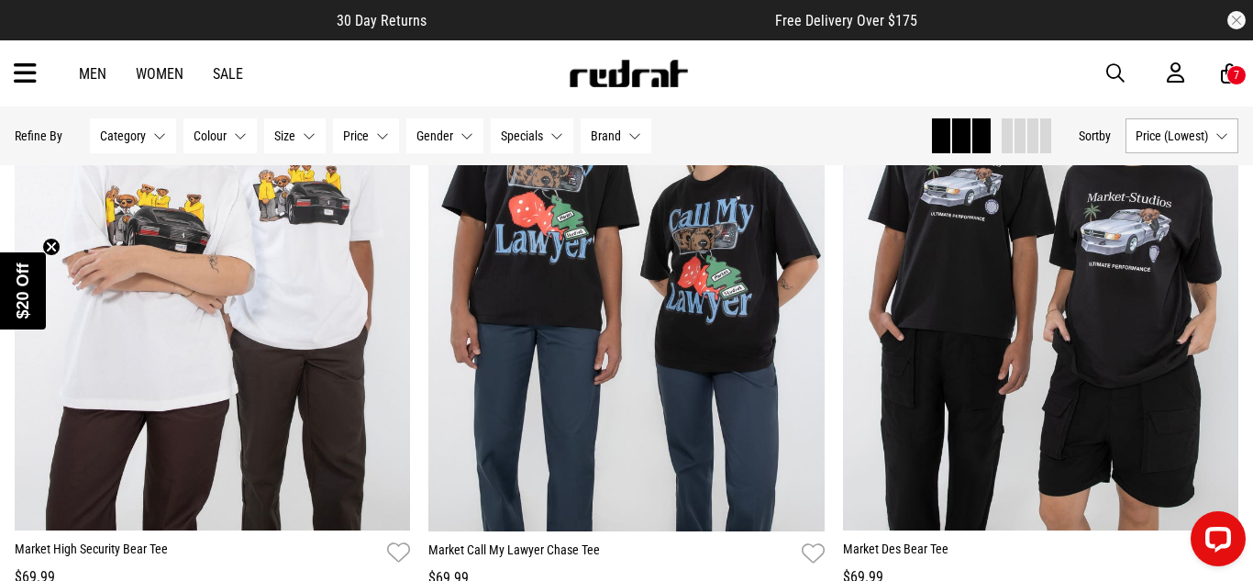
click at [26, 77] on icon at bounding box center [25, 74] width 23 height 30
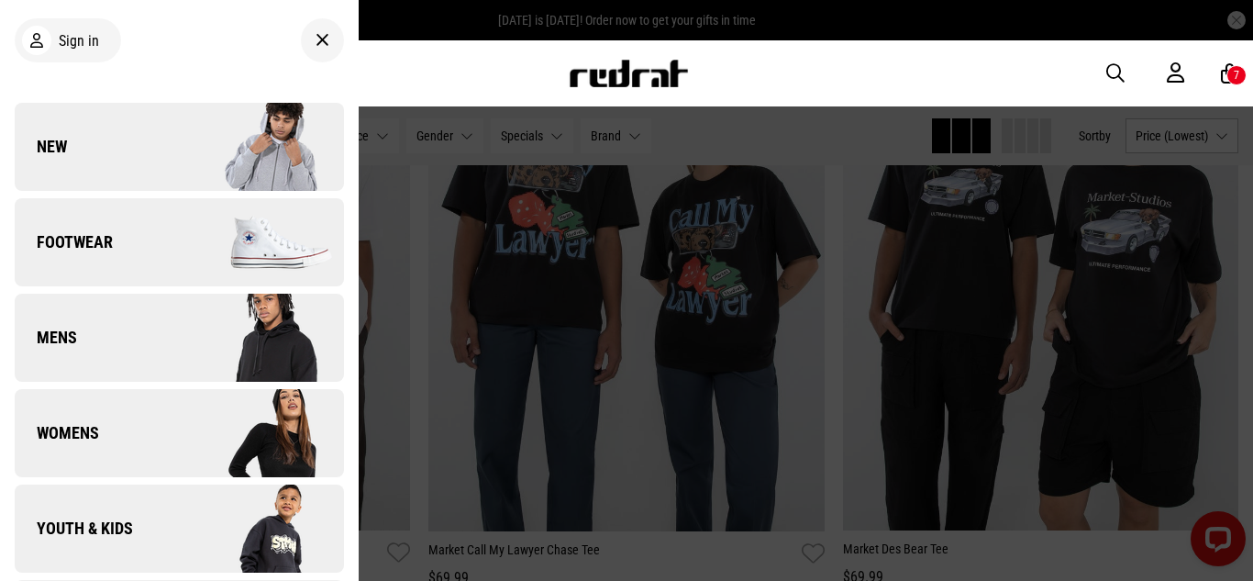
click at [116, 506] on link "Youth & Kids" at bounding box center [179, 528] width 329 height 88
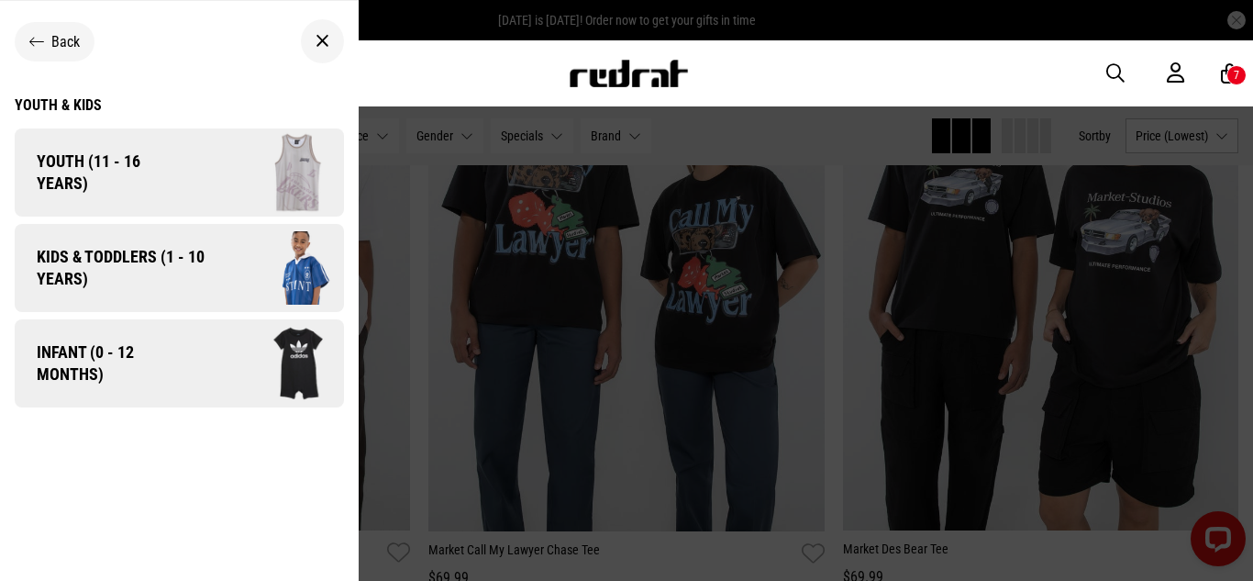
click at [197, 177] on img at bounding box center [265, 172] width 157 height 87
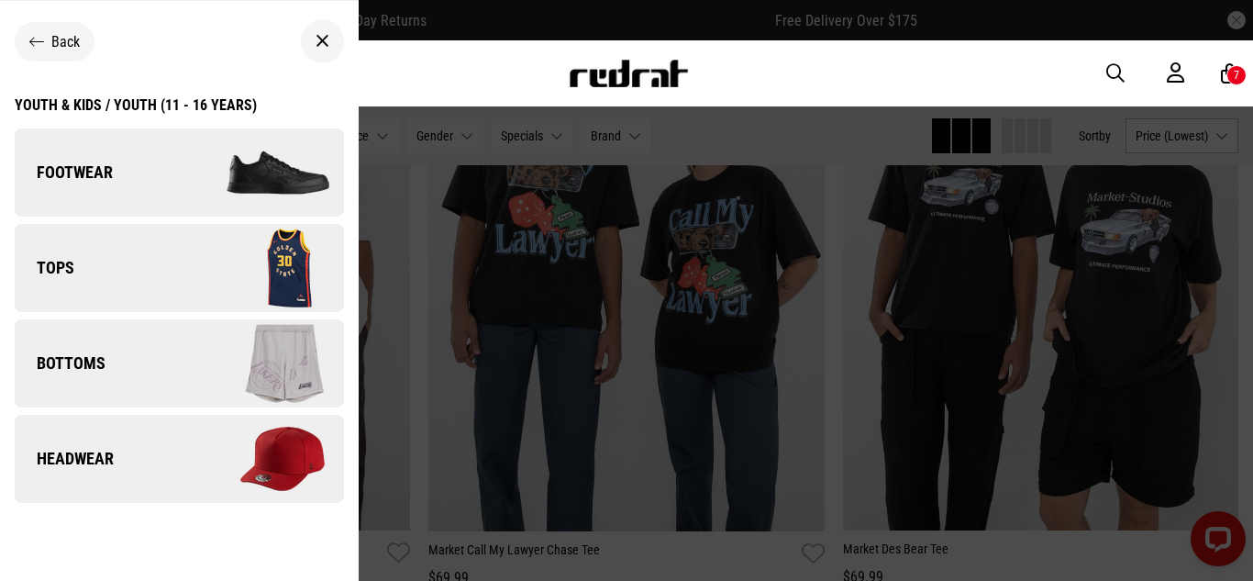
click at [160, 260] on link "Tops" at bounding box center [179, 268] width 329 height 88
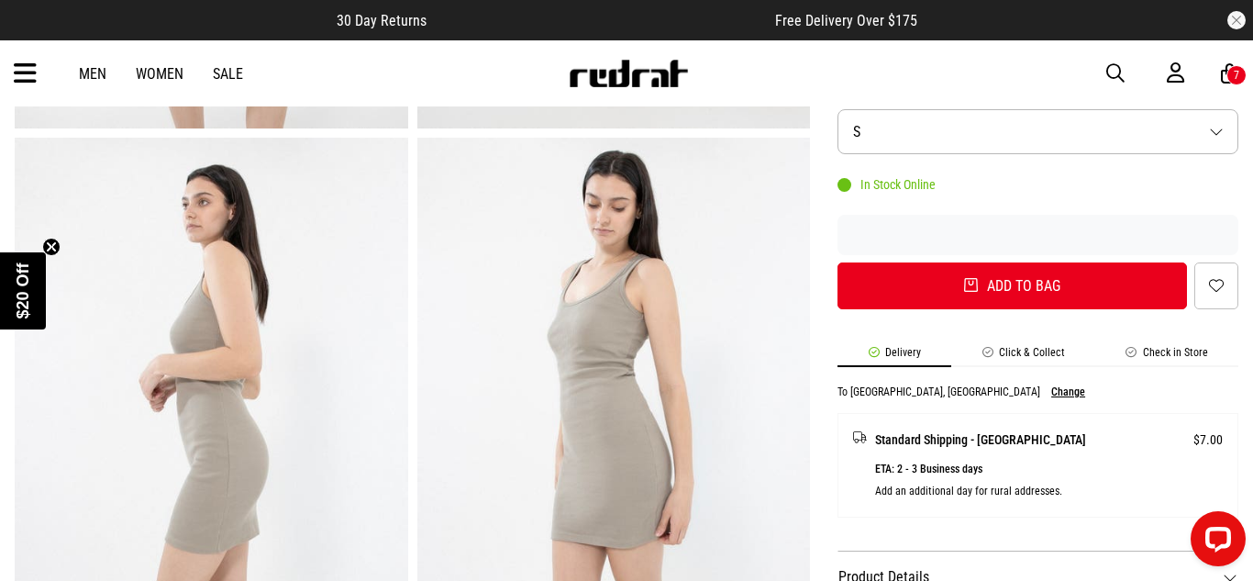
scroll to position [611, 0]
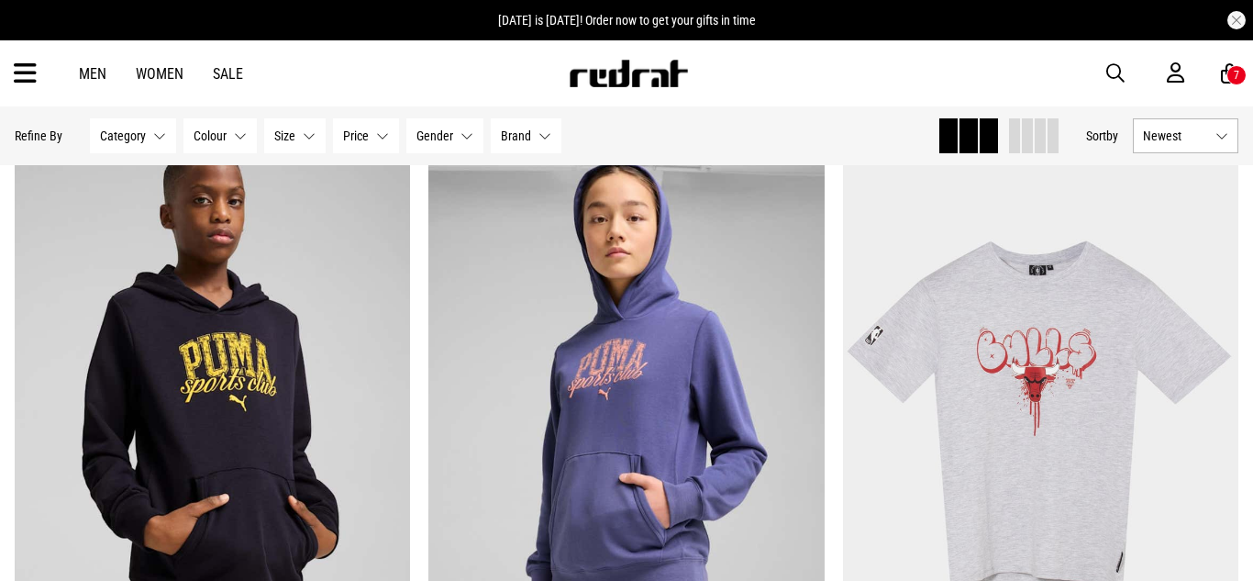
click at [1149, 157] on div "Hide Refine s Refine By Filters Category None selected Category 0 Selected Clea…" at bounding box center [626, 135] width 1253 height 59
click at [1151, 153] on div "Hide Refine s Refine By Filters Category None selected Category 0 Selected Clea…" at bounding box center [626, 135] width 1253 height 59
click at [1163, 127] on button "Newest" at bounding box center [1185, 135] width 105 height 35
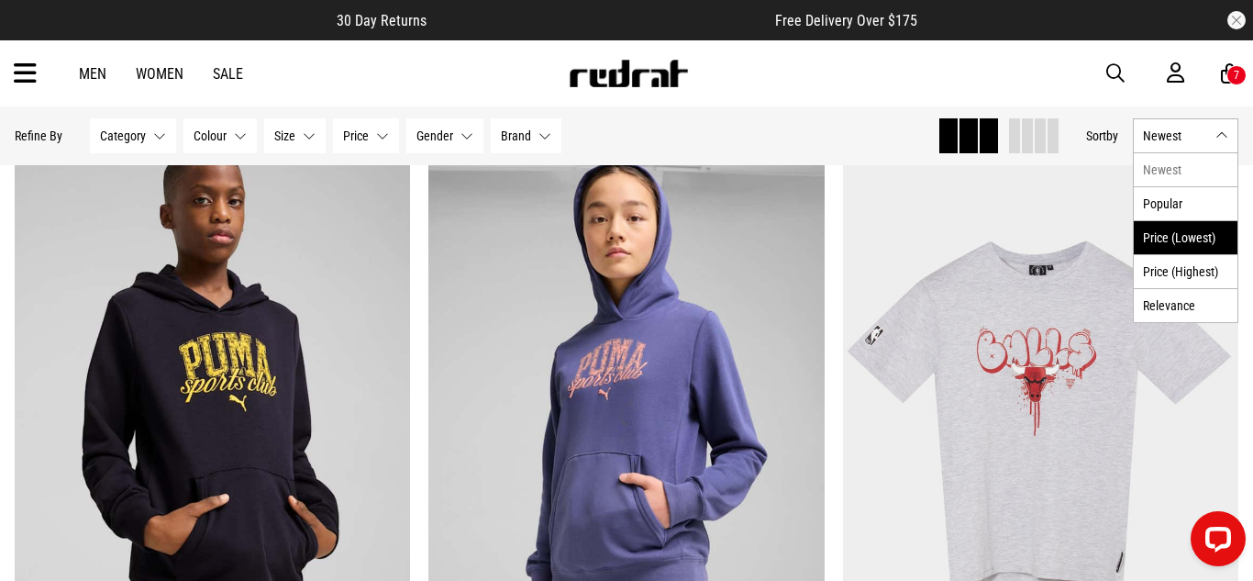
click at [1180, 239] on li "Price (Lowest)" at bounding box center [1186, 237] width 104 height 34
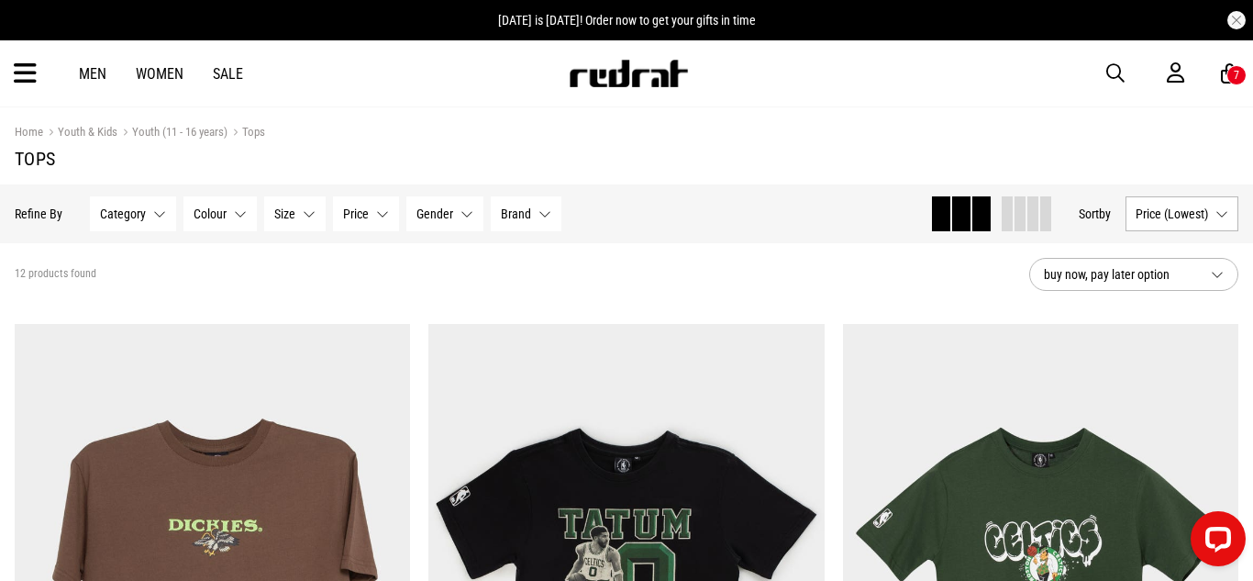
click at [183, 127] on link "Youth (11 - 16 years)" at bounding box center [172, 133] width 110 height 17
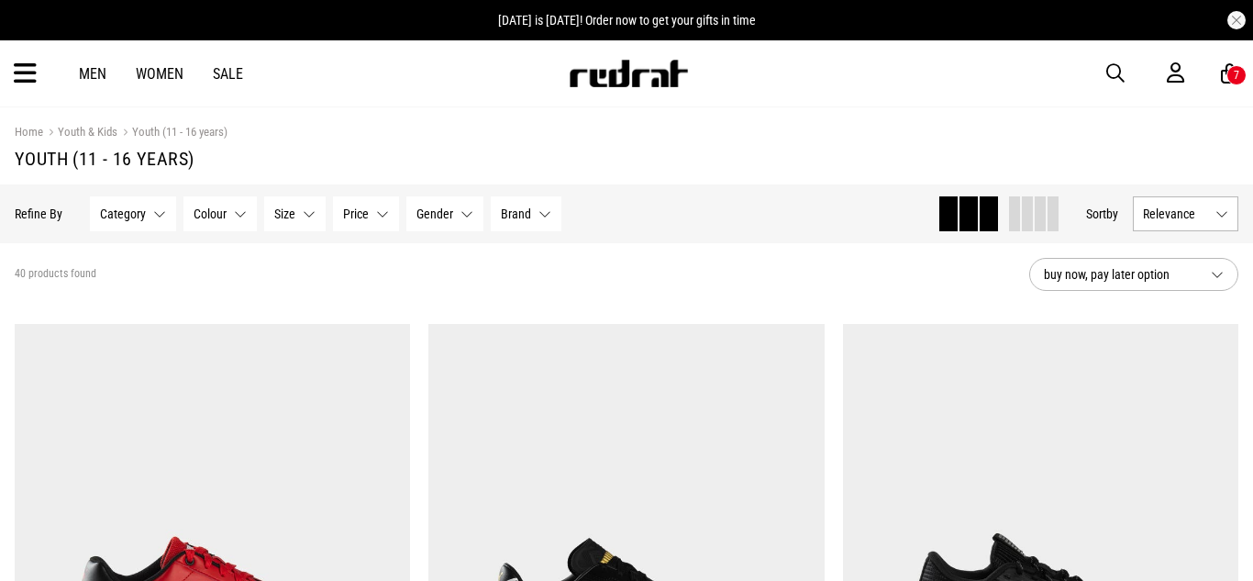
click at [1158, 268] on span "buy now, pay later option" at bounding box center [1120, 274] width 152 height 22
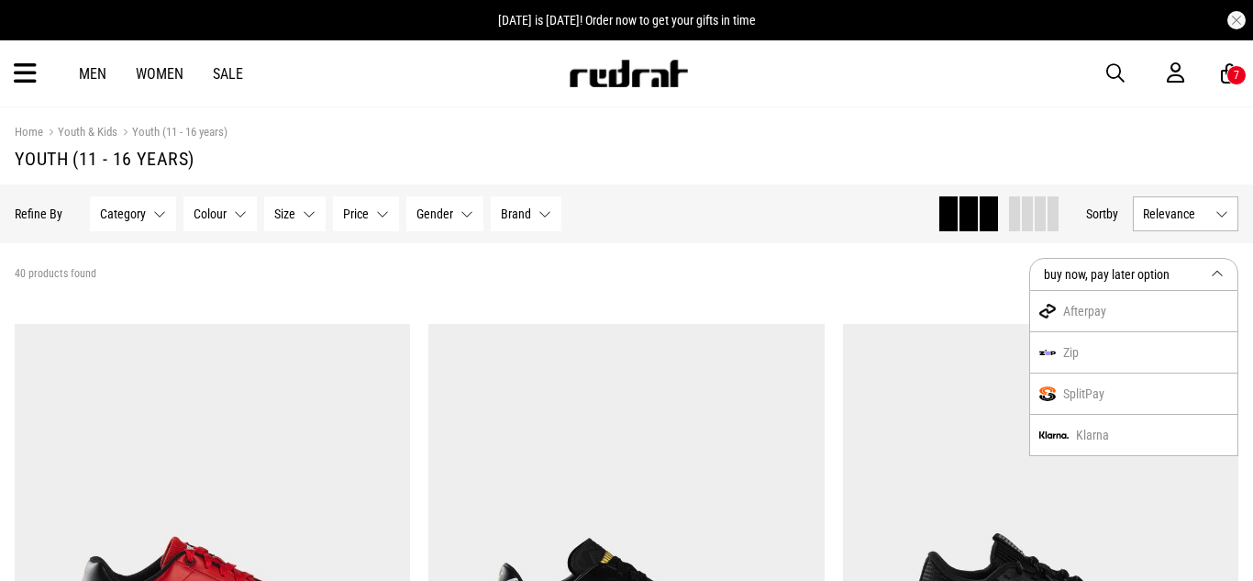
click at [1180, 206] on span "Relevance" at bounding box center [1175, 213] width 65 height 15
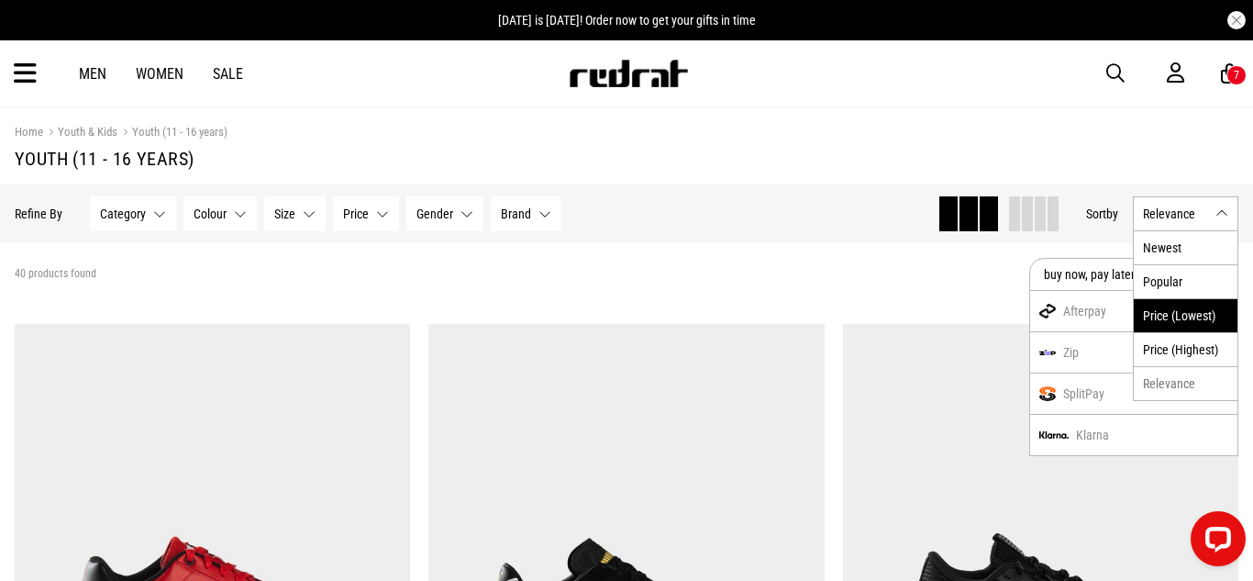
click at [1176, 318] on li "Price (Lowest)" at bounding box center [1186, 315] width 104 height 34
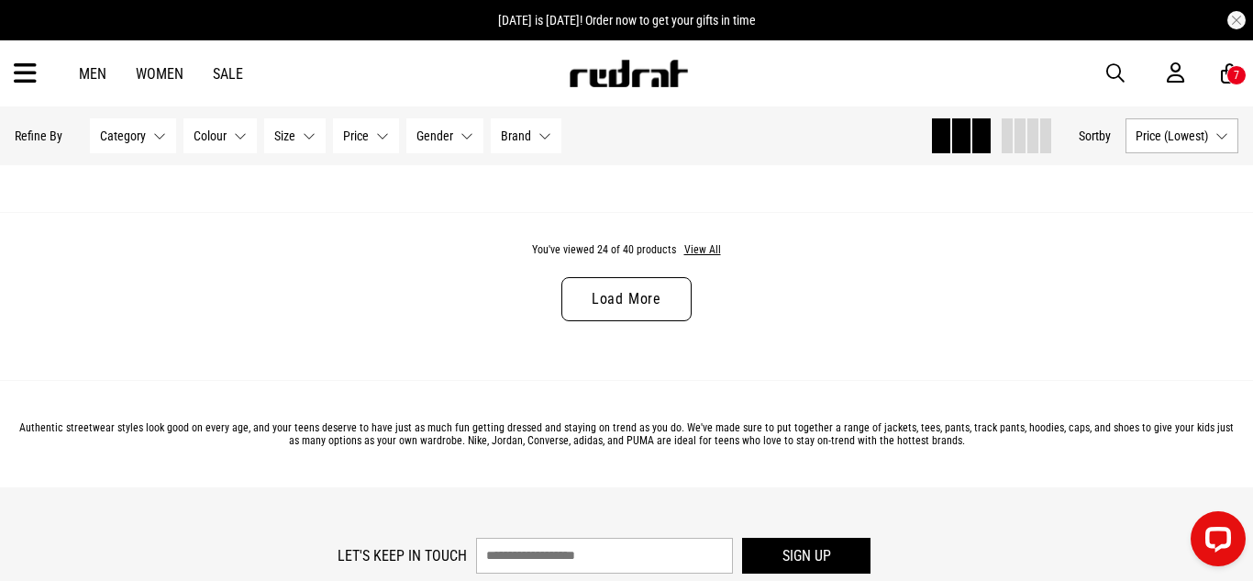
scroll to position [5669, 0]
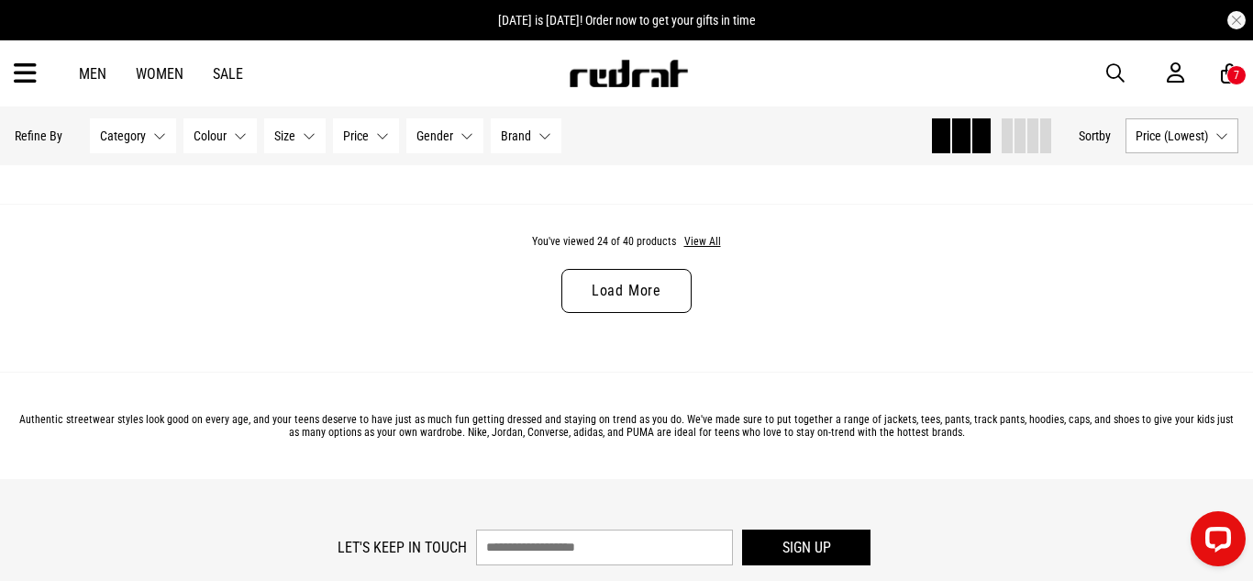
click at [604, 305] on link "Load More" at bounding box center [626, 291] width 130 height 44
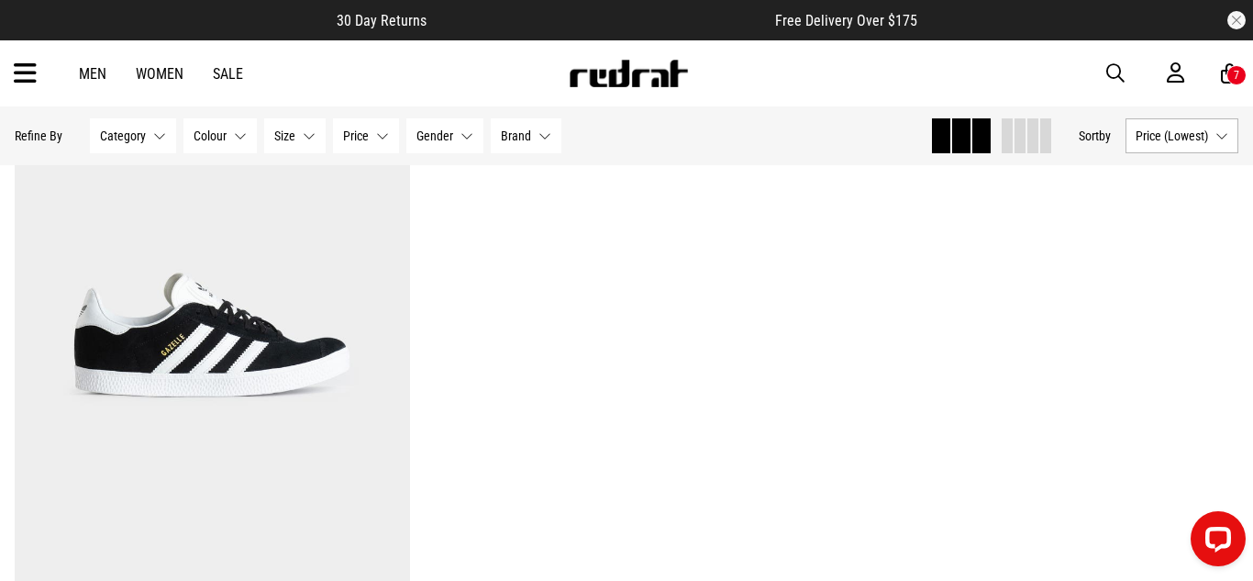
scroll to position [9263, 0]
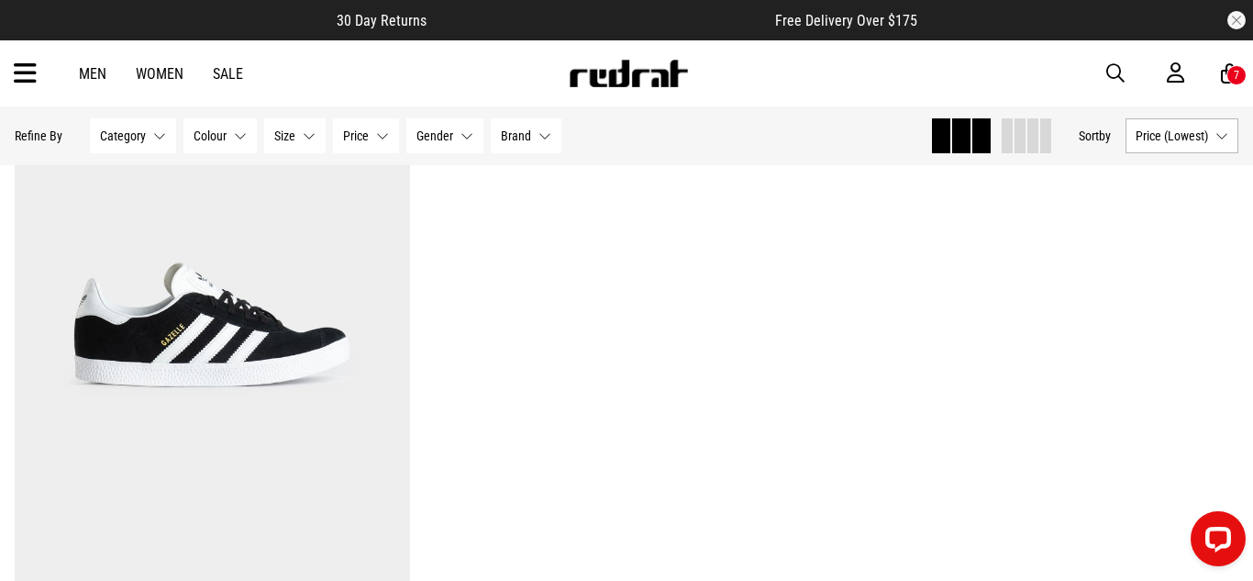
click at [94, 74] on link "Men" at bounding box center [93, 73] width 28 height 17
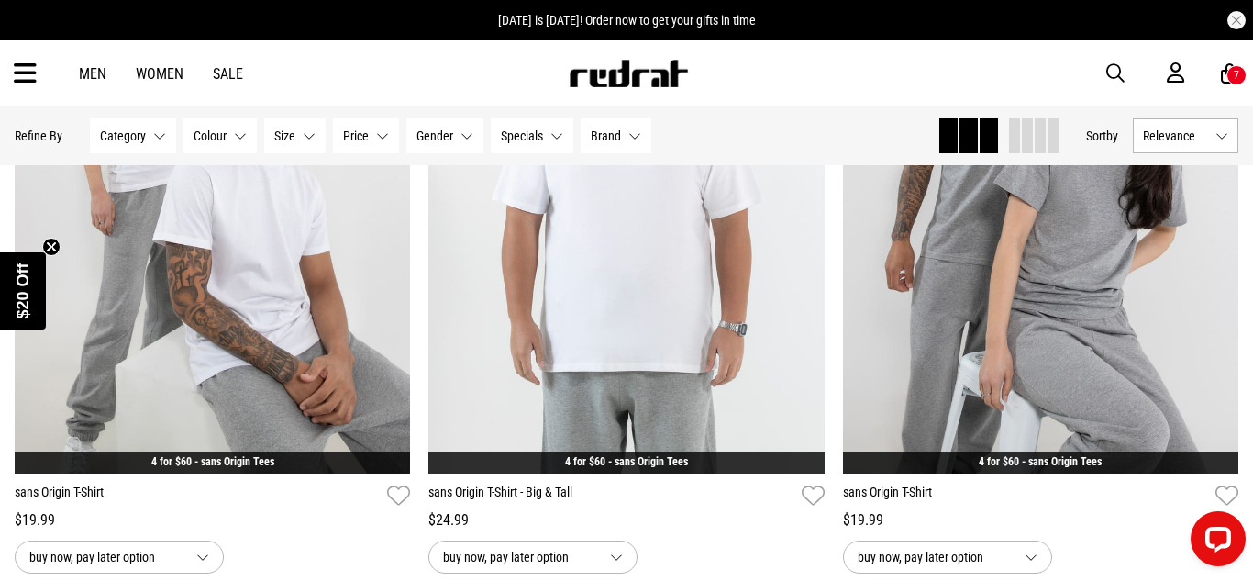
scroll to position [3860, 0]
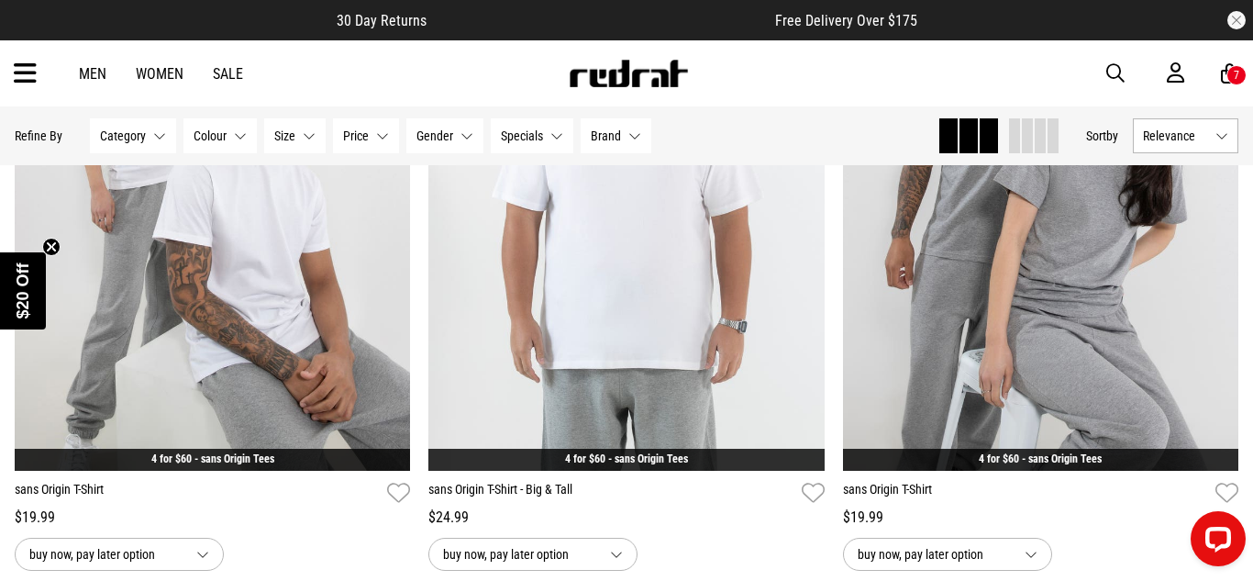
click at [419, 213] on div "**********" at bounding box center [626, 244] width 414 height 654
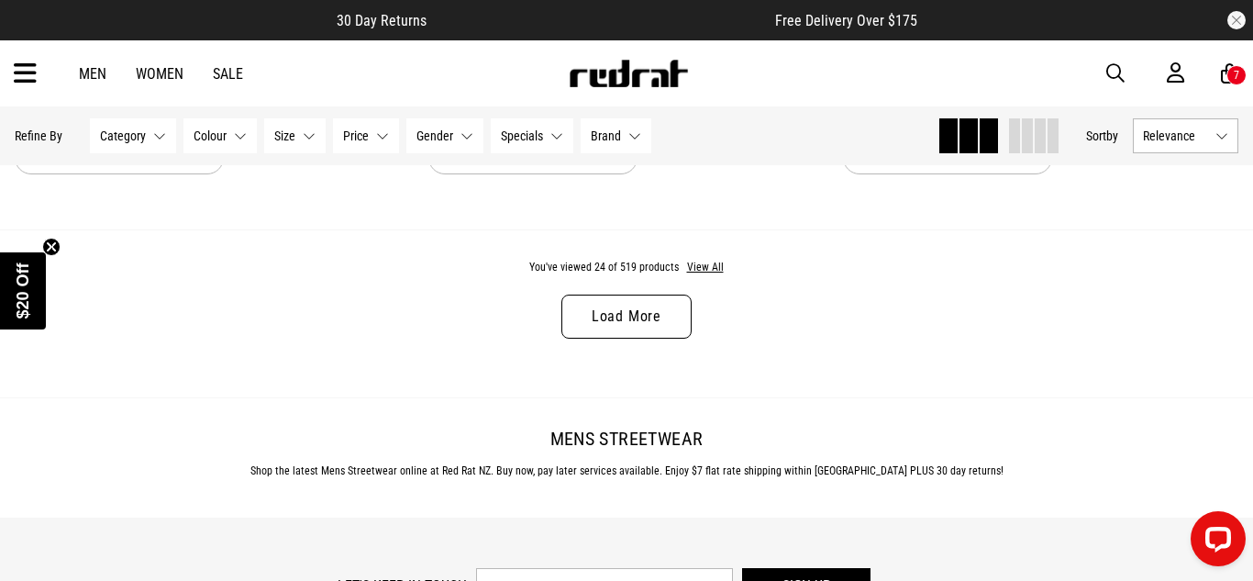
scroll to position [5597, 0]
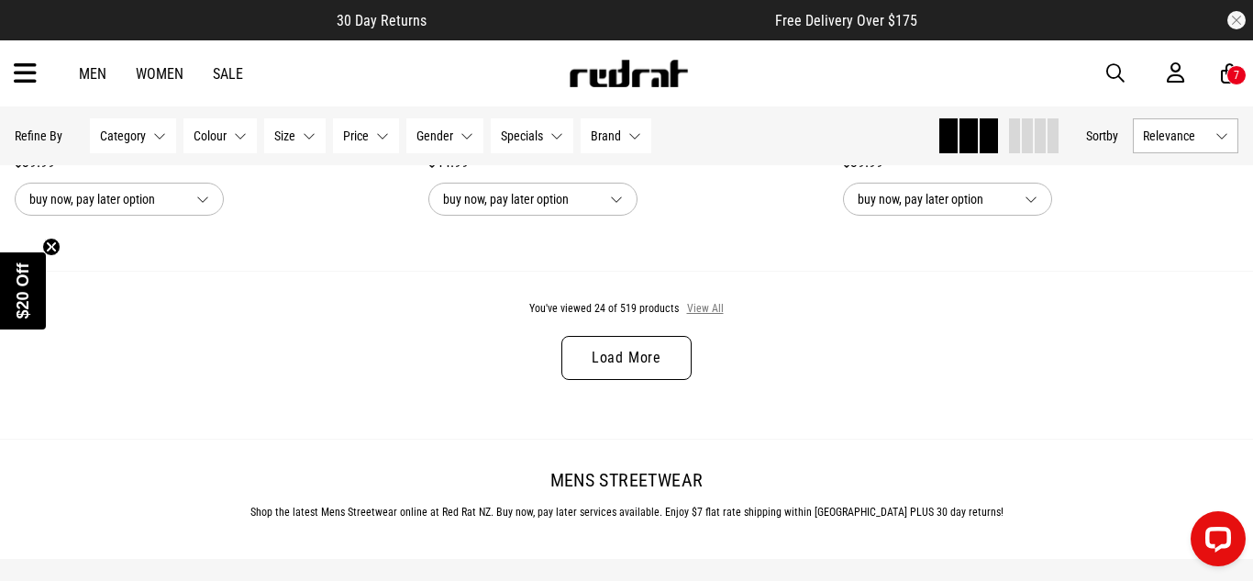
click at [706, 307] on button "View All" at bounding box center [705, 309] width 39 height 17
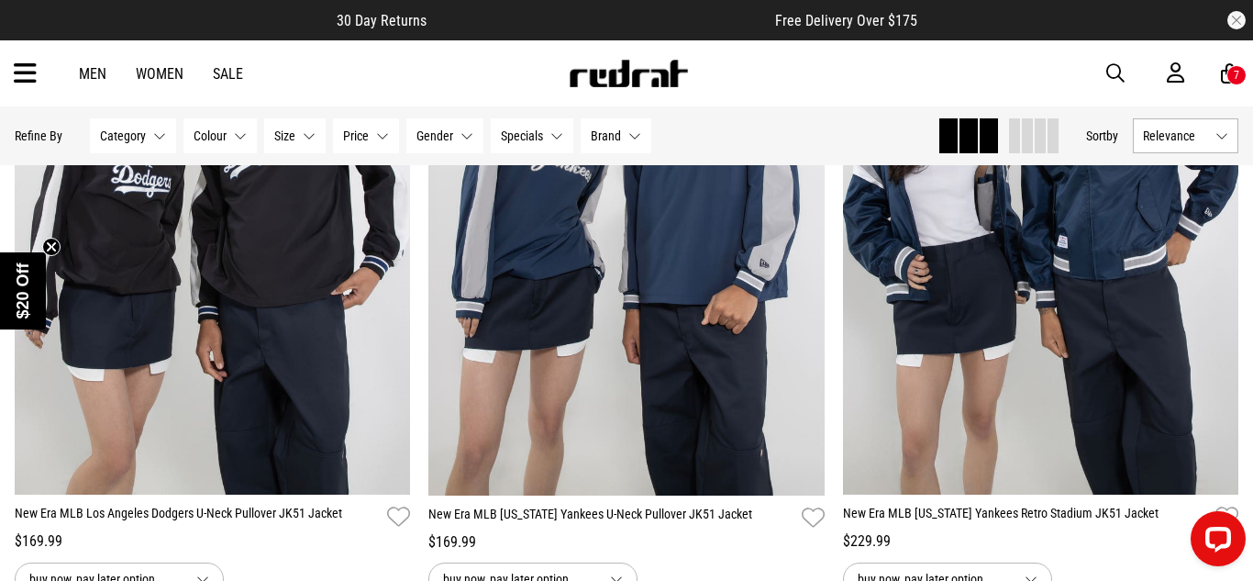
scroll to position [7983, 0]
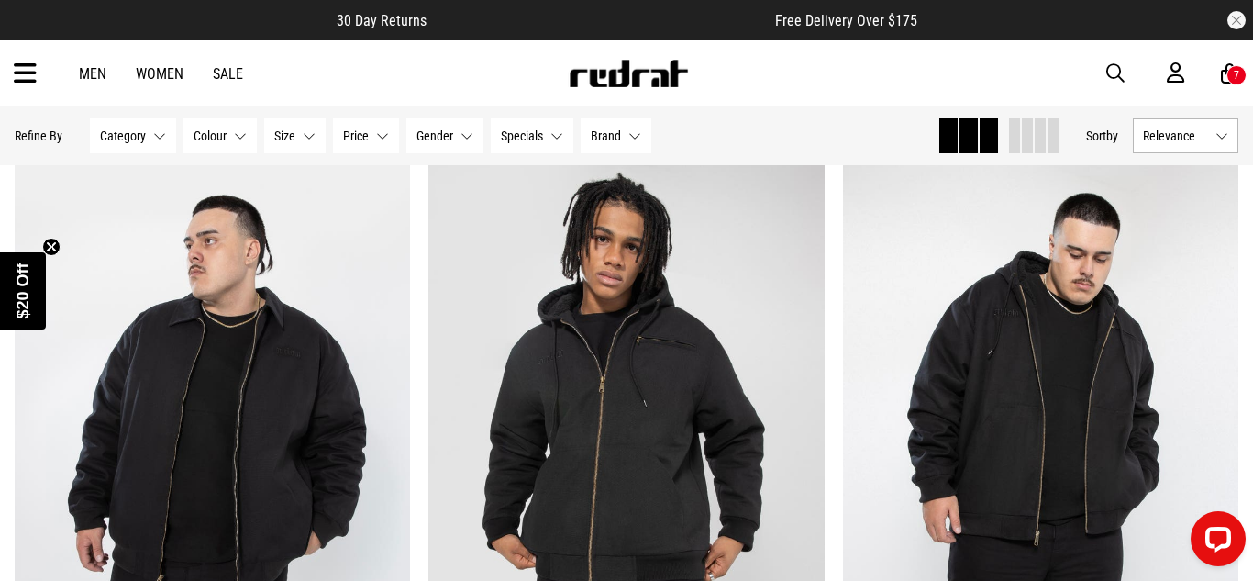
scroll to position [22162, 0]
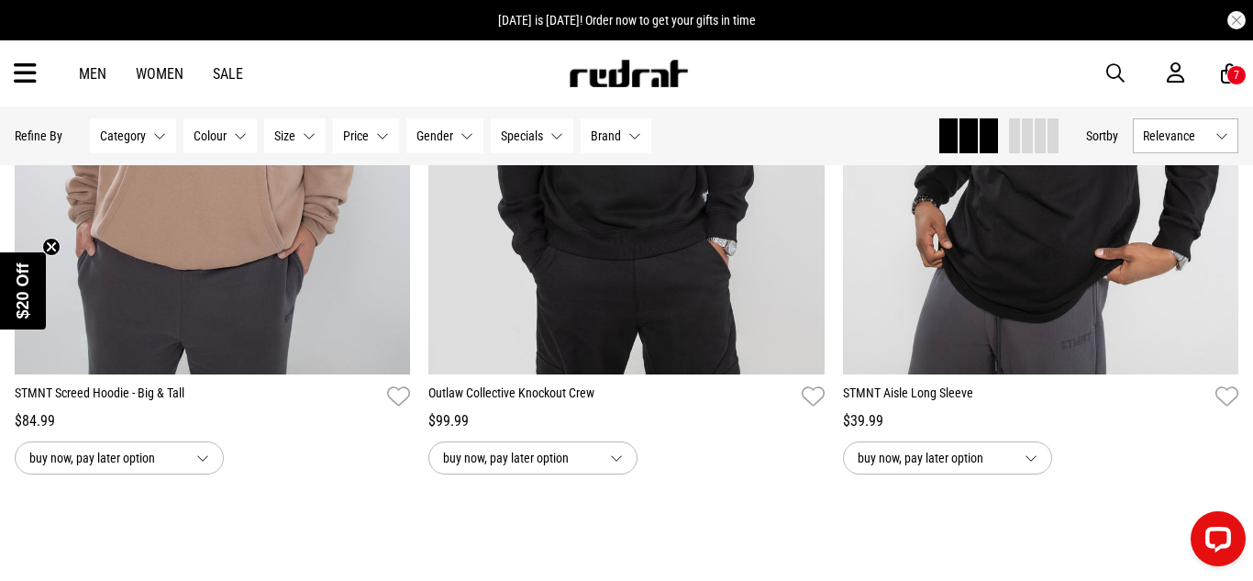
scroll to position [27863, 0]
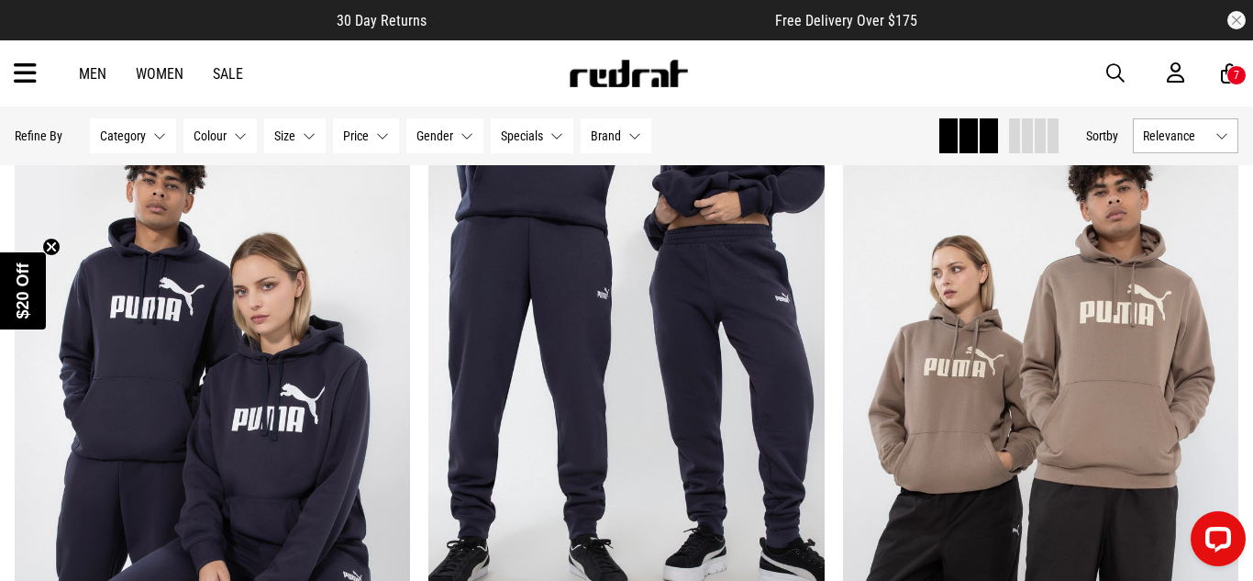
click at [1107, 77] on span "button" at bounding box center [1115, 73] width 18 height 22
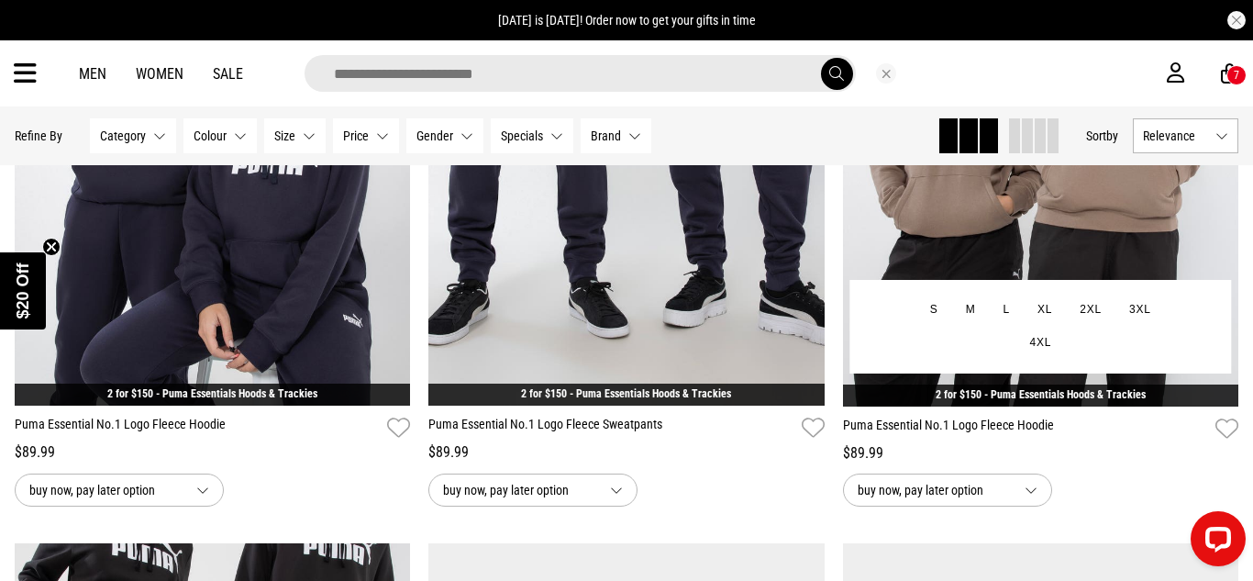
scroll to position [28118, 0]
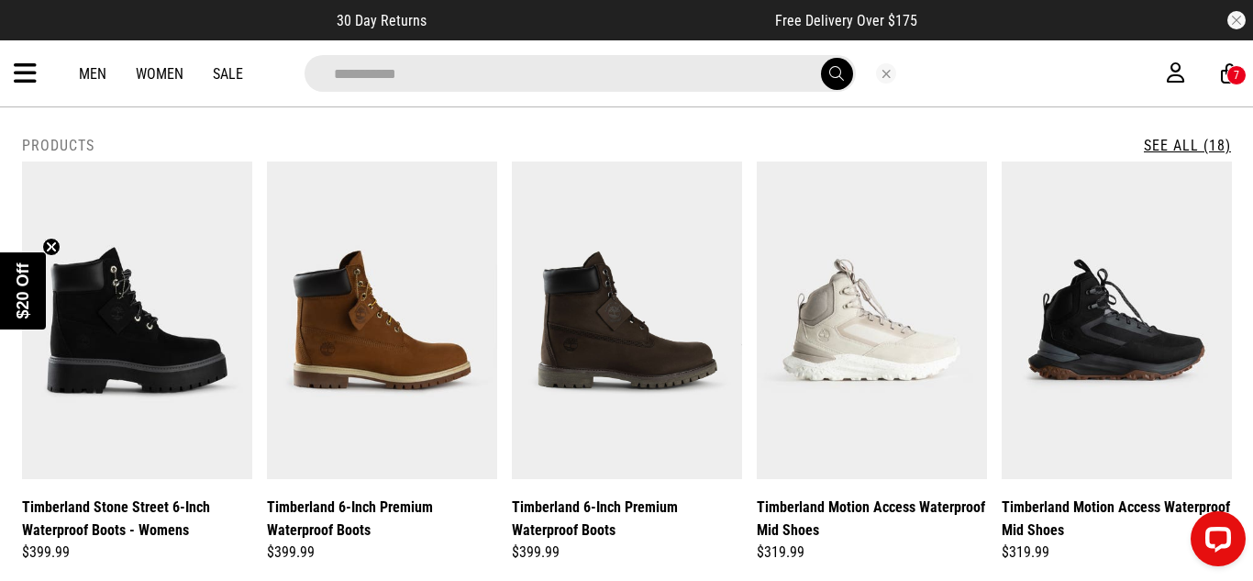
type input "**********"
click at [821, 58] on button "submit" at bounding box center [837, 74] width 32 height 32
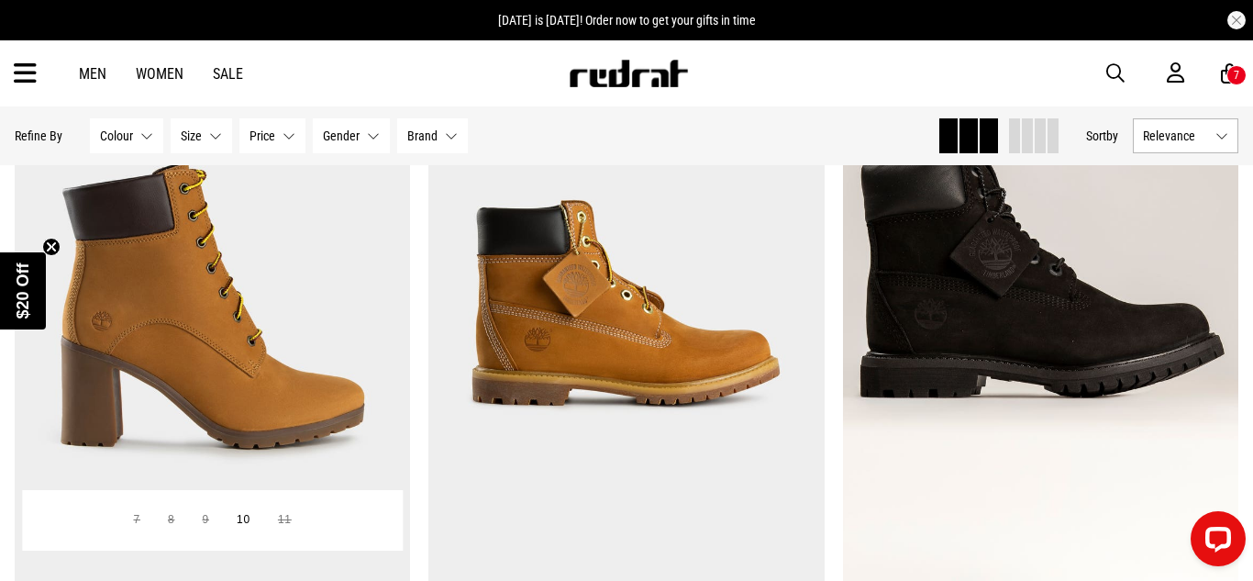
scroll to position [3735, 0]
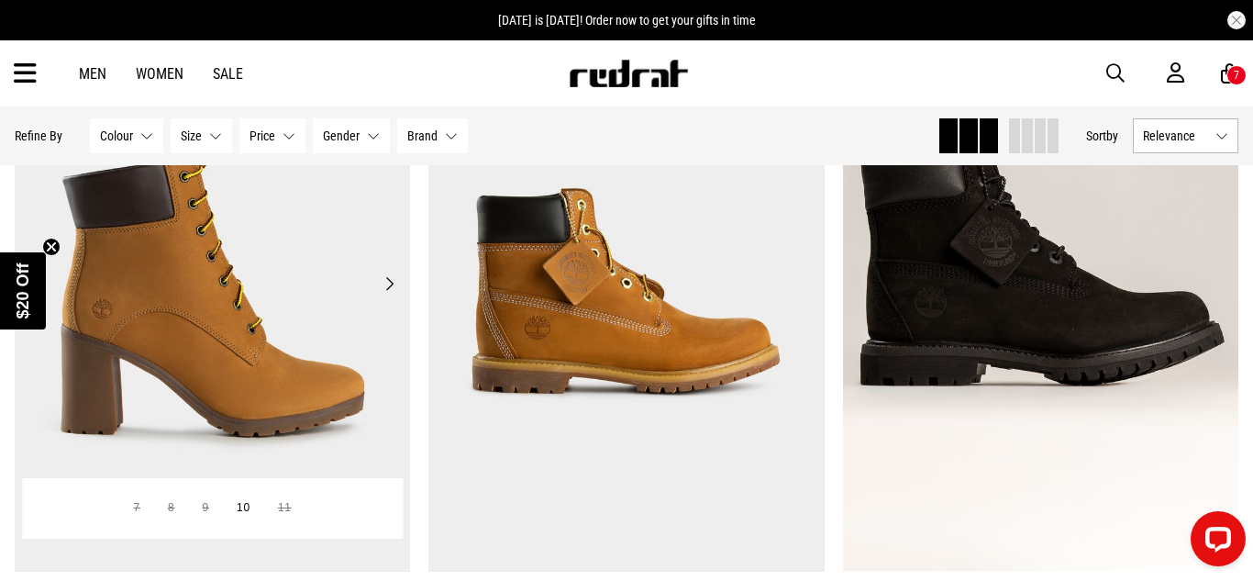
click at [393, 297] on img at bounding box center [213, 294] width 396 height 555
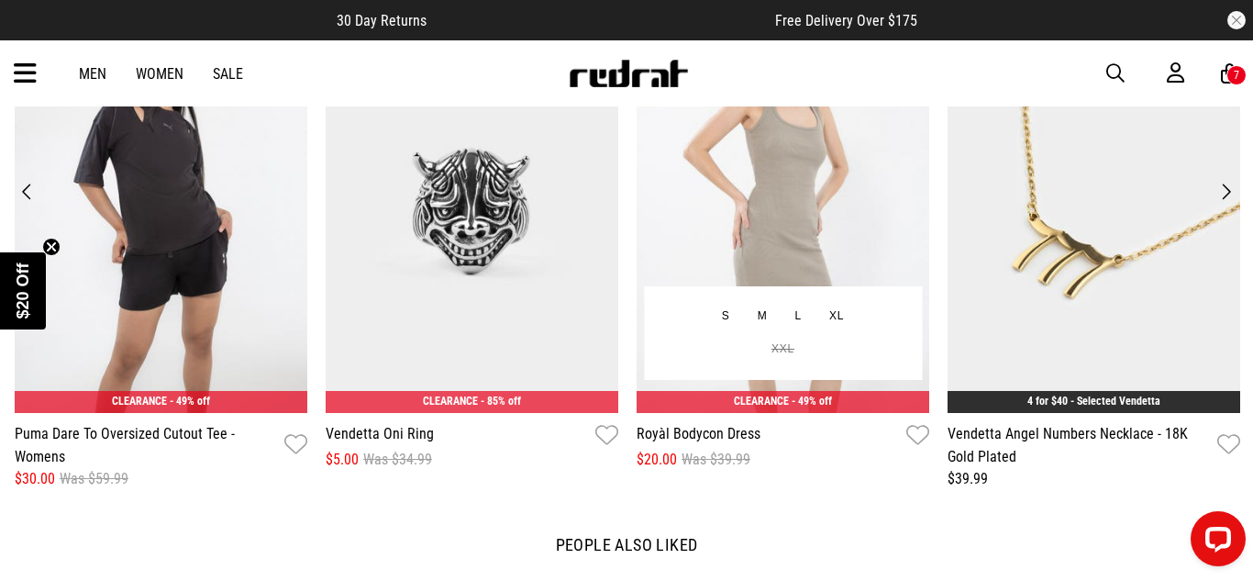
scroll to position [2234, 0]
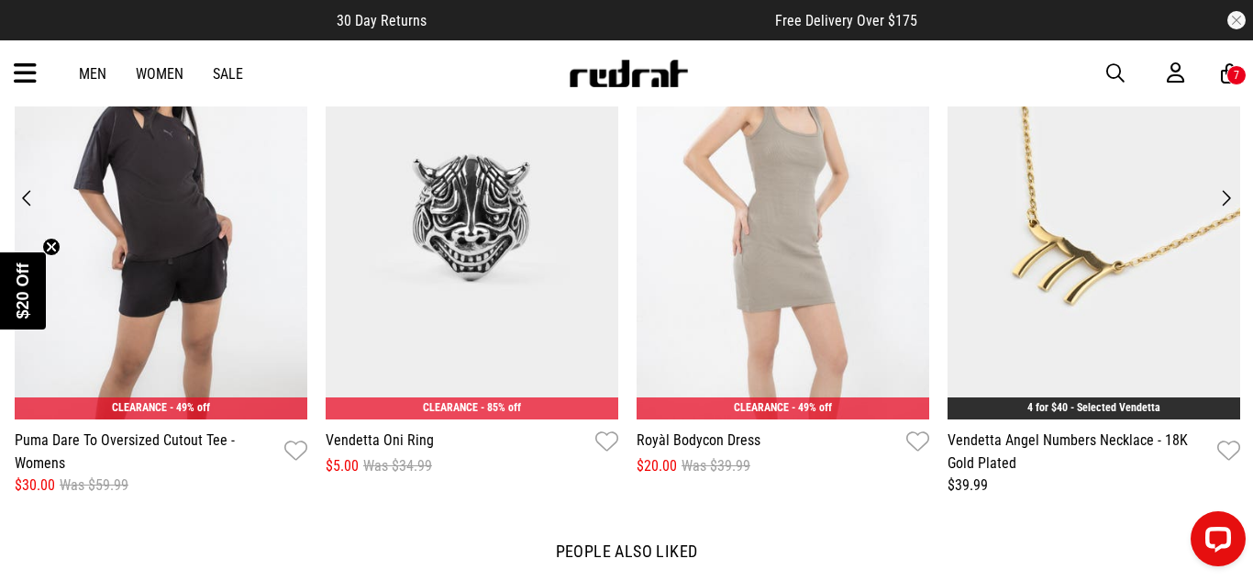
click at [1231, 82] on div "7" at bounding box center [1236, 75] width 20 height 20
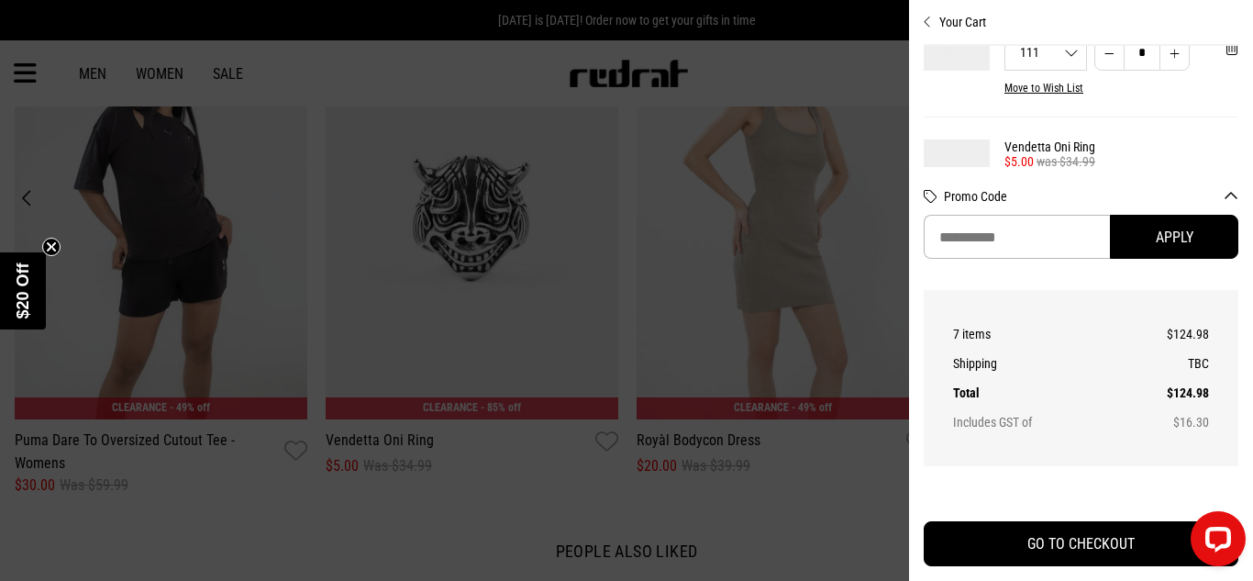
scroll to position [720, 0]
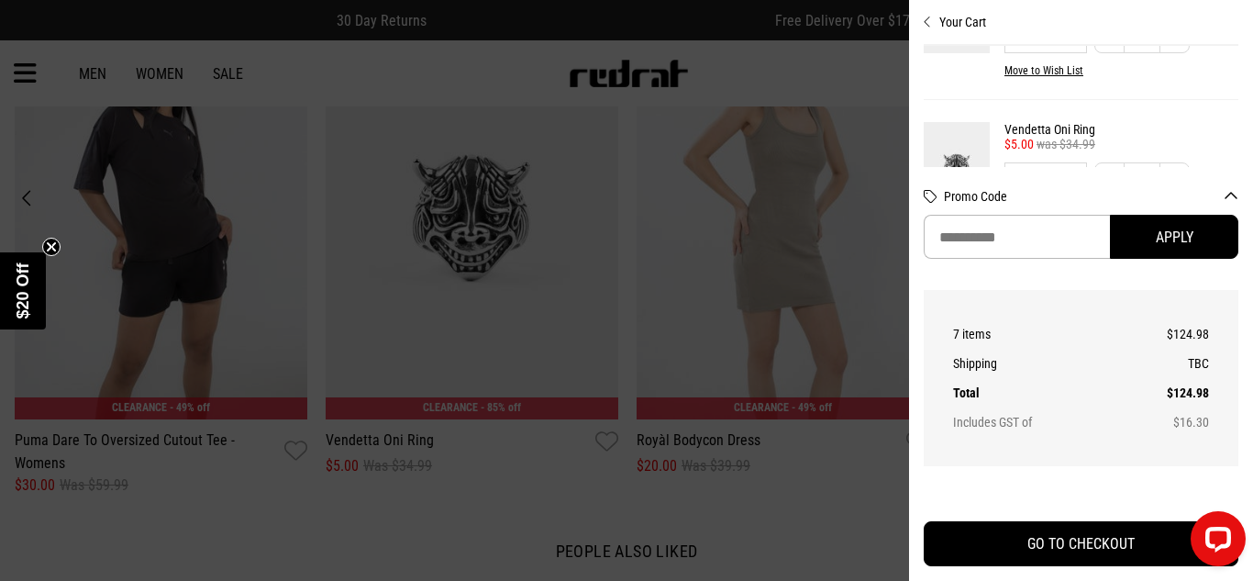
click at [618, 388] on div at bounding box center [626, 290] width 1253 height 581
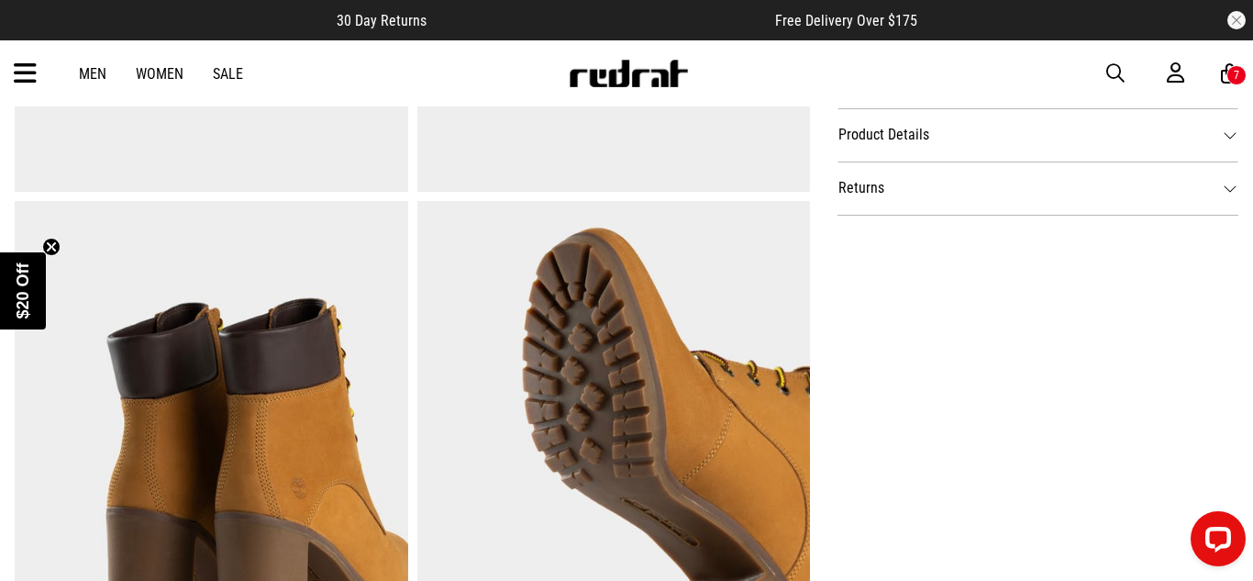
scroll to position [0, 0]
